Goal: Task Accomplishment & Management: Manage account settings

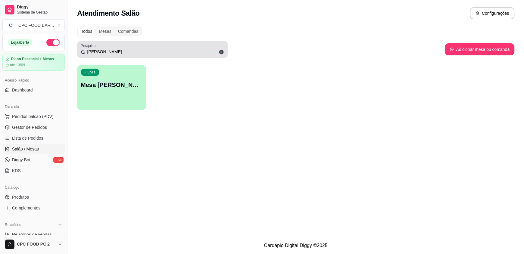
click at [108, 53] on input "[PERSON_NAME]" at bounding box center [154, 52] width 139 height 6
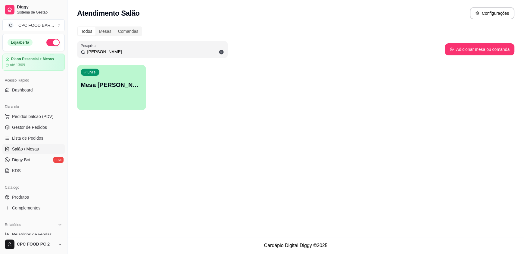
click at [108, 53] on input "[PERSON_NAME]" at bounding box center [154, 52] width 139 height 6
click at [108, 53] on input "JOAO RI" at bounding box center [154, 52] width 139 height 6
click at [107, 52] on input "JOAO RI" at bounding box center [154, 52] width 139 height 6
click at [106, 52] on input "JOAO RI" at bounding box center [154, 52] width 139 height 6
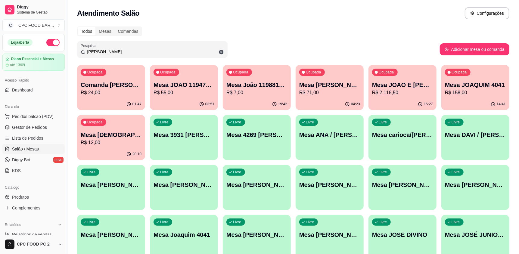
type input "J"
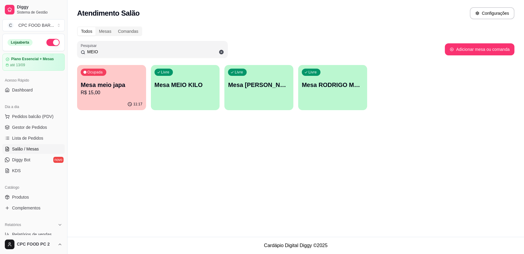
type input "MEIO"
click at [162, 90] on div "Livre Mesa MEIO KILO" at bounding box center [185, 84] width 69 height 38
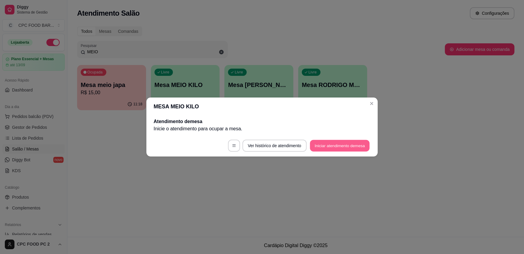
click at [317, 146] on button "Iniciar atendimento de mesa" at bounding box center [340, 146] width 60 height 12
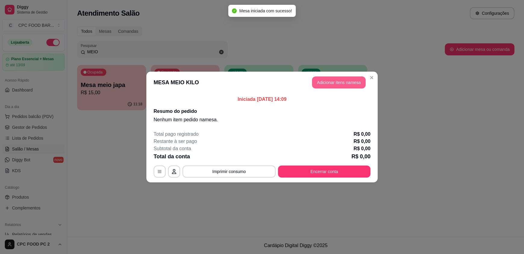
click at [326, 82] on button "Adicionar itens na mesa" at bounding box center [339, 83] width 54 height 12
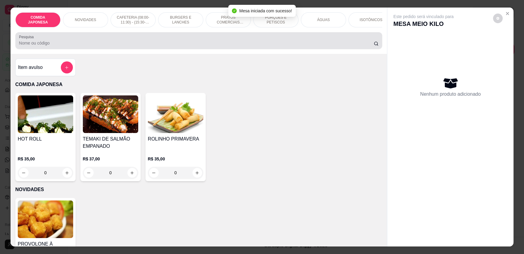
click at [177, 42] on div at bounding box center [199, 41] width 360 height 12
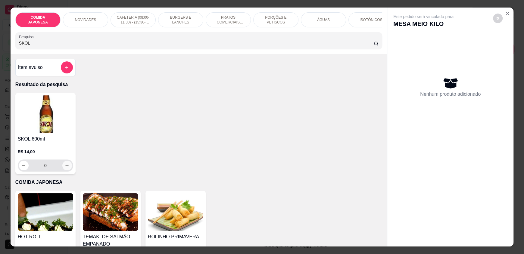
type input "SKOL"
click at [66, 168] on icon "increase-product-quantity" at bounding box center [67, 166] width 5 height 5
type input "1"
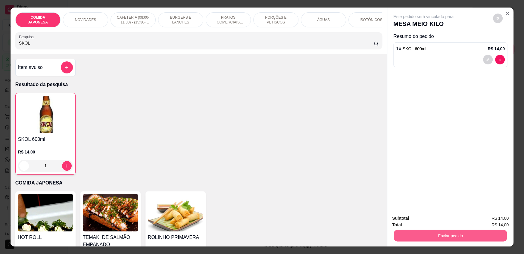
click at [431, 239] on button "Enviar pedido" at bounding box center [450, 236] width 113 height 12
click at [428, 226] on button "Não registrar e enviar pedido" at bounding box center [430, 220] width 63 height 11
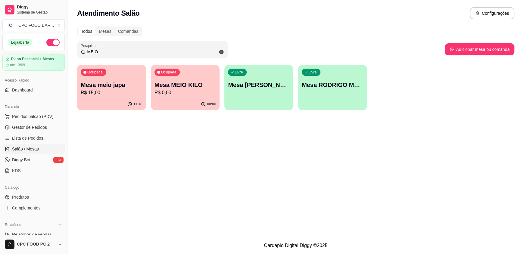
drag, startPoint x: 98, startPoint y: 51, endPoint x: 74, endPoint y: 50, distance: 24.1
click at [75, 50] on div "Todos Mesas Comandas Pesquisar MEIO Adicionar mesa ou comanda Ocupada Mesa meio…" at bounding box center [295, 70] width 457 height 95
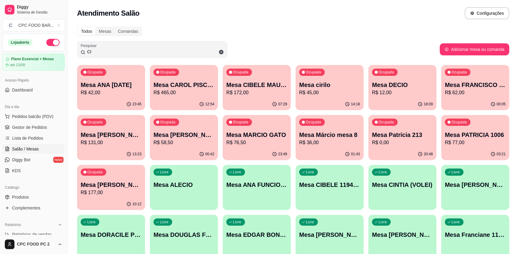
type input "C"
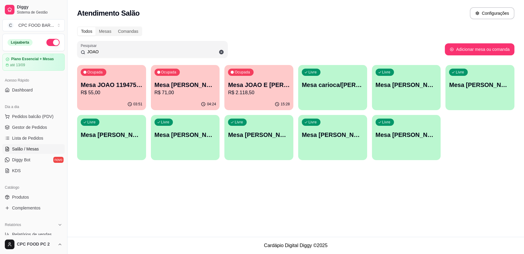
type input "JOAO"
click at [404, 98] on div "Livre Mesa JOAO BUCHANAS" at bounding box center [406, 84] width 69 height 38
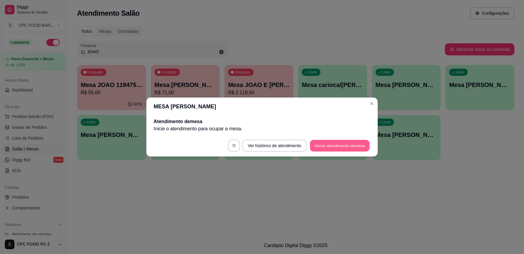
click at [343, 148] on button "Iniciar atendimento de mesa" at bounding box center [340, 146] width 60 height 12
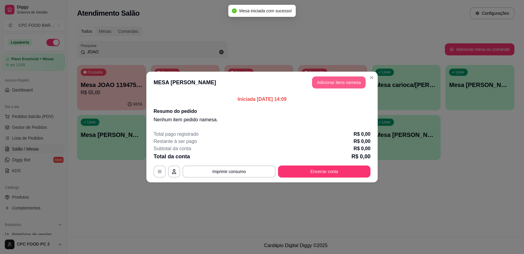
click at [336, 87] on button "Adicionar itens na mesa" at bounding box center [339, 83] width 54 height 12
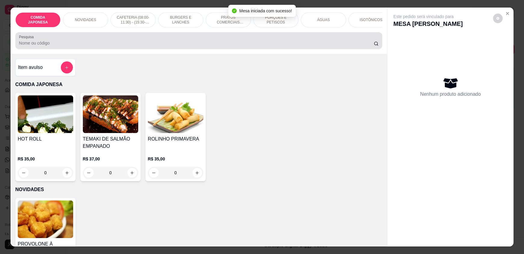
click at [249, 41] on div at bounding box center [199, 41] width 360 height 12
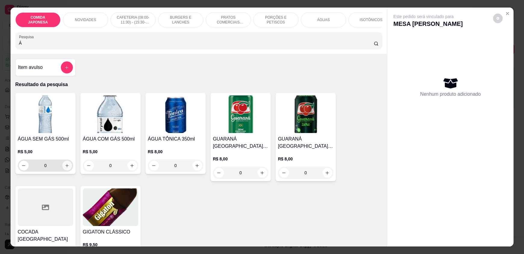
type input "Á"
click at [66, 167] on icon "increase-product-quantity" at bounding box center [67, 165] width 3 height 3
type input "1"
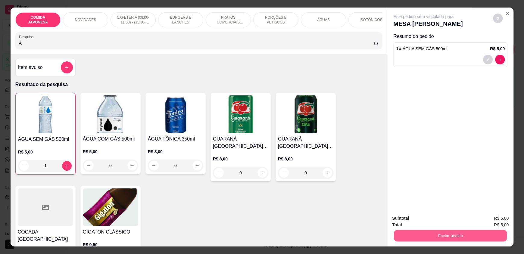
click at [447, 232] on button "Enviar pedido" at bounding box center [450, 236] width 113 height 12
click at [441, 223] on button "Não registrar e enviar pedido" at bounding box center [430, 220] width 63 height 11
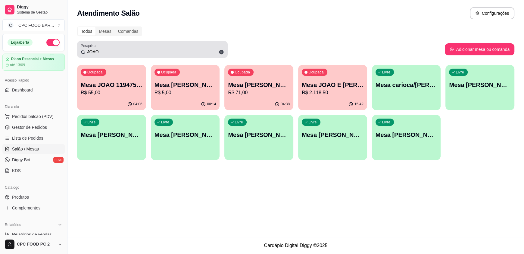
click at [115, 49] on input "JOAO" at bounding box center [154, 52] width 139 height 6
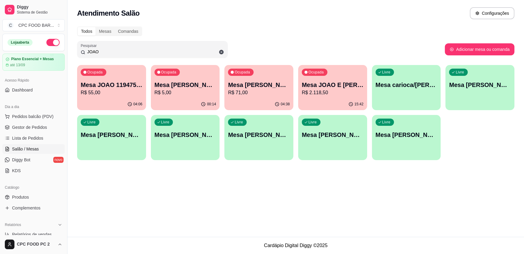
click at [115, 49] on input "JOAO" at bounding box center [154, 52] width 139 height 6
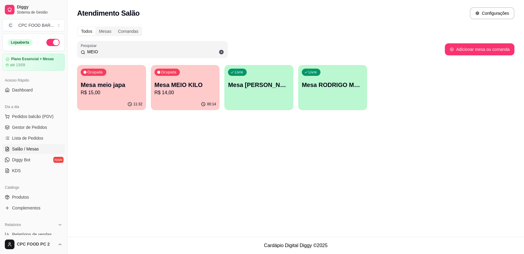
type input "MEIO"
click at [162, 89] on p "Mesa MEIO KILO" at bounding box center [185, 85] width 60 height 8
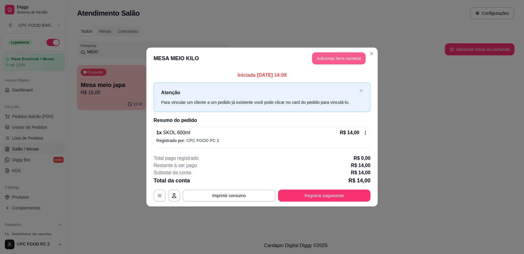
click at [337, 51] on header "MESA MEIO KILO Adicionar itens na mesa" at bounding box center [261, 59] width 231 height 22
click at [333, 61] on button "Adicionar itens na mesa" at bounding box center [339, 58] width 54 height 12
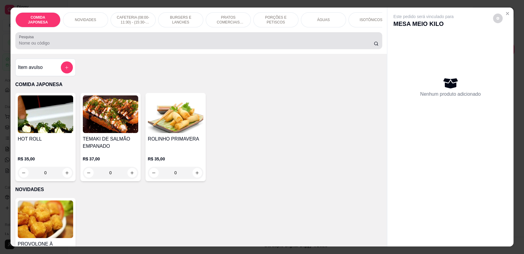
click at [130, 46] on input "Pesquisa" at bounding box center [196, 43] width 355 height 6
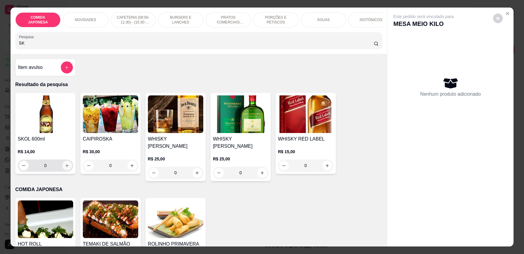
type input "SK"
click at [64, 171] on button "increase-product-quantity" at bounding box center [66, 165] width 9 height 9
type input "1"
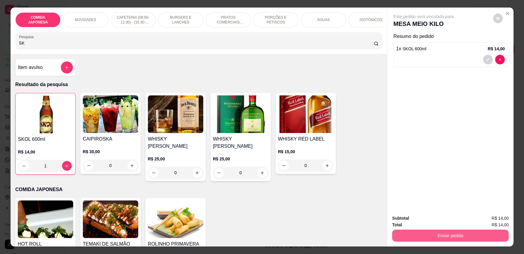
click at [458, 237] on button "Enviar pedido" at bounding box center [450, 236] width 117 height 12
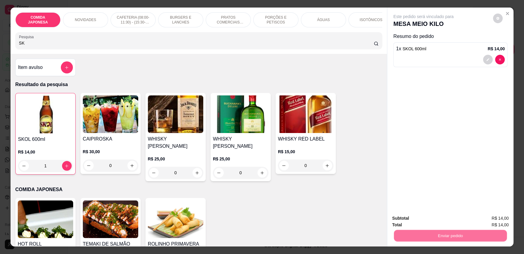
click at [441, 226] on button "Não registrar e enviar pedido" at bounding box center [430, 220] width 61 height 11
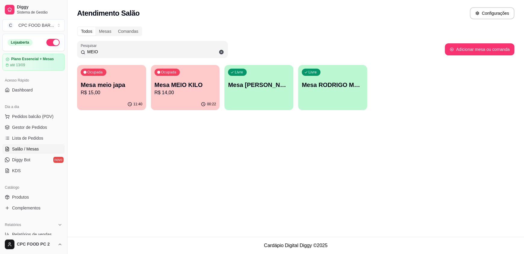
click at [103, 52] on input "MEIO" at bounding box center [154, 52] width 139 height 6
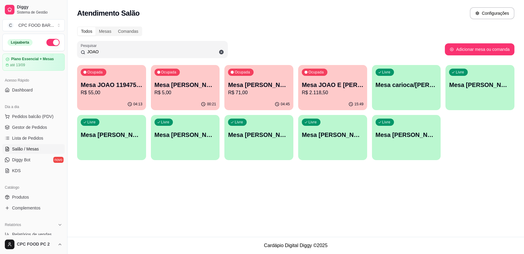
type input "JOAO"
click at [185, 99] on div "00:21" at bounding box center [185, 105] width 69 height 12
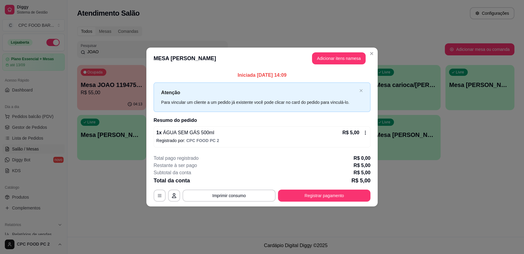
click at [343, 52] on header "MESA JOAO BUCHANAS Adicionar itens na mesa" at bounding box center [261, 59] width 231 height 22
click at [337, 58] on button "Adicionar itens na mesa" at bounding box center [339, 59] width 52 height 12
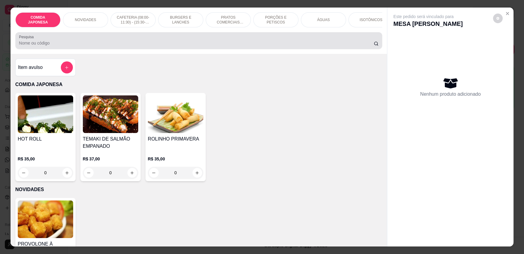
click at [312, 44] on div at bounding box center [199, 41] width 360 height 12
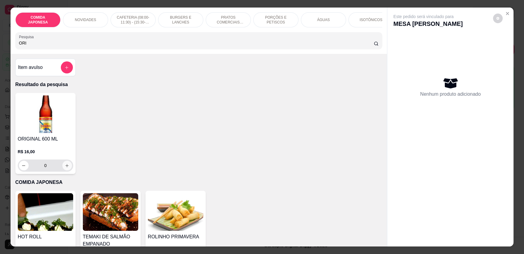
type input "ORI"
click at [65, 168] on icon "increase-product-quantity" at bounding box center [67, 166] width 5 height 5
type input "1"
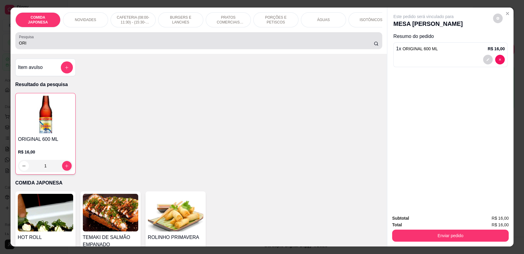
click at [127, 46] on input "ORI" at bounding box center [196, 43] width 355 height 6
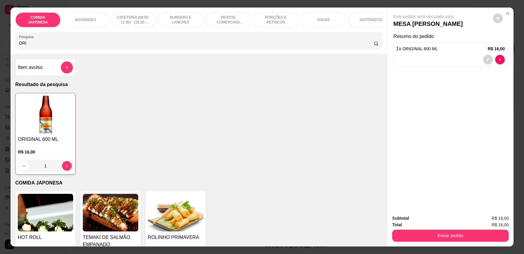
click at [126, 46] on input "ORI" at bounding box center [196, 43] width 355 height 6
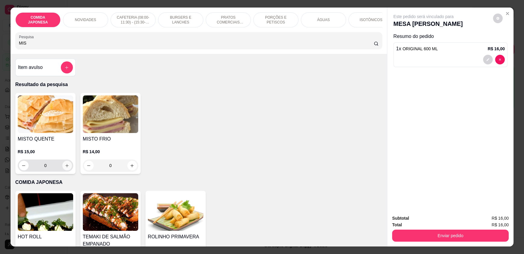
type input "MIS"
click at [65, 171] on button "increase-product-quantity" at bounding box center [66, 165] width 9 height 9
type input "1"
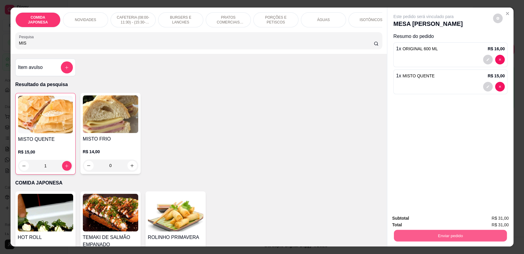
click at [426, 238] on button "Enviar pedido" at bounding box center [450, 236] width 113 height 12
click at [421, 221] on button "Não registrar e enviar pedido" at bounding box center [430, 220] width 61 height 11
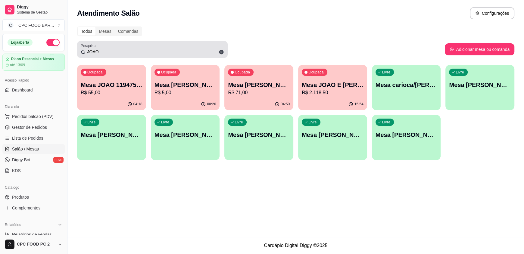
click at [130, 51] on input "JOAO" at bounding box center [154, 52] width 139 height 6
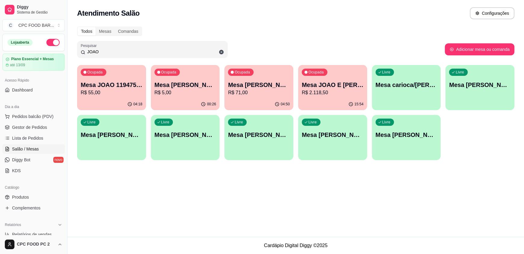
click at [130, 51] on input "JOAO" at bounding box center [154, 52] width 139 height 6
click at [128, 51] on input "JOAO" at bounding box center [154, 52] width 139 height 6
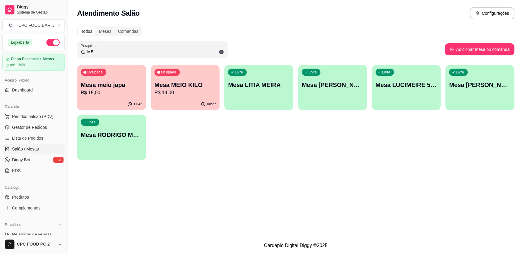
type input "MEI"
click at [187, 86] on p "Mesa MEIO KILO" at bounding box center [185, 85] width 60 height 8
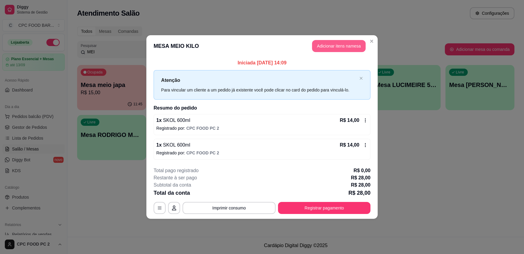
click at [336, 52] on button "Adicionar itens na mesa" at bounding box center [339, 46] width 54 height 12
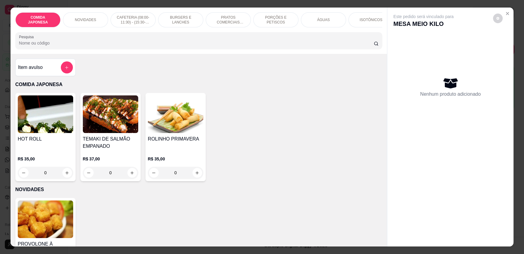
click at [215, 46] on input "Pesquisa" at bounding box center [196, 43] width 355 height 6
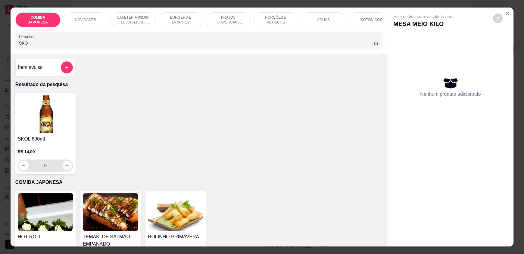
type input "SKO"
click at [67, 168] on icon "increase-product-quantity" at bounding box center [67, 166] width 5 height 5
type input "1"
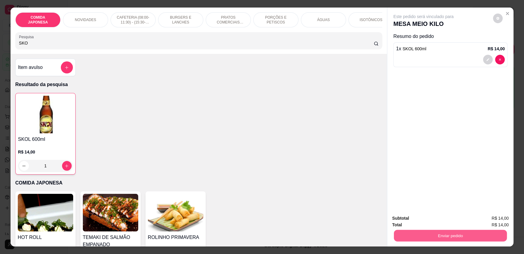
click at [463, 239] on button "Enviar pedido" at bounding box center [450, 236] width 113 height 12
click at [435, 223] on button "Não registrar e enviar pedido" at bounding box center [430, 220] width 63 height 11
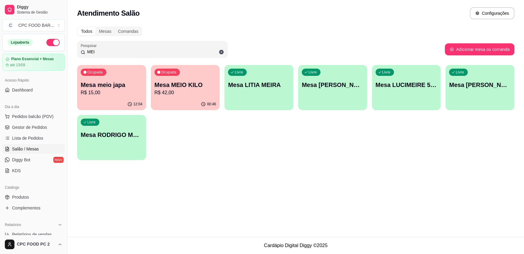
click at [510, 121] on div "Ocupada Mesa meio japa R$ 15,00 12:04 Ocupada Mesa MEIO KILO R$ 42,00 00:46 Liv…" at bounding box center [295, 112] width 437 height 95
drag, startPoint x: 121, startPoint y: 52, endPoint x: 32, endPoint y: 50, distance: 88.6
click at [32, 50] on div "Diggy Sistema de Gestão C CPC FOOD BAR ... Loja aberta Plano Essencial + Mesas …" at bounding box center [262, 127] width 524 height 254
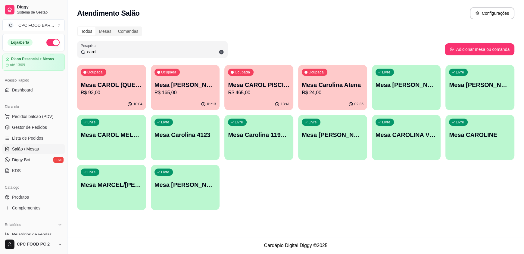
type input "carol"
click at [243, 96] on div "Ocupada Mesa CAROL PISCINA R$ 465,00" at bounding box center [259, 82] width 67 height 33
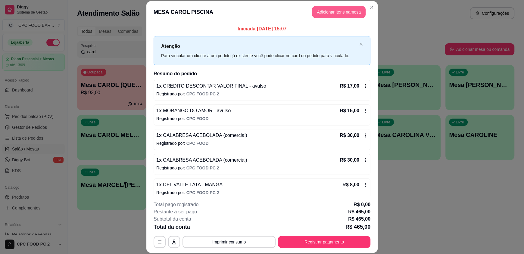
click at [342, 14] on button "Adicionar itens na mesa" at bounding box center [339, 12] width 54 height 12
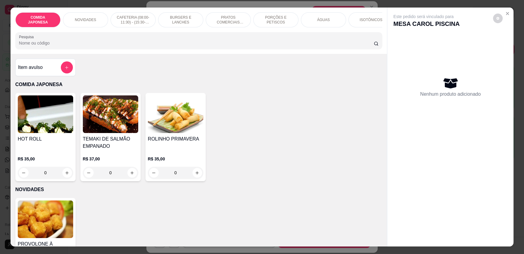
click at [221, 46] on input "Pesquisa" at bounding box center [196, 43] width 355 height 6
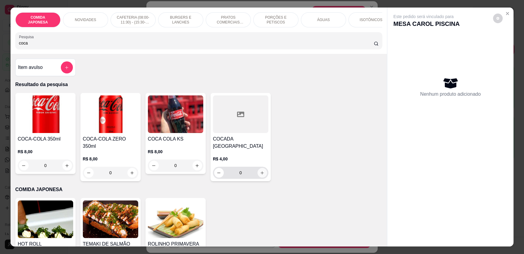
type input "coca"
click at [261, 175] on icon "increase-product-quantity" at bounding box center [262, 173] width 5 height 5
type input "1"
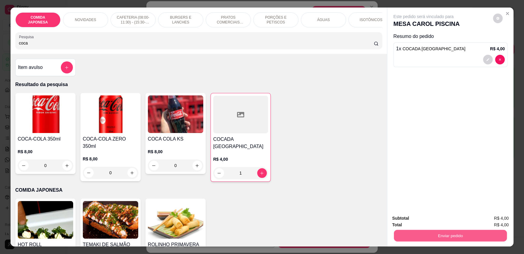
click at [452, 240] on button "Enviar pedido" at bounding box center [450, 236] width 113 height 12
click at [444, 224] on button "Não registrar e enviar pedido" at bounding box center [430, 220] width 63 height 11
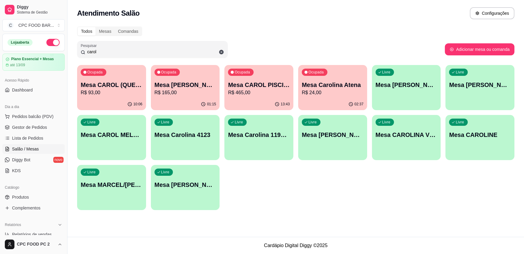
drag, startPoint x: 133, startPoint y: 51, endPoint x: 33, endPoint y: 41, distance: 100.5
click at [33, 41] on div "Diggy Sistema de Gestão C CPC FOOD BAR ... Loja aberta Plano Essencial + Mesas …" at bounding box center [262, 127] width 524 height 254
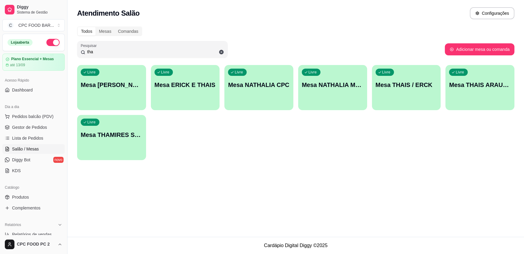
drag, startPoint x: 141, startPoint y: 49, endPoint x: 49, endPoint y: 52, distance: 92.6
click at [49, 52] on div "Diggy Sistema de Gestão C CPC FOOD BAR ... Loja aberta Plano Essencial + Mesas …" at bounding box center [262, 127] width 524 height 254
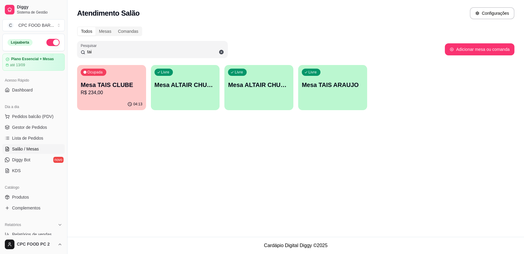
type input "tai"
click at [130, 90] on p "R$ 234,00" at bounding box center [112, 92] width 62 height 7
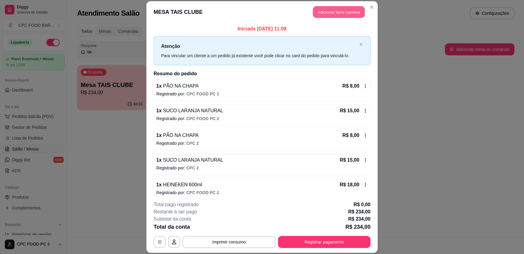
click at [344, 13] on button "Adicionar itens na mesa" at bounding box center [339, 12] width 52 height 12
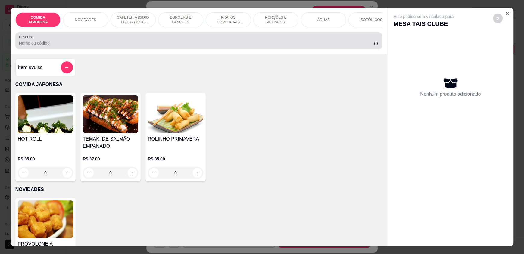
click at [252, 43] on div at bounding box center [199, 41] width 360 height 12
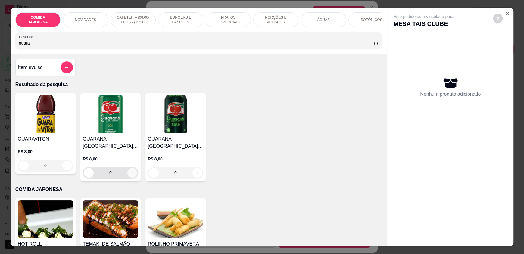
type input "guara"
click at [130, 175] on icon "increase-product-quantity" at bounding box center [132, 173] width 5 height 5
type input "1"
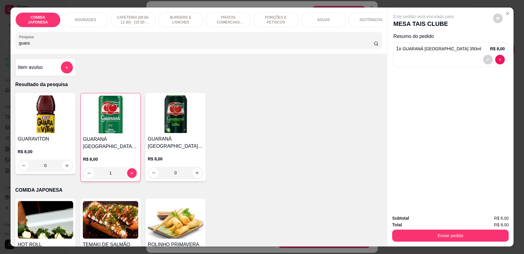
drag, startPoint x: 428, startPoint y: 226, endPoint x: 422, endPoint y: 236, distance: 11.9
click at [426, 229] on div "Subtotal R$ 8,00 Total R$ 8,00 Enviar pedido" at bounding box center [450, 228] width 117 height 27
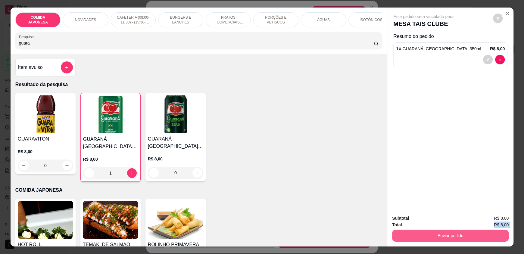
click at [422, 238] on button "Enviar pedido" at bounding box center [450, 236] width 117 height 12
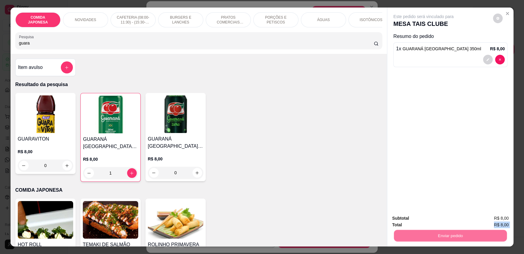
click at [419, 226] on button "Não registrar e enviar pedido" at bounding box center [430, 220] width 63 height 11
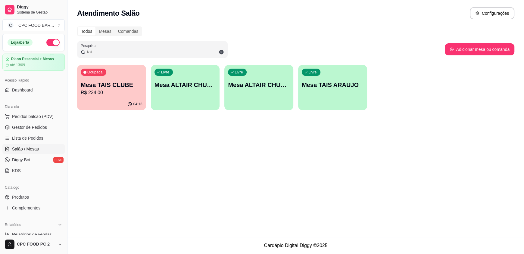
click at [103, 84] on p "Mesa TAIS CLUBE" at bounding box center [112, 85] width 62 height 8
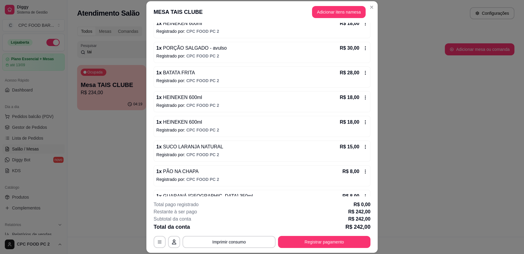
scroll to position [227, 0]
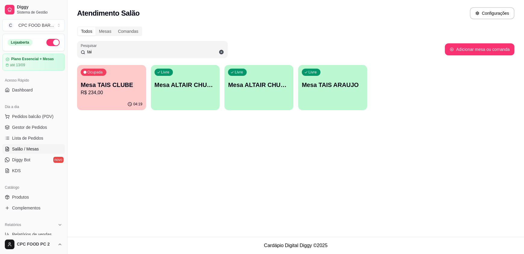
click at [110, 53] on input "tai" at bounding box center [154, 52] width 139 height 6
click at [109, 53] on input "tai" at bounding box center [154, 52] width 139 height 6
drag, startPoint x: 107, startPoint y: 53, endPoint x: 52, endPoint y: 60, distance: 55.3
click at [65, 55] on div "Diggy Sistema de Gestão C CPC FOOD BAR ... Loja aberta Plano Essencial + Mesas …" at bounding box center [262, 127] width 524 height 254
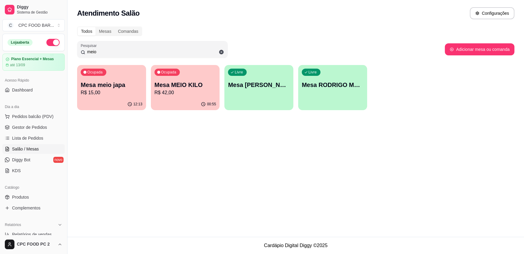
type input "meio"
click at [177, 85] on p "Mesa MEIO KILO" at bounding box center [185, 85] width 60 height 8
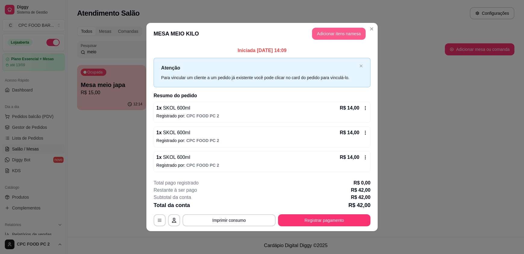
click at [325, 30] on button "Adicionar itens na mesa" at bounding box center [339, 34] width 54 height 12
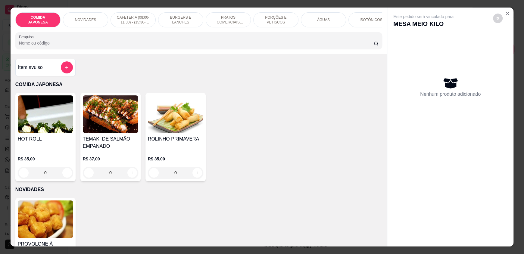
click at [190, 46] on input "Pesquisa" at bounding box center [196, 43] width 355 height 6
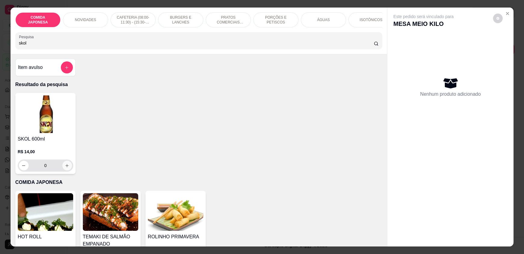
type input "skol"
click at [65, 168] on icon "increase-product-quantity" at bounding box center [67, 166] width 5 height 5
type input "1"
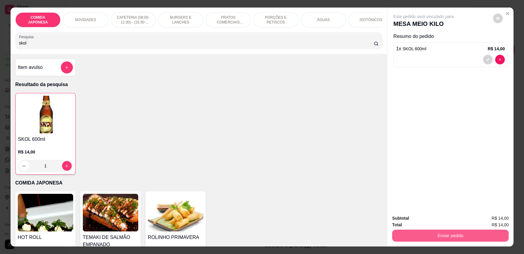
click at [461, 235] on button "Enviar pedido" at bounding box center [450, 236] width 117 height 12
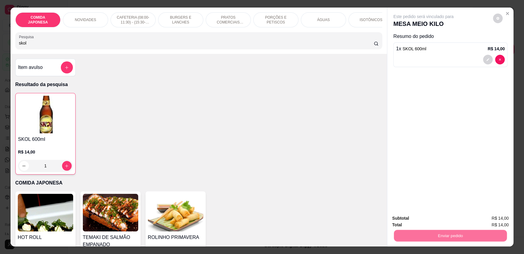
click at [447, 223] on button "Não registrar e enviar pedido" at bounding box center [430, 220] width 61 height 11
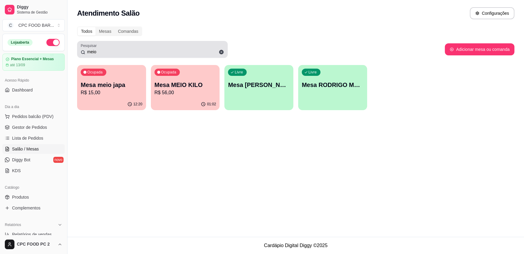
click at [100, 52] on input "meio" at bounding box center [154, 52] width 139 height 6
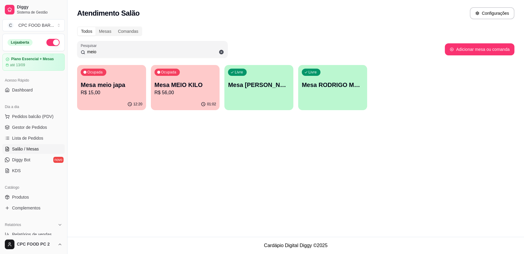
click at [100, 52] on input "meio" at bounding box center [154, 52] width 139 height 6
drag, startPoint x: 99, startPoint y: 52, endPoint x: 52, endPoint y: 46, distance: 48.3
click at [52, 46] on div "Diggy Sistema de Gestão C CPC FOOD BAR ... Loja aberta Plano Essencial + Mesas …" at bounding box center [262, 127] width 524 height 254
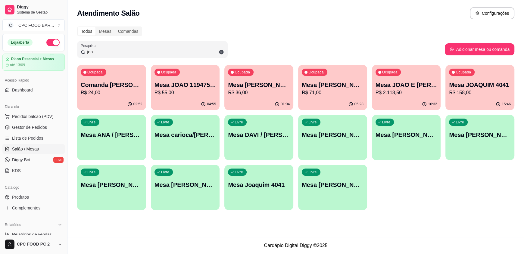
type input "joa"
click at [248, 84] on p "Mesa [PERSON_NAME]" at bounding box center [259, 85] width 60 height 8
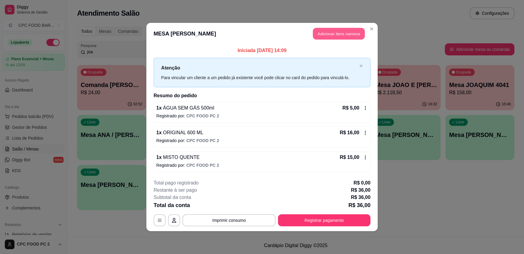
click at [333, 37] on button "Adicionar itens na mesa" at bounding box center [339, 34] width 52 height 12
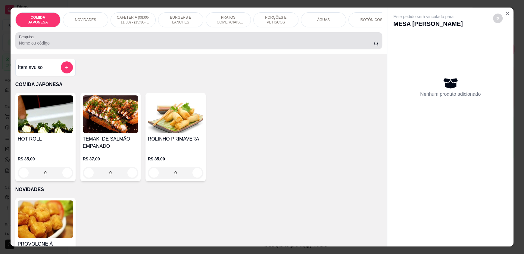
click at [220, 46] on input "Pesquisa" at bounding box center [196, 43] width 355 height 6
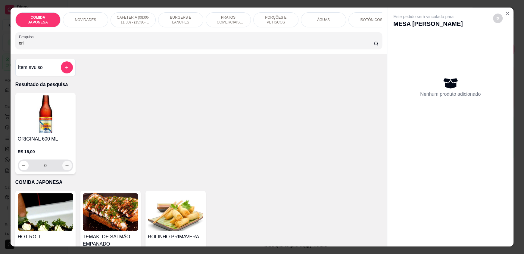
type input "ori"
click at [62, 169] on button "increase-product-quantity" at bounding box center [67, 166] width 10 height 10
type input "1"
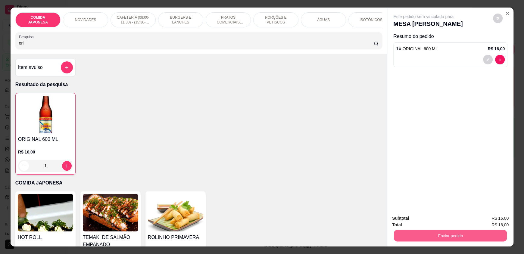
click at [398, 235] on button "Enviar pedido" at bounding box center [450, 236] width 113 height 12
click at [402, 223] on button "Não registrar e enviar pedido" at bounding box center [430, 220] width 63 height 11
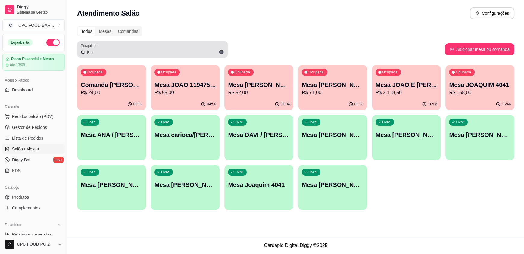
click at [125, 52] on input "joa" at bounding box center [154, 52] width 139 height 6
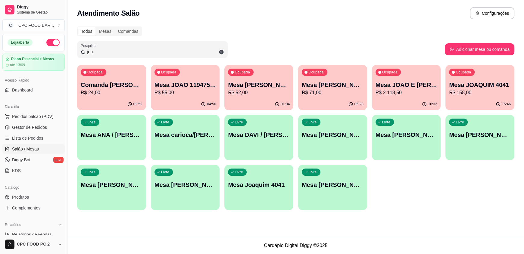
click at [124, 52] on input "joa" at bounding box center [154, 52] width 139 height 6
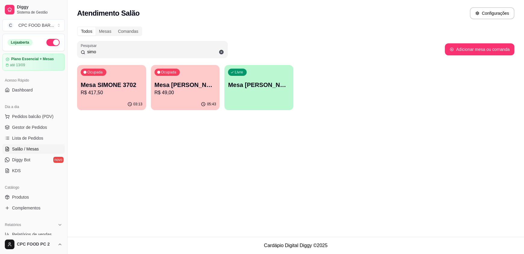
type input "simo"
click at [115, 97] on div "Ocupada Mesa SIMONE 3702 R$ 417,50" at bounding box center [111, 81] width 69 height 33
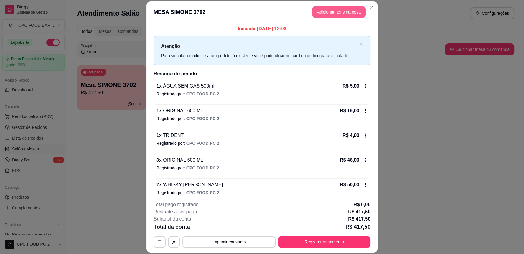
click at [334, 8] on button "Adicionar itens na mesa" at bounding box center [339, 12] width 54 height 12
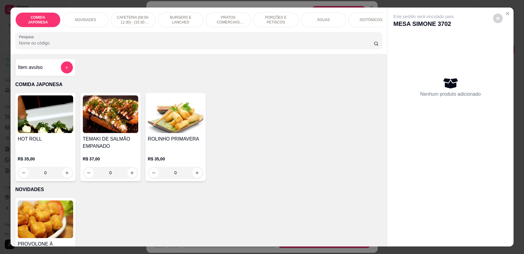
click at [173, 46] on input "Pesquisa" at bounding box center [196, 43] width 355 height 6
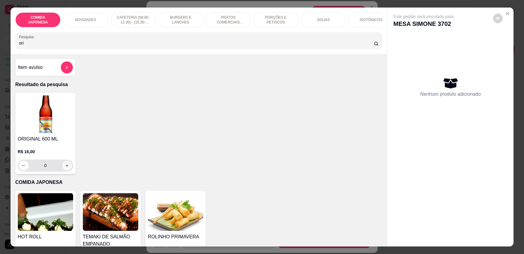
type input "ori"
click at [62, 168] on button "increase-product-quantity" at bounding box center [67, 166] width 10 height 10
type input "1"
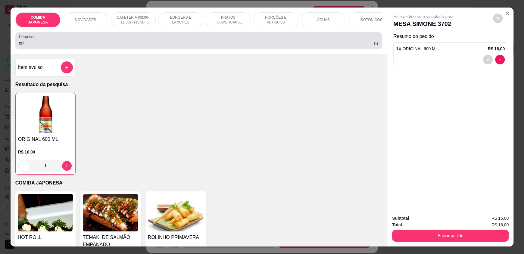
click at [103, 49] on div "Pesquisa ori" at bounding box center [198, 40] width 367 height 17
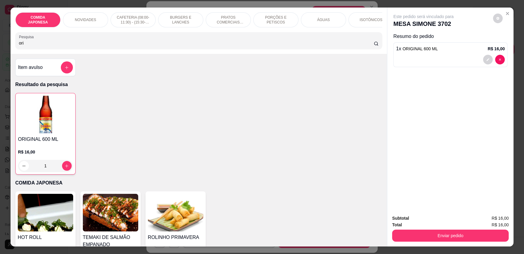
click at [103, 49] on div "Pesquisa ori" at bounding box center [198, 40] width 367 height 17
click at [98, 46] on input "ori" at bounding box center [196, 43] width 355 height 6
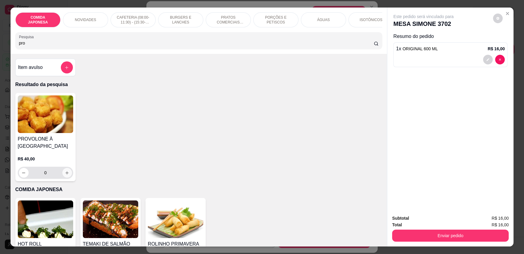
type input "pro"
click at [65, 175] on icon "increase-product-quantity" at bounding box center [67, 173] width 5 height 5
type input "1"
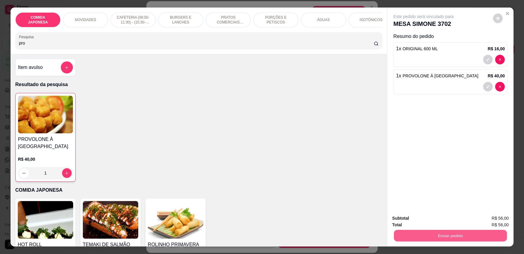
click at [416, 238] on button "Enviar pedido" at bounding box center [450, 236] width 113 height 12
click at [413, 223] on button "Não registrar e enviar pedido" at bounding box center [430, 220] width 61 height 11
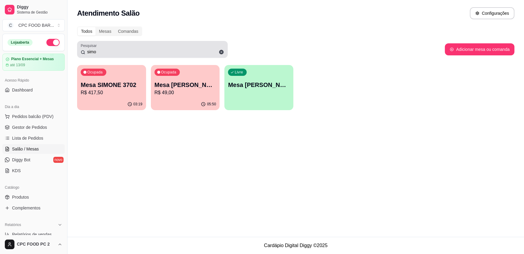
click at [107, 52] on input "simo" at bounding box center [154, 52] width 139 height 6
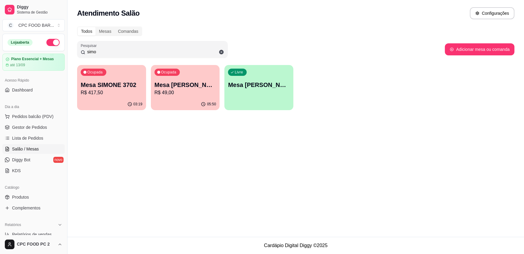
click at [107, 52] on input "simo" at bounding box center [154, 52] width 139 height 6
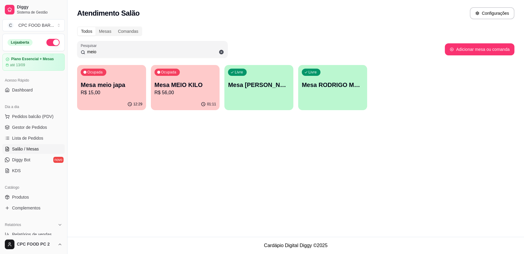
type input "meio"
click at [183, 93] on p "R$ 56,00" at bounding box center [186, 92] width 62 height 7
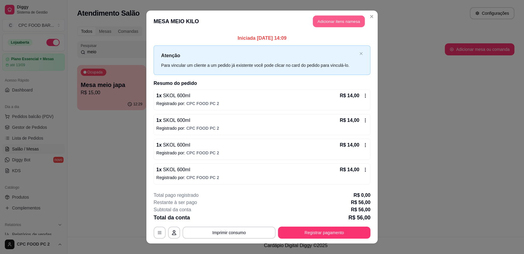
click at [336, 20] on button "Adicionar itens na mesa" at bounding box center [339, 22] width 52 height 12
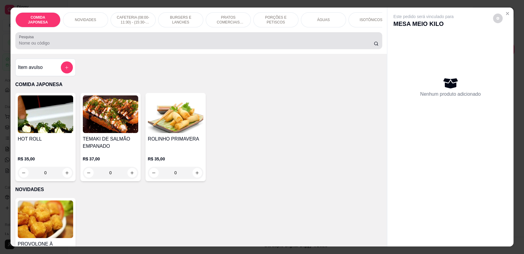
click at [196, 44] on div at bounding box center [199, 41] width 360 height 12
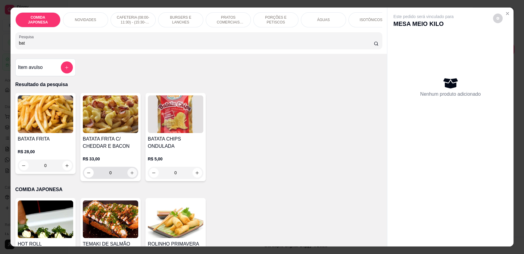
type input "bat"
click at [132, 175] on icon "increase-product-quantity" at bounding box center [132, 173] width 5 height 5
type input "1"
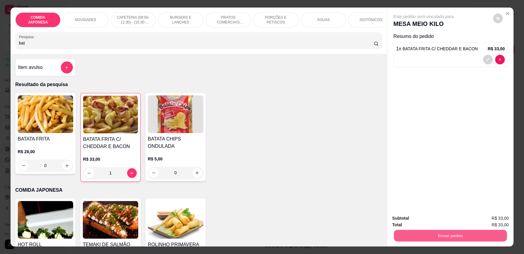
click at [473, 240] on button "Enviar pedido" at bounding box center [450, 236] width 113 height 12
click at [455, 223] on button "Não registrar e enviar pedido" at bounding box center [430, 220] width 61 height 11
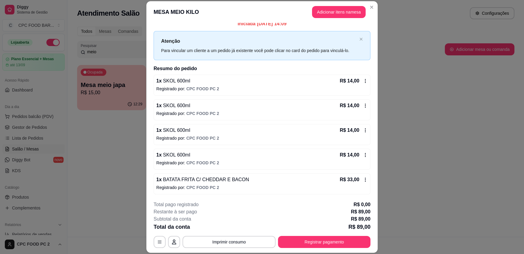
scroll to position [5, 0]
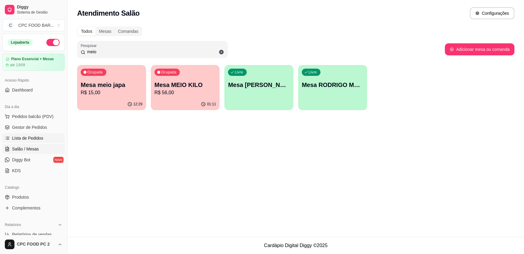
click at [41, 139] on span "Lista de Pedidos" at bounding box center [27, 138] width 31 height 6
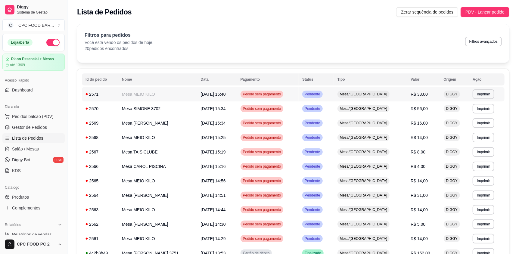
click at [482, 99] on td "**********" at bounding box center [487, 94] width 36 height 14
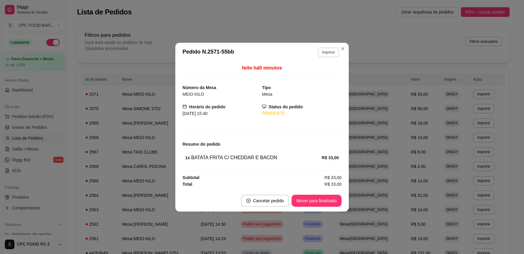
click at [330, 50] on button "Imprimir" at bounding box center [328, 53] width 21 height 10
click at [324, 75] on button "IMPRESSORA" at bounding box center [318, 74] width 44 height 10
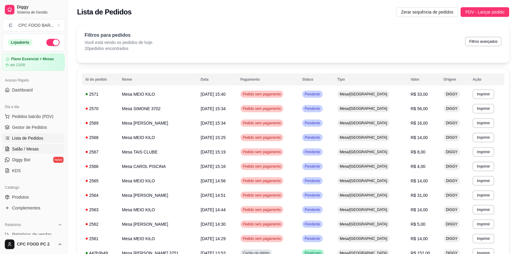
click at [36, 151] on span "Salão / Mesas" at bounding box center [25, 149] width 27 height 6
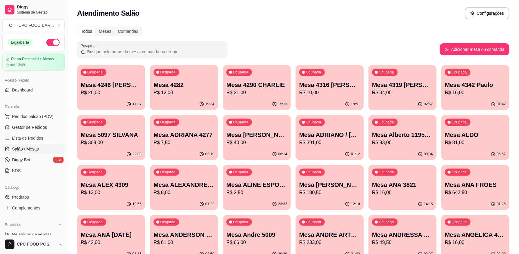
click at [147, 49] on input "Pesquisar" at bounding box center [154, 52] width 139 height 6
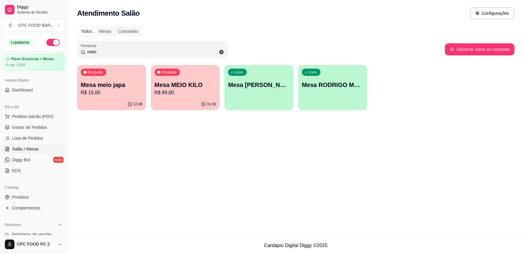
type input "meio"
click at [168, 83] on p "Mesa MEIO KILO" at bounding box center [185, 85] width 60 height 8
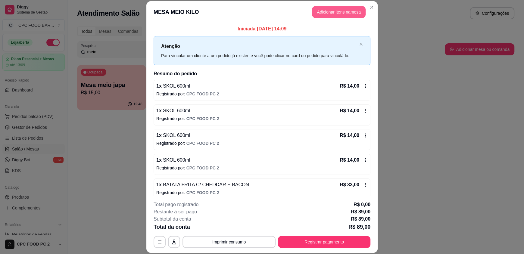
click at [343, 9] on button "Adicionar itens na mesa" at bounding box center [339, 12] width 54 height 12
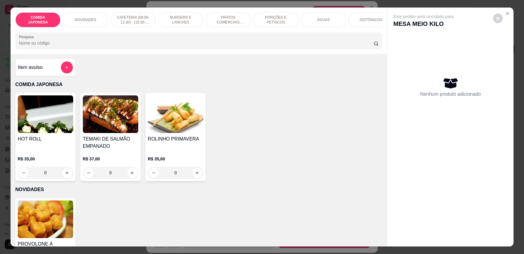
click at [277, 46] on input "Pesquisa" at bounding box center [196, 43] width 355 height 6
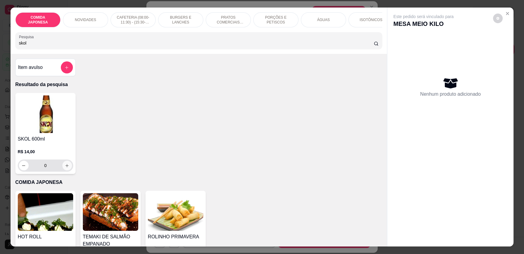
type input "skol"
click at [65, 168] on icon "increase-product-quantity" at bounding box center [67, 166] width 5 height 5
type input "1"
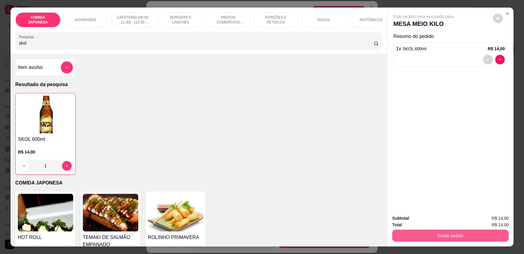
click at [435, 239] on button "Enviar pedido" at bounding box center [450, 236] width 117 height 12
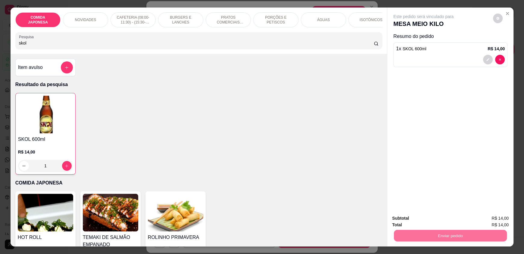
click at [423, 222] on button "Não registrar e enviar pedido" at bounding box center [430, 220] width 61 height 11
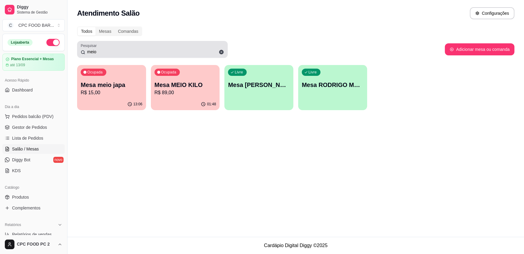
click at [122, 49] on input "meio" at bounding box center [154, 52] width 139 height 6
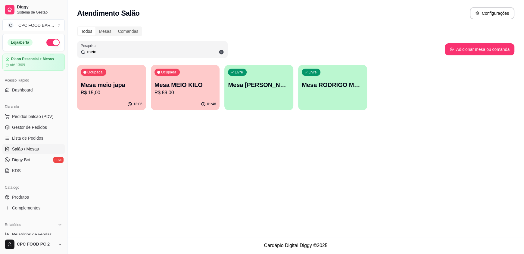
click at [121, 49] on input "meio" at bounding box center [154, 52] width 139 height 6
click at [118, 50] on input "meio" at bounding box center [154, 52] width 139 height 6
click at [111, 52] on input "meio" at bounding box center [154, 52] width 139 height 6
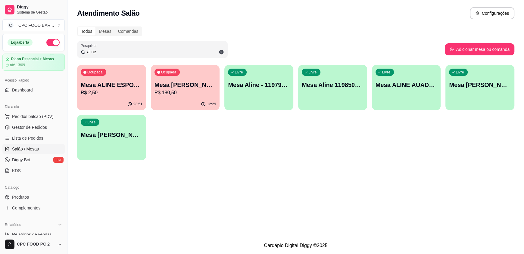
type input "aline"
click at [109, 92] on p "R$ 2,50" at bounding box center [112, 92] width 62 height 7
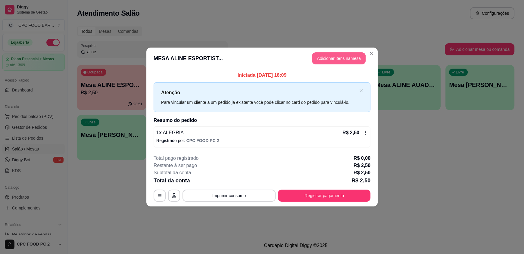
click at [352, 56] on button "Adicionar itens na mesa" at bounding box center [339, 58] width 54 height 12
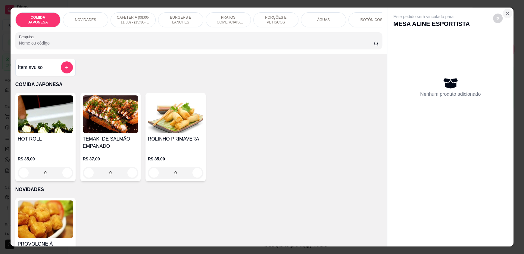
click at [507, 11] on icon "Close" at bounding box center [507, 13] width 5 height 5
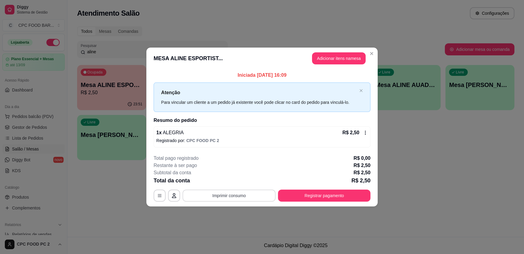
click at [214, 191] on button "Imprimir consumo" at bounding box center [229, 196] width 93 height 12
click at [302, 141] on p "Registrado por: CPC FOOD PC 2" at bounding box center [262, 141] width 212 height 6
click at [337, 58] on button "Adicionar itens na mesa" at bounding box center [339, 59] width 52 height 12
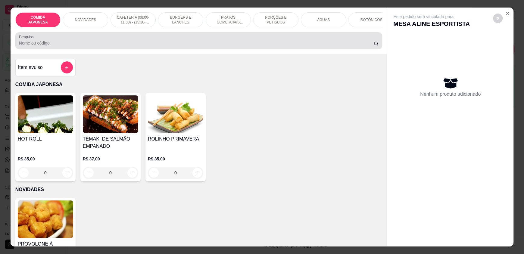
click at [143, 44] on div at bounding box center [199, 41] width 360 height 12
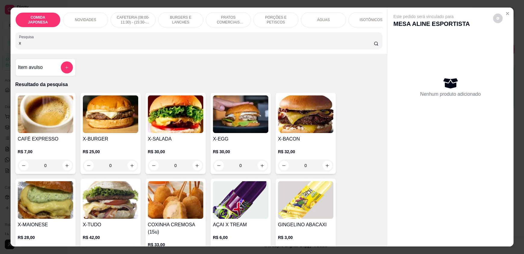
type input "x"
click at [130, 169] on div "0" at bounding box center [110, 166] width 55 height 12
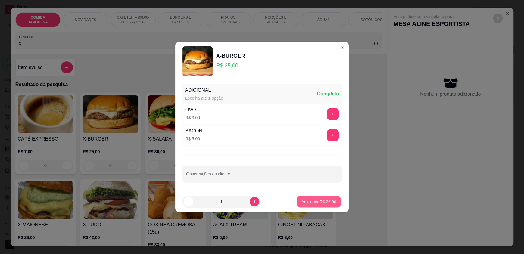
click at [313, 201] on p "Adicionar R$ 25,00" at bounding box center [319, 202] width 35 height 6
type input "1"
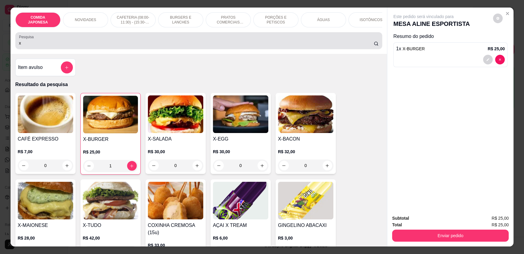
click at [36, 49] on div "Pesquisa x" at bounding box center [198, 40] width 367 height 17
click at [36, 46] on input "x" at bounding box center [196, 43] width 355 height 6
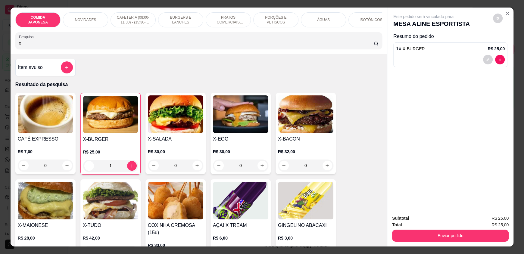
click at [36, 46] on input "x" at bounding box center [196, 43] width 355 height 6
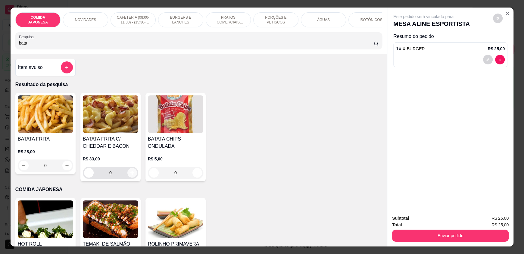
type input "bata"
click at [130, 175] on icon "increase-product-quantity" at bounding box center [132, 173] width 5 height 5
type input "1"
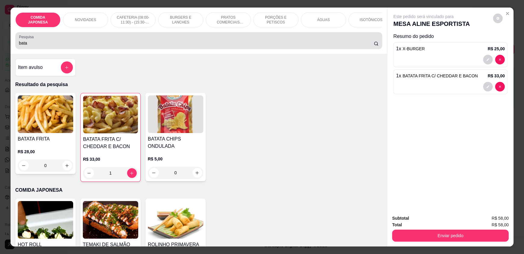
click at [134, 47] on div "bata" at bounding box center [199, 41] width 360 height 12
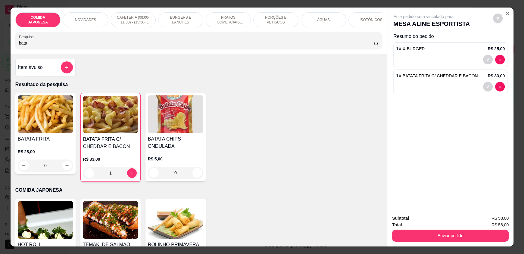
click at [133, 47] on div "bata" at bounding box center [199, 41] width 360 height 12
click at [129, 46] on input "bata" at bounding box center [196, 43] width 355 height 6
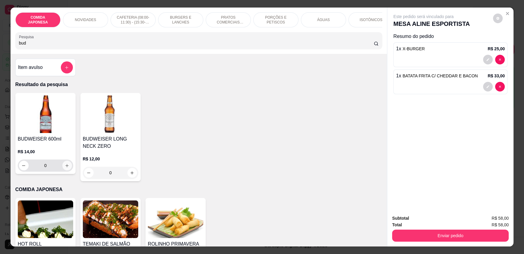
type input "bud"
click at [67, 171] on button "increase-product-quantity" at bounding box center [66, 165] width 9 height 9
type input "1"
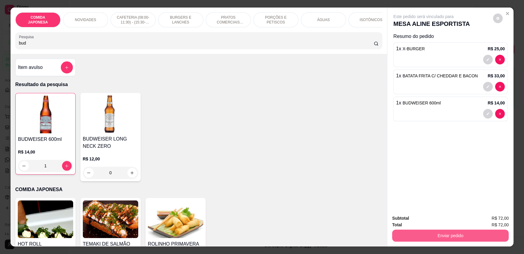
click at [424, 234] on button "Enviar pedido" at bounding box center [450, 236] width 117 height 12
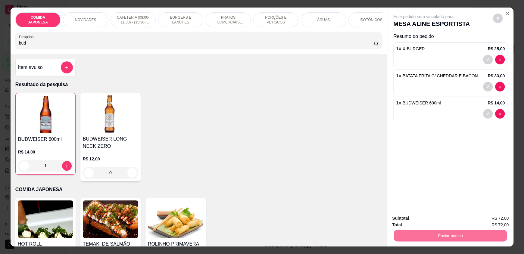
click at [422, 222] on button "Não registrar e enviar pedido" at bounding box center [430, 220] width 63 height 11
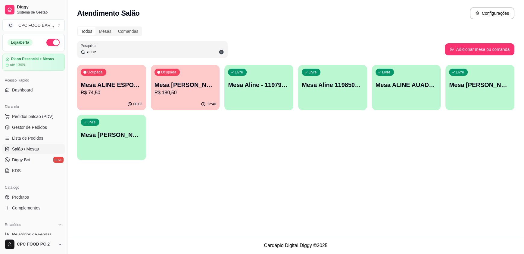
click at [157, 50] on input "aline" at bounding box center [154, 52] width 139 height 6
click at [156, 50] on input "aline" at bounding box center [154, 52] width 139 height 6
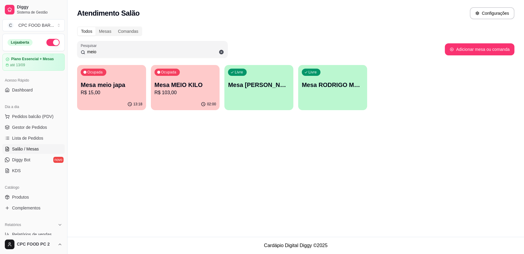
type input "meio"
click at [211, 106] on p "02:00" at bounding box center [211, 104] width 9 height 5
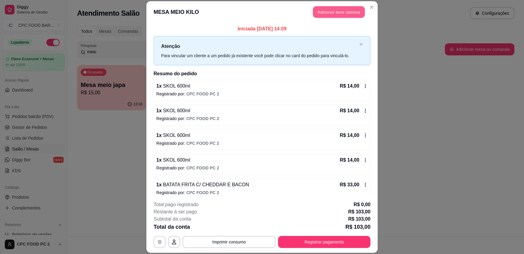
click at [335, 16] on button "Adicionar itens na mesa" at bounding box center [339, 12] width 52 height 12
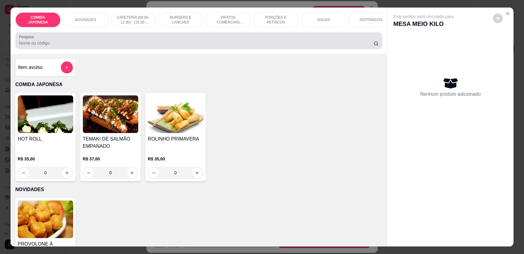
click at [229, 46] on input "Pesquisa" at bounding box center [196, 43] width 355 height 6
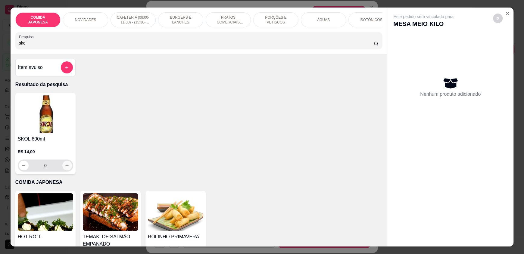
type input "sko"
click at [66, 168] on icon "increase-product-quantity" at bounding box center [67, 165] width 3 height 3
type input "1"
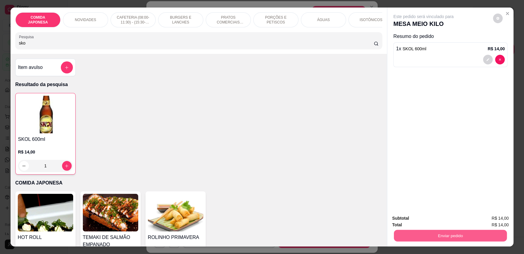
click at [411, 232] on button "Enviar pedido" at bounding box center [450, 236] width 113 height 12
click at [411, 222] on button "Não registrar e enviar pedido" at bounding box center [430, 220] width 63 height 11
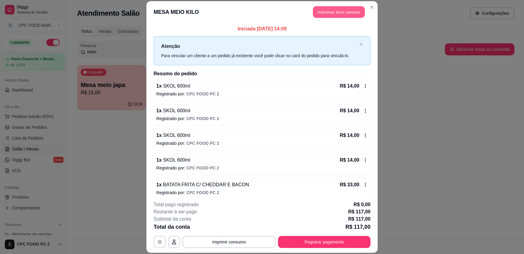
click at [326, 10] on button "Adicionar itens na mesa" at bounding box center [339, 12] width 52 height 12
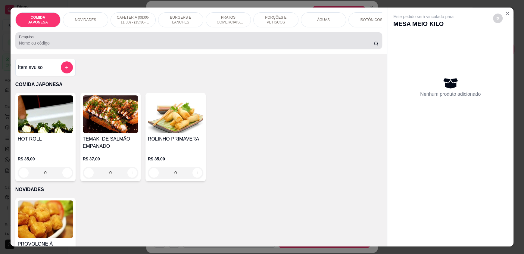
click at [214, 43] on div at bounding box center [199, 41] width 360 height 12
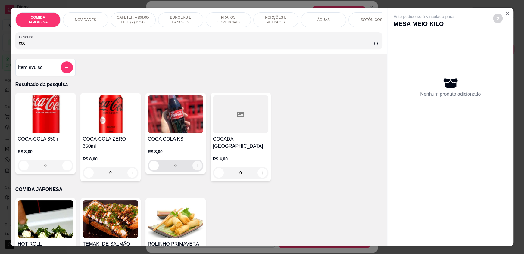
type input "coc"
click at [195, 168] on icon "increase-product-quantity" at bounding box center [197, 166] width 5 height 5
type input "1"
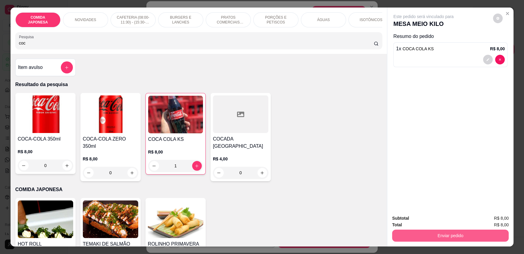
click at [437, 234] on button "Enviar pedido" at bounding box center [450, 236] width 117 height 12
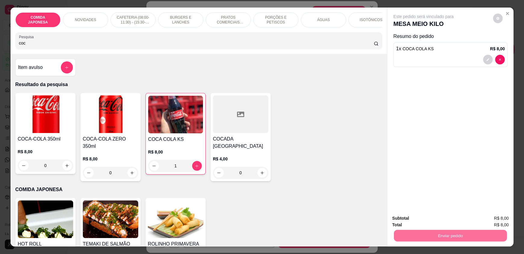
click at [435, 220] on button "Não registrar e enviar pedido" at bounding box center [430, 220] width 61 height 11
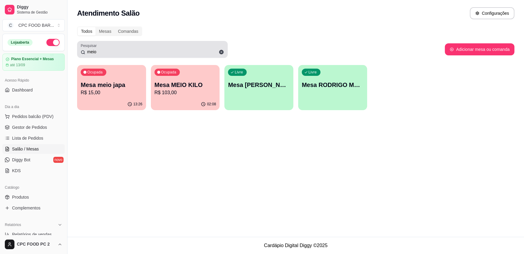
click at [222, 52] on icon at bounding box center [221, 51] width 5 height 5
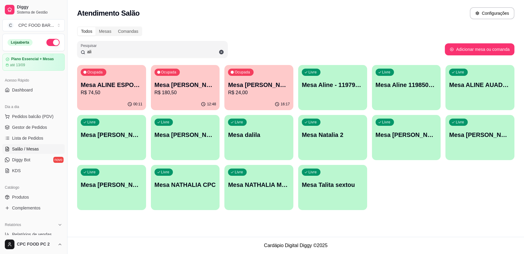
type input "ali"
click at [120, 88] on p "Mesa ALINE ESPORTISTA" at bounding box center [112, 85] width 62 height 8
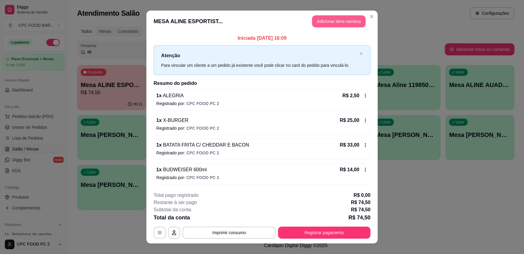
click at [332, 21] on button "Adicionar itens na mesa" at bounding box center [339, 21] width 54 height 12
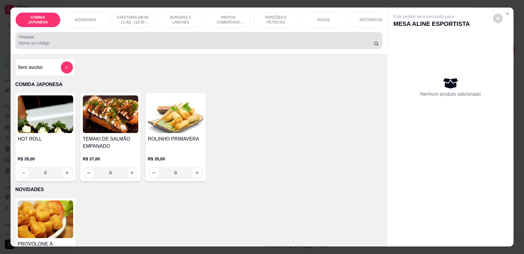
click at [176, 46] on input "Pesquisa" at bounding box center [196, 43] width 355 height 6
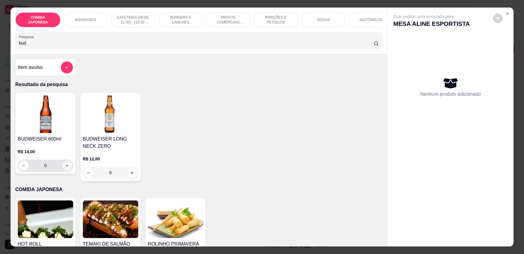
type input "bud"
click at [67, 168] on icon "increase-product-quantity" at bounding box center [67, 166] width 5 height 5
type input "1"
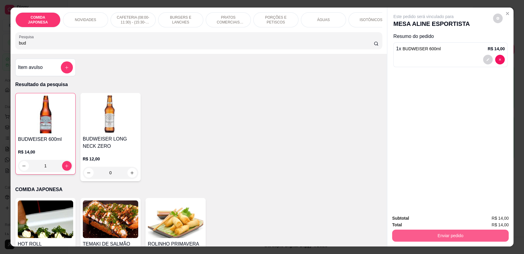
click at [420, 231] on button "Enviar pedido" at bounding box center [450, 236] width 117 height 12
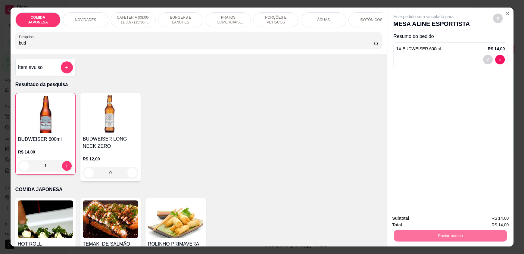
click at [417, 220] on button "Não registrar e enviar pedido" at bounding box center [430, 220] width 63 height 11
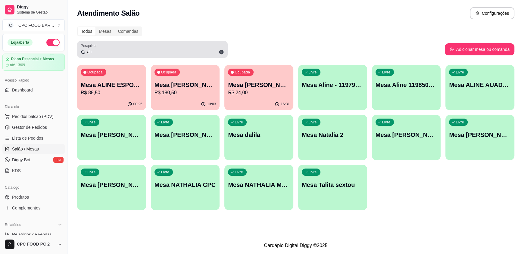
click at [139, 52] on input "ali" at bounding box center [154, 52] width 139 height 6
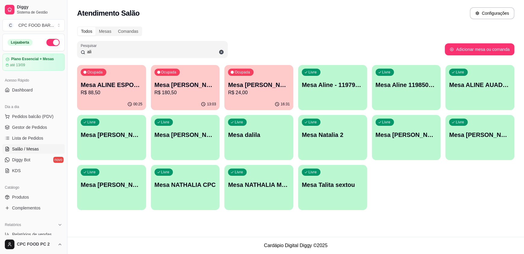
click at [139, 52] on input "ali" at bounding box center [154, 52] width 139 height 6
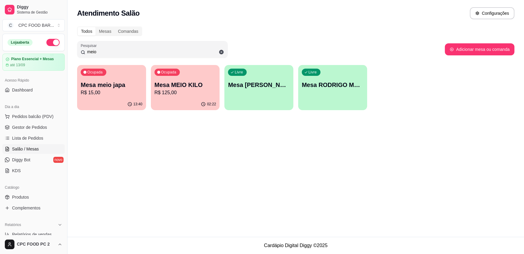
type input "meio"
click at [172, 92] on p "R$ 125,00" at bounding box center [185, 92] width 60 height 7
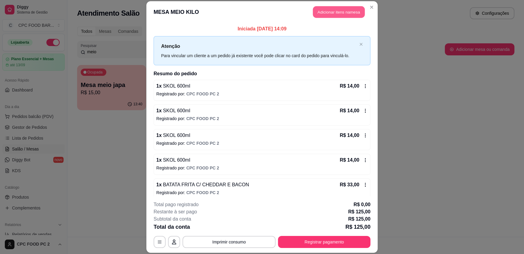
click at [328, 14] on button "Adicionar itens na mesa" at bounding box center [339, 12] width 52 height 12
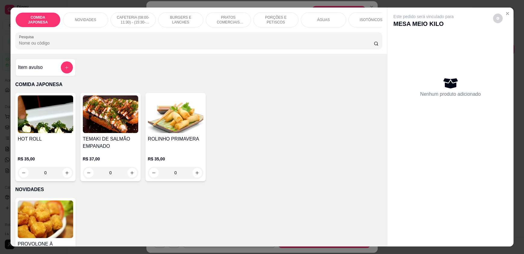
click at [317, 20] on p "ÁGUAS" at bounding box center [323, 19] width 13 height 5
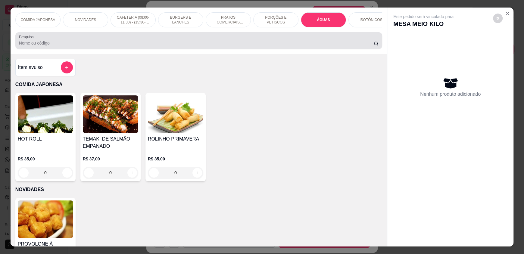
scroll to position [11, 0]
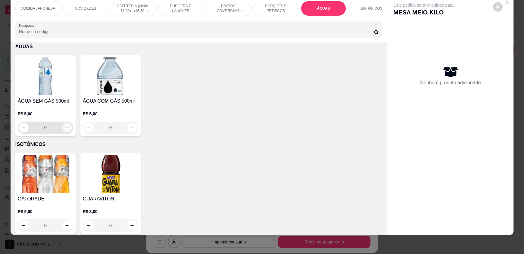
click at [66, 129] on button "increase-product-quantity" at bounding box center [67, 128] width 10 height 10
type input "1"
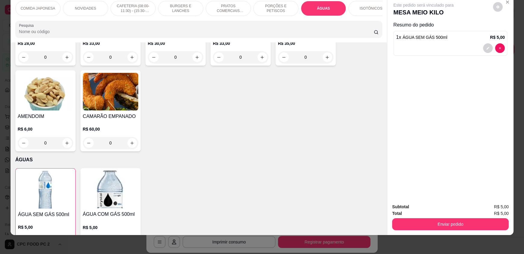
scroll to position [866, 0]
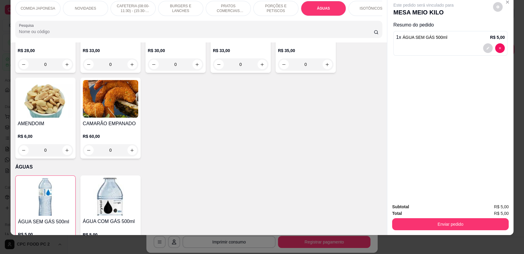
click at [74, 33] on input "Pesquisa" at bounding box center [196, 32] width 355 height 6
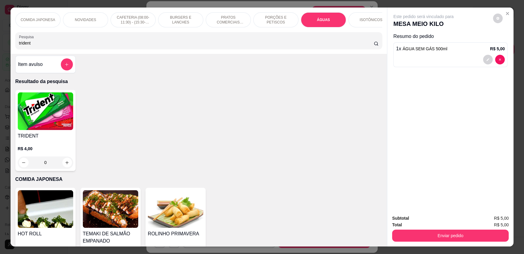
scroll to position [0, 0]
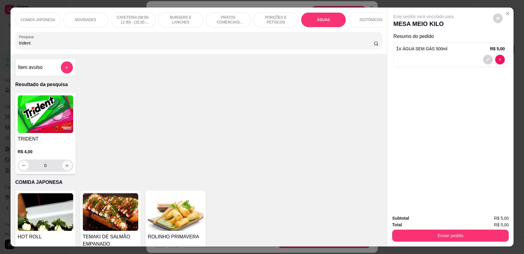
type input "trident"
click at [66, 168] on icon "increase-product-quantity" at bounding box center [67, 166] width 5 height 5
type input "1"
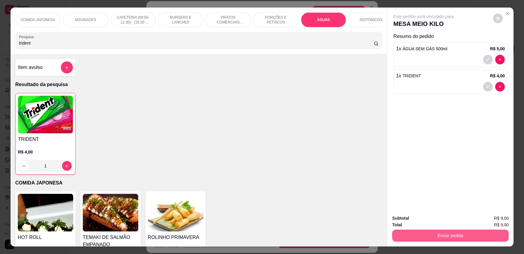
click at [411, 237] on button "Enviar pedido" at bounding box center [450, 236] width 117 height 12
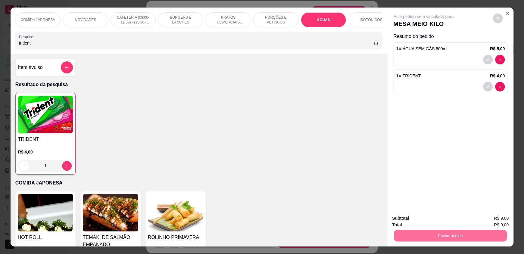
click at [428, 220] on button "Não registrar e enviar pedido" at bounding box center [430, 220] width 63 height 11
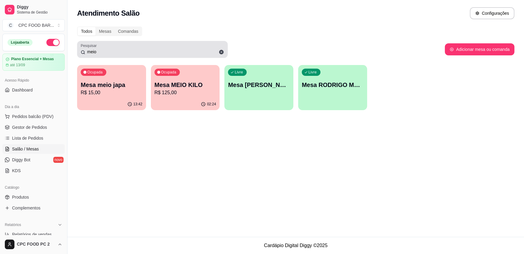
click at [108, 52] on input "meio" at bounding box center [154, 52] width 139 height 6
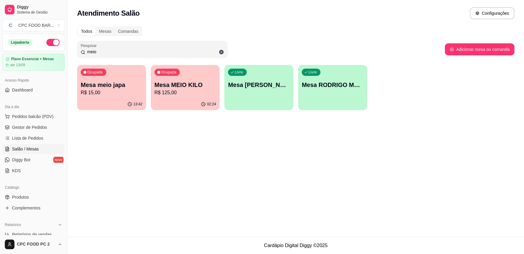
click at [108, 52] on input "meio" at bounding box center [154, 52] width 139 height 6
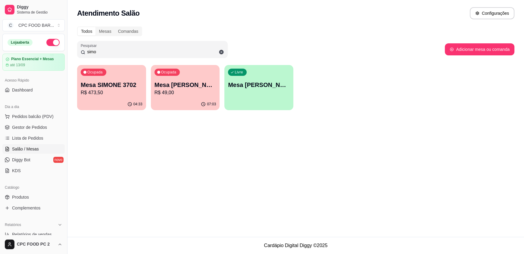
type input "simo"
click at [117, 97] on div "Ocupada Mesa SIMONE 3702 R$ 473,50" at bounding box center [111, 82] width 67 height 33
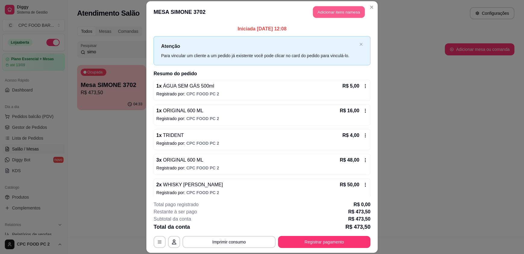
click at [346, 9] on button "Adicionar itens na mesa" at bounding box center [339, 12] width 52 height 12
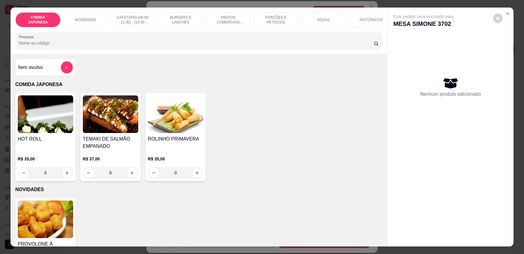
click at [325, 19] on p "ÁGUAS" at bounding box center [323, 19] width 13 height 5
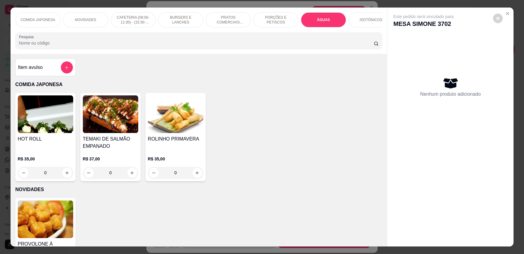
scroll to position [11, 0]
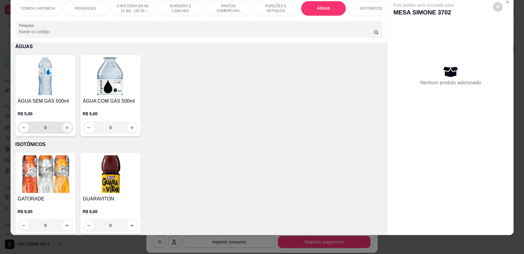
click at [66, 130] on icon "increase-product-quantity" at bounding box center [67, 128] width 5 height 5
type input "1"
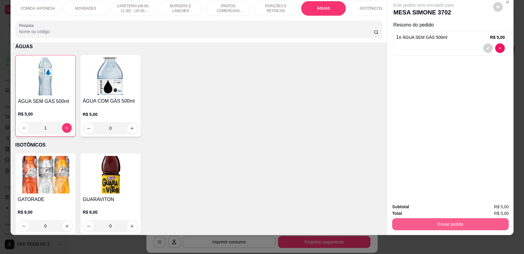
click at [467, 222] on button "Enviar pedido" at bounding box center [450, 224] width 117 height 12
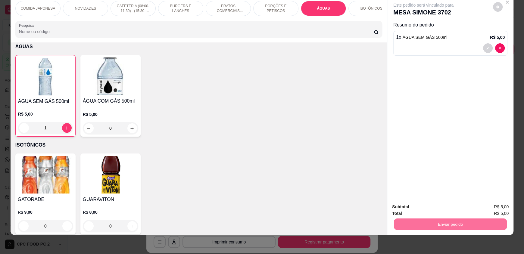
click at [438, 208] on button "Não registrar e enviar pedido" at bounding box center [430, 209] width 63 height 11
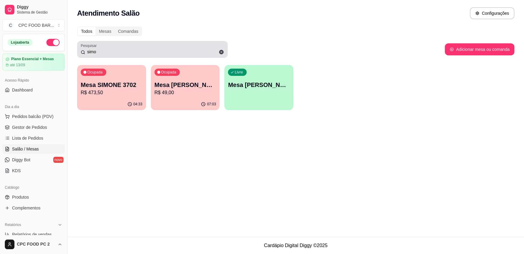
click at [107, 52] on input "simo" at bounding box center [154, 52] width 139 height 6
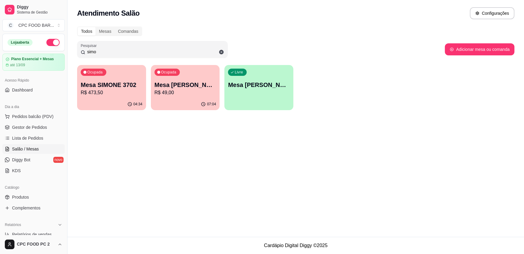
click at [103, 53] on input "simo" at bounding box center [154, 52] width 139 height 6
click at [102, 53] on input "simo" at bounding box center [154, 52] width 139 height 6
drag, startPoint x: 101, startPoint y: 52, endPoint x: 93, endPoint y: 53, distance: 7.6
click at [101, 52] on input "simo" at bounding box center [154, 52] width 139 height 6
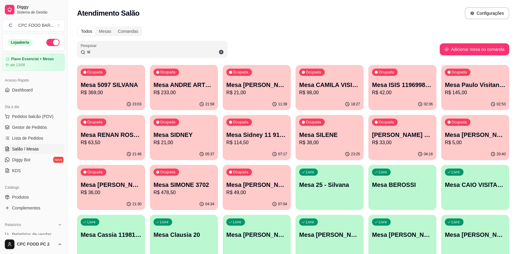
type input "s"
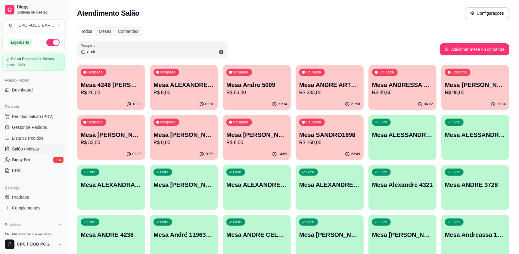
type input "andr"
click at [322, 90] on p "R$ 233,00" at bounding box center [329, 92] width 61 height 7
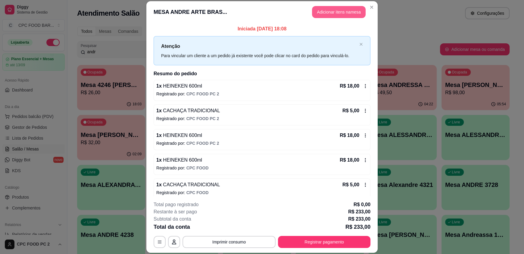
click at [335, 11] on button "Adicionar itens na mesa" at bounding box center [339, 12] width 54 height 12
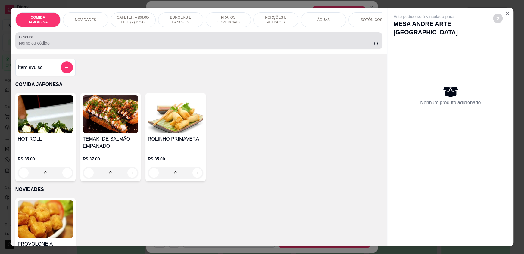
click at [162, 46] on input "Pesquisa" at bounding box center [196, 43] width 355 height 6
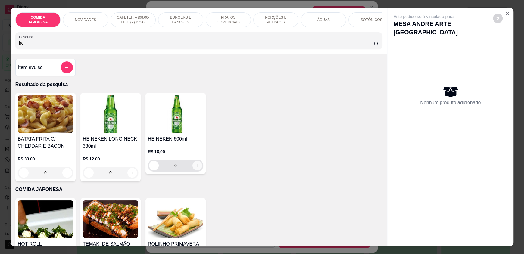
type input "he"
click at [196, 168] on icon "increase-product-quantity" at bounding box center [197, 165] width 3 height 3
type input "1"
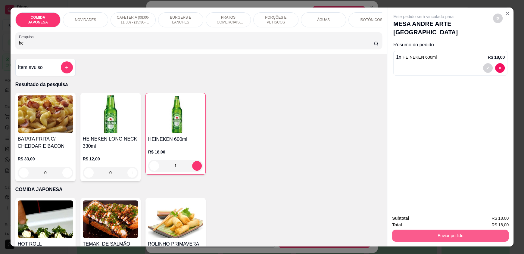
click at [434, 236] on button "Enviar pedido" at bounding box center [450, 236] width 117 height 12
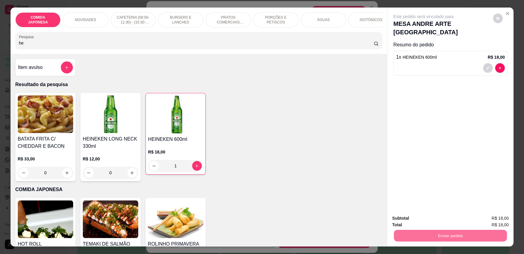
click at [425, 220] on button "Não registrar e enviar pedido" at bounding box center [430, 220] width 63 height 11
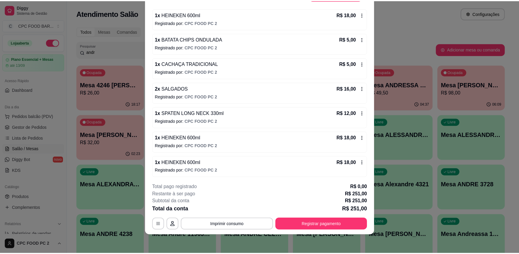
scroll to position [0, 0]
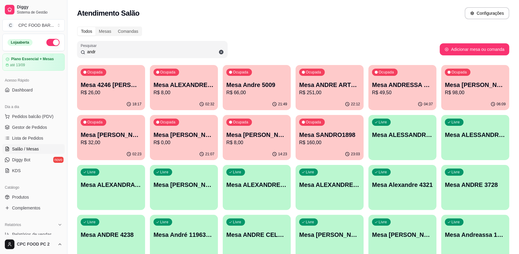
drag, startPoint x: 134, startPoint y: 52, endPoint x: 47, endPoint y: 42, distance: 87.9
click at [47, 42] on div "Diggy Sistema de Gestão C CPC FOOD BAR ... Loja aberta Plano Essencial + Mesas …" at bounding box center [259, 192] width 519 height 385
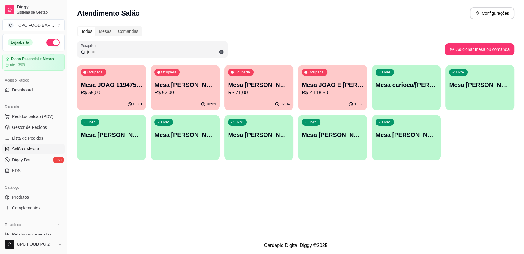
drag, startPoint x: 107, startPoint y: 53, endPoint x: 61, endPoint y: 50, distance: 46.5
click at [61, 50] on div "Diggy Sistema de Gestão C CPC FOOD BAR ... Loja aberta Plano Essencial + Mesas …" at bounding box center [262, 127] width 524 height 254
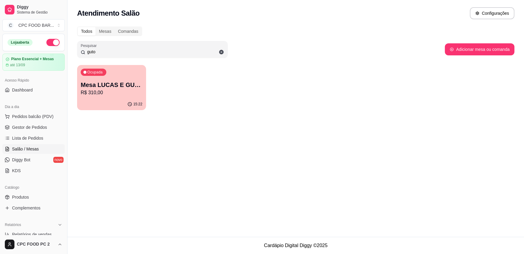
type input "guto"
click at [110, 76] on div "Ocupada Mesa LUCAS E GUTO R$ 310,00" at bounding box center [111, 81] width 69 height 33
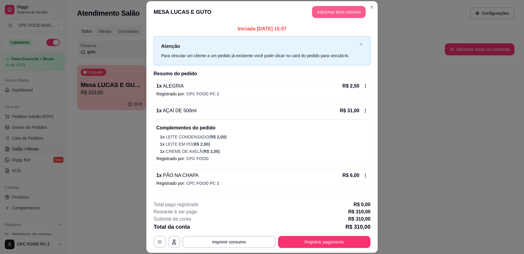
click at [334, 8] on button "Adicionar itens na mesa" at bounding box center [339, 12] width 54 height 12
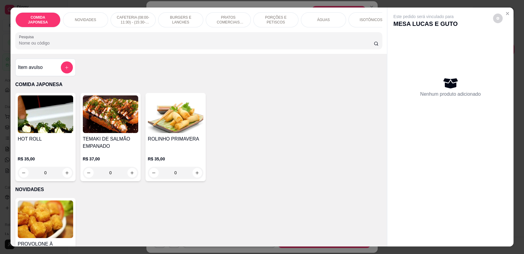
click at [217, 46] on input "Pesquisa" at bounding box center [196, 43] width 355 height 6
click at [65, 70] on icon "add-separate-item" at bounding box center [66, 67] width 5 height 5
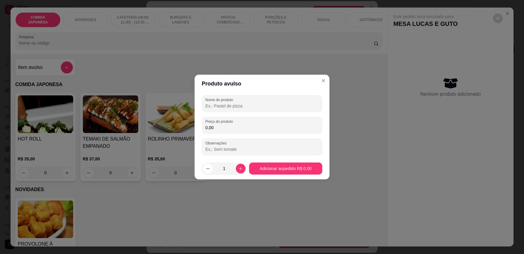
click at [207, 104] on input "Nome do produto" at bounding box center [261, 106] width 113 height 6
type input "BARRINHA DE CEREAL"
type input "5,00"
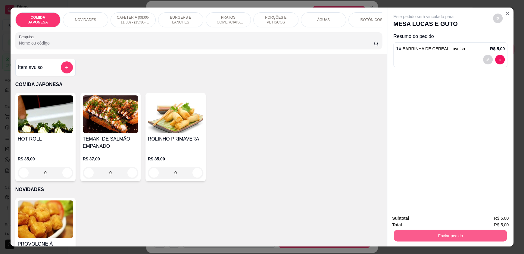
click at [426, 236] on button "Enviar pedido" at bounding box center [450, 236] width 113 height 12
click at [425, 222] on button "Não registrar e enviar pedido" at bounding box center [430, 220] width 61 height 11
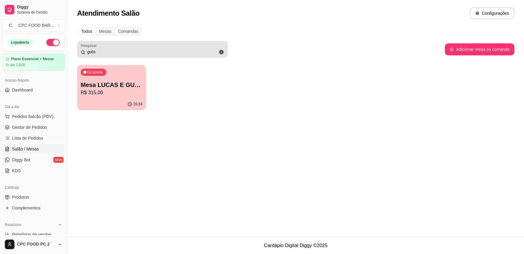
click at [222, 52] on icon at bounding box center [221, 52] width 5 height 5
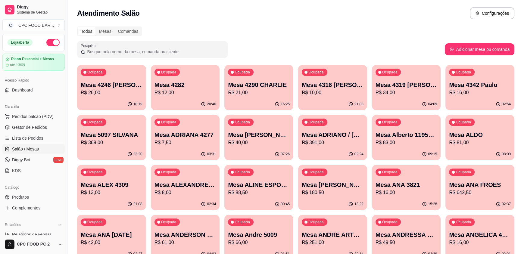
click at [186, 52] on input "Pesquisar" at bounding box center [154, 52] width 139 height 6
click at [246, 28] on div "Todos Mesas Comandas" at bounding box center [293, 32] width 433 height 10
click at [27, 115] on span "Pedidos balcão (PDV)" at bounding box center [33, 117] width 42 height 6
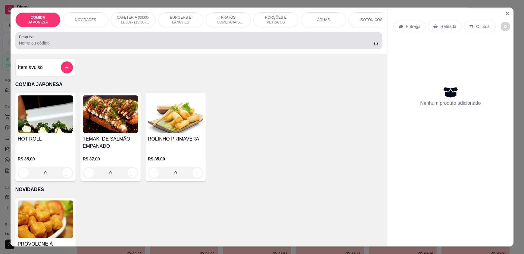
click at [111, 41] on div at bounding box center [199, 41] width 360 height 12
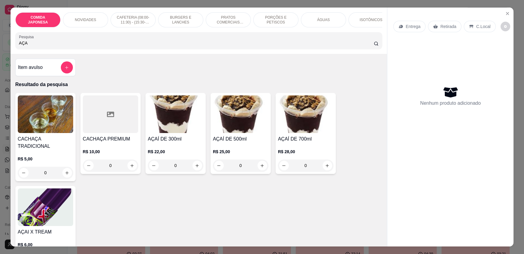
type input "AÇA"
click at [195, 171] on div "0" at bounding box center [175, 166] width 55 height 12
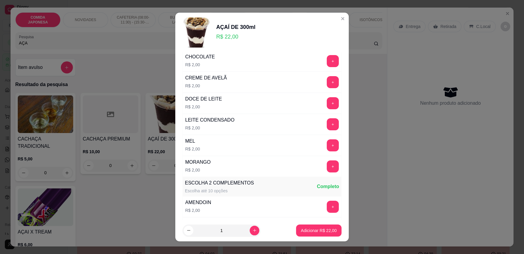
scroll to position [90, 0]
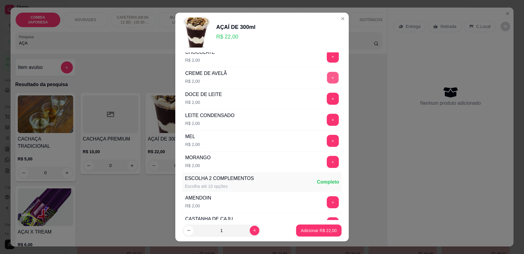
click at [327, 75] on button "+" at bounding box center [333, 78] width 12 height 12
click at [327, 118] on button "+" at bounding box center [333, 120] width 12 height 12
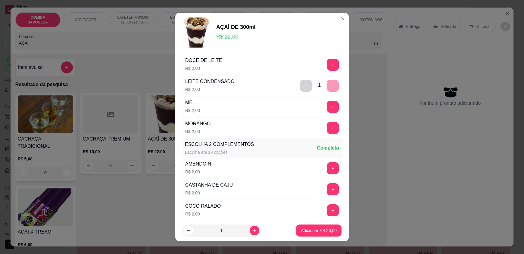
scroll to position [211, 0]
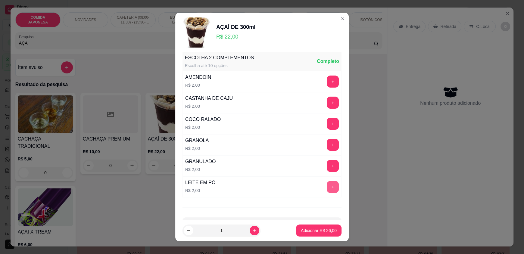
click at [327, 184] on button "+" at bounding box center [333, 187] width 12 height 12
click at [311, 232] on p "Adicionar R$ 28,00" at bounding box center [319, 231] width 35 height 6
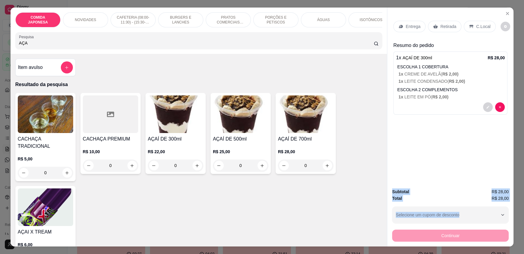
drag, startPoint x: 441, startPoint y: 236, endPoint x: 453, endPoint y: 145, distance: 92.0
click at [453, 156] on div "Entrega Retirada C.Local Resumo do pedido 1 x AÇAÍ DE 300ml R$ 28,00 ESCOLHA 1 …" at bounding box center [450, 127] width 127 height 239
click at [472, 20] on div "Entrega Retirada C.Local" at bounding box center [450, 26] width 114 height 21
click at [471, 26] on div "C.Local" at bounding box center [480, 26] width 32 height 11
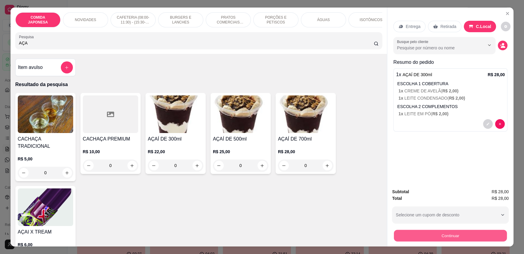
click at [435, 235] on button "Continuar" at bounding box center [450, 236] width 113 height 12
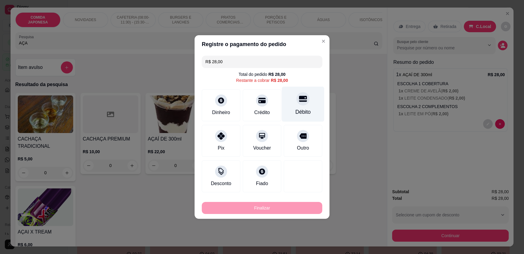
click at [299, 102] on icon at bounding box center [303, 99] width 8 height 6
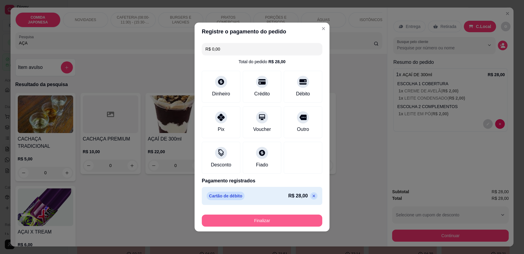
click at [239, 221] on button "Finalizar" at bounding box center [262, 221] width 121 height 12
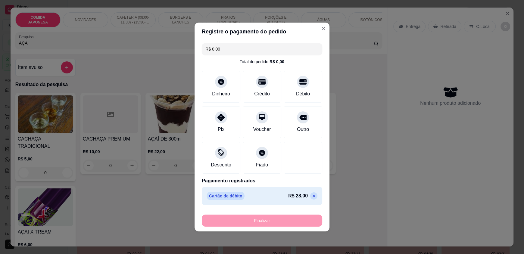
type input "-R$ 28,00"
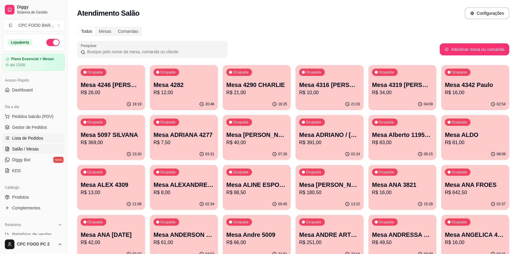
click at [29, 136] on span "Lista de Pedidos" at bounding box center [27, 138] width 31 height 6
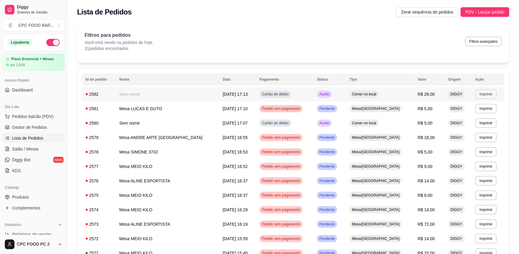
click at [480, 92] on button "Imprimir" at bounding box center [486, 94] width 21 height 10
click at [474, 114] on button "IMPRESSORA" at bounding box center [471, 116] width 44 height 10
click at [20, 118] on span "Pedidos balcão (PDV)" at bounding box center [33, 117] width 42 height 6
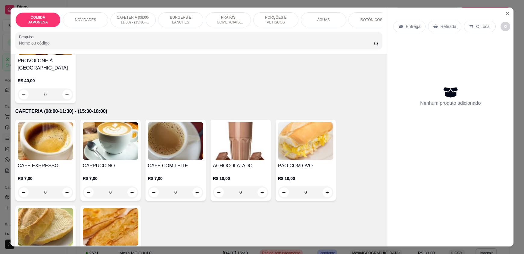
scroll to position [241, 0]
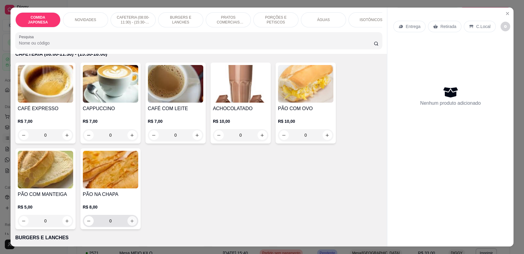
click at [130, 224] on icon "increase-product-quantity" at bounding box center [132, 221] width 5 height 5
type input "1"
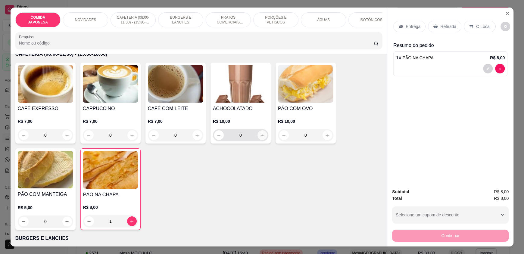
click at [263, 138] on button "increase-product-quantity" at bounding box center [263, 135] width 10 height 10
type input "1"
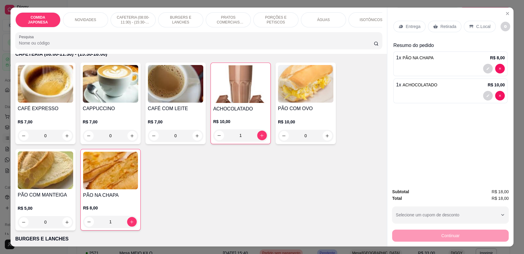
click at [471, 26] on div "C.Local" at bounding box center [480, 26] width 32 height 11
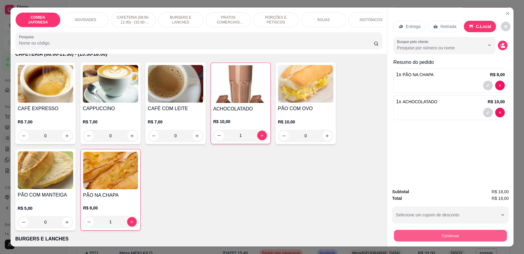
click at [417, 236] on button "Continuar" at bounding box center [450, 236] width 113 height 12
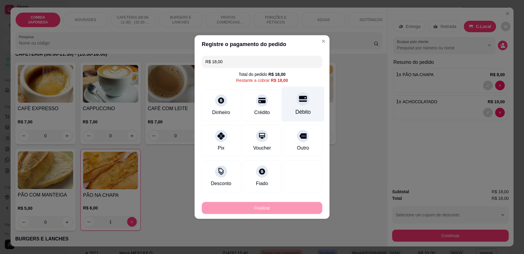
click at [292, 99] on div "Débito" at bounding box center [303, 104] width 42 height 35
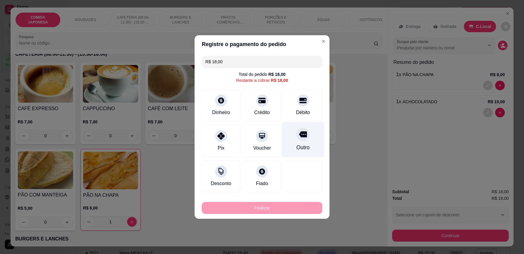
type input "R$ 0,00"
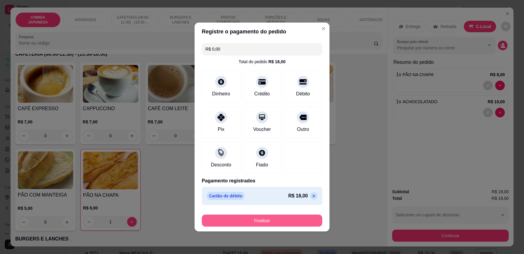
click at [228, 220] on button "Finalizar" at bounding box center [262, 221] width 121 height 12
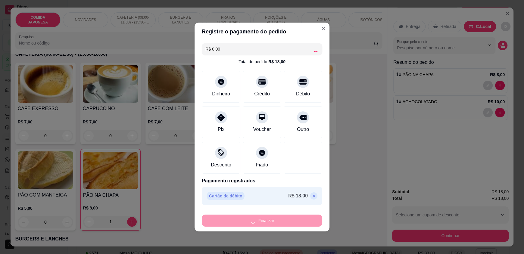
type input "0"
type input "-R$ 18,00"
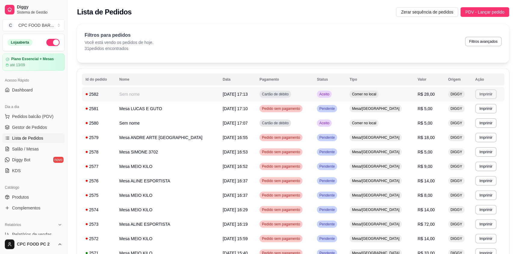
click at [479, 92] on button "Imprimir" at bounding box center [486, 94] width 21 height 10
click at [472, 118] on button "IMPRESSORA" at bounding box center [471, 116] width 44 height 10
click at [24, 116] on span "Pedidos balcão (PDV)" at bounding box center [33, 117] width 42 height 6
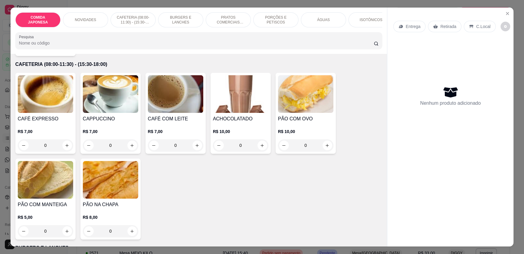
scroll to position [241, 0]
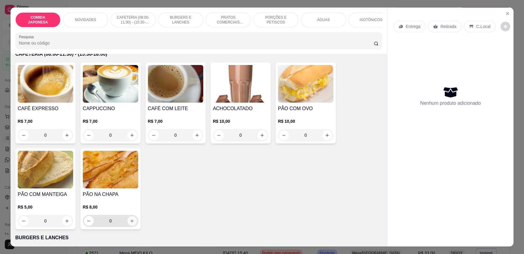
click at [130, 224] on icon "increase-product-quantity" at bounding box center [132, 221] width 5 height 5
type input "1"
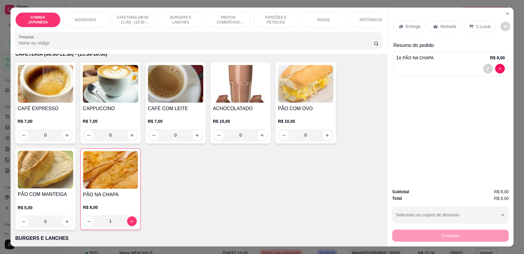
click at [51, 46] on input "Pesquisa" at bounding box center [196, 43] width 355 height 6
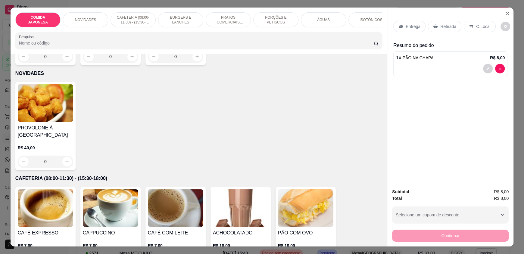
scroll to position [0, 0]
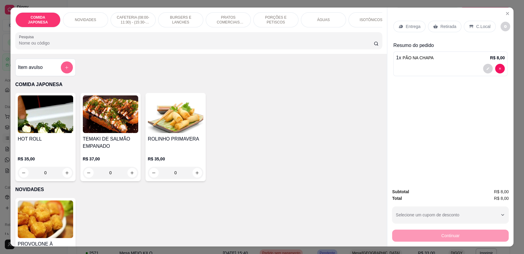
click at [69, 72] on button "add-separate-item" at bounding box center [67, 67] width 12 height 12
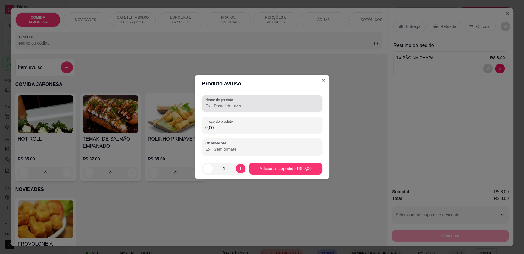
drag, startPoint x: 233, startPoint y: 108, endPoint x: 228, endPoint y: 105, distance: 5.8
click at [231, 108] on input "Nome do produto" at bounding box center [261, 106] width 113 height 6
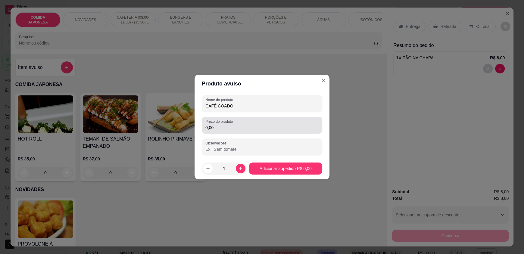
type input "CAFÉ COADO"
click at [229, 127] on input "0,00" at bounding box center [261, 128] width 113 height 6
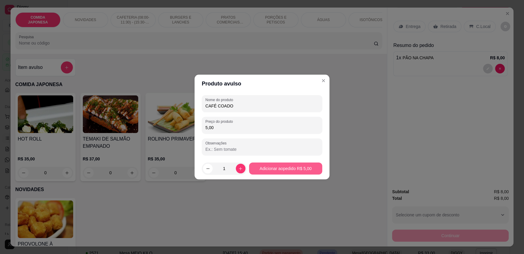
type input "5,00"
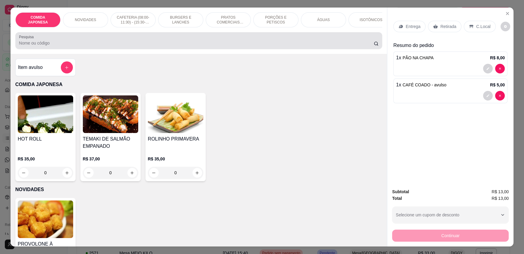
click at [146, 46] on input "Pesquisa" at bounding box center [196, 43] width 355 height 6
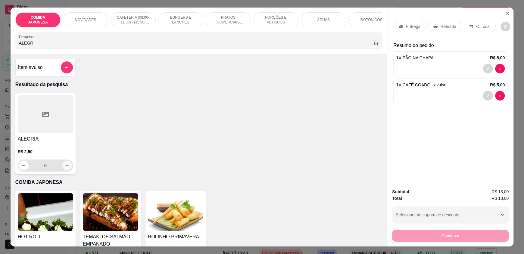
type input "ALEGR"
click at [65, 168] on icon "increase-product-quantity" at bounding box center [67, 166] width 5 height 5
type input "1"
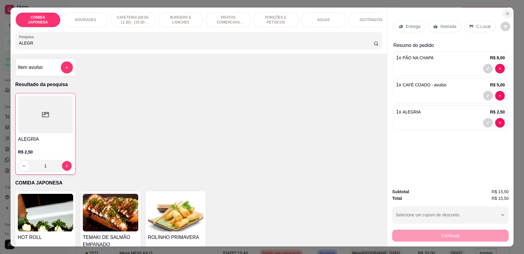
click at [507, 12] on icon "Close" at bounding box center [507, 13] width 5 height 5
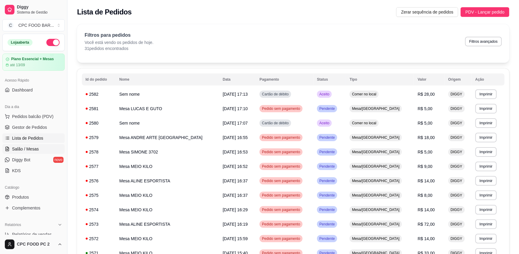
click at [37, 150] on span "Salão / Mesas" at bounding box center [25, 149] width 27 height 6
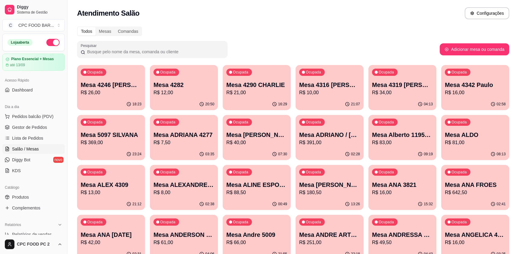
click at [160, 49] on input "Pesquisar" at bounding box center [154, 52] width 139 height 6
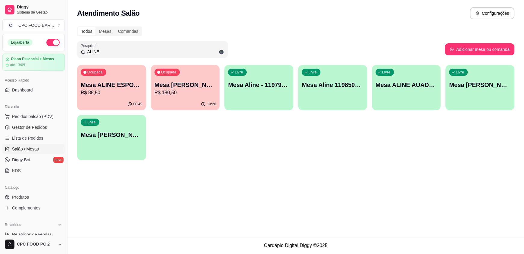
type input "ALINE"
click at [112, 75] on div "Ocupada Mesa ALINE ESPORTISTA R$ 88,50" at bounding box center [111, 82] width 67 height 33
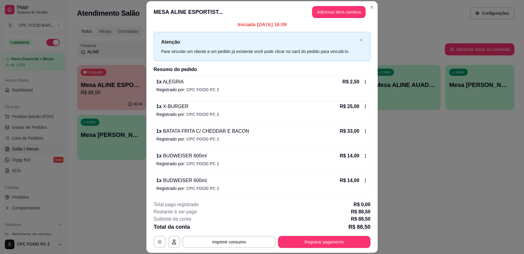
scroll to position [5, 0]
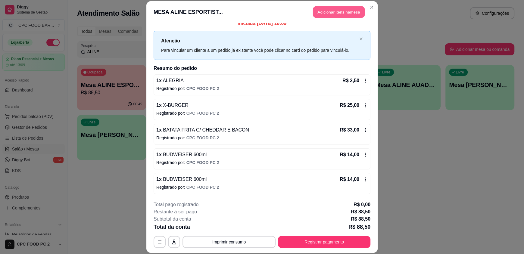
click at [342, 11] on button "Adicionar itens na mesa" at bounding box center [339, 12] width 52 height 12
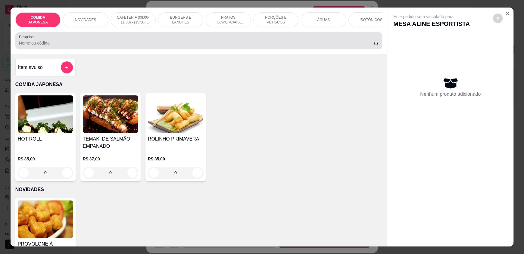
click at [215, 46] on input "Pesquisa" at bounding box center [196, 43] width 355 height 6
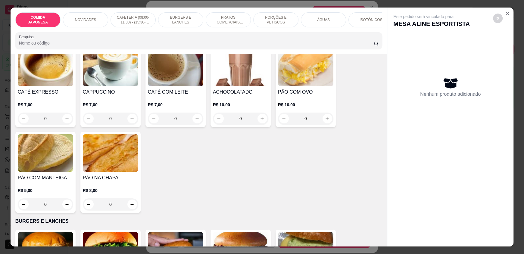
scroll to position [271, 0]
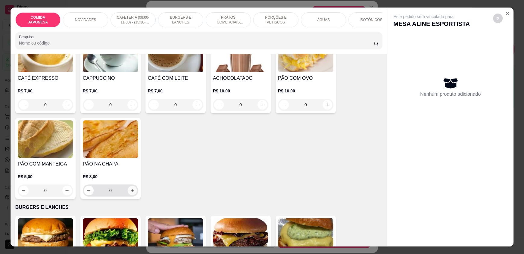
click at [130, 193] on icon "increase-product-quantity" at bounding box center [132, 191] width 5 height 5
type input "1"
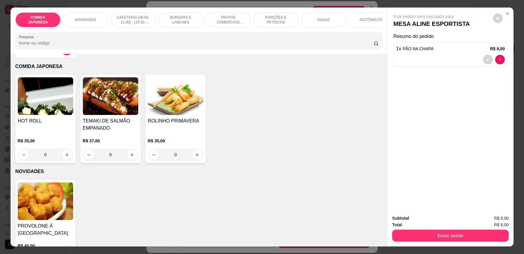
scroll to position [0, 0]
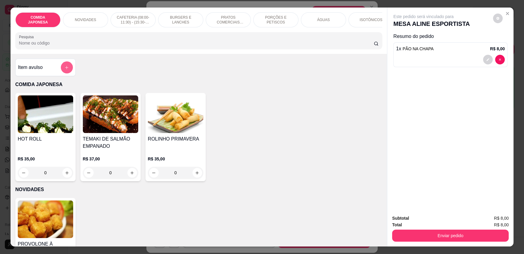
click at [66, 70] on icon "add-separate-item" at bounding box center [66, 67] width 5 height 5
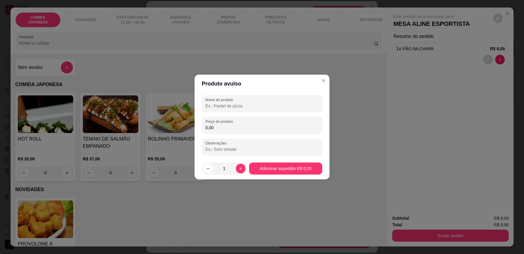
click at [213, 106] on input "Nome do produto" at bounding box center [261, 106] width 113 height 6
type input "A"
type input "CAFÉ COADO"
type input "5,00"
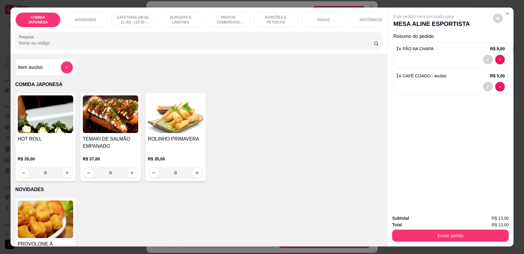
drag, startPoint x: 92, startPoint y: 47, endPoint x: 0, endPoint y: 46, distance: 91.6
click at [0, 46] on div "COMIDA JAPONESA NOVIDADES CAFETERIA (08:00-11:30) - (15:30-18:00) BURGERS E LAN…" at bounding box center [262, 127] width 524 height 254
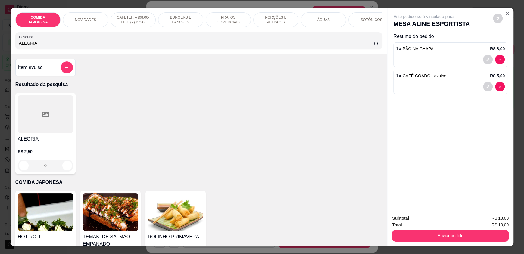
type input "ALEGRIA"
click at [65, 168] on icon "increase-product-quantity" at bounding box center [67, 166] width 5 height 5
type input "1"
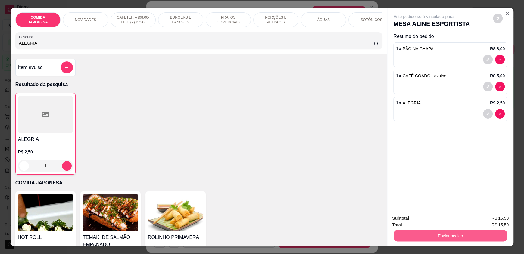
click at [424, 240] on button "Enviar pedido" at bounding box center [450, 236] width 113 height 12
click at [419, 219] on button "Não registrar e enviar pedido" at bounding box center [430, 220] width 61 height 11
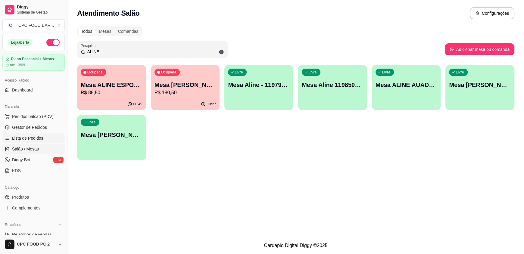
drag, startPoint x: 38, startPoint y: 136, endPoint x: 50, endPoint y: 140, distance: 12.9
click at [38, 136] on span "Lista de Pedidos" at bounding box center [27, 138] width 31 height 6
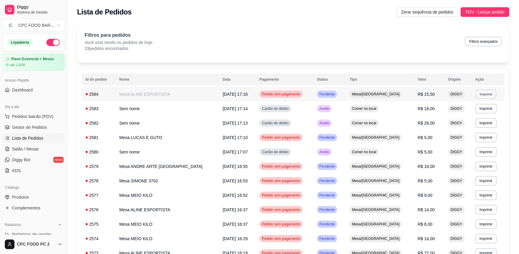
click at [482, 92] on button "Imprimir" at bounding box center [486, 93] width 21 height 9
click at [463, 117] on button "IMPRESSORA" at bounding box center [471, 116] width 44 height 10
click at [38, 114] on span "Pedidos balcão (PDV)" at bounding box center [33, 117] width 42 height 6
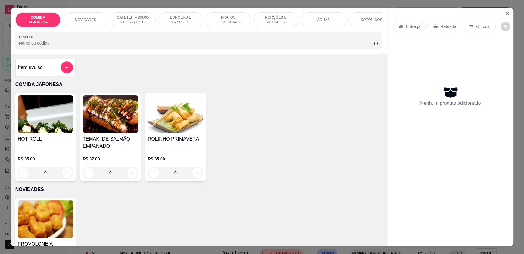
click at [117, 46] on input "Pesquisa" at bounding box center [196, 43] width 355 height 6
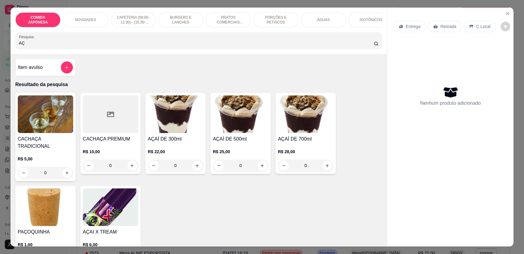
type input "AÇ"
click at [196, 171] on div "0" at bounding box center [175, 166] width 55 height 12
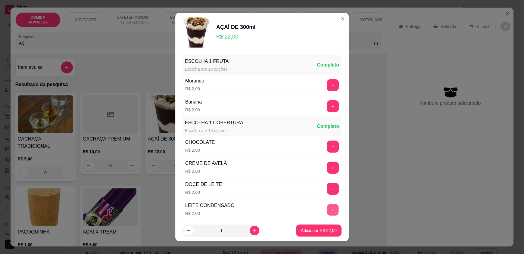
click at [327, 209] on button "+" at bounding box center [333, 210] width 12 height 12
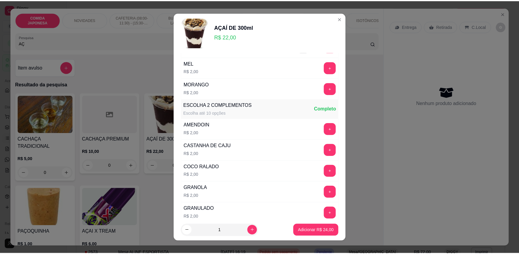
scroll to position [211, 0]
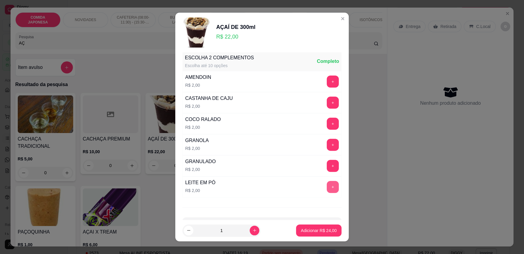
click at [327, 188] on button "+" at bounding box center [333, 187] width 12 height 12
click at [309, 234] on button "Adicionar R$ 26,00" at bounding box center [318, 231] width 45 height 12
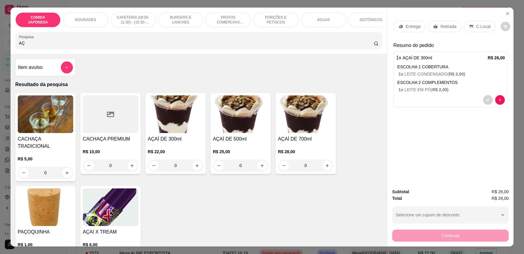
click at [476, 26] on p "C.Local" at bounding box center [483, 27] width 14 height 6
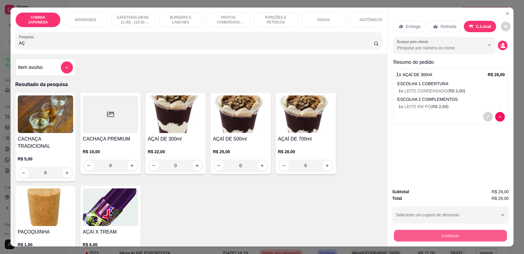
click at [425, 239] on button "Continuar" at bounding box center [450, 236] width 113 height 12
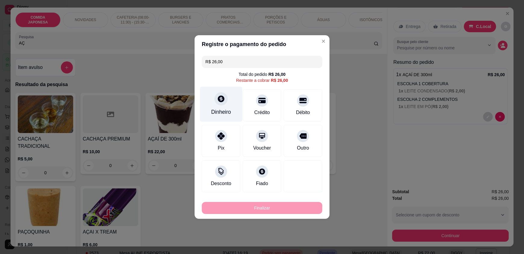
click at [225, 95] on div at bounding box center [221, 98] width 13 height 13
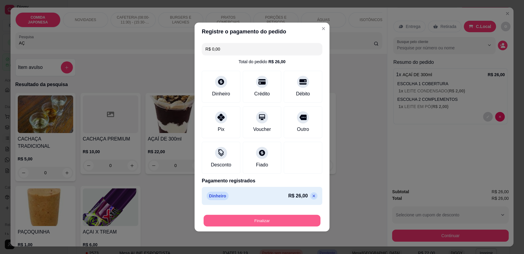
click at [265, 221] on button "Finalizar" at bounding box center [262, 221] width 117 height 12
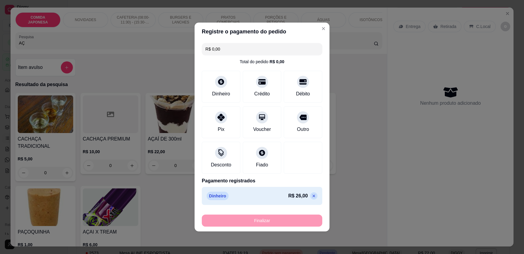
type input "-R$ 26,00"
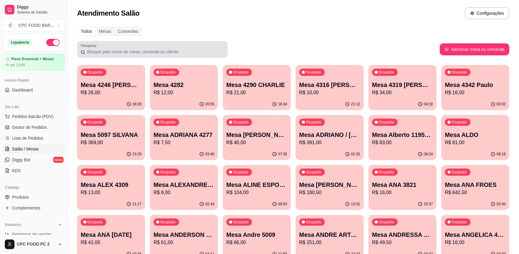
click at [124, 49] on input "Pesquisar" at bounding box center [154, 52] width 139 height 6
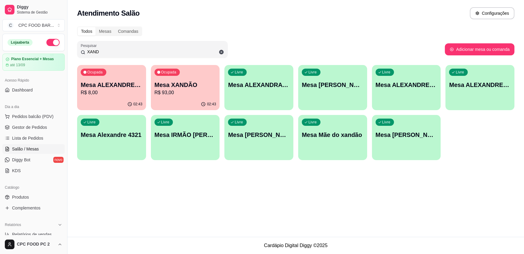
type input "XAND"
click at [196, 95] on p "R$ 93,00" at bounding box center [186, 92] width 62 height 7
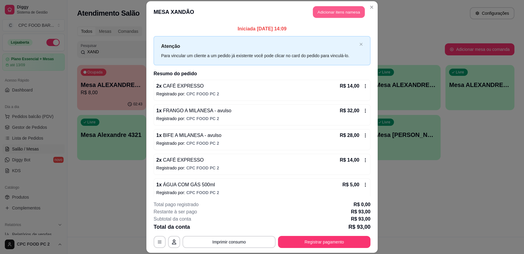
click at [327, 13] on button "Adicionar itens na mesa" at bounding box center [339, 12] width 52 height 12
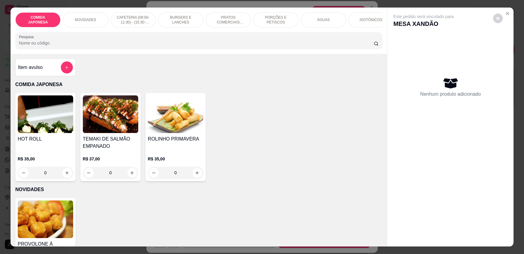
click at [175, 46] on input "Pesquisa" at bounding box center [196, 43] width 355 height 6
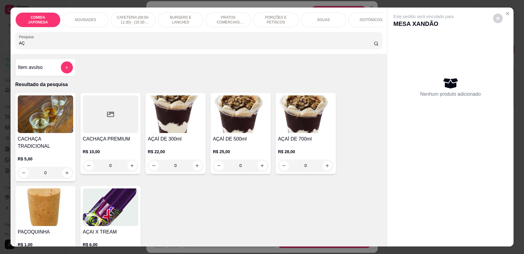
type input "AÇ"
click at [194, 170] on div "0" at bounding box center [175, 166] width 55 height 12
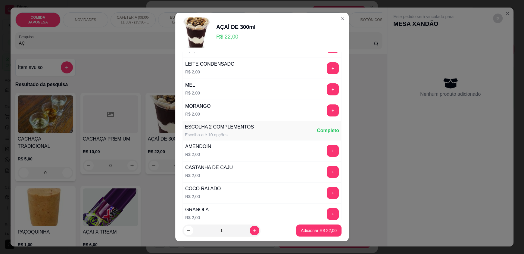
scroll to position [233, 0]
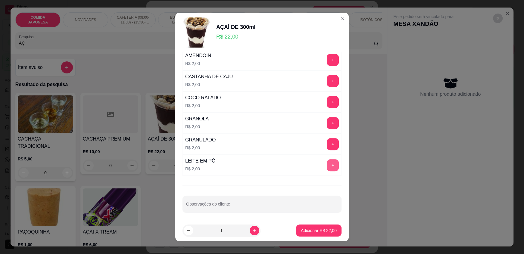
click at [327, 164] on button "+" at bounding box center [333, 165] width 12 height 12
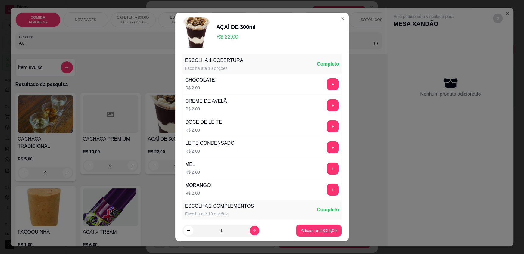
scroll to position [52, 0]
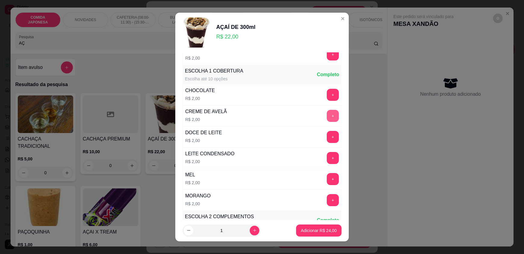
click at [327, 112] on button "+" at bounding box center [333, 116] width 12 height 12
click at [308, 230] on p "Adicionar R$ 26,00" at bounding box center [319, 231] width 35 height 6
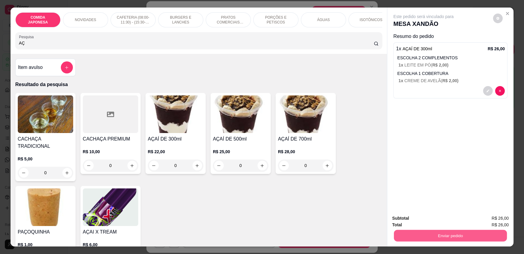
click at [431, 239] on button "Enviar pedido" at bounding box center [450, 236] width 113 height 12
click at [433, 222] on button "Não registrar e enviar pedido" at bounding box center [430, 220] width 61 height 11
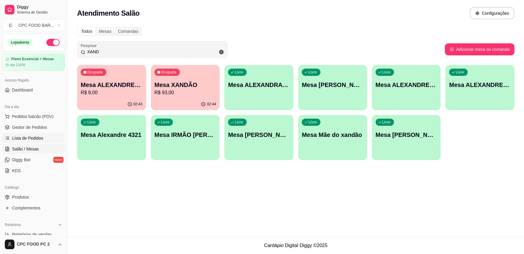
click at [29, 139] on span "Lista de Pedidos" at bounding box center [27, 138] width 31 height 6
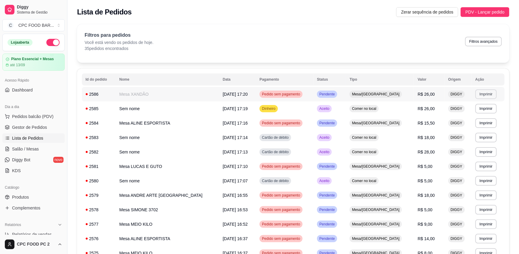
click at [476, 92] on button "Imprimir" at bounding box center [486, 94] width 21 height 10
click at [454, 114] on button "IMPRESSORA" at bounding box center [471, 115] width 42 height 9
click at [24, 114] on span "Pedidos balcão (PDV)" at bounding box center [33, 117] width 42 height 6
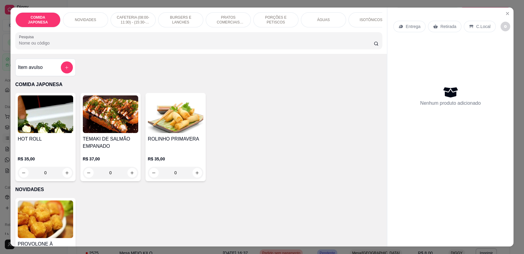
click at [78, 46] on input "Pesquisa" at bounding box center [196, 43] width 355 height 6
click at [37, 46] on input "Pesquisa" at bounding box center [196, 43] width 355 height 6
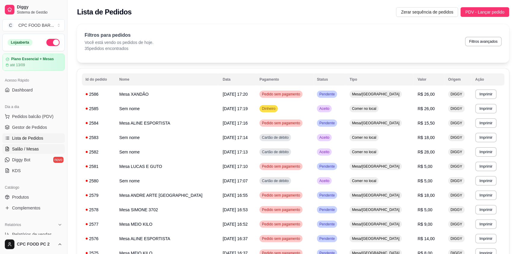
click at [32, 147] on span "Salão / Mesas" at bounding box center [25, 149] width 27 height 6
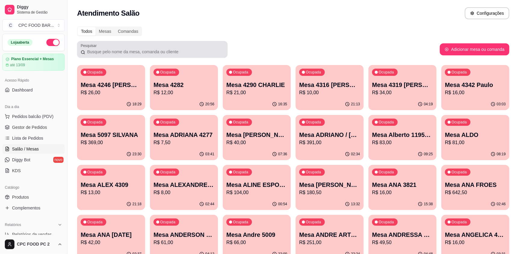
click at [120, 53] on input "Pesquisar" at bounding box center [154, 52] width 139 height 6
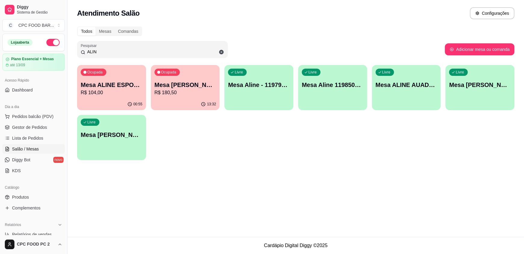
type input "ALIN"
click at [117, 90] on p "R$ 104,00" at bounding box center [112, 92] width 62 height 7
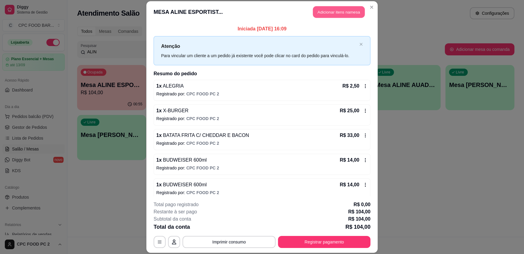
click at [327, 10] on button "Adicionar itens na mesa" at bounding box center [339, 12] width 52 height 12
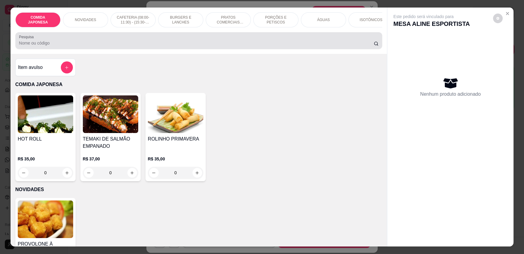
click at [307, 45] on input "Pesquisa" at bounding box center [196, 43] width 355 height 6
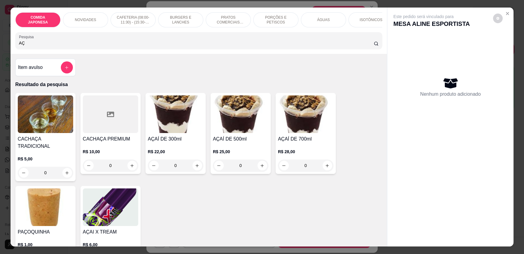
type input "AÇ"
click at [193, 171] on div "0" at bounding box center [175, 166] width 55 height 12
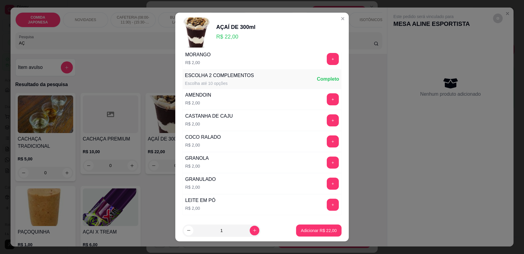
scroll to position [233, 0]
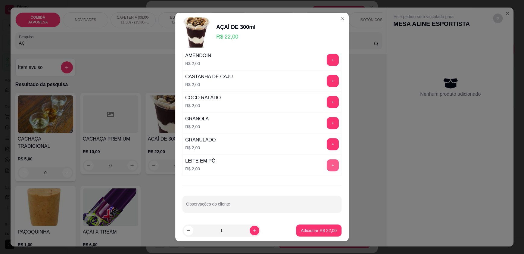
click at [327, 164] on button "+" at bounding box center [333, 165] width 12 height 12
click at [327, 121] on button "+" at bounding box center [333, 124] width 12 height 12
click at [312, 228] on p "Adicionar R$ 26,00" at bounding box center [319, 231] width 36 height 6
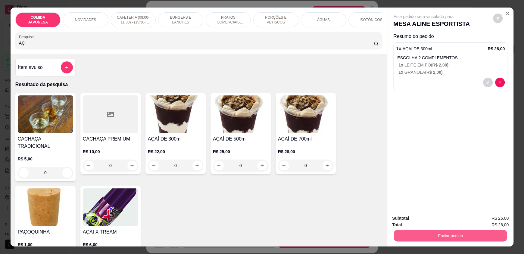
click at [461, 234] on button "Enviar pedido" at bounding box center [450, 236] width 113 height 12
click at [437, 221] on button "Não registrar e enviar pedido" at bounding box center [430, 220] width 61 height 11
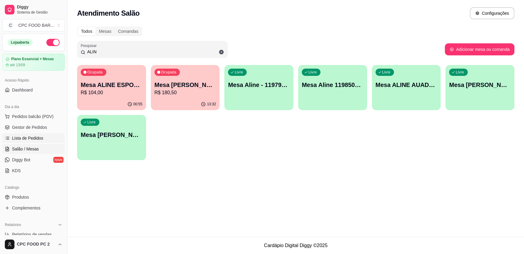
click at [27, 141] on span "Lista de Pedidos" at bounding box center [27, 138] width 31 height 6
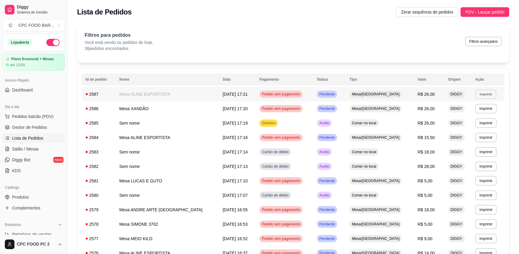
click at [478, 94] on button "Imprimir" at bounding box center [486, 93] width 21 height 9
click at [462, 117] on button "IMPRESSORA" at bounding box center [471, 116] width 44 height 10
click at [26, 116] on span "Pedidos balcão (PDV)" at bounding box center [33, 117] width 42 height 6
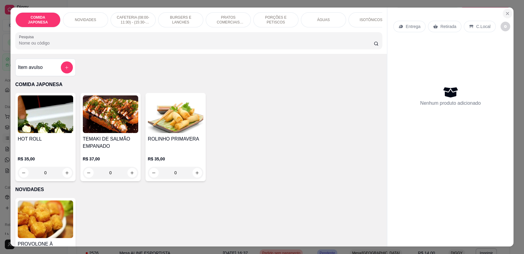
click at [505, 11] on icon "Close" at bounding box center [507, 13] width 5 height 5
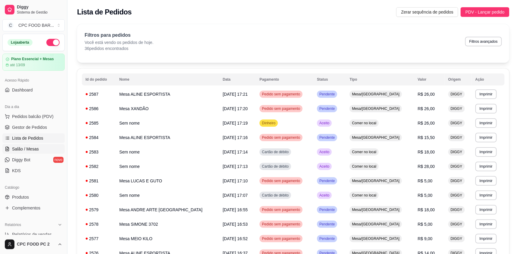
click at [20, 149] on span "Salão / Mesas" at bounding box center [25, 149] width 27 height 6
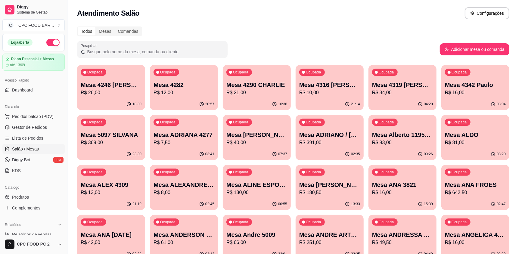
click at [196, 53] on input "Pesquisar" at bounding box center [154, 52] width 139 height 6
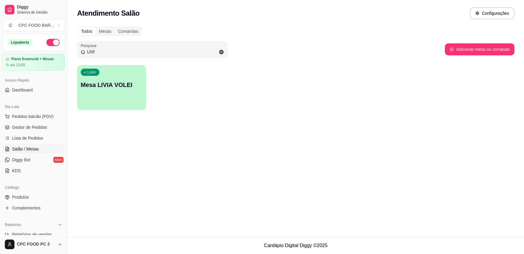
type input "LIVI"
click at [116, 82] on p "Mesa LIVIA VOLEI" at bounding box center [112, 85] width 62 height 8
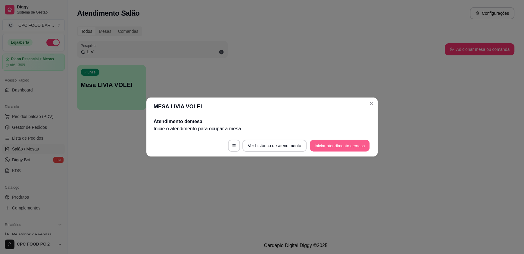
click at [331, 148] on button "Iniciar atendimento de mesa" at bounding box center [340, 146] width 60 height 12
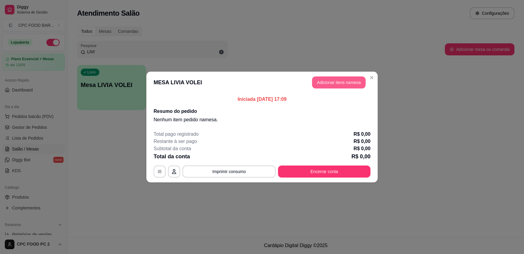
click at [338, 84] on button "Adicionar itens na mesa" at bounding box center [339, 83] width 54 height 12
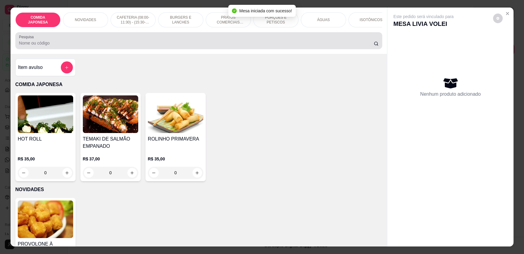
click at [229, 47] on div at bounding box center [199, 41] width 360 height 12
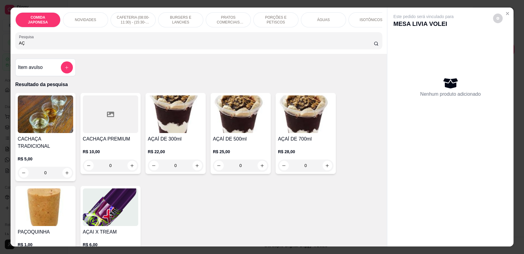
type input "AÇ"
click at [196, 169] on div "0" at bounding box center [175, 166] width 55 height 12
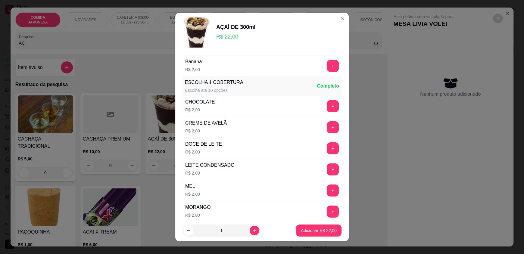
scroll to position [90, 0]
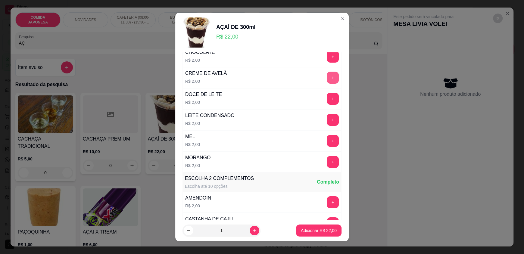
click at [327, 79] on button "+" at bounding box center [333, 78] width 12 height 12
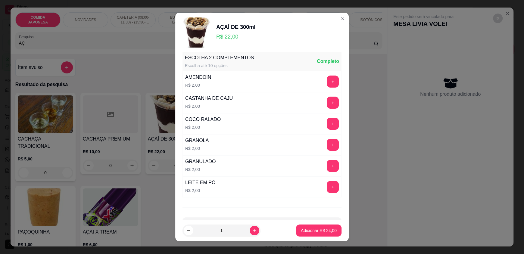
scroll to position [233, 0]
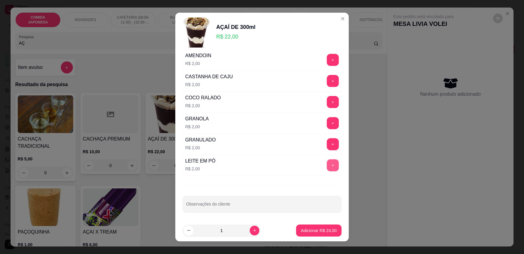
click at [327, 166] on button "+" at bounding box center [333, 165] width 12 height 12
click at [312, 234] on button "Adicionar R$ 26,00" at bounding box center [318, 231] width 45 height 12
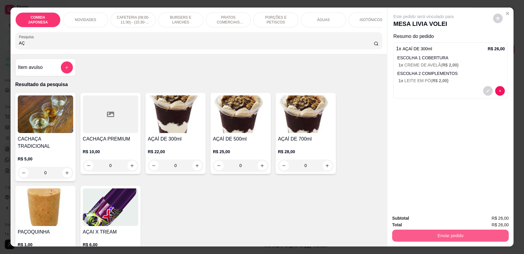
click at [438, 236] on button "Enviar pedido" at bounding box center [450, 236] width 117 height 12
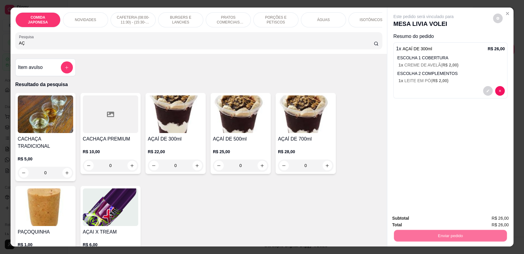
click at [426, 221] on button "Não registrar e enviar pedido" at bounding box center [430, 220] width 61 height 11
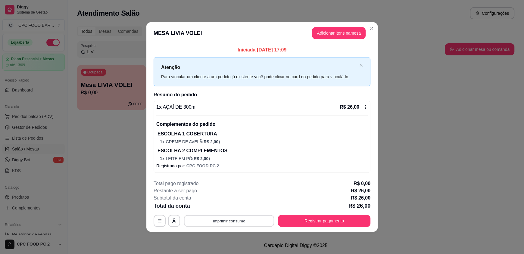
click at [231, 221] on button "Imprimir consumo" at bounding box center [229, 221] width 90 height 12
click at [237, 208] on button "IMPRESSORA" at bounding box center [231, 206] width 42 height 9
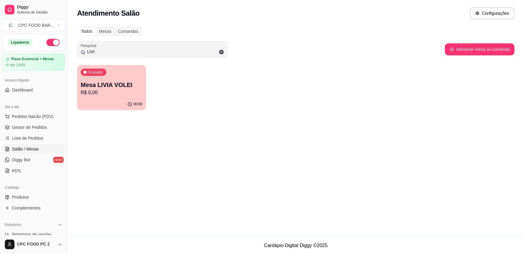
drag, startPoint x: 99, startPoint y: 53, endPoint x: 82, endPoint y: 52, distance: 17.8
click at [82, 52] on div "LIVI" at bounding box center [152, 49] width 143 height 12
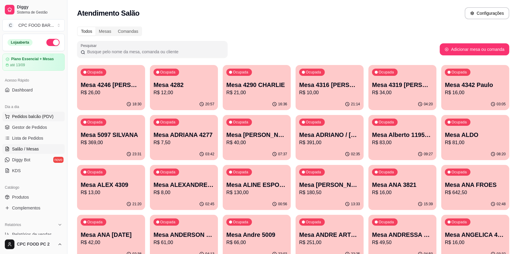
click at [43, 115] on span "Pedidos balcão (PDV)" at bounding box center [33, 117] width 42 height 6
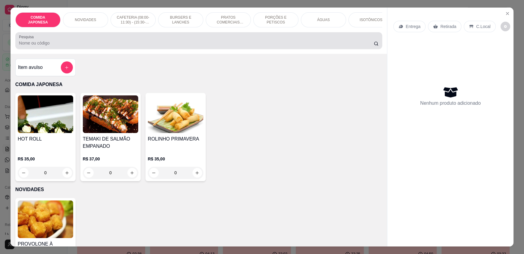
click at [109, 49] on div "Pesquisa" at bounding box center [198, 40] width 367 height 17
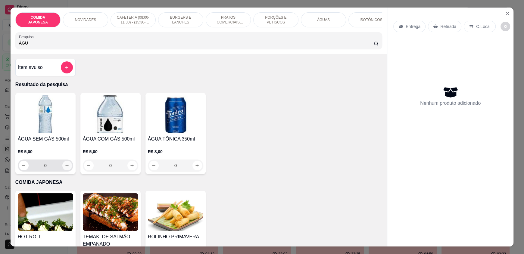
type input "ÁGU"
click at [67, 168] on icon "increase-product-quantity" at bounding box center [67, 166] width 5 height 5
type input "1"
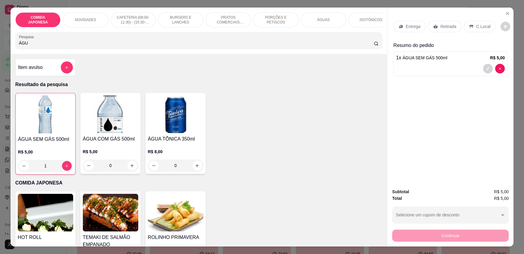
drag, startPoint x: 32, startPoint y: 46, endPoint x: 7, endPoint y: 45, distance: 25.0
click at [7, 45] on div "COMIDA JAPONESA NOVIDADES CAFETERIA (08:00-11:30) - (15:30-18:00) BURGERS E LAN…" at bounding box center [262, 127] width 524 height 254
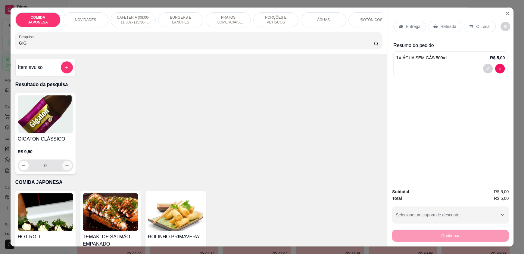
type input "GIG"
click at [66, 168] on icon "increase-product-quantity" at bounding box center [67, 165] width 3 height 3
type input "1"
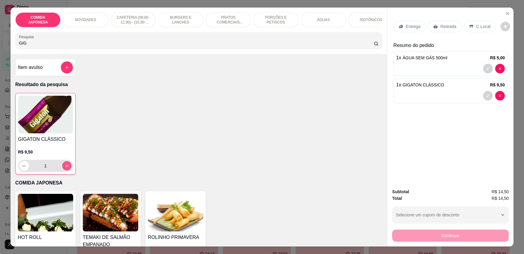
click at [65, 168] on icon "increase-product-quantity" at bounding box center [67, 166] width 5 height 5
type input "2"
click at [476, 25] on p "C.Local" at bounding box center [483, 27] width 14 height 6
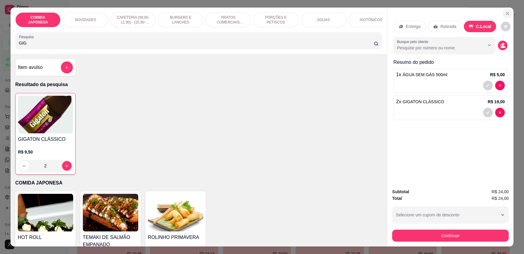
click at [506, 14] on icon "Close" at bounding box center [507, 13] width 5 height 5
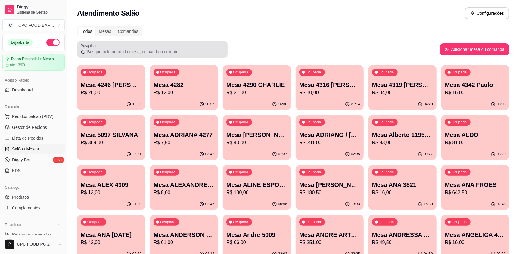
click at [176, 46] on div at bounding box center [152, 49] width 143 height 12
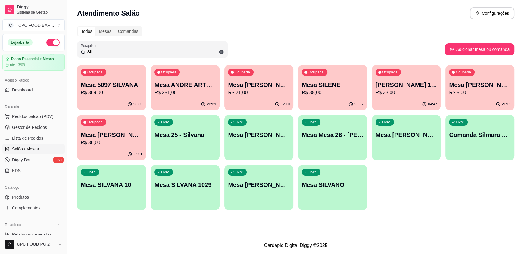
click at [333, 93] on p "R$ 38,00" at bounding box center [333, 92] width 62 height 7
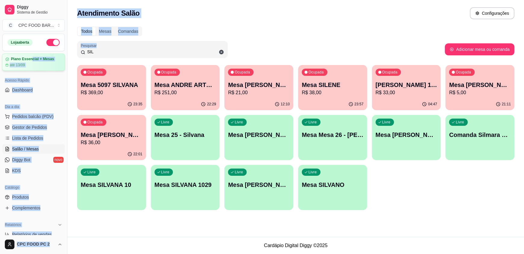
drag, startPoint x: 128, startPoint y: 47, endPoint x: 31, endPoint y: 56, distance: 97.2
click at [31, 56] on div "Diggy Sistema de Gestão C CPC FOOD BAR ... Loja aberta Plano Essencial + Mesas …" at bounding box center [262, 127] width 524 height 254
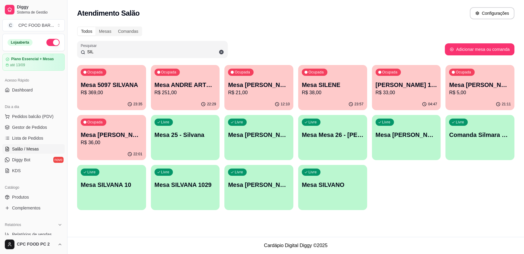
drag, startPoint x: 85, startPoint y: 52, endPoint x: 70, endPoint y: 52, distance: 15.4
click at [70, 52] on div "Todos Mesas Comandas Pesquisar SIL Adicionar mesa ou comanda Ocupada Mesa 5097 …" at bounding box center [295, 120] width 457 height 195
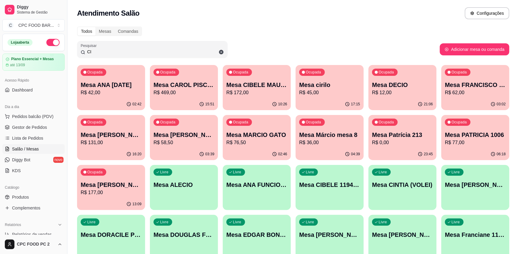
type input "CIL"
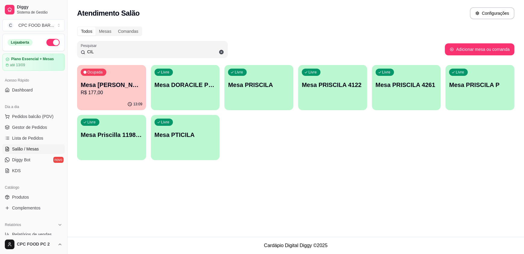
drag, startPoint x: 109, startPoint y: 50, endPoint x: 72, endPoint y: 49, distance: 37.1
click at [72, 49] on div "Todos Mesas Comandas Pesquisar CIL Adicionar mesa ou comanda Ocupada Mesa [PERS…" at bounding box center [295, 95] width 457 height 145
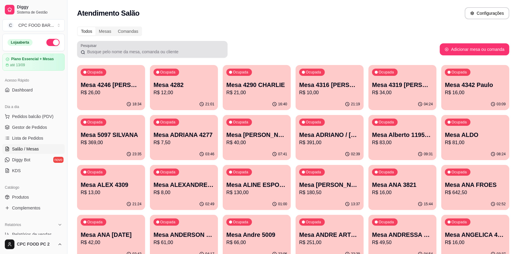
click at [177, 55] on div at bounding box center [152, 49] width 143 height 12
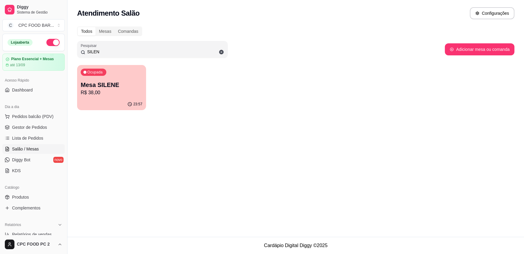
type input "SILEN"
click at [106, 82] on p "Mesa SILENE" at bounding box center [112, 85] width 60 height 8
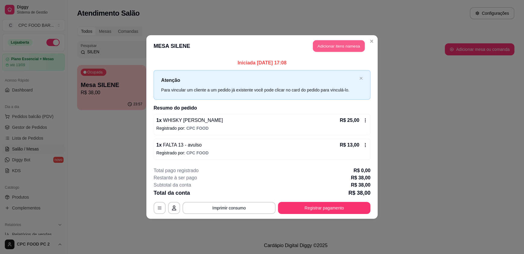
click at [326, 46] on button "Adicionar itens na mesa" at bounding box center [339, 46] width 52 height 12
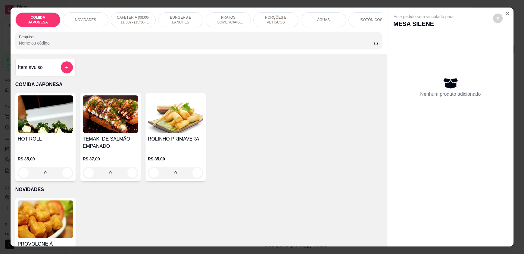
click at [280, 46] on input "Pesquisa" at bounding box center [196, 43] width 355 height 6
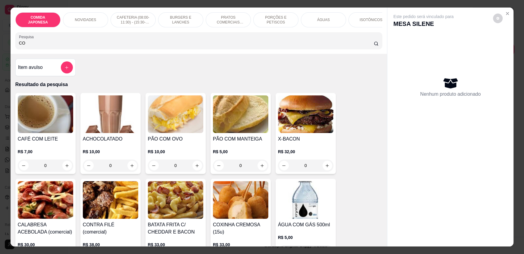
type input "C"
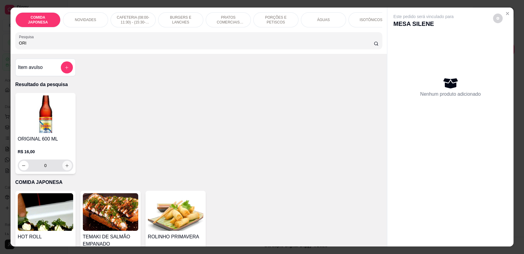
type input "ORI"
click at [65, 168] on icon "increase-product-quantity" at bounding box center [67, 166] width 5 height 5
type input "1"
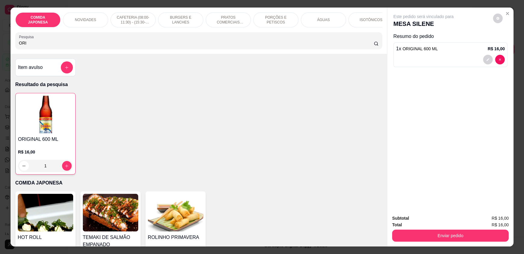
drag, startPoint x: 40, startPoint y: 48, endPoint x: 8, endPoint y: 50, distance: 32.9
click at [8, 50] on div "COMIDA JAPONESA NOVIDADES CAFETERIA (08:00-11:30) - (15:30-18:00) BURGERS E LAN…" at bounding box center [262, 127] width 524 height 254
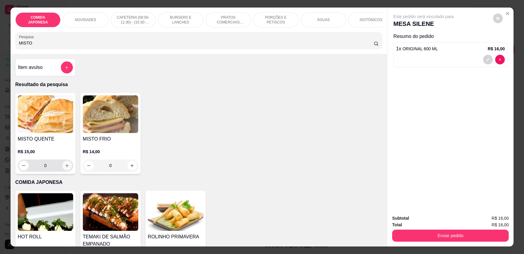
type input "MISTO"
click at [66, 168] on icon "increase-product-quantity" at bounding box center [67, 165] width 3 height 3
type input "1"
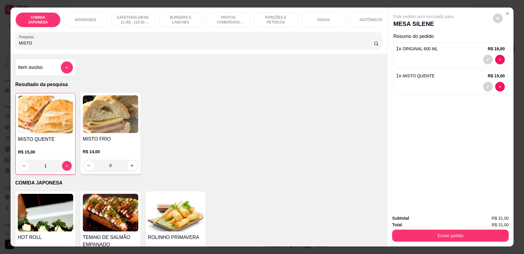
drag, startPoint x: 317, startPoint y: 23, endPoint x: 199, endPoint y: 64, distance: 124.8
click at [316, 23] on div "ÁGUAS" at bounding box center [323, 19] width 45 height 15
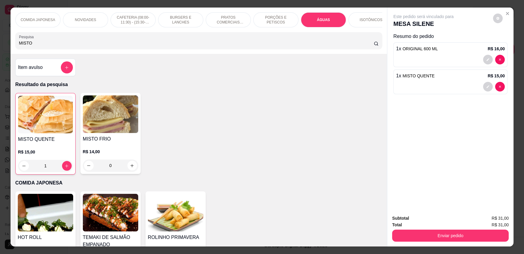
scroll to position [11, 0]
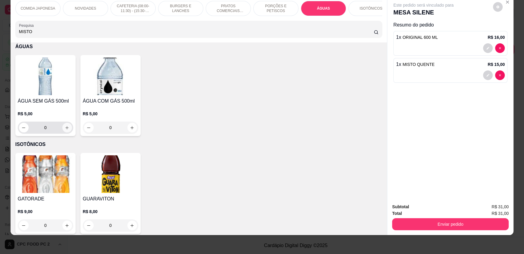
click at [65, 130] on icon "increase-product-quantity" at bounding box center [67, 128] width 5 height 5
type input "1"
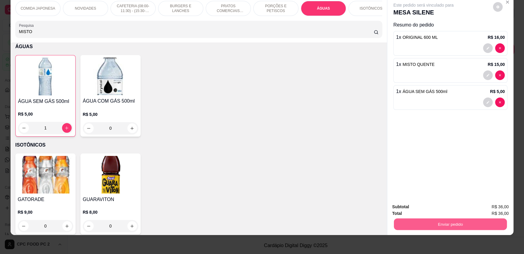
click at [458, 221] on button "Enviar pedido" at bounding box center [450, 224] width 113 height 12
click at [428, 210] on button "Não registrar e enviar pedido" at bounding box center [430, 209] width 61 height 11
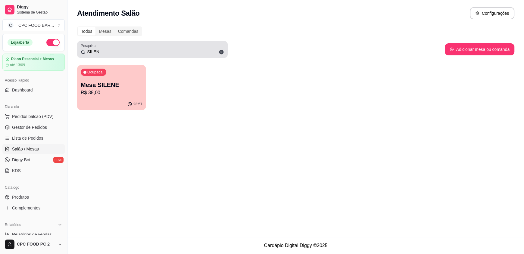
click at [220, 50] on icon at bounding box center [221, 51] width 5 height 5
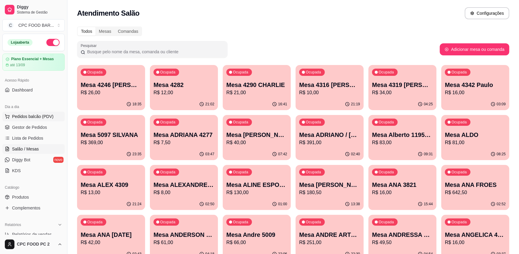
click at [28, 115] on span "Pedidos balcão (PDV)" at bounding box center [33, 117] width 42 height 6
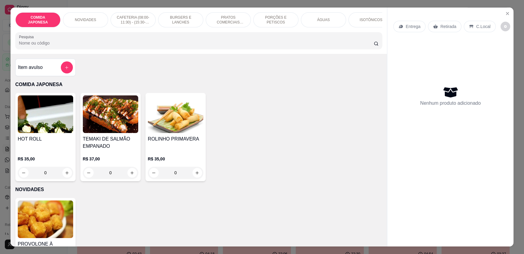
click at [74, 46] on input "Pesquisa" at bounding box center [196, 43] width 355 height 6
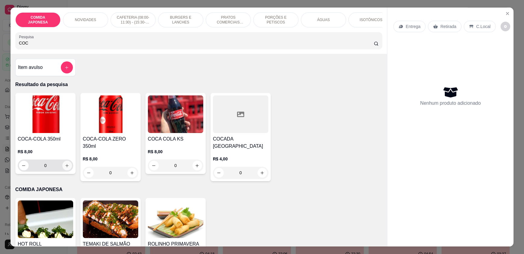
type input "COC"
click at [67, 168] on button "increase-product-quantity" at bounding box center [67, 166] width 10 height 10
type input "1"
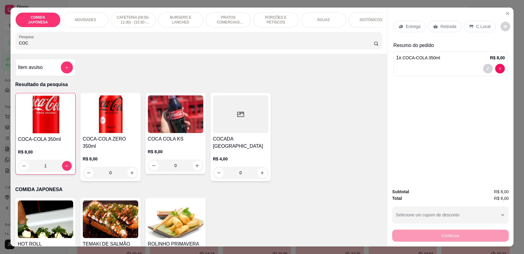
drag, startPoint x: 46, startPoint y: 45, endPoint x: 10, endPoint y: 45, distance: 35.9
click at [11, 45] on div "COMIDA JAPONESA NOVIDADES CAFETERIA (08:00-11:30) - (15:30-18:00) BURGERS E LAN…" at bounding box center [199, 31] width 377 height 46
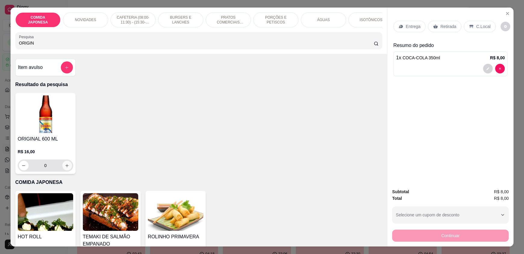
type input "ORIGIN"
click at [65, 168] on icon "increase-product-quantity" at bounding box center [67, 166] width 5 height 5
type input "1"
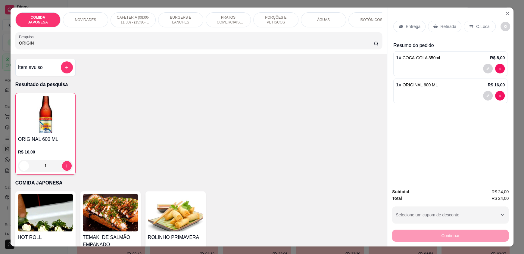
click at [476, 24] on p "C.Local" at bounding box center [483, 27] width 14 height 6
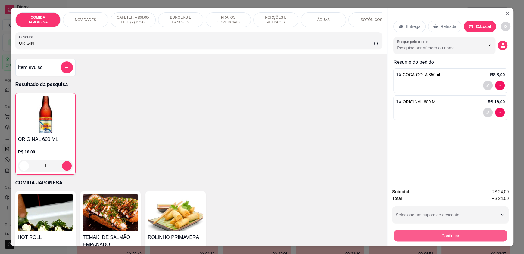
click at [462, 237] on button "Continuar" at bounding box center [450, 236] width 113 height 12
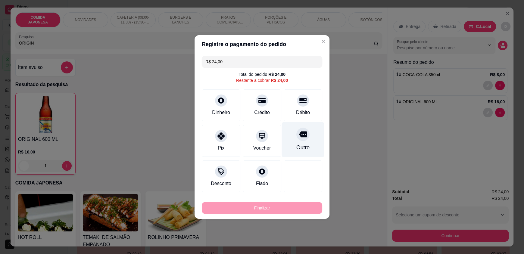
click at [298, 107] on div "Débito" at bounding box center [303, 105] width 39 height 32
type input "R$ 0,00"
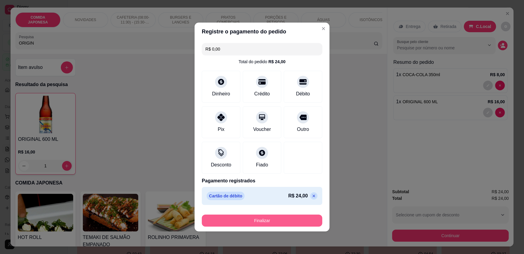
click at [239, 223] on button "Finalizar" at bounding box center [262, 221] width 121 height 12
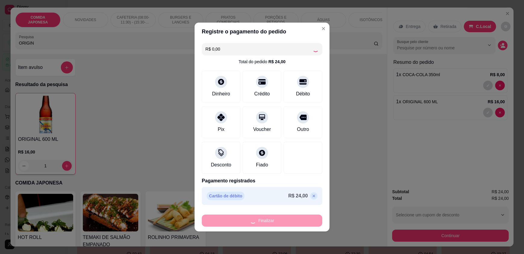
type input "0"
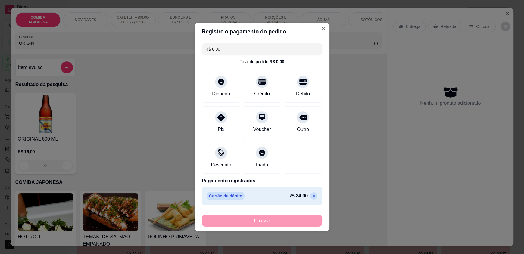
type input "-R$ 24,00"
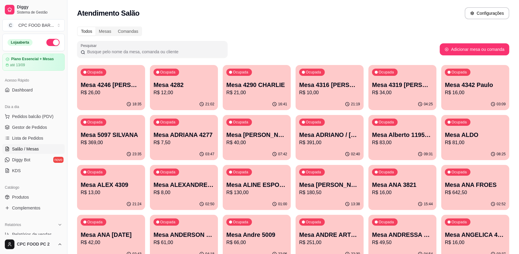
click at [160, 54] on input "Pesquisar" at bounding box center [154, 52] width 139 height 6
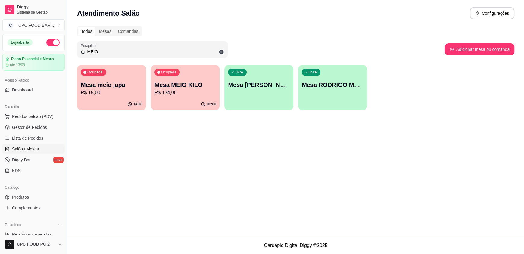
type input "MEIO"
click at [201, 83] on p "Mesa MEIO KILO" at bounding box center [186, 85] width 62 height 8
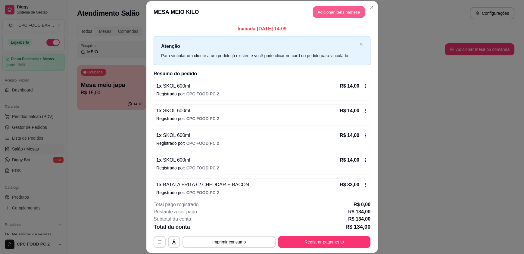
click at [324, 12] on button "Adicionar itens na mesa" at bounding box center [339, 12] width 52 height 12
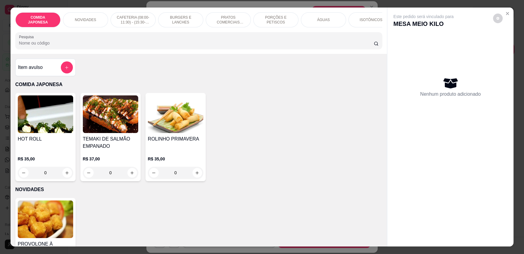
click at [213, 46] on input "Pesquisa" at bounding box center [196, 43] width 355 height 6
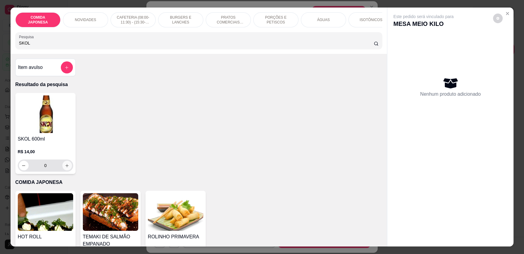
type input "SKOL"
click at [65, 168] on icon "increase-product-quantity" at bounding box center [67, 166] width 5 height 5
type input "1"
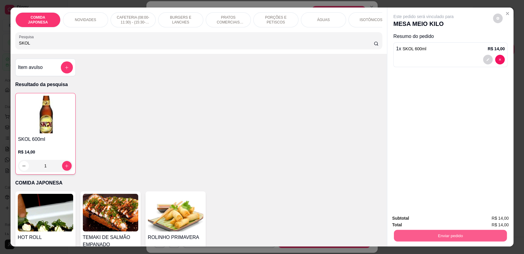
click at [432, 235] on button "Enviar pedido" at bounding box center [450, 236] width 113 height 12
click at [428, 223] on button "Não registrar e enviar pedido" at bounding box center [430, 220] width 61 height 11
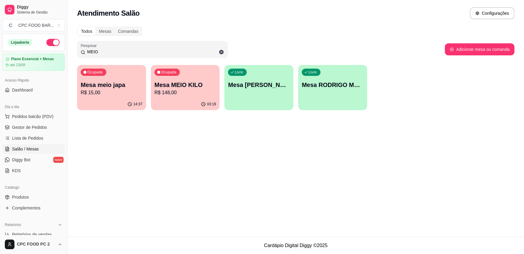
drag, startPoint x: 98, startPoint y: 52, endPoint x: 74, endPoint y: 52, distance: 24.1
click at [74, 52] on div "Todos Mesas Comandas Pesquisar MEIO Adicionar mesa ou comanda Ocupada Mesa meio…" at bounding box center [295, 70] width 457 height 95
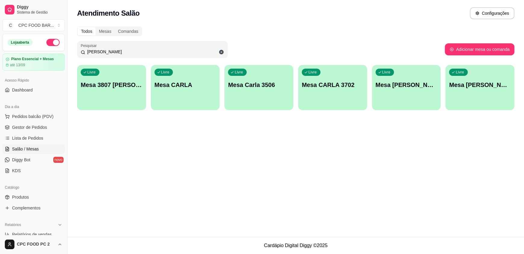
type input "[PERSON_NAME]"
click at [333, 95] on div "Livre Mesa CARLA 3702" at bounding box center [332, 84] width 67 height 37
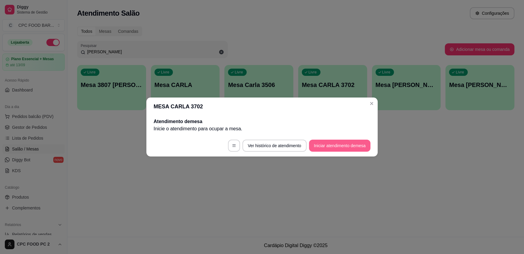
click at [325, 144] on button "Iniciar atendimento de mesa" at bounding box center [339, 146] width 61 height 12
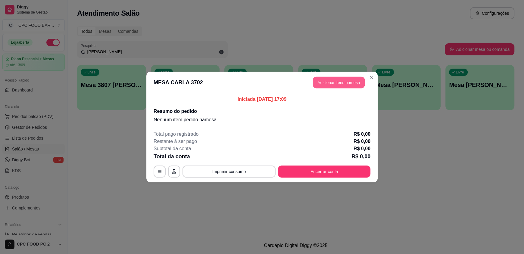
click at [326, 82] on button "Adicionar itens na mesa" at bounding box center [339, 83] width 52 height 12
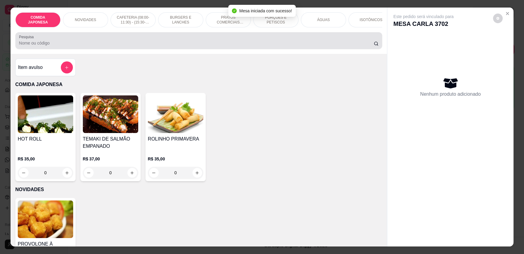
click at [143, 46] on input "Pesquisa" at bounding box center [196, 43] width 355 height 6
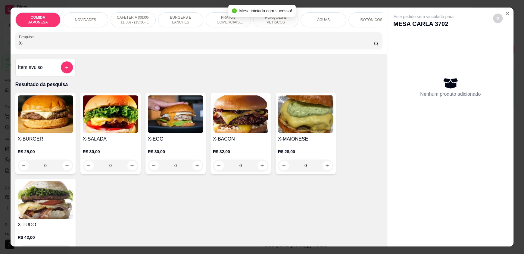
type input "X-"
click at [134, 171] on div "0" at bounding box center [110, 166] width 55 height 12
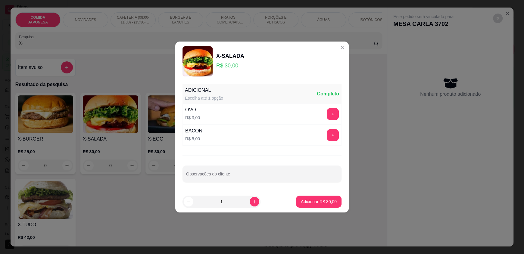
click at [317, 208] on footer "1 Adicionar R$ 30,00" at bounding box center [262, 202] width 174 height 22
click at [315, 201] on p "Adicionar R$ 30,00" at bounding box center [319, 202] width 36 height 6
type input "1"
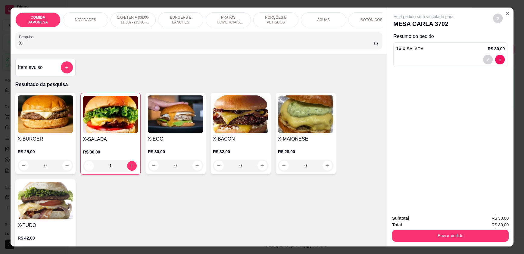
drag, startPoint x: 81, startPoint y: 49, endPoint x: 0, endPoint y: 51, distance: 80.8
click at [0, 51] on div "COMIDA JAPONESA NOVIDADES CAFETERIA (08:00-11:30) - (15:30-18:00) BURGERS E LAN…" at bounding box center [262, 127] width 524 height 254
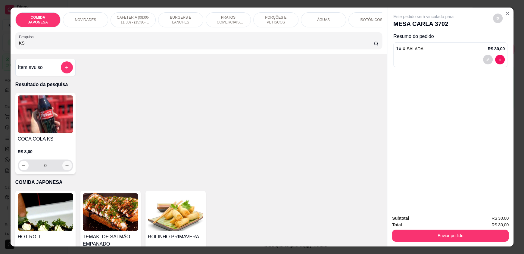
type input "KS"
click at [65, 168] on icon "increase-product-quantity" at bounding box center [67, 166] width 5 height 5
type input "1"
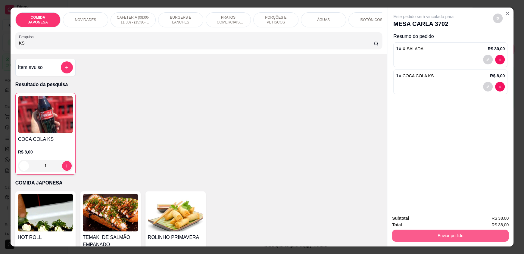
click at [412, 233] on button "Enviar pedido" at bounding box center [450, 236] width 117 height 12
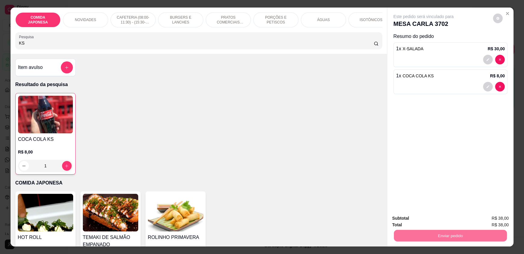
click at [427, 222] on button "Não registrar e enviar pedido" at bounding box center [430, 220] width 63 height 11
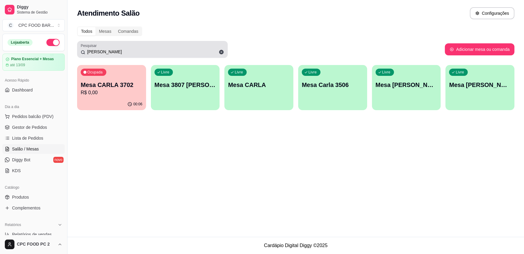
click at [218, 50] on span at bounding box center [221, 52] width 10 height 10
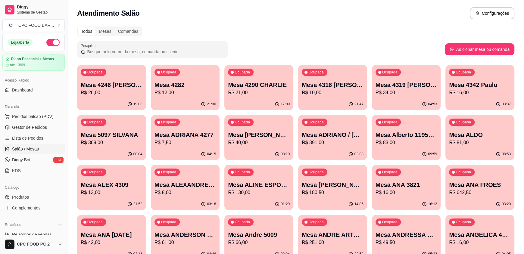
drag, startPoint x: 222, startPoint y: 52, endPoint x: 211, endPoint y: 49, distance: 11.0
click at [221, 52] on input "Pesquisar" at bounding box center [154, 52] width 139 height 6
click at [190, 50] on input "Pesquisar" at bounding box center [154, 52] width 139 height 6
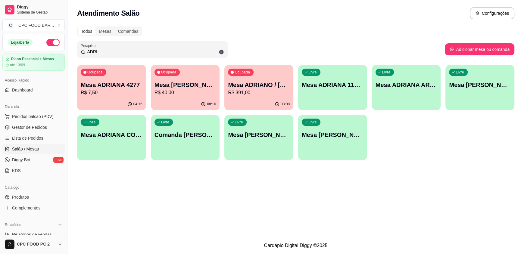
type input "ADRI"
click at [262, 76] on div "Ocupada Mesa ADRIANO / [PERSON_NAME] 3940 R$ 391,00" at bounding box center [259, 82] width 67 height 33
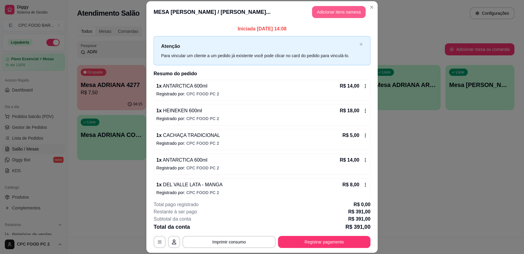
click at [322, 13] on button "Adicionar itens na mesa" at bounding box center [339, 12] width 54 height 12
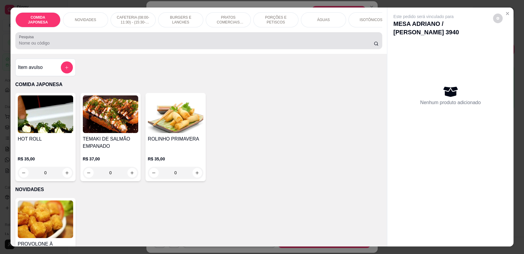
click at [232, 43] on div at bounding box center [199, 41] width 360 height 12
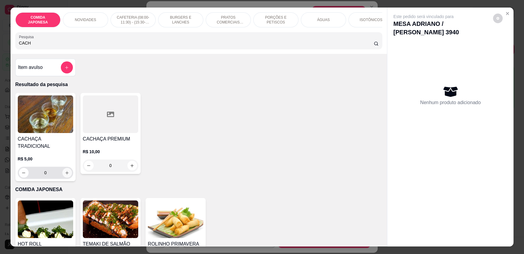
type input "CACH"
click at [62, 170] on button "increase-product-quantity" at bounding box center [67, 173] width 10 height 10
type input "1"
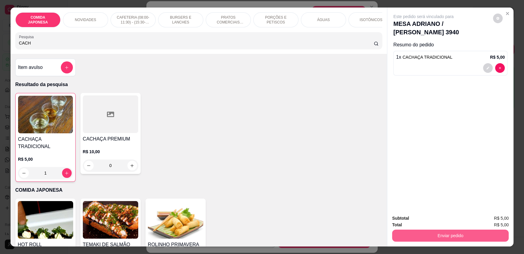
click at [414, 237] on button "Enviar pedido" at bounding box center [450, 236] width 117 height 12
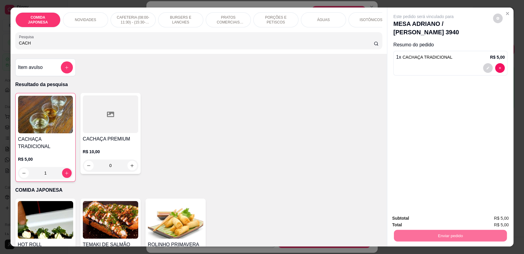
click at [421, 219] on button "Não registrar e enviar pedido" at bounding box center [430, 220] width 63 height 11
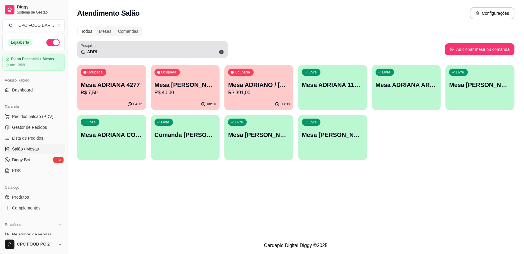
click at [220, 52] on icon at bounding box center [221, 52] width 5 height 5
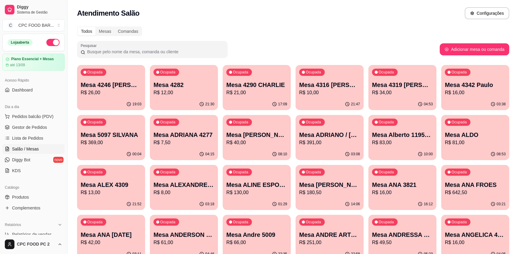
click at [214, 49] on input "Pesquisar" at bounding box center [154, 52] width 139 height 6
click at [132, 49] on input "Pesquisar" at bounding box center [154, 52] width 139 height 6
click at [192, 52] on input "Pesquisar" at bounding box center [154, 52] width 139 height 6
click at [192, 49] on input "Pesquisar" at bounding box center [154, 52] width 139 height 6
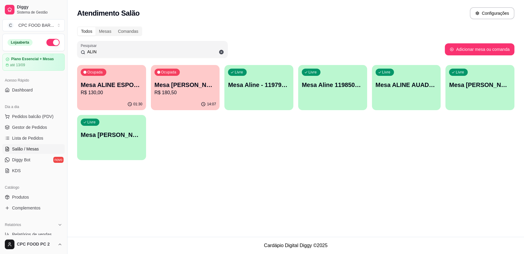
type input "ALIN"
click at [133, 83] on p "Mesa ALINE ESPORTISTA" at bounding box center [112, 85] width 62 height 8
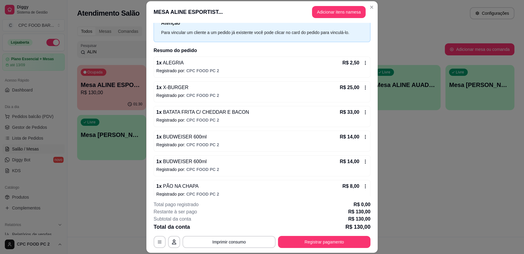
scroll to position [60, 0]
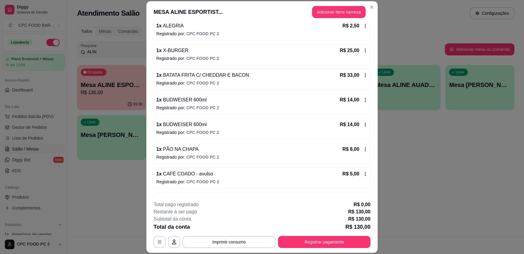
click at [363, 126] on icon at bounding box center [365, 124] width 5 height 5
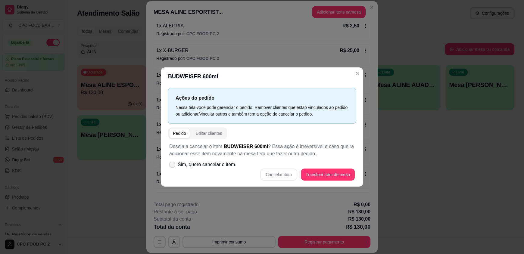
click at [192, 165] on span "Sim, quero cancelar o item." at bounding box center [207, 164] width 59 height 7
click at [173, 166] on input "Sim, quero cancelar o item." at bounding box center [171, 168] width 4 height 4
checkbox input "true"
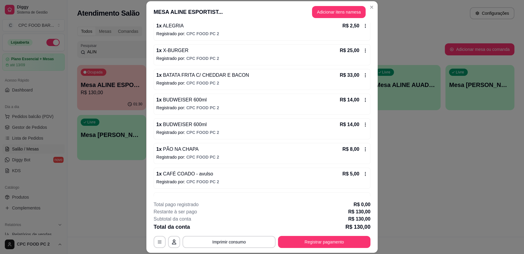
click at [363, 125] on icon at bounding box center [365, 124] width 5 height 5
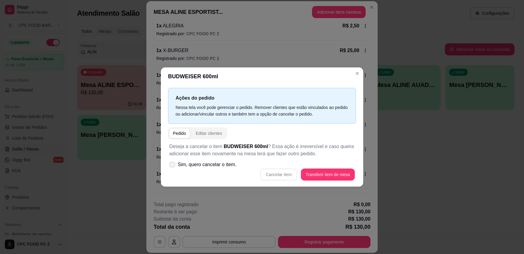
click at [204, 161] on span "Sim, quero cancelar o item." at bounding box center [207, 164] width 59 height 7
click at [173, 166] on input "Sim, quero cancelar o item." at bounding box center [171, 168] width 4 height 4
checkbox input "true"
click at [283, 169] on button "Cancelar item" at bounding box center [279, 175] width 36 height 12
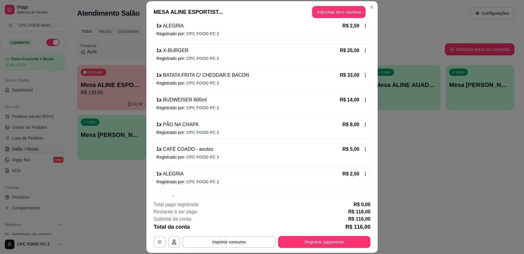
click at [363, 100] on icon at bounding box center [365, 100] width 5 height 5
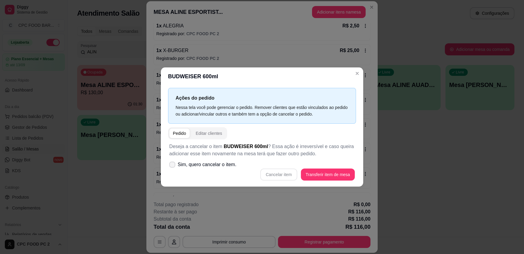
click at [210, 167] on span "Sim, quero cancelar o item." at bounding box center [207, 164] width 59 height 7
click at [173, 167] on input "Sim, quero cancelar o item." at bounding box center [171, 168] width 4 height 4
checkbox input "true"
click at [277, 173] on button "Cancelar item" at bounding box center [279, 175] width 36 height 12
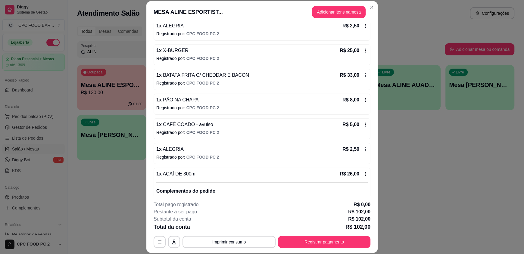
click at [363, 75] on icon at bounding box center [365, 75] width 5 height 5
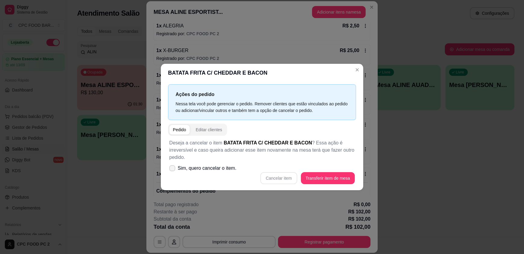
click at [174, 166] on span at bounding box center [172, 168] width 6 height 6
click at [173, 170] on input "Sim, quero cancelar o item." at bounding box center [171, 172] width 4 height 4
checkbox input "true"
click at [273, 176] on button "Cancelar item" at bounding box center [278, 178] width 37 height 12
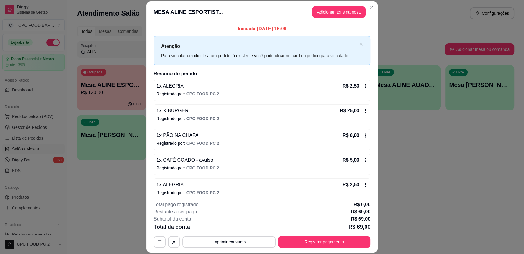
scroll to position [0, 0]
click at [363, 110] on icon at bounding box center [365, 110] width 5 height 5
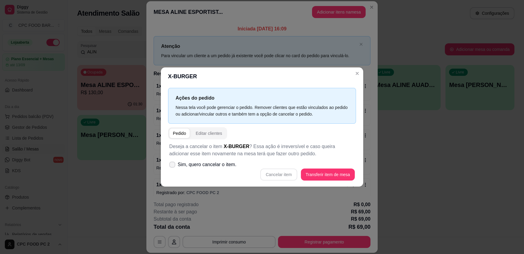
click at [207, 164] on span "Sim, quero cancelar o item." at bounding box center [207, 164] width 59 height 7
click at [173, 166] on input "Sim, quero cancelar o item." at bounding box center [171, 168] width 4 height 4
checkbox input "true"
click at [287, 174] on button "Cancelar item" at bounding box center [278, 175] width 37 height 12
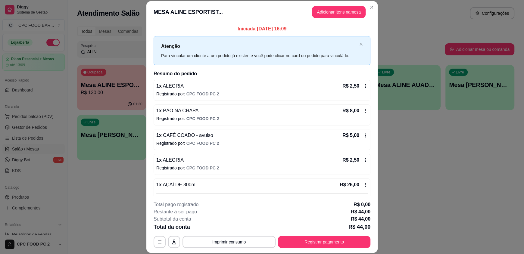
click at [363, 84] on icon at bounding box center [365, 86] width 5 height 5
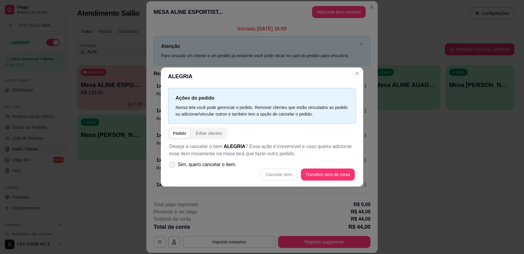
click at [216, 165] on span "Sim, quero cancelar o item." at bounding box center [207, 164] width 59 height 7
click at [173, 166] on input "Sim, quero cancelar o item." at bounding box center [171, 168] width 4 height 4
checkbox input "true"
click at [276, 174] on button "Cancelar item" at bounding box center [279, 175] width 36 height 12
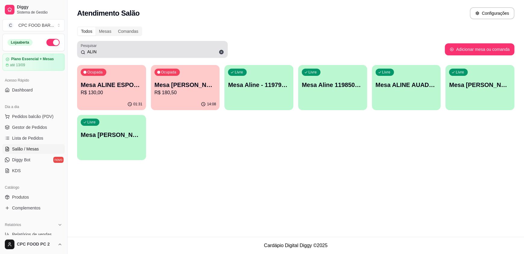
click at [223, 52] on icon at bounding box center [221, 52] width 5 height 5
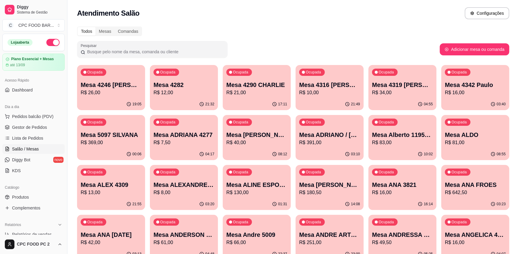
click at [171, 52] on input "Pesquisar" at bounding box center [154, 52] width 139 height 6
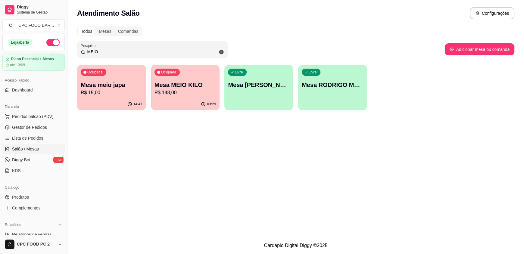
type input "MEIO"
click at [188, 94] on p "R$ 148,00" at bounding box center [185, 92] width 60 height 7
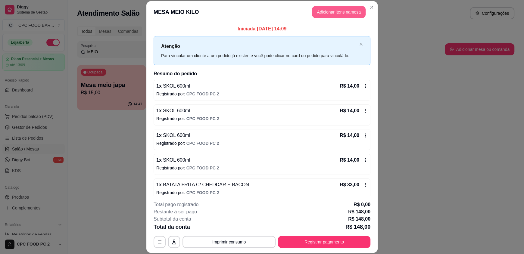
click at [327, 12] on button "Adicionar itens na mesa" at bounding box center [339, 12] width 54 height 12
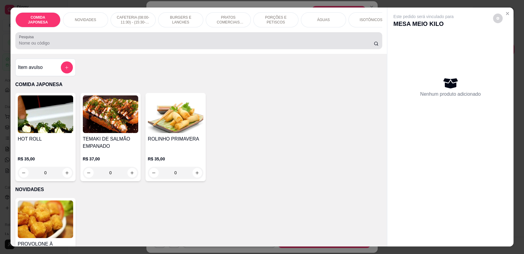
click at [166, 44] on div at bounding box center [199, 41] width 360 height 12
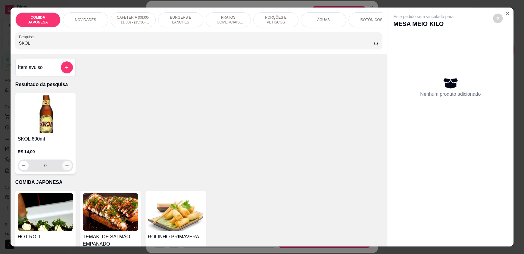
type input "SKOL"
click at [65, 168] on icon "increase-product-quantity" at bounding box center [67, 166] width 5 height 5
type input "1"
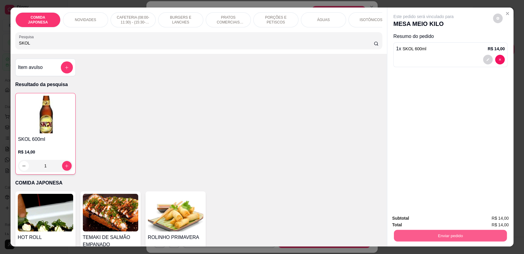
click at [431, 235] on button "Enviar pedido" at bounding box center [450, 236] width 113 height 12
click at [425, 220] on button "Não registrar e enviar pedido" at bounding box center [430, 220] width 61 height 11
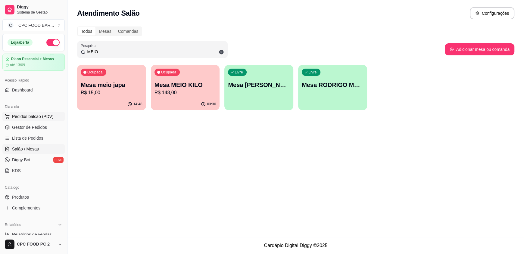
click at [13, 118] on span "Pedidos balcão (PDV)" at bounding box center [33, 117] width 42 height 6
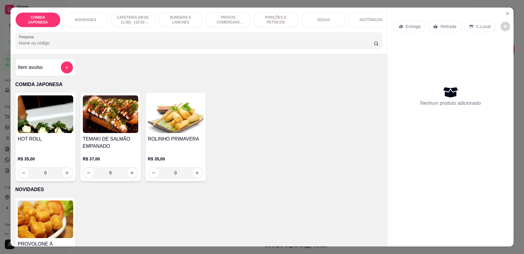
click at [97, 46] on input "Pesquisa" at bounding box center [196, 43] width 355 height 6
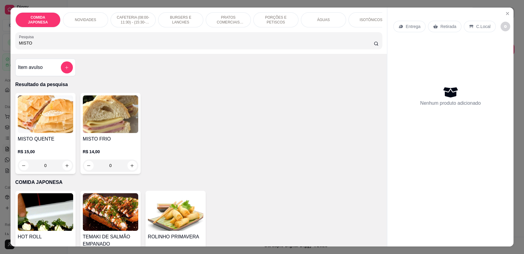
scroll to position [11, 0]
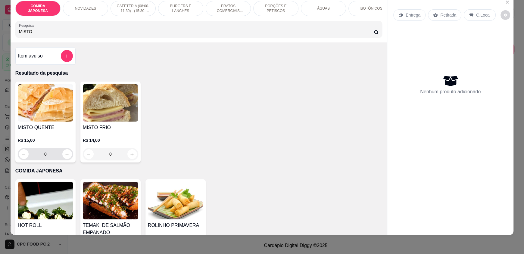
type input "MISTO"
click at [66, 157] on icon "increase-product-quantity" at bounding box center [67, 154] width 5 height 5
type input "1"
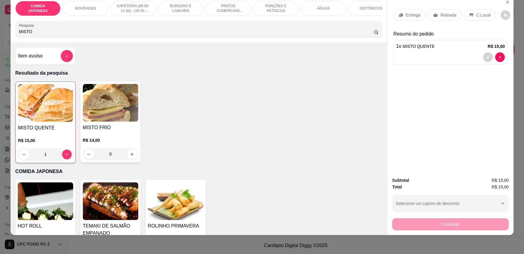
drag, startPoint x: 45, startPoint y: 36, endPoint x: 5, endPoint y: 34, distance: 39.9
click at [5, 34] on div "COMIDA JAPONESA NOVIDADES CAFETERIA (08:00-11:30) - (15:30-18:00) BURGERS E LAN…" at bounding box center [262, 127] width 524 height 254
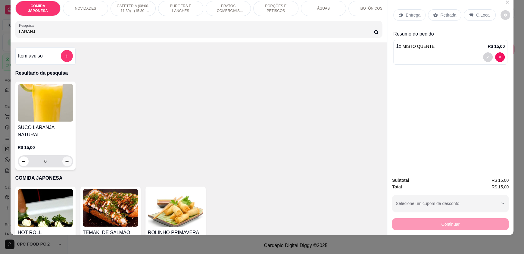
type input "LARANJ"
click at [67, 157] on button "increase-product-quantity" at bounding box center [67, 162] width 10 height 10
type input "1"
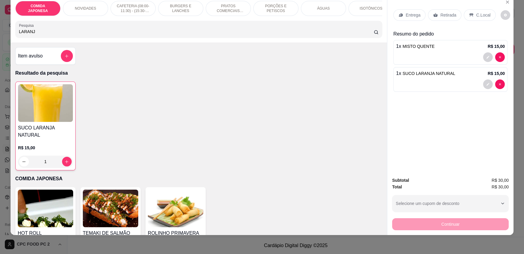
drag, startPoint x: 37, startPoint y: 38, endPoint x: 5, endPoint y: 38, distance: 31.9
click at [5, 38] on div "COMIDA JAPONESA NOVIDADES CAFETERIA (08:00-11:30) - (15:30-18:00) BURGERS E LAN…" at bounding box center [262, 127] width 524 height 254
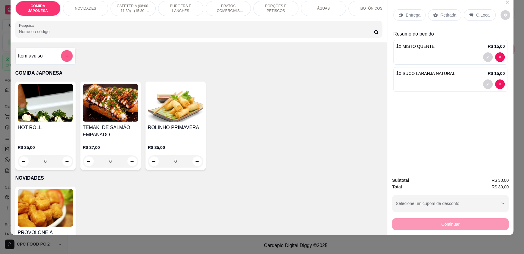
click at [65, 58] on icon "add-separate-item" at bounding box center [67, 56] width 5 height 5
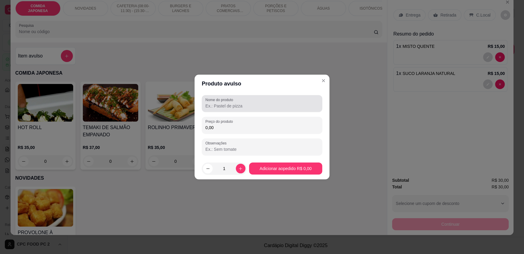
click at [248, 111] on div "Nome do produto" at bounding box center [262, 103] width 121 height 17
type input "CHICLETE"
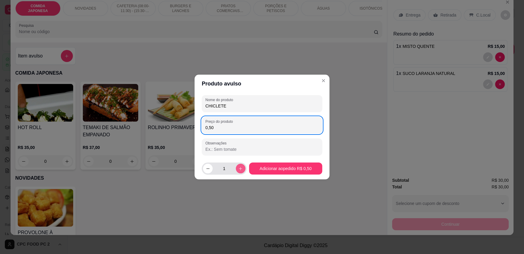
type input "0,50"
click at [239, 171] on button "increase-product-quantity" at bounding box center [240, 168] width 9 height 9
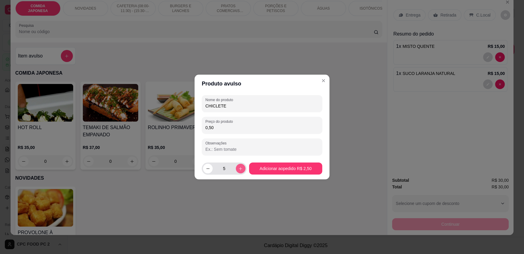
click at [239, 171] on button "increase-product-quantity" at bounding box center [241, 169] width 10 height 10
type input "6"
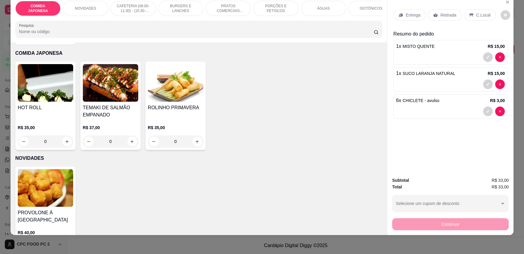
scroll to position [30, 0]
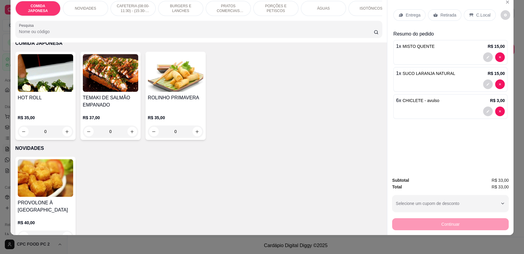
drag, startPoint x: 474, startPoint y: 15, endPoint x: 331, endPoint y: 74, distance: 154.3
click at [476, 15] on p "C.Local" at bounding box center [483, 15] width 14 height 6
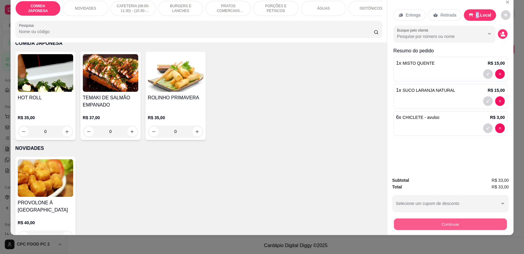
click at [407, 219] on button "Continuar" at bounding box center [450, 224] width 113 height 12
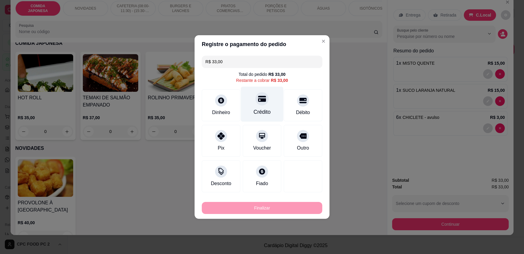
click at [264, 106] on div "Crédito" at bounding box center [262, 104] width 42 height 35
type input "R$ 0,00"
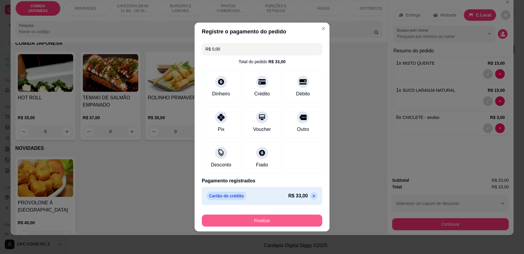
click at [266, 219] on button "Finalizar" at bounding box center [262, 221] width 121 height 12
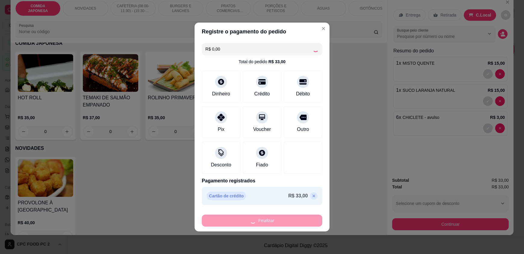
type input "0"
type input "-R$ 33,00"
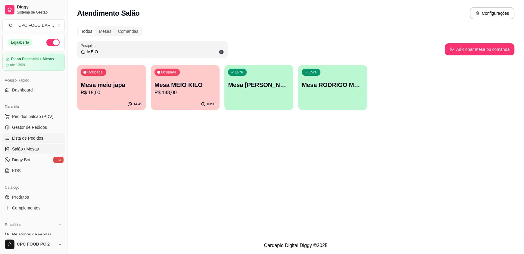
click at [39, 135] on span "Lista de Pedidos" at bounding box center [27, 138] width 31 height 6
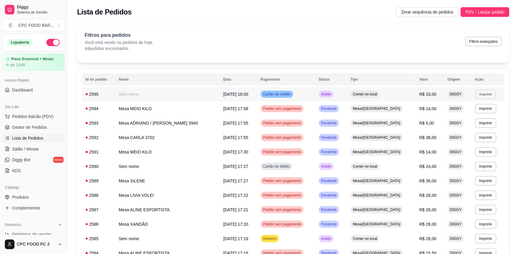
click at [480, 94] on button "Imprimir" at bounding box center [486, 93] width 21 height 9
click at [473, 115] on button "IMPRESSORA" at bounding box center [471, 115] width 42 height 9
click at [29, 148] on span "Salão / Mesas" at bounding box center [25, 149] width 27 height 6
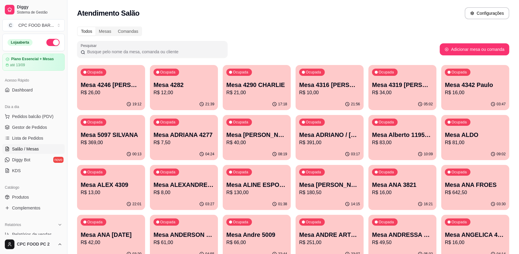
click at [117, 54] on input "Pesquisar" at bounding box center [154, 52] width 139 height 6
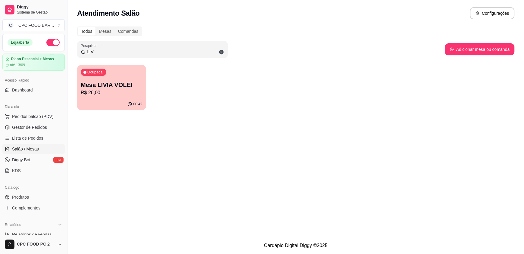
type input "LIVI"
click at [114, 87] on p "Mesa LIVIA VOLEI" at bounding box center [112, 85] width 60 height 8
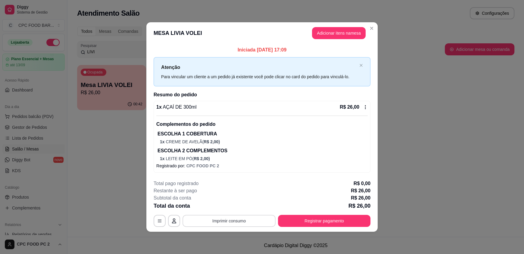
click at [198, 224] on button "Imprimir consumo" at bounding box center [229, 221] width 93 height 12
click at [221, 208] on button "IMPRESSORA" at bounding box center [231, 206] width 42 height 9
click at [311, 219] on button "Registrar pagamento" at bounding box center [324, 221] width 92 height 12
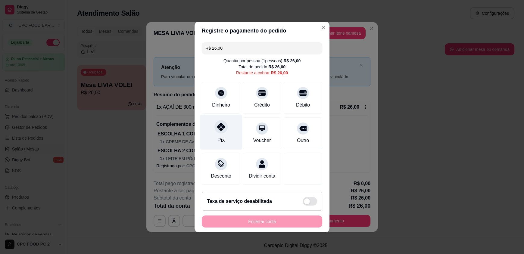
click at [223, 130] on div "Pix" at bounding box center [221, 132] width 42 height 35
type input "R$ 0,00"
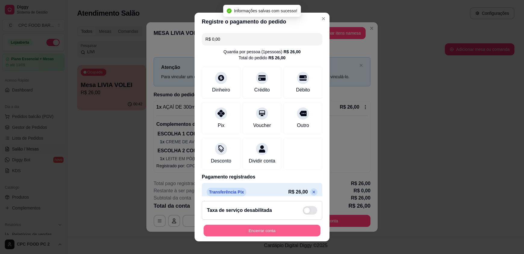
click at [238, 228] on button "Encerrar conta" at bounding box center [262, 231] width 117 height 12
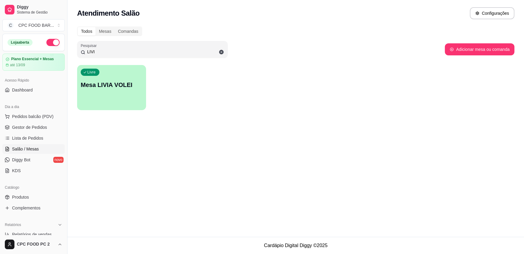
drag, startPoint x: 91, startPoint y: 49, endPoint x: 83, endPoint y: 48, distance: 8.2
click at [83, 48] on div "Pesquisar LIVI" at bounding box center [152, 49] width 151 height 17
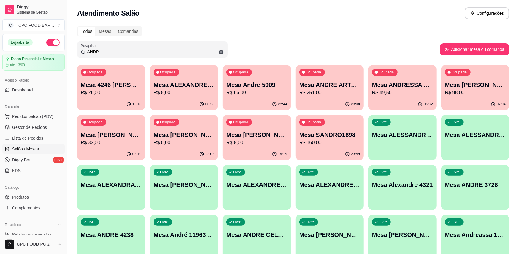
type input "ANDR"
click at [349, 93] on p "R$ 251,00" at bounding box center [329, 92] width 61 height 7
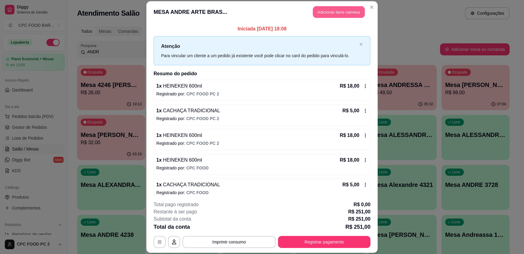
click at [345, 11] on button "Adicionar itens na mesa" at bounding box center [339, 12] width 52 height 12
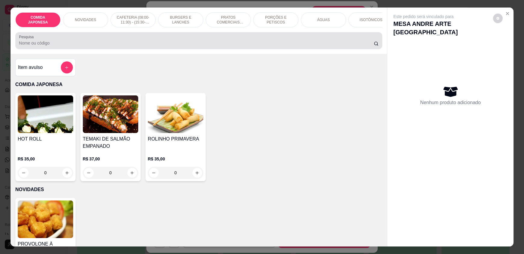
click at [226, 42] on div at bounding box center [199, 41] width 360 height 12
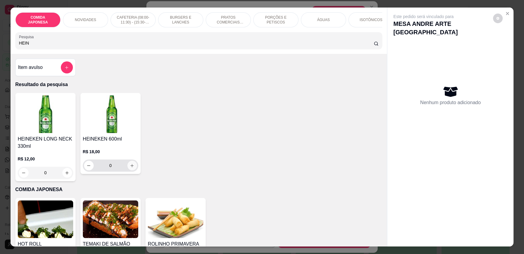
type input "HEIN"
click at [131, 168] on icon "increase-product-quantity" at bounding box center [132, 166] width 5 height 5
type input "1"
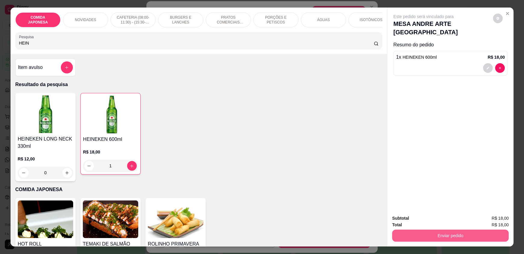
click at [411, 234] on button "Enviar pedido" at bounding box center [450, 236] width 117 height 12
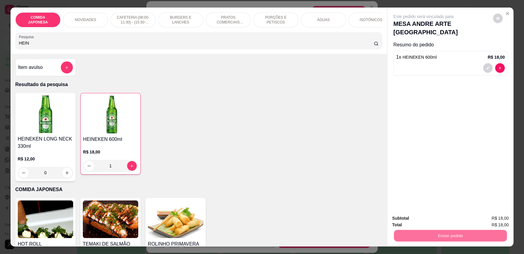
click at [411, 221] on button "Não registrar e enviar pedido" at bounding box center [430, 220] width 61 height 11
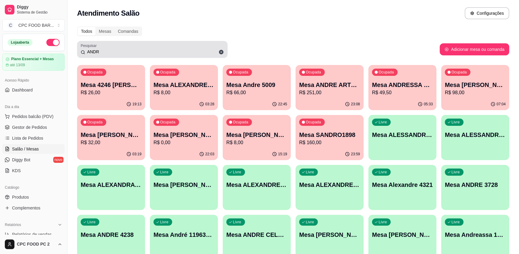
click at [219, 53] on icon at bounding box center [221, 51] width 5 height 5
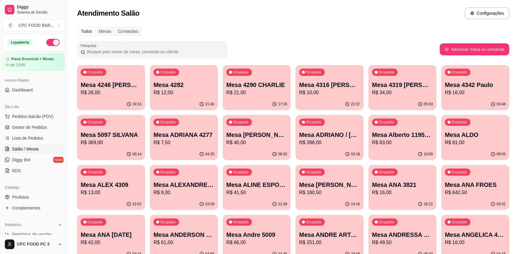
click at [163, 52] on input "Pesquisar" at bounding box center [154, 52] width 139 height 6
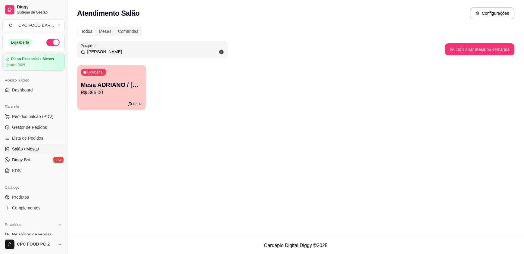
type input "[PERSON_NAME]"
click at [115, 96] on p "R$ 396,00" at bounding box center [112, 92] width 62 height 7
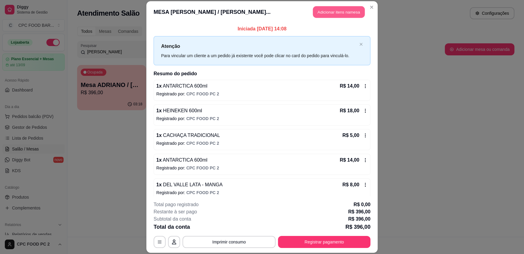
click at [325, 9] on button "Adicionar itens na mesa" at bounding box center [339, 12] width 52 height 12
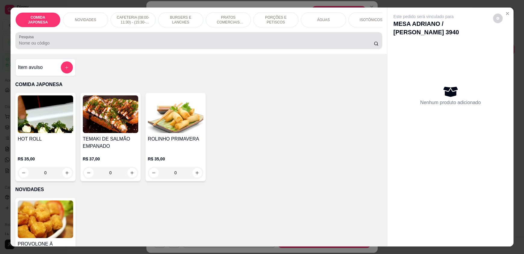
click at [204, 44] on div at bounding box center [199, 41] width 360 height 12
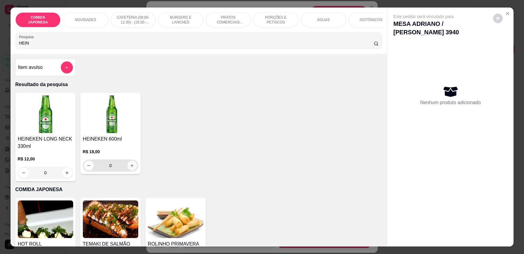
type input "HEIN"
click at [130, 168] on icon "increase-product-quantity" at bounding box center [132, 166] width 5 height 5
type input "1"
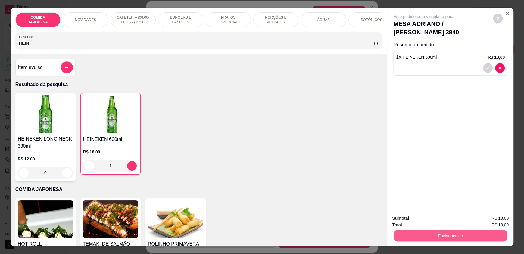
click at [419, 230] on button "Enviar pedido" at bounding box center [450, 236] width 113 height 12
click at [419, 221] on button "Não registrar e enviar pedido" at bounding box center [430, 220] width 61 height 11
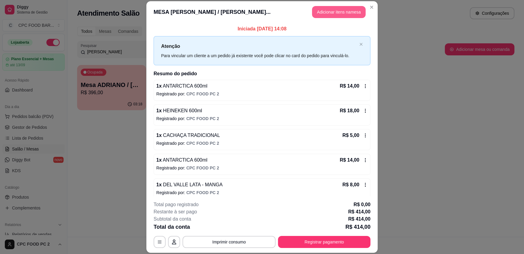
click at [335, 13] on button "Adicionar itens na mesa" at bounding box center [339, 12] width 54 height 12
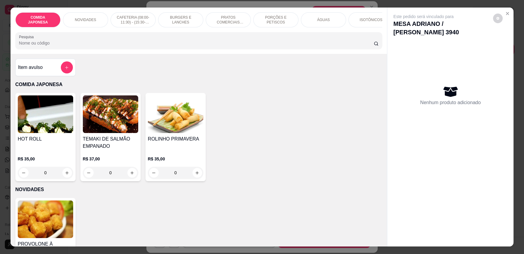
click at [176, 46] on input "Pesquisa" at bounding box center [196, 43] width 355 height 6
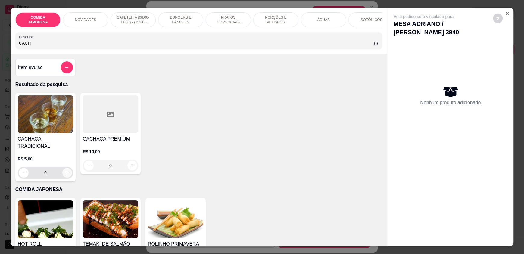
type input "CACH"
click at [66, 171] on icon "increase-product-quantity" at bounding box center [67, 173] width 5 height 5
type input "1"
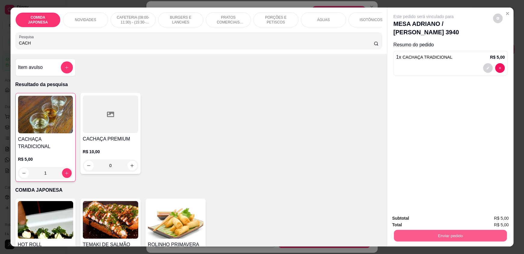
click at [412, 232] on button "Enviar pedido" at bounding box center [450, 236] width 113 height 12
click at [412, 221] on button "Não registrar e enviar pedido" at bounding box center [430, 220] width 61 height 11
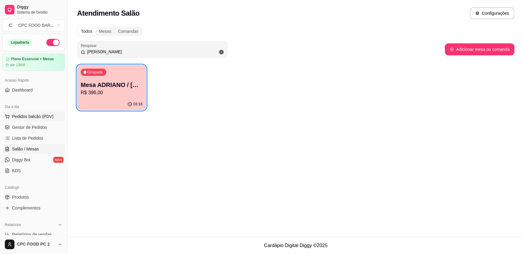
click at [29, 115] on span "Pedidos balcão (PDV)" at bounding box center [33, 117] width 42 height 6
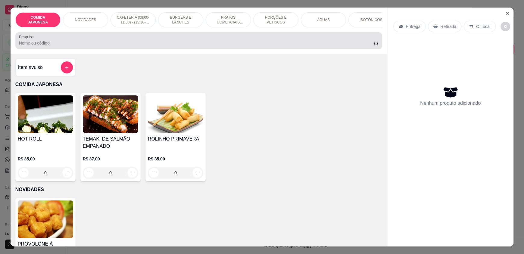
click at [68, 44] on div at bounding box center [199, 41] width 360 height 12
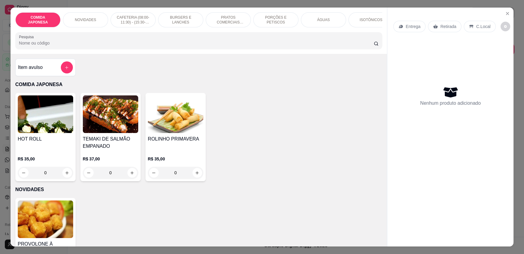
click at [64, 46] on input "Pesquisa" at bounding box center [196, 43] width 355 height 6
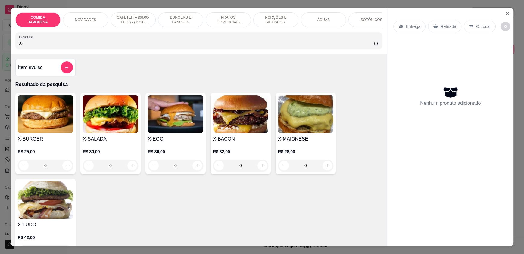
type input "X-"
click at [66, 168] on div "0" at bounding box center [45, 166] width 55 height 12
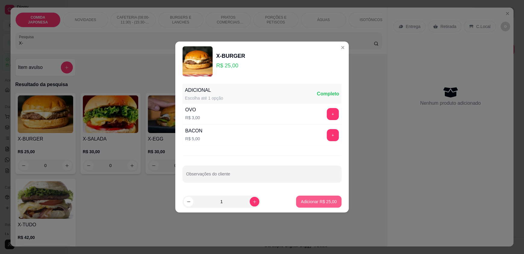
click at [306, 200] on p "Adicionar R$ 25,00" at bounding box center [319, 202] width 36 height 6
type input "1"
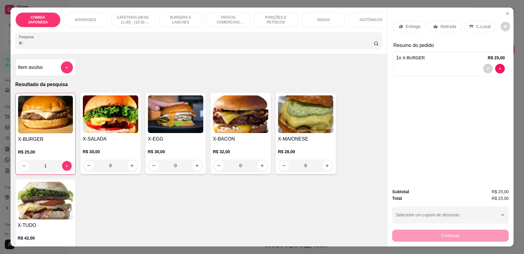
click at [139, 46] on input "X-" at bounding box center [196, 43] width 355 height 6
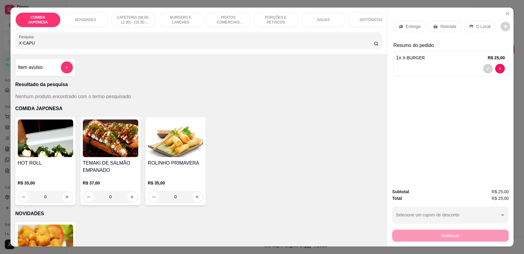
drag, startPoint x: 55, startPoint y: 47, endPoint x: 0, endPoint y: 46, distance: 55.5
click at [0, 46] on div "COMIDA JAPONESA NOVIDADES CAFETERIA (08:00-11:30) - (15:30-18:00) BURGERS E LAN…" at bounding box center [262, 127] width 524 height 254
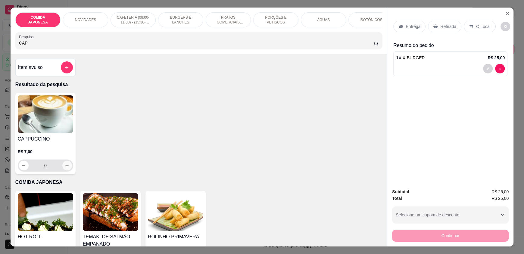
type input "CAP"
click at [67, 168] on button "increase-product-quantity" at bounding box center [66, 165] width 9 height 9
type input "1"
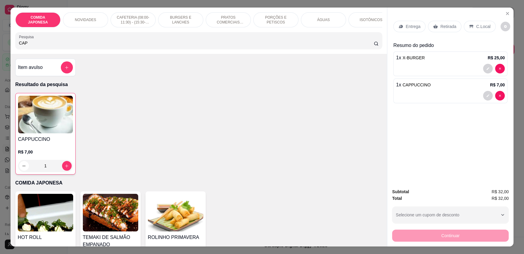
click at [470, 26] on icon at bounding box center [471, 26] width 5 height 5
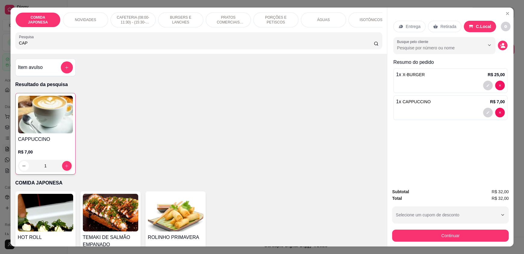
drag, startPoint x: 71, startPoint y: 50, endPoint x: 5, endPoint y: 45, distance: 65.9
click at [5, 45] on div "COMIDA JAPONESA NOVIDADES CAFETERIA (08:00-11:30) - (15:30-18:00) BURGERS E LAN…" at bounding box center [262, 127] width 524 height 254
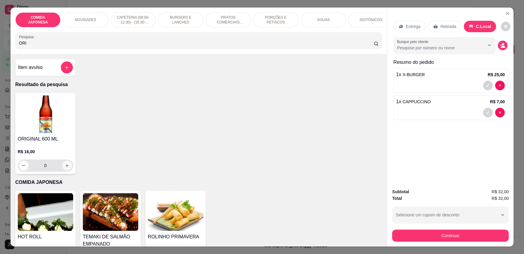
type input "ORI"
click at [65, 168] on icon "increase-product-quantity" at bounding box center [67, 166] width 5 height 5
type input "1"
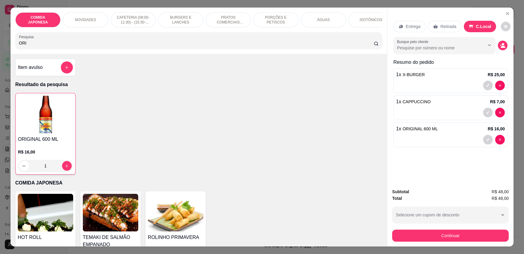
drag, startPoint x: 27, startPoint y: 47, endPoint x: 6, endPoint y: 44, distance: 21.3
click at [6, 44] on div "COMIDA JAPONESA NOVIDADES CAFETERIA (08:00-11:30) - (15:30-18:00) BURGERS E LAN…" at bounding box center [262, 127] width 524 height 254
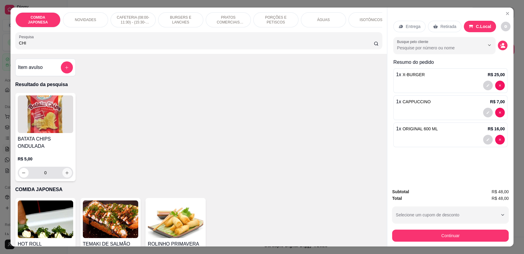
type input "CHI"
click at [65, 175] on icon "increase-product-quantity" at bounding box center [67, 173] width 5 height 5
type input "1"
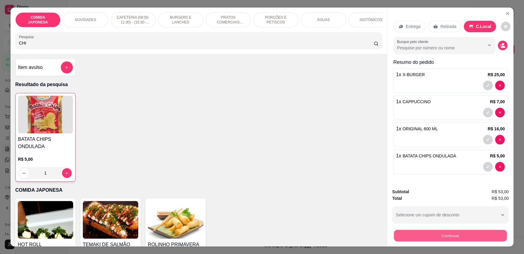
click at [445, 235] on button "Continuar" at bounding box center [450, 236] width 113 height 12
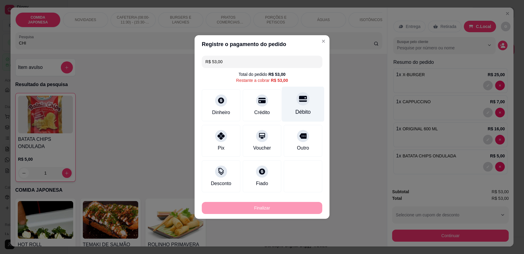
click at [305, 109] on div "Débito" at bounding box center [303, 112] width 15 height 8
type input "R$ 0,00"
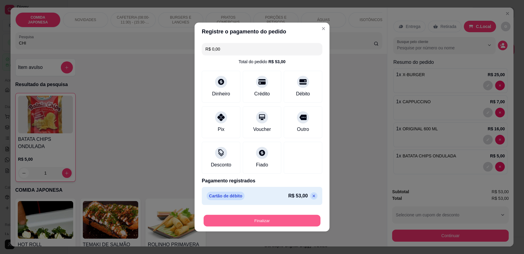
click at [249, 222] on button "Finalizar" at bounding box center [262, 221] width 117 height 12
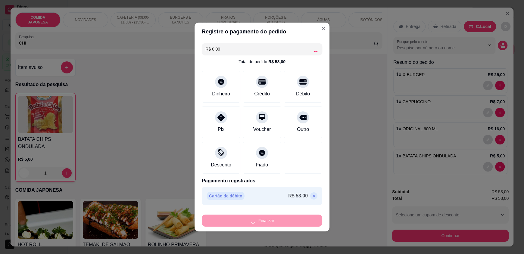
type input "0"
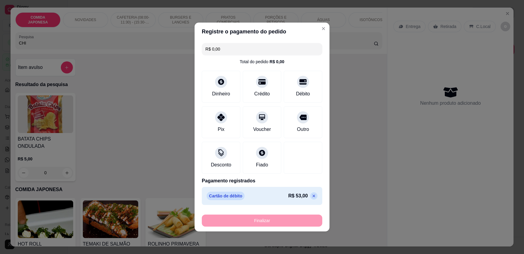
type input "-R$ 53,00"
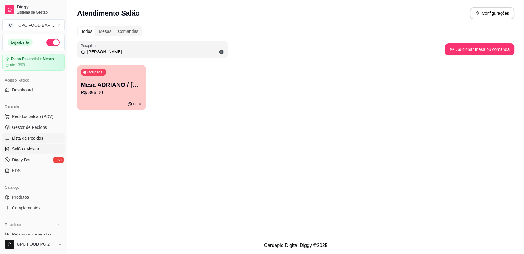
click at [35, 138] on span "Lista de Pedidos" at bounding box center [27, 138] width 31 height 6
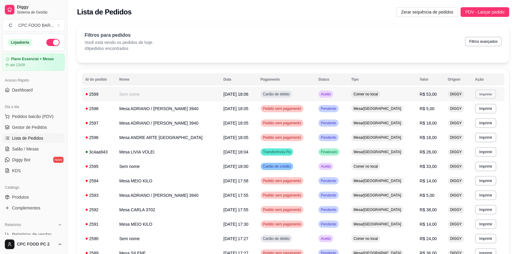
click at [479, 93] on button "Imprimir" at bounding box center [486, 93] width 21 height 9
click at [462, 116] on button "IMPRESSORA" at bounding box center [471, 115] width 42 height 9
click at [31, 148] on span "Salão / Mesas" at bounding box center [25, 149] width 27 height 6
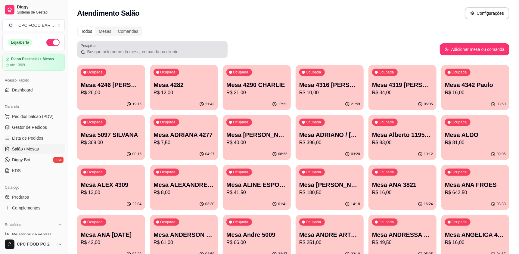
click at [122, 51] on input "Pesquisar" at bounding box center [154, 52] width 139 height 6
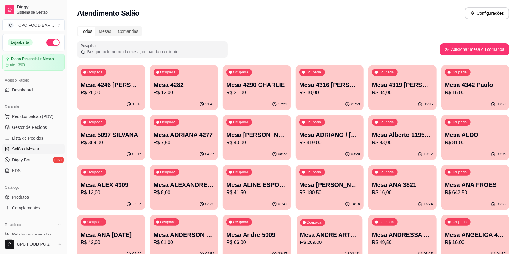
click at [322, 237] on p "Mesa ANDRE ARTE [GEOGRAPHIC_DATA]" at bounding box center [329, 235] width 59 height 8
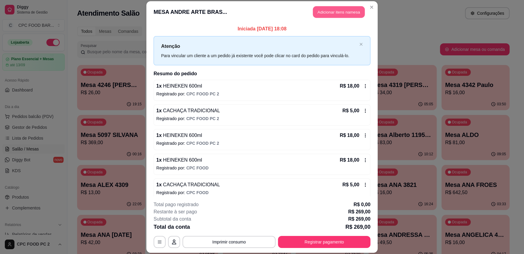
click at [334, 9] on button "Adicionar itens na mesa" at bounding box center [339, 12] width 52 height 12
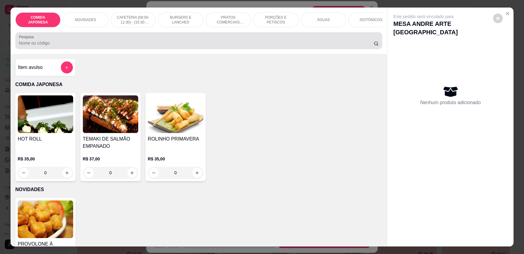
click at [231, 49] on div "Pesquisa" at bounding box center [198, 40] width 367 height 17
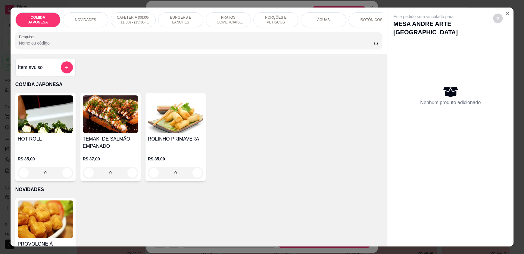
click at [233, 46] on input "Pesquisa" at bounding box center [196, 43] width 355 height 6
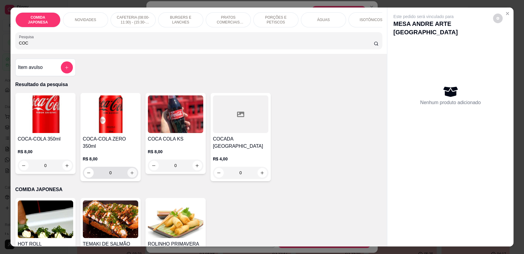
type input "COC"
click at [133, 169] on button "increase-product-quantity" at bounding box center [132, 173] width 10 height 10
type input "1"
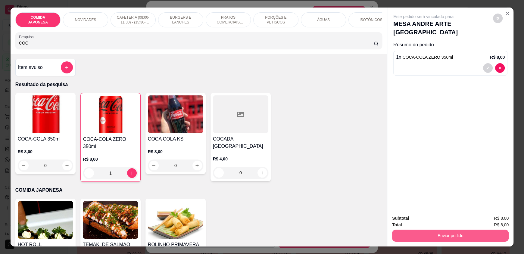
click at [444, 235] on button "Enviar pedido" at bounding box center [450, 236] width 117 height 12
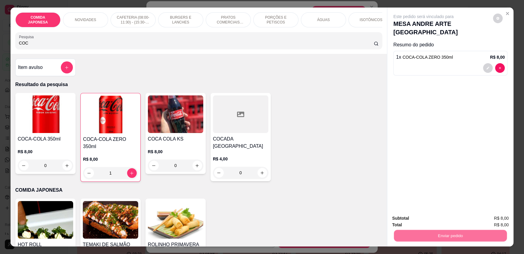
click at [437, 222] on button "Não registrar e enviar pedido" at bounding box center [430, 220] width 63 height 11
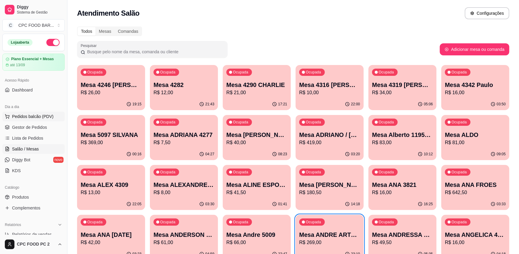
click at [35, 116] on span "Pedidos balcão (PDV)" at bounding box center [33, 117] width 42 height 6
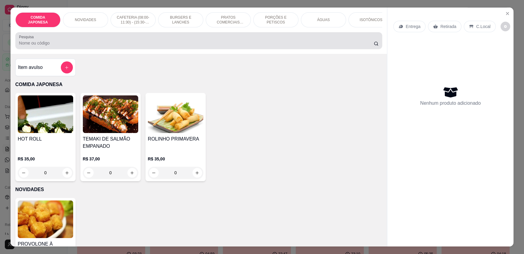
click at [84, 46] on input "Pesquisa" at bounding box center [196, 43] width 355 height 6
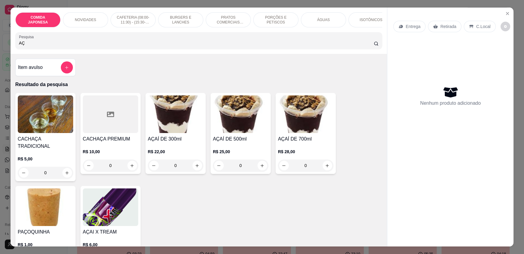
type input "AÇ"
click at [257, 170] on div "0" at bounding box center [240, 166] width 55 height 12
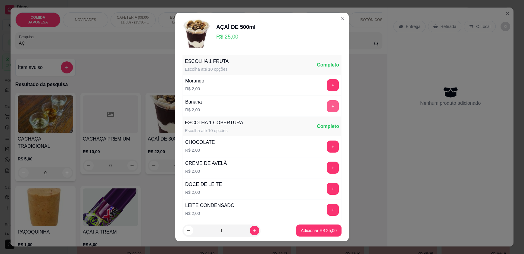
click at [327, 107] on button "+" at bounding box center [333, 106] width 12 height 12
click at [322, 229] on p "Adicionar R$ 27,00" at bounding box center [319, 231] width 35 height 6
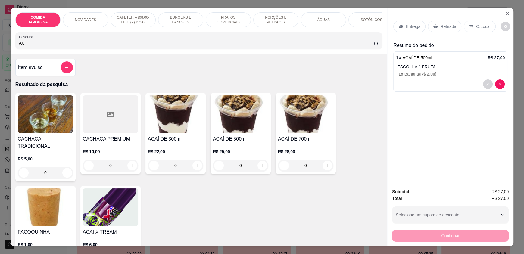
click at [476, 25] on p "C.Local" at bounding box center [483, 27] width 14 height 6
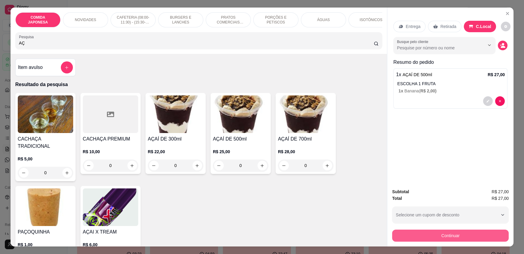
click at [442, 234] on button "Continuar" at bounding box center [450, 236] width 117 height 12
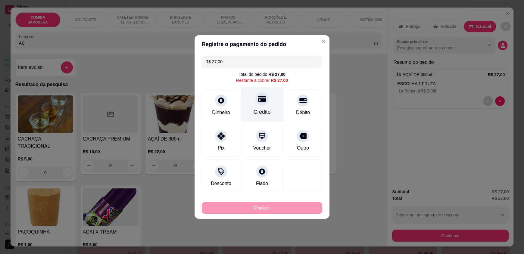
click at [257, 107] on div "Crédito" at bounding box center [262, 104] width 42 height 35
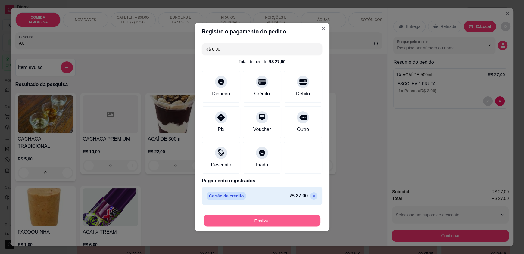
click at [252, 224] on button "Finalizar" at bounding box center [262, 221] width 117 height 12
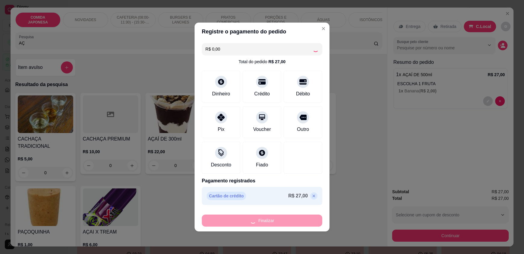
type input "-R$ 27,00"
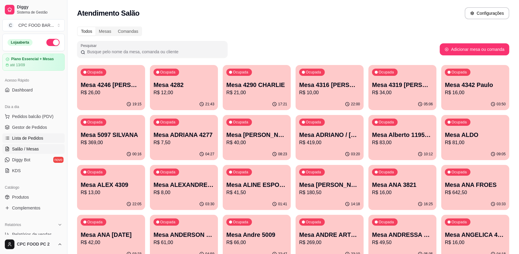
click at [40, 134] on link "Lista de Pedidos" at bounding box center [33, 138] width 62 height 10
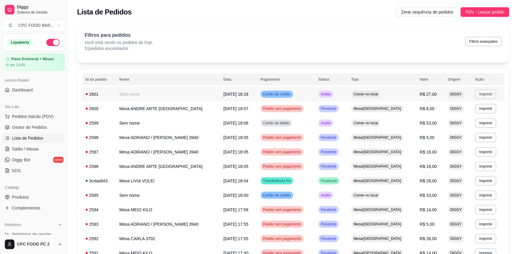
click at [479, 93] on button "Imprimir" at bounding box center [485, 94] width 21 height 10
click at [460, 116] on button "IMPRESSORA" at bounding box center [471, 116] width 44 height 10
click at [51, 151] on link "Salão / Mesas" at bounding box center [33, 149] width 62 height 10
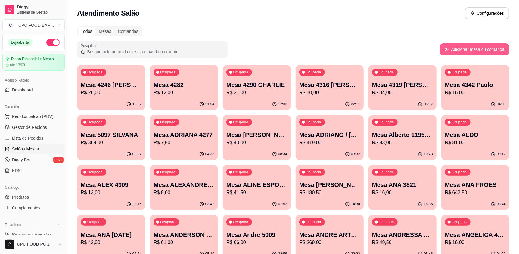
click at [481, 47] on button "Adicionar mesa ou comanda" at bounding box center [475, 49] width 70 height 12
select select "TABLE"
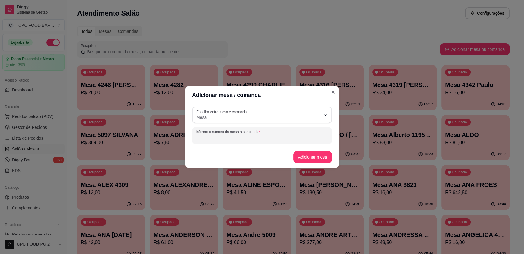
click at [231, 139] on input "Informe o número da mesa a ser criada" at bounding box center [262, 138] width 133 height 6
type input "[PERSON_NAME] VOLEI"
click at [308, 162] on button "Adicionar mesa" at bounding box center [312, 157] width 39 height 12
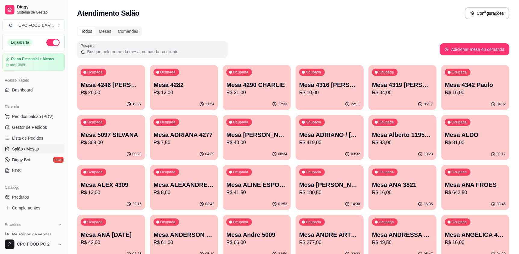
click at [335, 91] on p "R$ 10,00" at bounding box center [329, 92] width 61 height 7
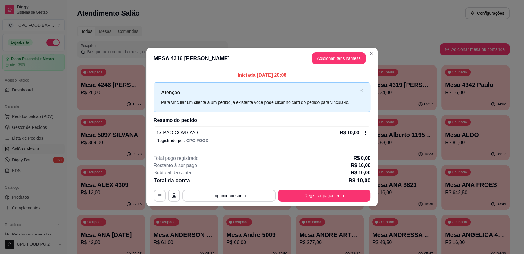
click at [161, 49] on header "MESA 4316 [PERSON_NAME] Adicionar itens na mesa" at bounding box center [261, 59] width 231 height 22
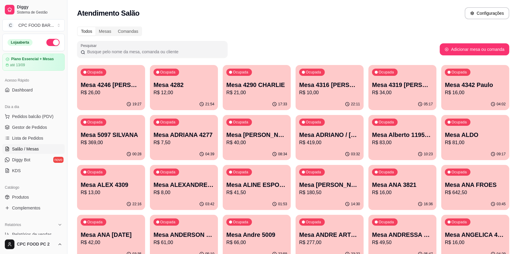
click at [192, 52] on input "Pesquisar" at bounding box center [154, 52] width 139 height 6
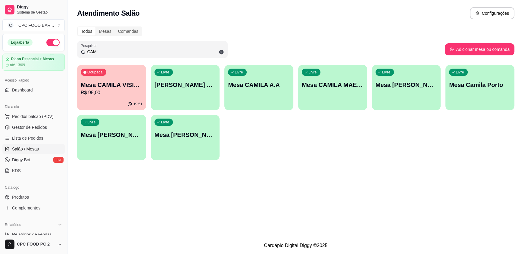
type input "CAMI"
click at [118, 92] on p "R$ 98,00" at bounding box center [112, 92] width 60 height 7
click at [186, 143] on div "Livre Mesa CAMILLA COSTA VOLEI" at bounding box center [185, 134] width 69 height 38
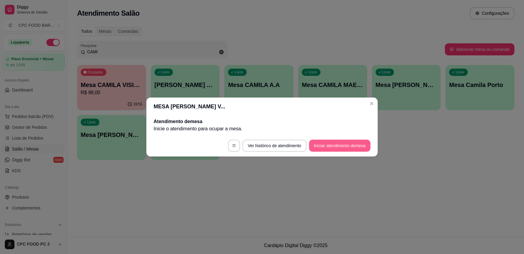
click at [338, 146] on button "Iniciar atendimento de mesa" at bounding box center [339, 146] width 61 height 12
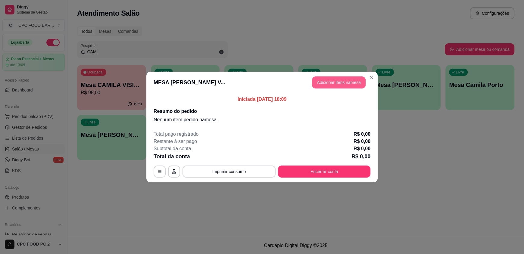
click at [332, 86] on button "Adicionar itens na mesa" at bounding box center [339, 83] width 54 height 12
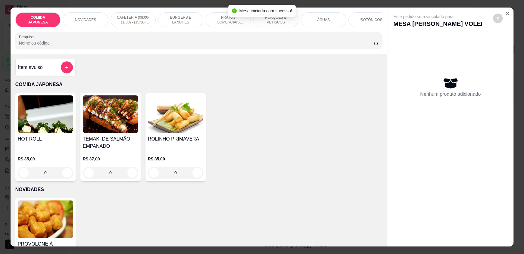
click at [260, 46] on input "Pesquisa" at bounding box center [196, 43] width 355 height 6
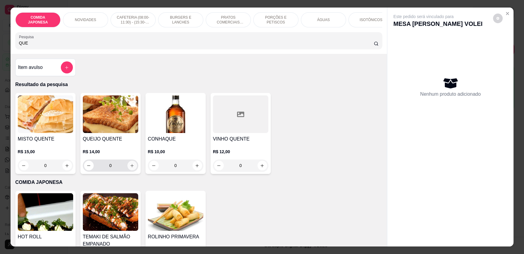
type input "QUE"
click at [133, 169] on button "increase-product-quantity" at bounding box center [132, 166] width 10 height 10
type input "1"
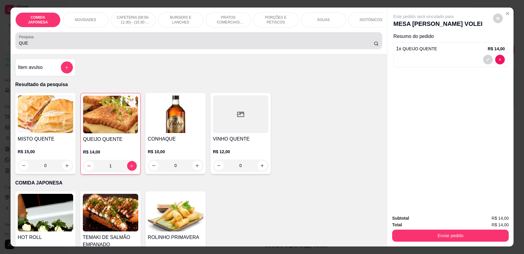
click at [127, 45] on input "QUE" at bounding box center [196, 43] width 355 height 6
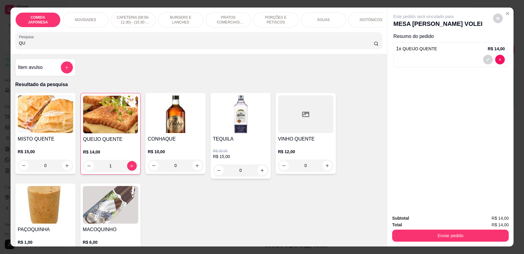
type input "Q"
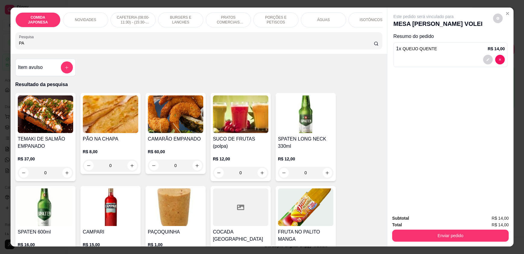
type input "P"
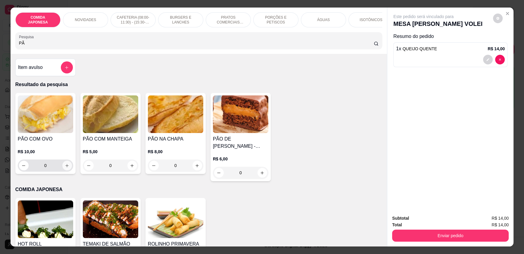
type input "PÃ"
click at [63, 167] on button "increase-product-quantity" at bounding box center [66, 165] width 9 height 9
type input "1"
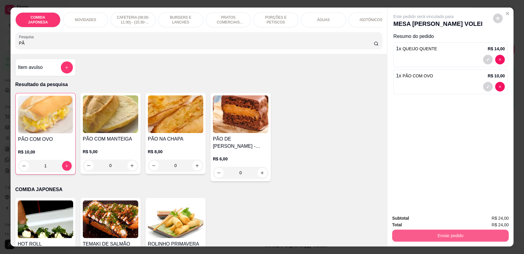
click at [423, 230] on button "Enviar pedido" at bounding box center [450, 236] width 117 height 12
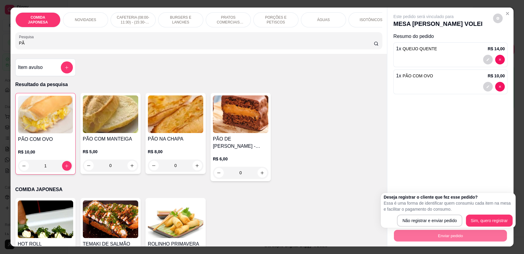
click at [421, 159] on div "Este pedido será vinculado para MESA [PERSON_NAME] VOLEI Resumo do pedido 1 x Q…" at bounding box center [450, 109] width 126 height 202
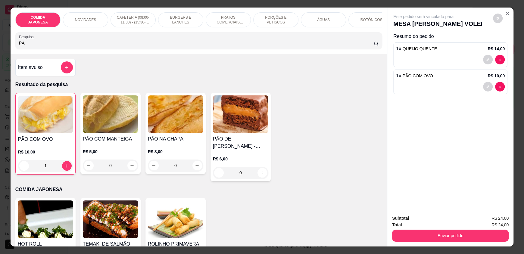
click at [296, 46] on input "PÃ" at bounding box center [196, 43] width 355 height 6
type input "P"
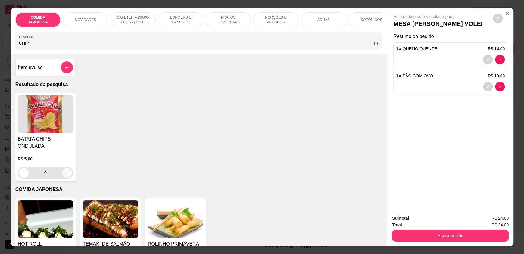
type input "CHIP"
click at [67, 174] on button "increase-product-quantity" at bounding box center [67, 173] width 10 height 10
type input "1"
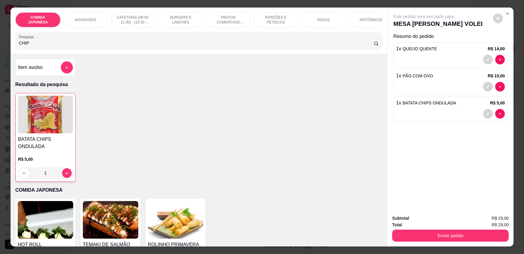
click at [302, 46] on input "CHIP" at bounding box center [196, 43] width 355 height 6
type input "C"
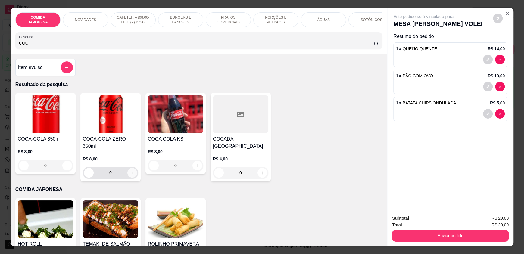
type input "COC"
click at [130, 171] on icon "increase-product-quantity" at bounding box center [132, 173] width 5 height 5
type input "1"
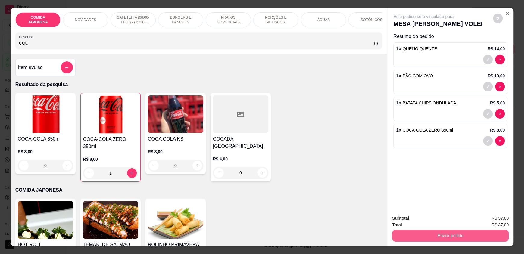
click at [399, 231] on button "Enviar pedido" at bounding box center [450, 236] width 117 height 12
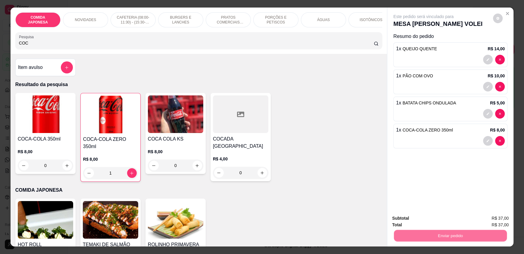
click at [403, 220] on button "Não registrar e enviar pedido" at bounding box center [430, 220] width 63 height 11
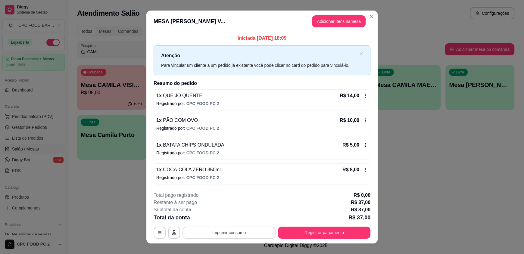
click at [237, 232] on button "Imprimir consumo" at bounding box center [229, 233] width 93 height 12
click at [231, 219] on button "IMPRESSORA" at bounding box center [229, 219] width 44 height 10
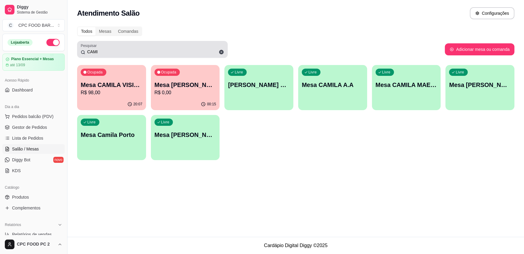
click at [222, 51] on icon at bounding box center [221, 52] width 5 height 5
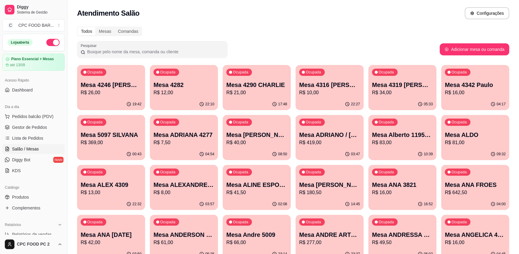
click at [179, 50] on input "Pesquisar" at bounding box center [154, 52] width 139 height 6
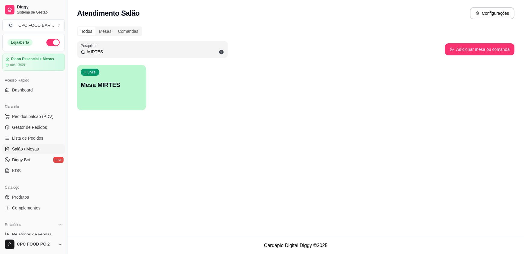
type input "MIRTES"
click at [107, 82] on p "Mesa MIRTES" at bounding box center [112, 85] width 60 height 8
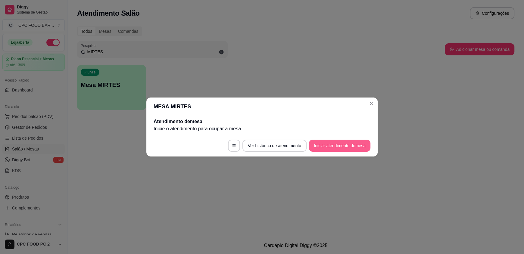
click at [341, 147] on button "Iniciar atendimento de mesa" at bounding box center [339, 146] width 61 height 12
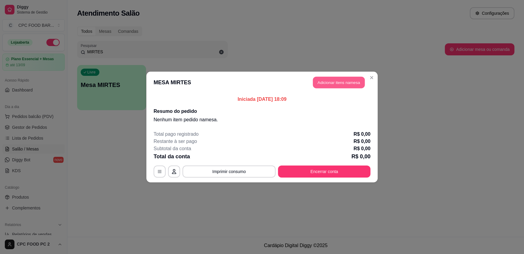
click at [327, 82] on button "Adicionar itens na mesa" at bounding box center [339, 83] width 52 height 12
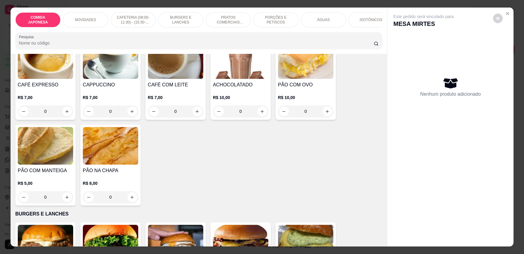
scroll to position [271, 0]
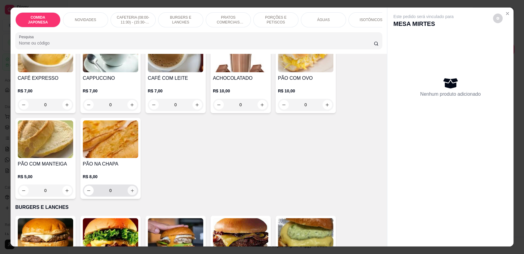
click at [133, 196] on button "increase-product-quantity" at bounding box center [131, 190] width 9 height 9
type input "1"
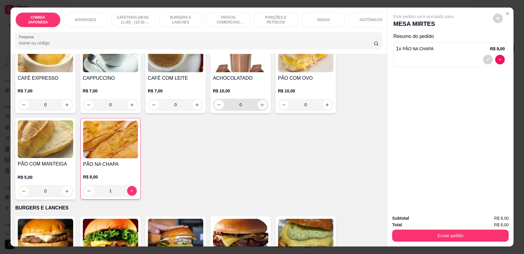
click at [261, 107] on icon "increase-product-quantity" at bounding box center [262, 105] width 5 height 5
type input "1"
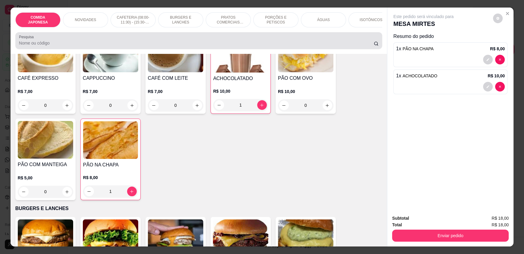
click at [52, 43] on div at bounding box center [199, 41] width 360 height 12
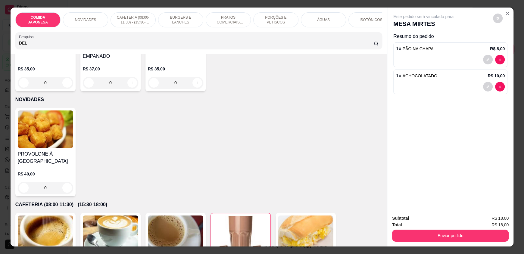
scroll to position [0, 0]
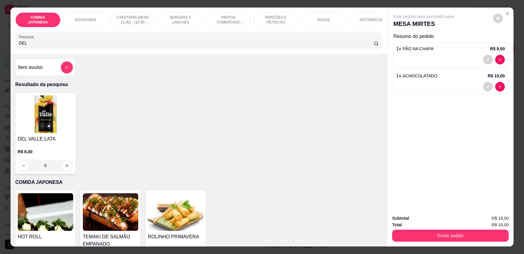
type input "DEL"
click at [64, 168] on div "0" at bounding box center [45, 166] width 55 height 12
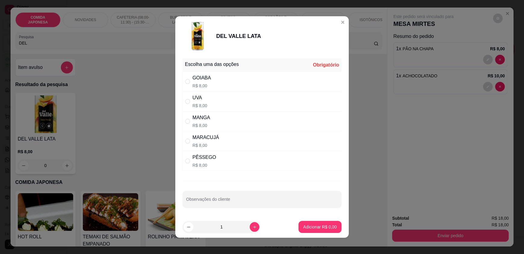
click at [205, 139] on div "MARACUJÁ" at bounding box center [206, 137] width 27 height 7
click at [215, 157] on div "PÊSSEGO R$ 8,00" at bounding box center [262, 161] width 159 height 20
radio input "false"
radio input "true"
click at [306, 227] on p "Adicionar R$ 8,00" at bounding box center [320, 227] width 33 height 6
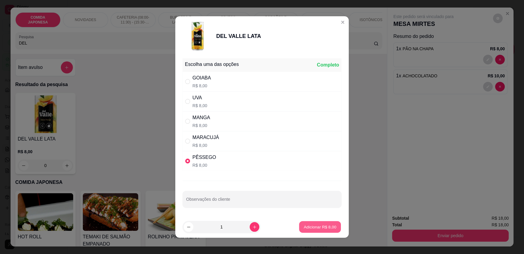
type input "1"
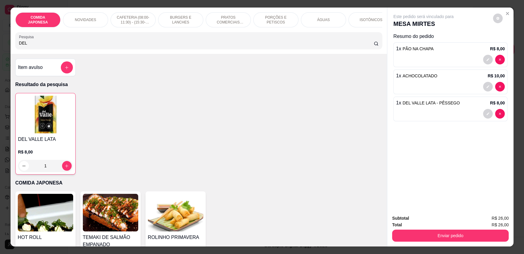
drag, startPoint x: 86, startPoint y: 52, endPoint x: 0, endPoint y: 54, distance: 86.5
click at [0, 54] on div "COMIDA JAPONESA NOVIDADES CAFETERIA (08:00-11:30) - (15:30-18:00) BURGERS E LAN…" at bounding box center [262, 127] width 524 height 254
drag, startPoint x: 34, startPoint y: 45, endPoint x: 0, endPoint y: 48, distance: 34.5
click at [0, 48] on div "COMIDA JAPONESA NOVIDADES CAFETERIA (08:00-11:30) - (15:30-18:00) BURGERS E LAN…" at bounding box center [262, 127] width 524 height 254
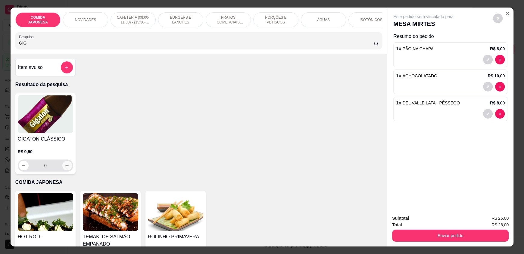
type input "GIG"
click at [65, 168] on icon "increase-product-quantity" at bounding box center [67, 166] width 5 height 5
type input "1"
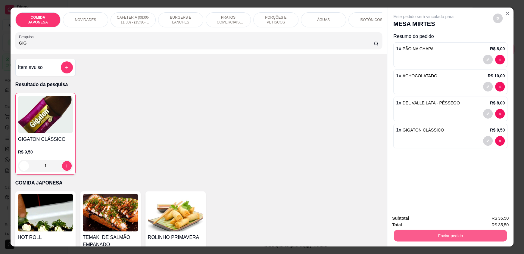
click at [428, 234] on button "Enviar pedido" at bounding box center [450, 236] width 113 height 12
click at [429, 223] on button "Não registrar e enviar pedido" at bounding box center [430, 220] width 63 height 11
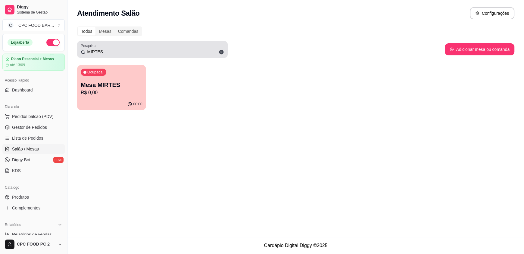
click at [217, 51] on span at bounding box center [221, 52] width 10 height 10
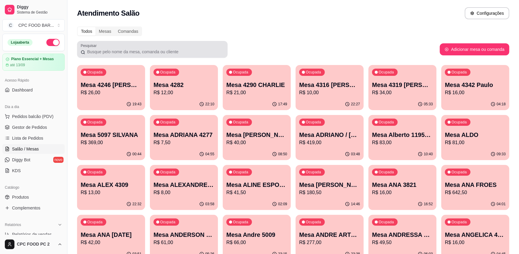
click at [193, 55] on div at bounding box center [152, 49] width 143 height 12
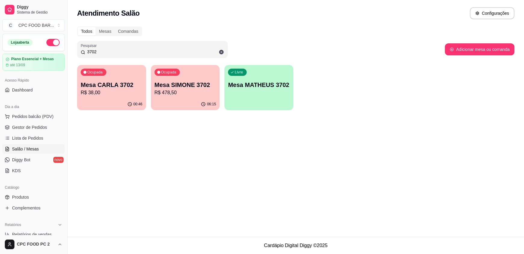
type input "3702"
click at [123, 99] on div "00:46" at bounding box center [111, 105] width 69 height 12
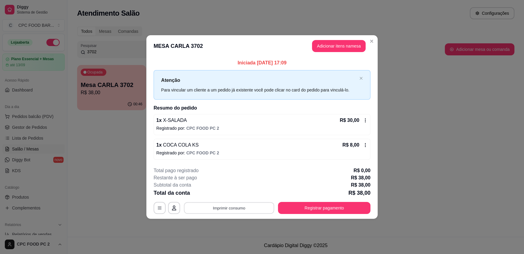
click at [229, 209] on button "Imprimir consumo" at bounding box center [229, 208] width 90 height 12
click at [393, 36] on div "**********" at bounding box center [262, 127] width 524 height 254
click at [306, 210] on button "Registrar pagamento" at bounding box center [325, 208] width 90 height 12
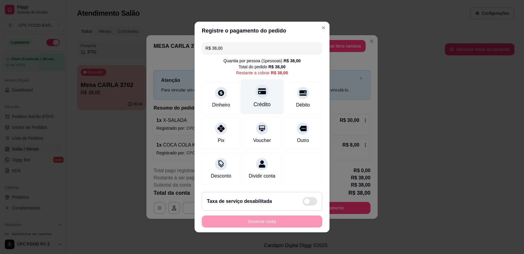
click at [259, 95] on div "Crédito" at bounding box center [262, 96] width 42 height 35
type input "R$ 0,00"
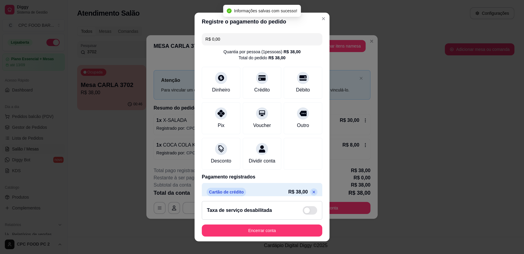
click at [253, 225] on div "Encerrar conta" at bounding box center [262, 231] width 121 height 12
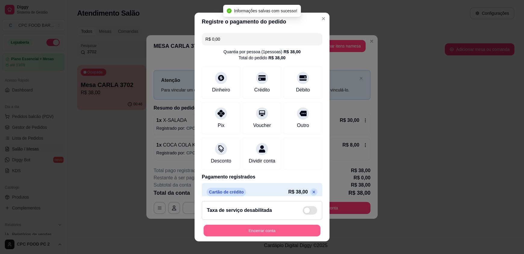
click at [257, 231] on button "Encerrar conta" at bounding box center [262, 231] width 117 height 12
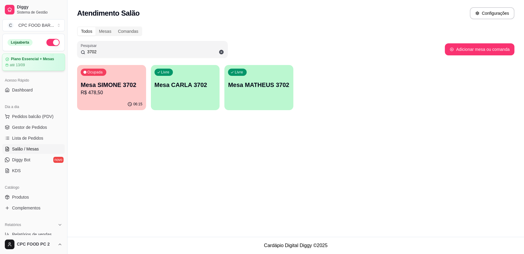
drag, startPoint x: 145, startPoint y: 51, endPoint x: 19, endPoint y: 55, distance: 125.7
click at [19, 55] on div "Diggy Sistema de Gestão C CPC FOOD BAR ... Loja aberta Plano Essencial + Mesas …" at bounding box center [262, 127] width 524 height 254
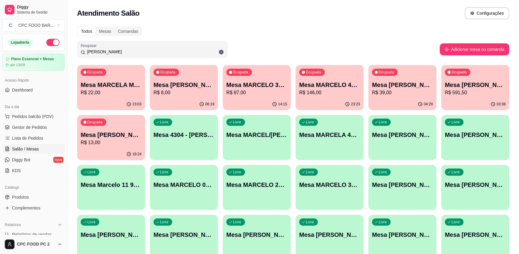
type input "[PERSON_NAME]"
click at [482, 78] on div "Ocupada Mesa [PERSON_NAME] E CRIS R$ 591,50" at bounding box center [476, 81] width 68 height 33
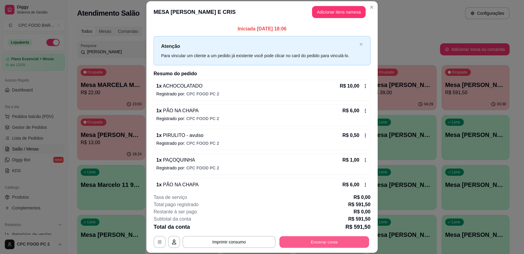
click at [306, 240] on button "Encerrar conta" at bounding box center [325, 242] width 90 height 12
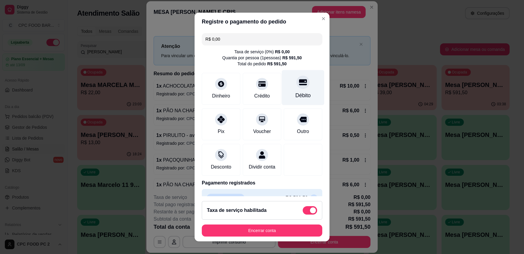
click at [296, 93] on div "Débito" at bounding box center [303, 96] width 15 height 8
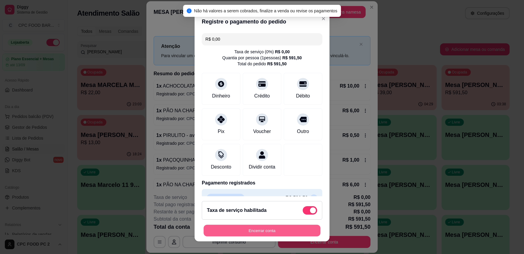
click at [242, 232] on button "Encerrar conta" at bounding box center [262, 231] width 117 height 12
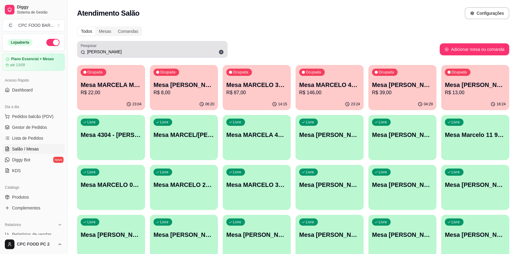
click at [221, 52] on icon at bounding box center [221, 51] width 5 height 5
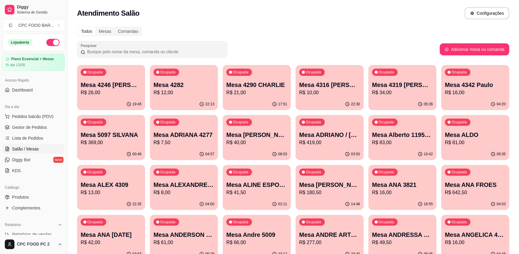
click at [179, 52] on input "Pesquisar" at bounding box center [154, 52] width 139 height 6
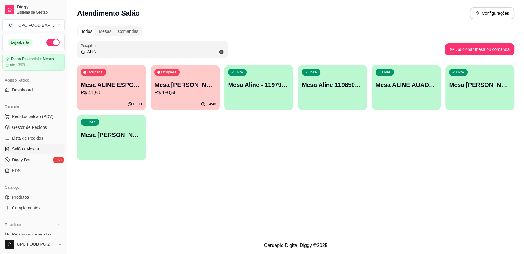
type input "ALIN"
click at [115, 94] on p "R$ 41,50" at bounding box center [112, 92] width 62 height 7
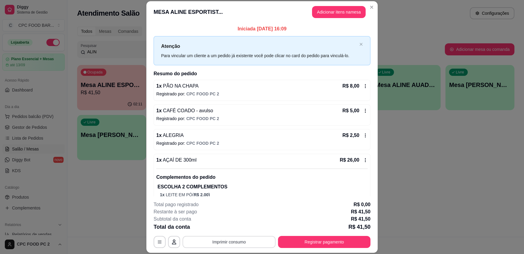
click at [220, 244] on button "Imprimir consumo" at bounding box center [229, 242] width 93 height 12
click at [224, 231] on button "IMPRESSORA" at bounding box center [229, 228] width 42 height 9
click at [342, 10] on button "Adicionar itens na mesa" at bounding box center [339, 12] width 54 height 12
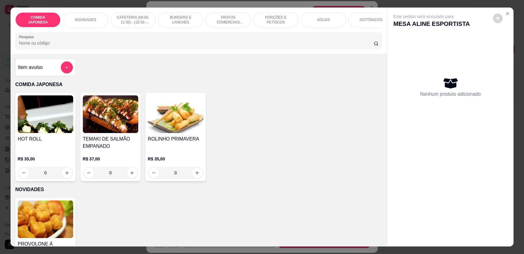
click at [250, 46] on input "Pesquisa" at bounding box center [196, 43] width 355 height 6
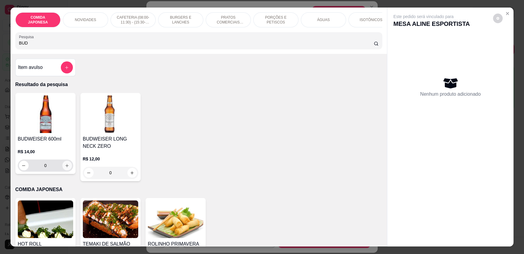
type input "BUD"
click at [63, 167] on button "increase-product-quantity" at bounding box center [66, 165] width 9 height 9
type input "1"
click at [63, 167] on button "increase-product-quantity" at bounding box center [66, 165] width 9 height 9
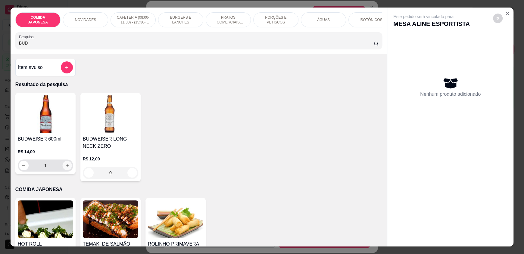
type input "2"
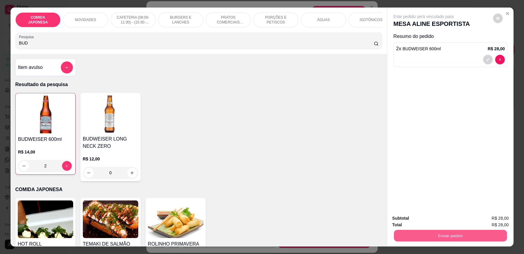
click at [432, 234] on button "Enviar pedido" at bounding box center [450, 236] width 113 height 12
click at [413, 220] on button "Não registrar e enviar pedido" at bounding box center [430, 220] width 61 height 11
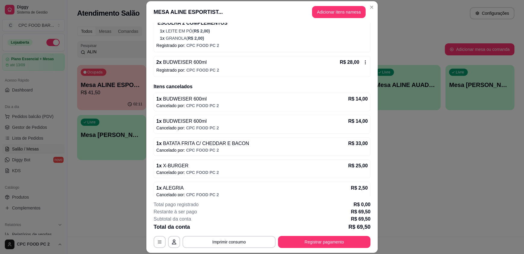
scroll to position [170, 0]
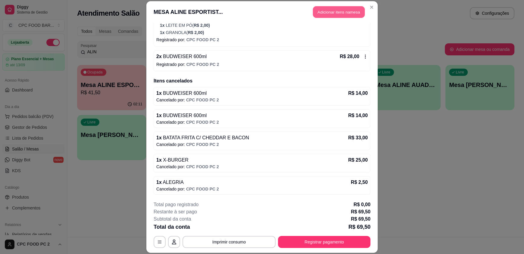
click at [318, 14] on button "Adicionar itens na mesa" at bounding box center [339, 12] width 52 height 12
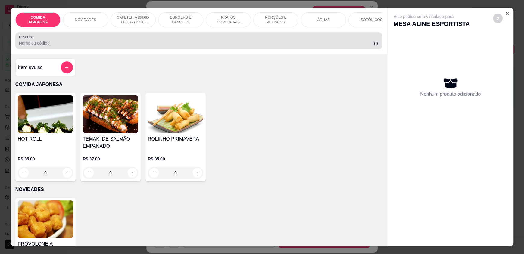
click at [139, 46] on input "Pesquisa" at bounding box center [196, 43] width 355 height 6
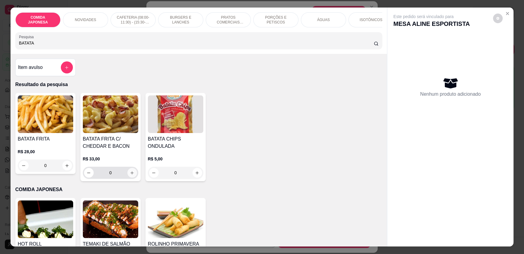
type input "BATATA"
click at [127, 176] on button "increase-product-quantity" at bounding box center [132, 173] width 10 height 10
type input "1"
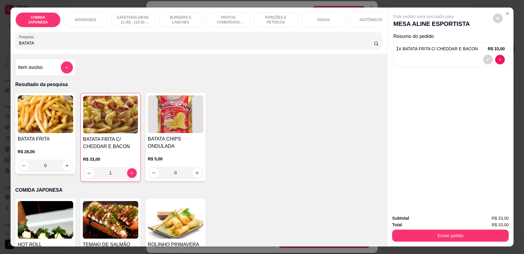
drag, startPoint x: 50, startPoint y: 49, endPoint x: 4, endPoint y: 49, distance: 45.5
click at [4, 49] on div "COMIDA JAPONESA NOVIDADES CAFETERIA (08:00-11:30) - (15:30-18:00) BURGERS E LAN…" at bounding box center [262, 127] width 524 height 254
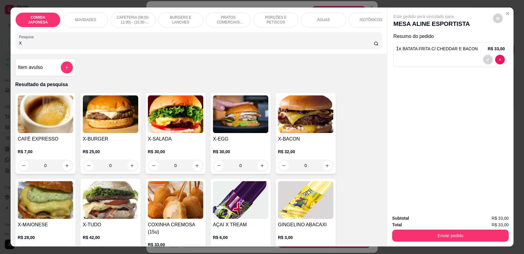
type input "X"
click at [128, 171] on div "0" at bounding box center [110, 166] width 55 height 12
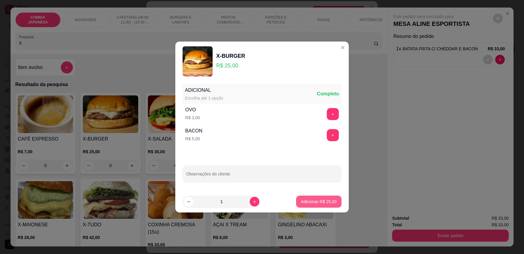
click at [310, 197] on button "Adicionar R$ 25,00" at bounding box center [318, 202] width 45 height 12
type input "1"
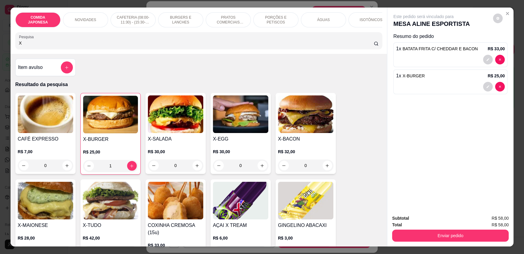
drag, startPoint x: 127, startPoint y: 49, endPoint x: 0, endPoint y: 31, distance: 128.5
click at [0, 31] on div "COMIDA JAPONESA NOVIDADES CAFETERIA (08:00-11:30) - (15:30-18:00) BURGERS E LAN…" at bounding box center [262, 127] width 524 height 254
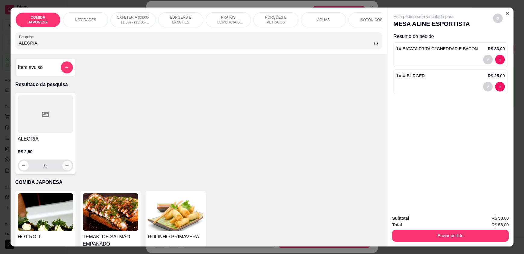
type input "ALEGRIA"
click at [66, 168] on icon "increase-product-quantity" at bounding box center [67, 166] width 5 height 5
type input "1"
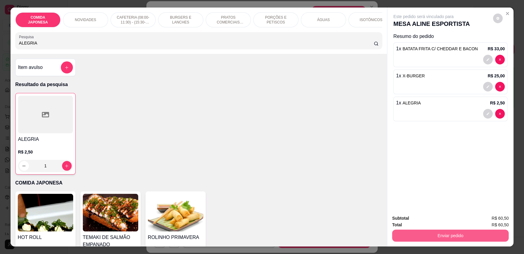
click at [418, 235] on button "Enviar pedido" at bounding box center [450, 236] width 117 height 12
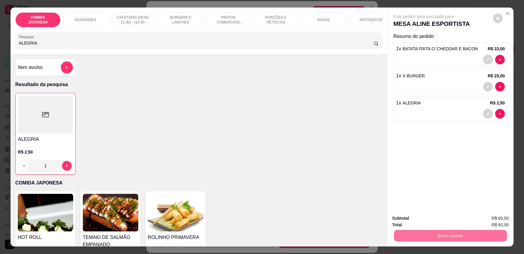
click at [415, 224] on button "Não registrar e enviar pedido" at bounding box center [430, 220] width 61 height 11
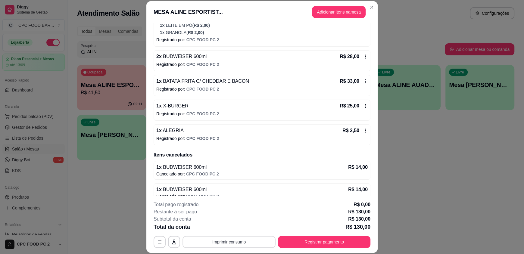
click at [240, 240] on button "Imprimir consumo" at bounding box center [229, 242] width 93 height 12
click at [228, 221] on div "Escolha a impressora IMPRESSORA" at bounding box center [229, 224] width 50 height 20
click at [229, 228] on button "IMPRESSORA" at bounding box center [229, 228] width 42 height 9
click at [307, 241] on button "Registrar pagamento" at bounding box center [325, 242] width 90 height 12
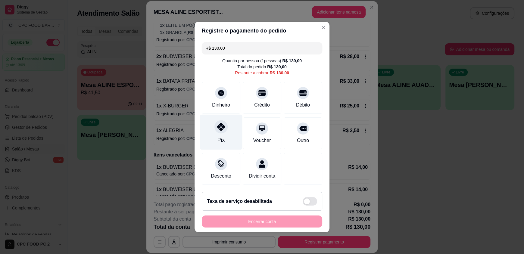
click at [223, 120] on div at bounding box center [221, 126] width 13 height 13
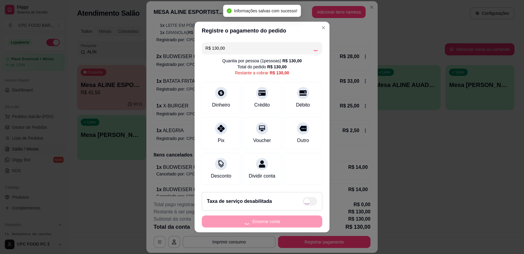
type input "R$ 0,00"
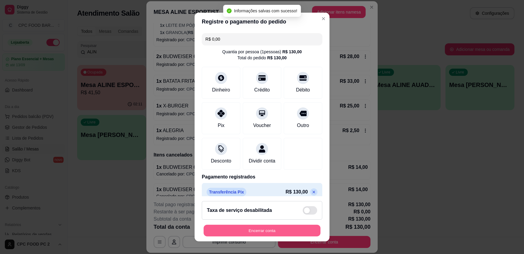
click at [253, 228] on button "Encerrar conta" at bounding box center [262, 231] width 117 height 12
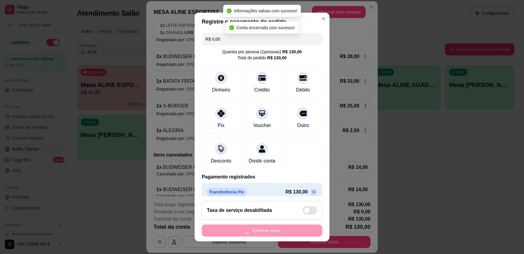
scroll to position [0, 0]
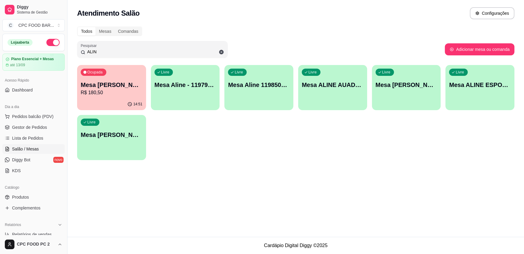
drag, startPoint x: 102, startPoint y: 53, endPoint x: 70, endPoint y: 47, distance: 33.1
click at [70, 47] on div "Todos Mesas Comandas Pesquisar ALIN Adicionar mesa ou comanda Ocupada Mesa [PER…" at bounding box center [295, 95] width 457 height 145
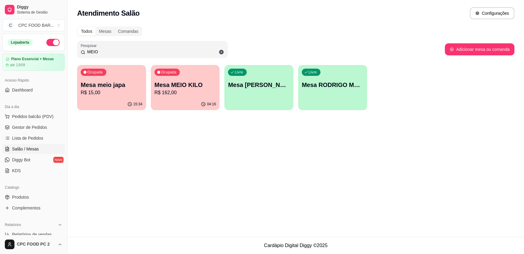
type input "MEIO"
click at [168, 84] on p "Mesa MEIO KILO" at bounding box center [185, 85] width 60 height 8
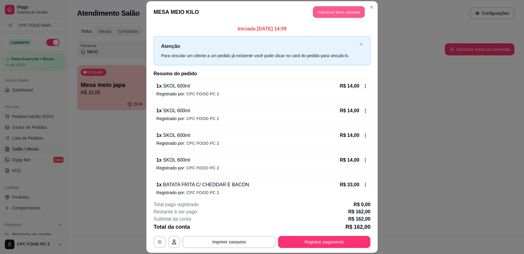
click at [327, 12] on button "Adicionar itens na mesa" at bounding box center [339, 12] width 52 height 12
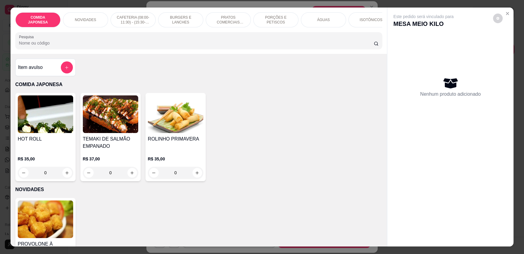
click at [230, 46] on input "Pesquisa" at bounding box center [196, 43] width 355 height 6
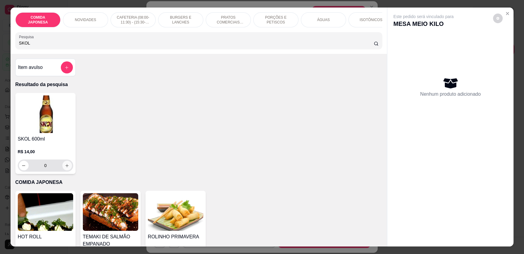
type input "SKOL"
click at [65, 168] on icon "increase-product-quantity" at bounding box center [67, 166] width 5 height 5
type input "1"
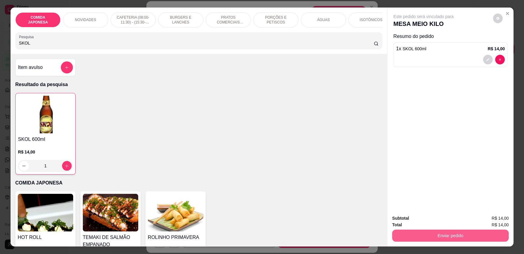
click at [434, 236] on button "Enviar pedido" at bounding box center [450, 236] width 117 height 12
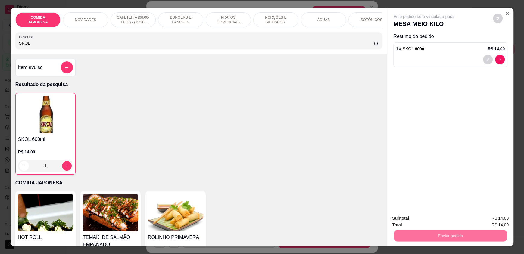
click at [428, 223] on button "Não registrar e enviar pedido" at bounding box center [430, 220] width 63 height 11
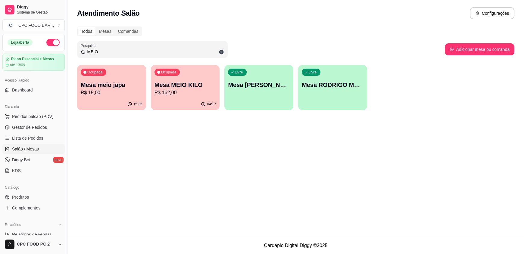
drag, startPoint x: 127, startPoint y: 49, endPoint x: 11, endPoint y: 49, distance: 115.7
click at [11, 49] on div "Diggy Sistema de Gestão C CPC FOOD BAR ... Loja aberta Plano Essencial + Mesas …" at bounding box center [262, 127] width 524 height 254
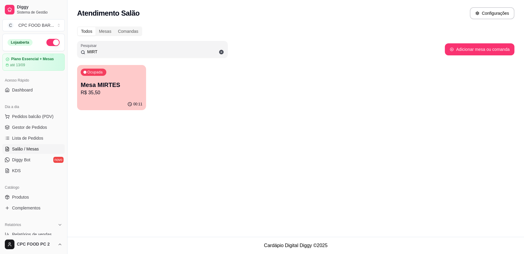
type input "MIRT"
click at [95, 89] on p "Mesa MIRTES" at bounding box center [112, 85] width 60 height 8
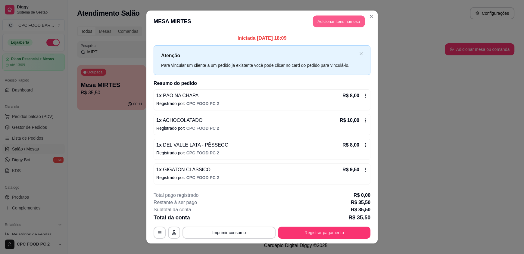
click at [335, 21] on button "Adicionar itens na mesa" at bounding box center [339, 22] width 52 height 12
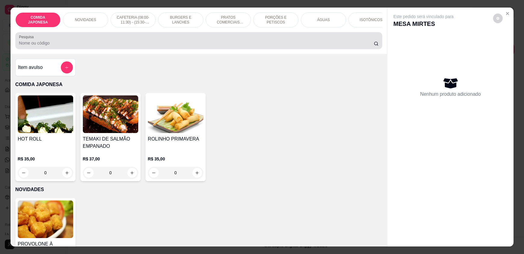
click at [255, 42] on div at bounding box center [199, 41] width 360 height 12
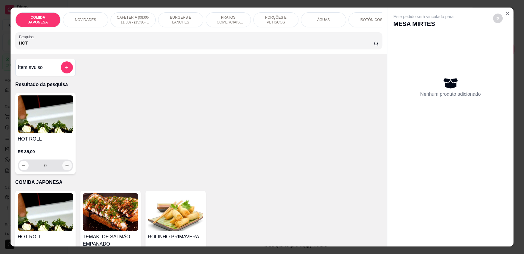
type input "HOT"
click at [66, 168] on icon "increase-product-quantity" at bounding box center [67, 166] width 5 height 5
type input "1"
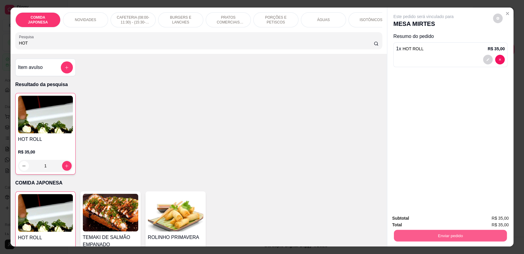
click at [402, 233] on button "Enviar pedido" at bounding box center [450, 236] width 113 height 12
click at [408, 221] on button "Não registrar e enviar pedido" at bounding box center [430, 220] width 61 height 11
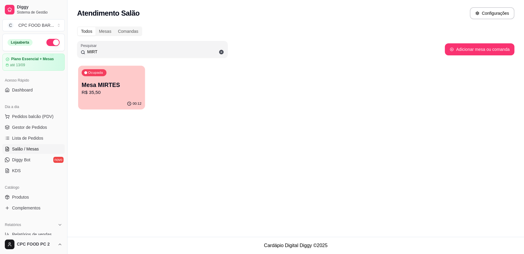
click at [124, 77] on div "Ocupada Mesa MIRTES R$ 35,50" at bounding box center [111, 82] width 67 height 33
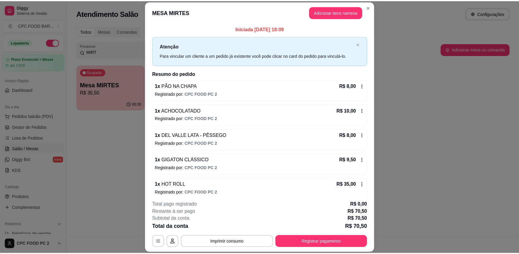
scroll to position [5, 0]
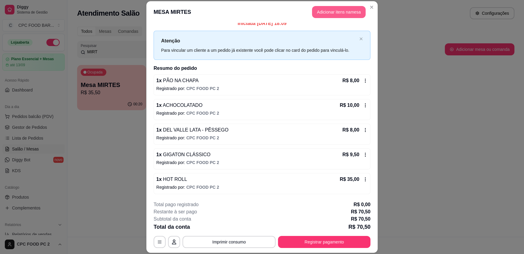
click at [326, 12] on button "Adicionar itens na mesa" at bounding box center [339, 12] width 54 height 12
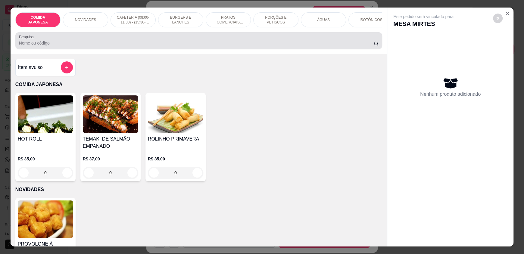
click at [252, 44] on div at bounding box center [199, 41] width 360 height 12
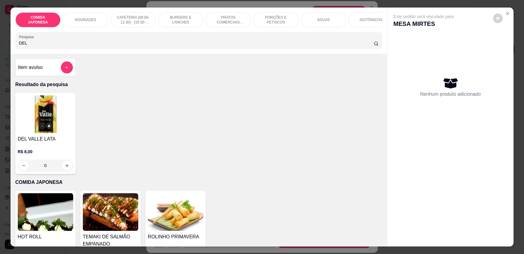
type input "DEL"
click at [63, 170] on div "0" at bounding box center [45, 166] width 55 height 12
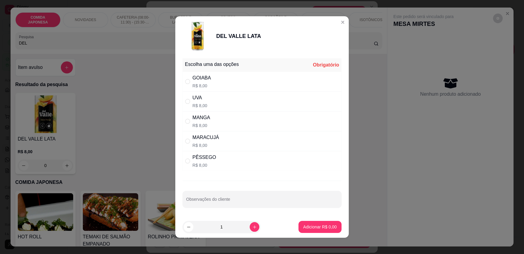
click at [216, 137] on div "MARACUJÁ R$ 8,00" at bounding box center [262, 141] width 159 height 20
radio input "true"
click at [309, 225] on p "Adicionar R$ 8,00" at bounding box center [320, 227] width 33 height 6
type input "1"
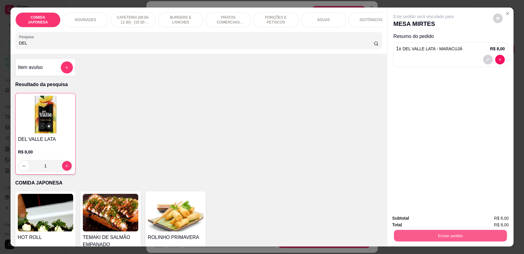
click at [429, 231] on button "Enviar pedido" at bounding box center [450, 236] width 113 height 12
click at [426, 220] on button "Não registrar e enviar pedido" at bounding box center [430, 220] width 61 height 11
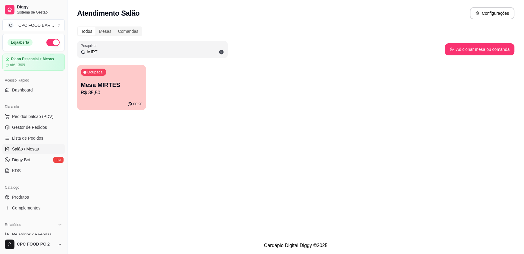
drag, startPoint x: 110, startPoint y: 56, endPoint x: 71, endPoint y: 53, distance: 38.7
click at [71, 53] on div "Todos Mesas Comandas Pesquisar MIRT Adicionar mesa ou comanda Ocupada Mesa MIRT…" at bounding box center [295, 70] width 457 height 95
drag, startPoint x: 104, startPoint y: 54, endPoint x: 73, endPoint y: 50, distance: 31.5
click at [73, 50] on div "Todos Mesas Comandas Pesquisar MIRT Adicionar mesa ou comanda Ocupada Mesa MIRT…" at bounding box center [295, 70] width 457 height 95
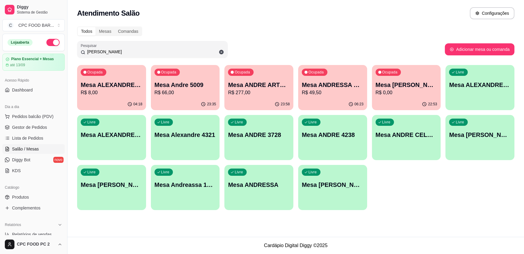
type input "[PERSON_NAME]"
click at [279, 88] on p "Mesa ANDRE ARTE [GEOGRAPHIC_DATA]" at bounding box center [259, 85] width 60 height 8
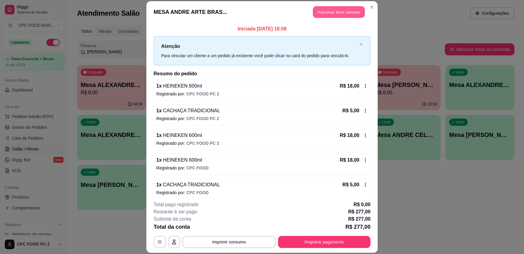
click at [355, 12] on button "Adicionar itens na mesa" at bounding box center [339, 12] width 52 height 12
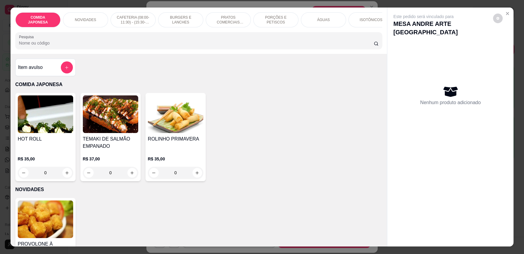
click at [216, 46] on input "Pesquisa" at bounding box center [196, 43] width 355 height 6
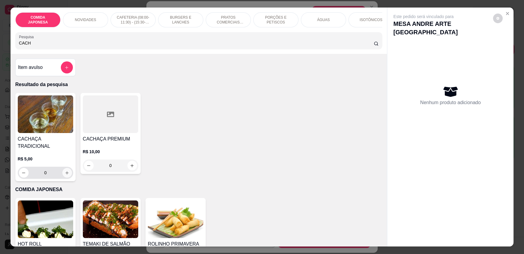
type input "CACH"
click at [66, 171] on icon "increase-product-quantity" at bounding box center [67, 173] width 5 height 5
type input "1"
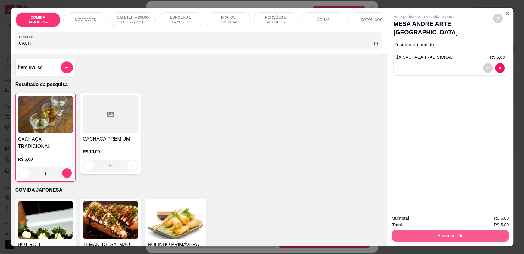
click at [424, 236] on button "Enviar pedido" at bounding box center [450, 236] width 117 height 12
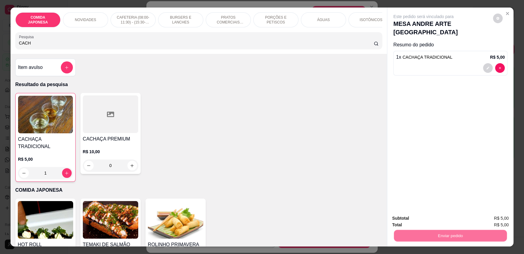
click at [421, 222] on button "Não registrar e enviar pedido" at bounding box center [430, 220] width 63 height 11
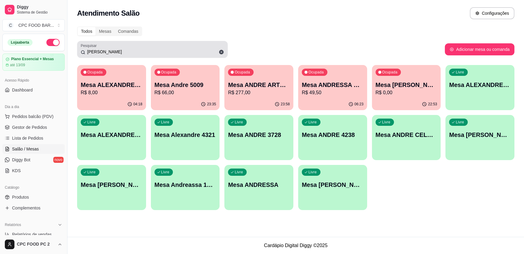
click at [221, 51] on icon at bounding box center [221, 52] width 5 height 5
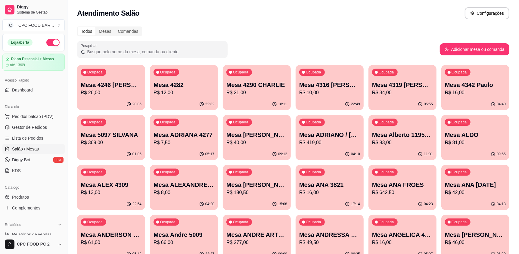
click at [90, 50] on input "Pesquisar" at bounding box center [154, 52] width 139 height 6
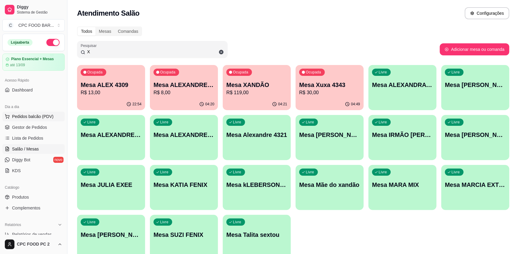
click at [39, 119] on span "Pedidos balcão (PDV)" at bounding box center [33, 117] width 42 height 6
drag, startPoint x: 117, startPoint y: 52, endPoint x: 60, endPoint y: 52, distance: 57.5
click at [60, 52] on div "Diggy Sistema de Gestão C CPC FOOD BAR ... Loja aberta Plano Essencial + Mesas …" at bounding box center [259, 142] width 519 height 285
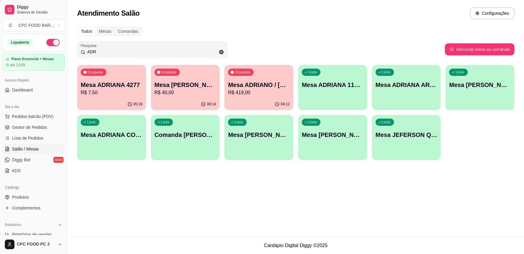
type input "ADR"
click at [260, 88] on p "Mesa ADRIANO / [PERSON_NAME] 3940" at bounding box center [259, 85] width 62 height 8
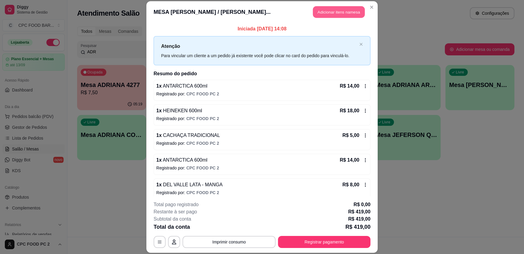
click at [321, 10] on button "Adicionar itens na mesa" at bounding box center [339, 12] width 52 height 12
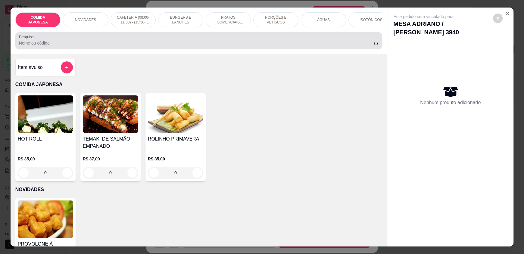
click at [178, 46] on input "Pesquisa" at bounding box center [196, 43] width 355 height 6
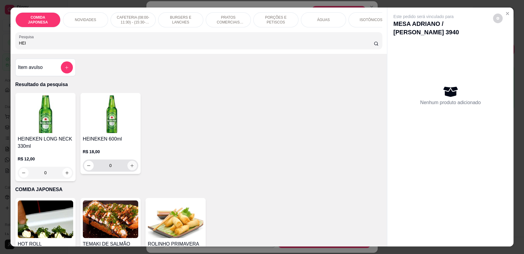
type input "HEI"
click at [130, 168] on icon "increase-product-quantity" at bounding box center [132, 166] width 5 height 5
type input "1"
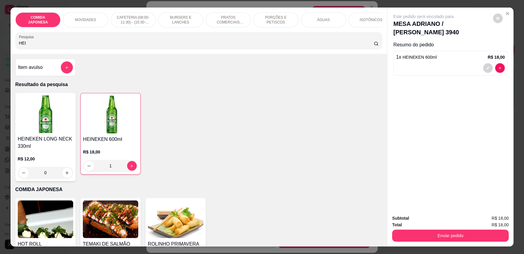
drag, startPoint x: 49, startPoint y: 49, endPoint x: 0, endPoint y: 53, distance: 49.6
click at [0, 53] on div "COMIDA JAPONESA NOVIDADES CAFETERIA (08:00-11:30) - (15:30-18:00) BURGERS E LAN…" at bounding box center [262, 127] width 524 height 254
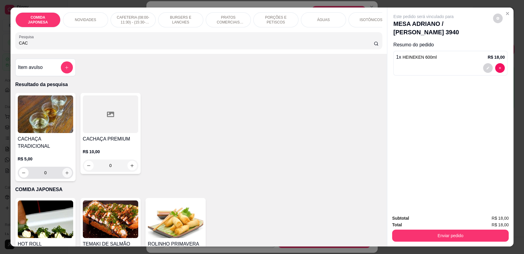
type input "CAC"
click at [65, 171] on icon "increase-product-quantity" at bounding box center [67, 173] width 5 height 5
type input "1"
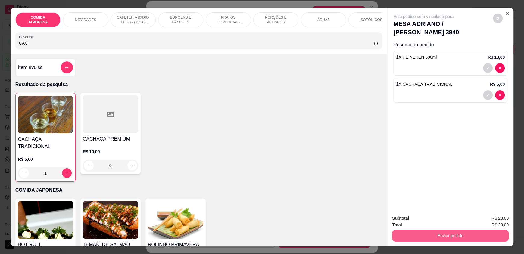
click at [412, 234] on button "Enviar pedido" at bounding box center [450, 236] width 117 height 12
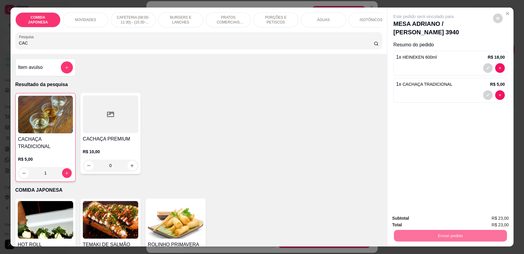
click at [413, 224] on button "Não registrar e enviar pedido" at bounding box center [430, 220] width 63 height 11
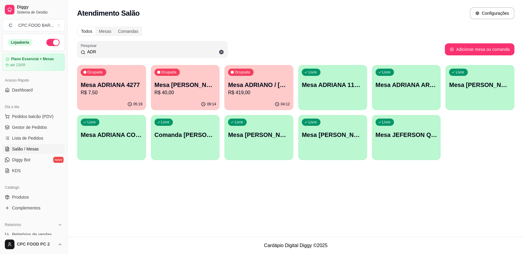
drag, startPoint x: 103, startPoint y: 51, endPoint x: 60, endPoint y: 52, distance: 43.7
click at [60, 52] on div "Diggy Sistema de Gestão C CPC FOOD BAR ... Loja aberta Plano Essencial + Mesas …" at bounding box center [262, 127] width 524 height 254
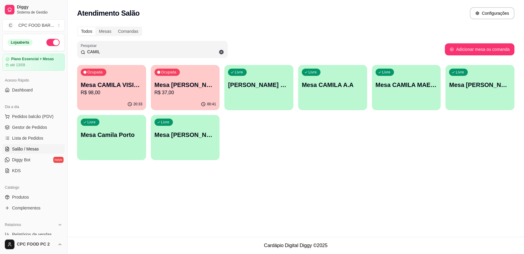
type input "CAMIL"
click at [180, 80] on div "Ocupada Mesa [PERSON_NAME] VOLEI R$ 37,00" at bounding box center [185, 82] width 67 height 33
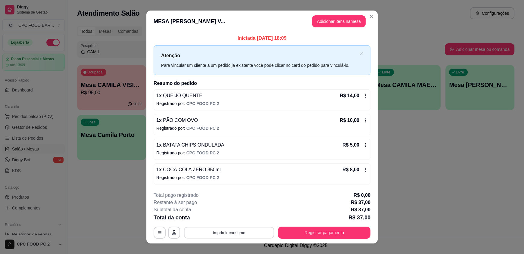
click at [224, 232] on button "Imprimir consumo" at bounding box center [229, 233] width 90 height 12
click at [228, 219] on button "IMPRESSORA" at bounding box center [229, 218] width 42 height 9
click at [306, 237] on button "Registrar pagamento" at bounding box center [324, 233] width 92 height 12
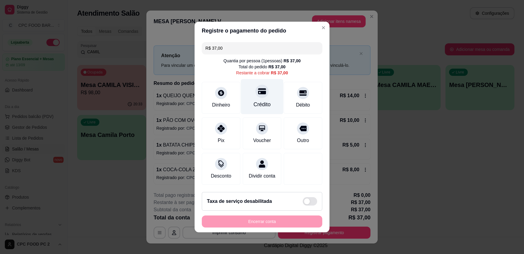
click at [269, 99] on div "Crédito" at bounding box center [262, 96] width 42 height 35
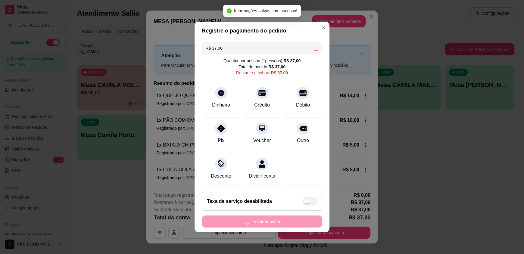
type input "R$ 0,00"
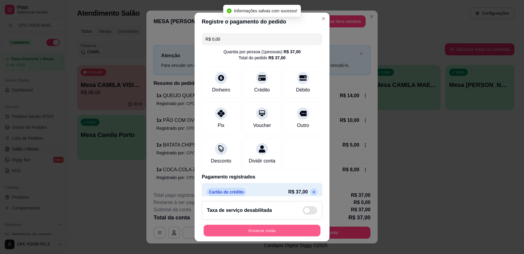
click at [274, 229] on button "Encerrar conta" at bounding box center [262, 231] width 117 height 12
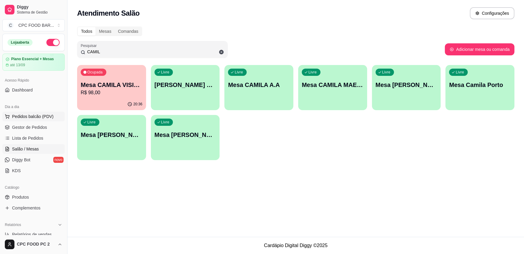
click at [29, 115] on span "Pedidos balcão (PDV)" at bounding box center [33, 117] width 42 height 6
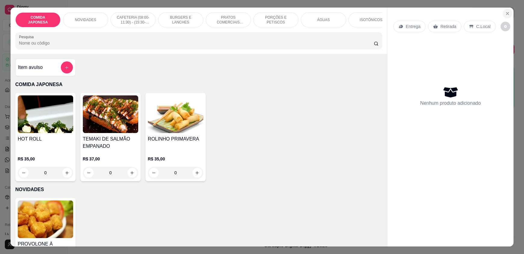
click at [505, 14] on icon "Close" at bounding box center [507, 13] width 5 height 5
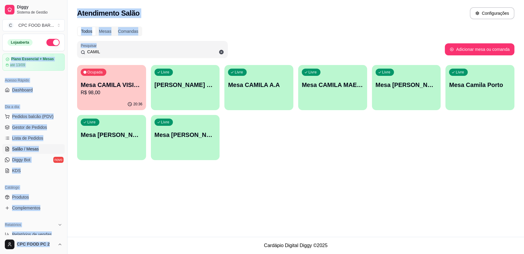
drag, startPoint x: 127, startPoint y: 48, endPoint x: 48, endPoint y: 49, distance: 79.2
click at [48, 49] on div "Diggy Sistema de Gestão C CPC FOOD BAR ... Loja aberta Plano Essencial + Mesas …" at bounding box center [262, 127] width 524 height 254
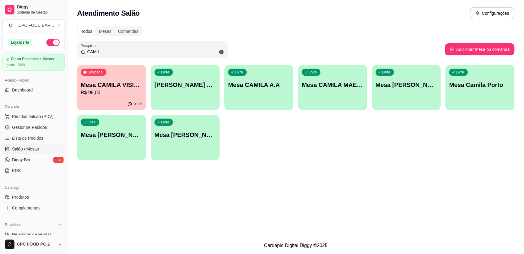
drag, startPoint x: 102, startPoint y: 50, endPoint x: 81, endPoint y: 49, distance: 20.8
click at [84, 50] on div "CAMIL" at bounding box center [152, 49] width 143 height 12
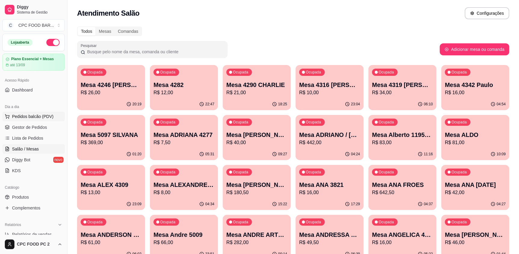
click at [35, 115] on span "Pedidos balcão (PDV)" at bounding box center [33, 117] width 42 height 6
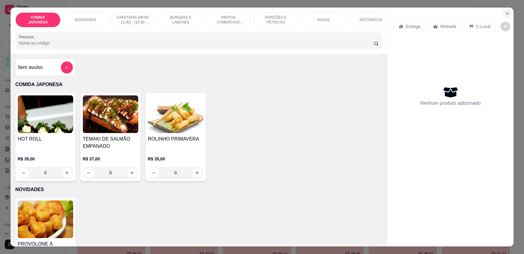
click at [504, 11] on button "Close" at bounding box center [508, 14] width 10 height 10
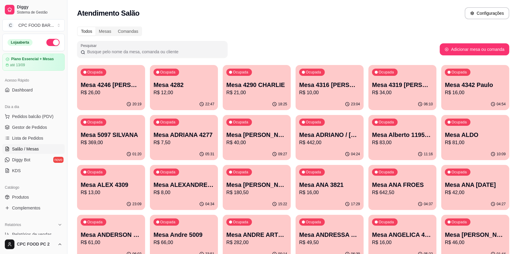
click at [104, 53] on input "Pesquisar" at bounding box center [154, 52] width 139 height 6
click at [155, 50] on input "Pesquisar" at bounding box center [154, 52] width 139 height 6
click at [117, 51] on input "Pesquisar" at bounding box center [154, 52] width 139 height 6
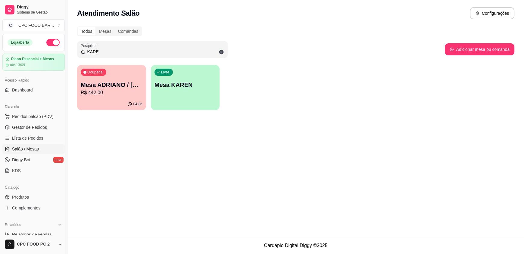
type input "KARE"
click at [121, 77] on div "Ocupada Mesa ADRIANO / [PERSON_NAME] 3940 R$ 442,00" at bounding box center [111, 82] width 67 height 33
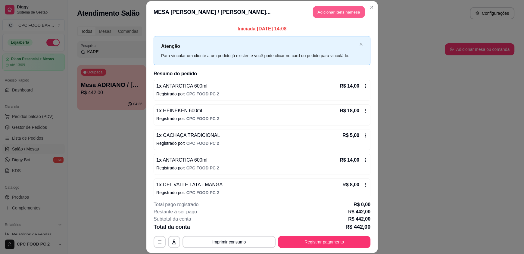
click at [334, 8] on button "Adicionar itens na mesa" at bounding box center [339, 12] width 52 height 12
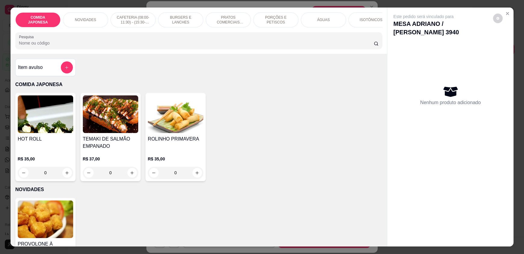
click at [234, 45] on input "Pesquisa" at bounding box center [196, 43] width 355 height 6
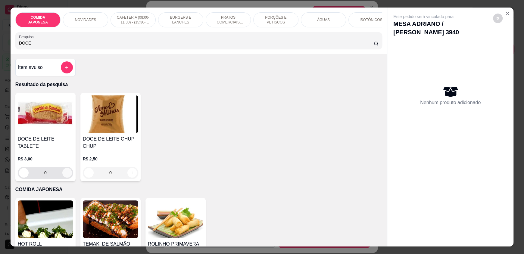
type input "DOCE"
click at [67, 172] on icon "increase-product-quantity" at bounding box center [67, 173] width 5 height 5
type input "1"
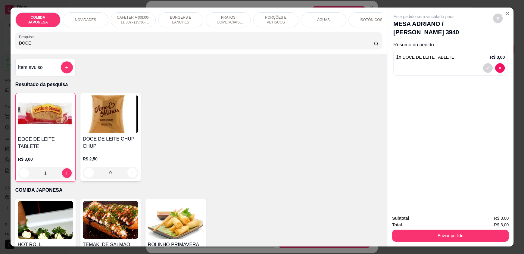
drag, startPoint x: 36, startPoint y: 47, endPoint x: 0, endPoint y: 52, distance: 36.1
click at [0, 52] on div "COMIDA JAPONESA NOVIDADES CAFETERIA (08:00-11:30) - (15:30-18:00) BURGERS E LAN…" at bounding box center [262, 127] width 524 height 254
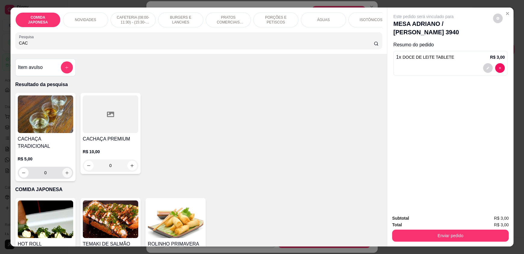
type input "CAC"
click at [65, 171] on icon "increase-product-quantity" at bounding box center [67, 173] width 5 height 5
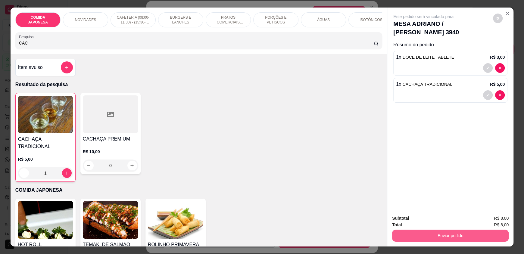
click at [465, 235] on button "Enviar pedido" at bounding box center [450, 236] width 117 height 12
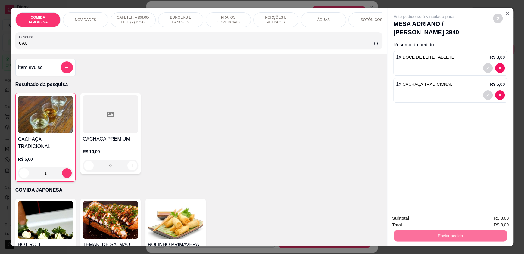
click at [442, 217] on button "Não registrar e enviar pedido" at bounding box center [430, 220] width 63 height 11
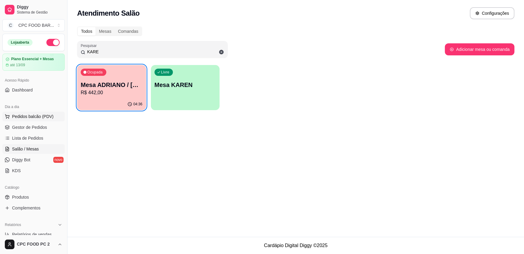
click at [26, 118] on span "Pedidos balcão (PDV)" at bounding box center [33, 117] width 42 height 6
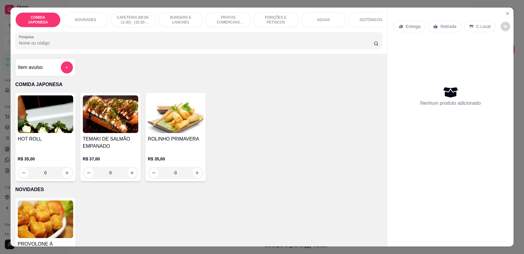
click at [71, 46] on input "Pesquisa" at bounding box center [196, 43] width 355 height 6
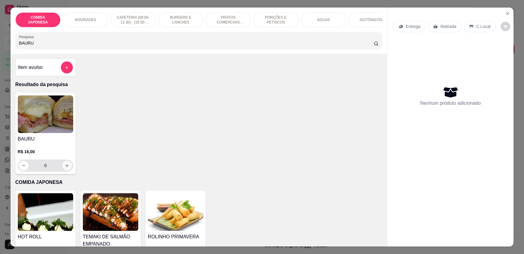
click at [68, 170] on button "increase-product-quantity" at bounding box center [67, 166] width 10 height 10
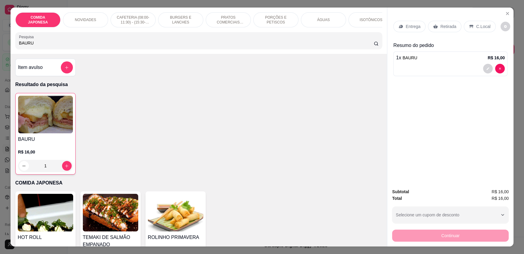
drag, startPoint x: 49, startPoint y: 49, endPoint x: 3, endPoint y: 44, distance: 46.3
click at [3, 44] on div "COMIDA JAPONESA NOVIDADES CAFETERIA (08:00-11:30) - (15:30-18:00) BURGERS E LAN…" at bounding box center [262, 127] width 524 height 254
click at [470, 26] on icon at bounding box center [471, 26] width 5 height 5
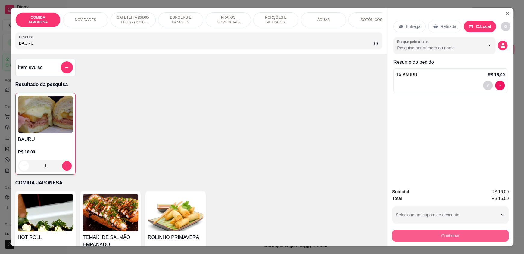
click at [448, 234] on button "Continuar" at bounding box center [450, 236] width 117 height 12
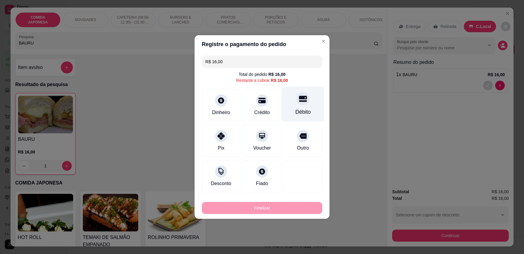
click at [301, 110] on div "Débito" at bounding box center [303, 112] width 15 height 8
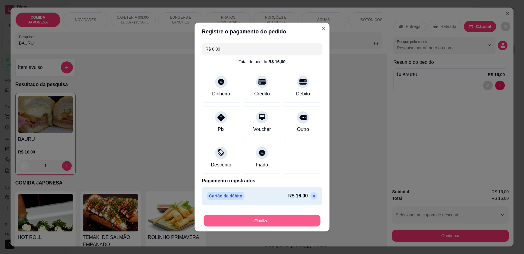
click at [241, 219] on button "Finalizar" at bounding box center [262, 221] width 117 height 12
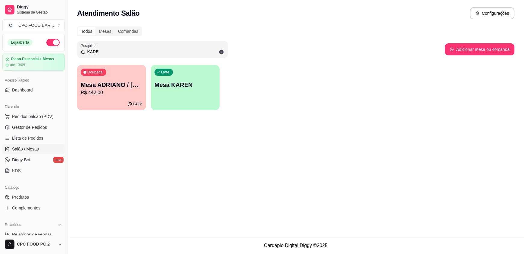
drag, startPoint x: 101, startPoint y: 53, endPoint x: 77, endPoint y: 54, distance: 24.1
click at [78, 54] on div "Pesquisar KARE" at bounding box center [152, 49] width 151 height 17
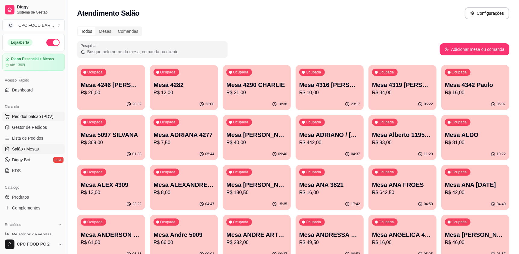
click at [23, 118] on span "Pedidos balcão (PDV)" at bounding box center [33, 117] width 42 height 6
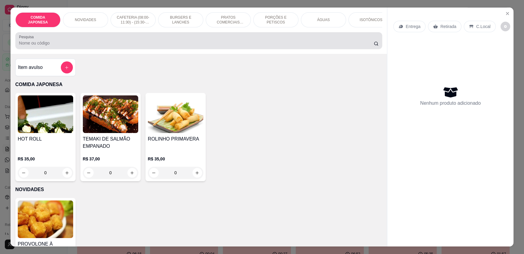
click at [117, 49] on div "Pesquisa" at bounding box center [198, 40] width 367 height 17
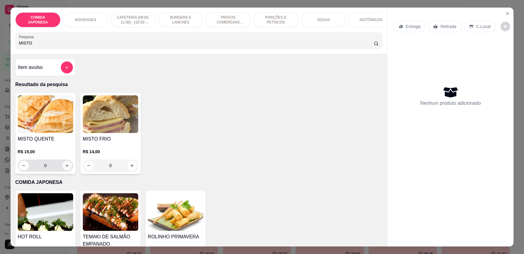
click at [66, 168] on icon "increase-product-quantity" at bounding box center [67, 166] width 5 height 5
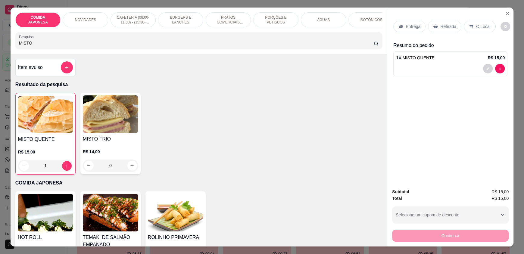
drag, startPoint x: 51, startPoint y: 47, endPoint x: 0, endPoint y: 41, distance: 51.0
click at [0, 41] on div "COMIDA JAPONESA NOVIDADES CAFETERIA (08:00-11:30) - (15:30-18:00) BURGERS E LAN…" at bounding box center [262, 127] width 524 height 254
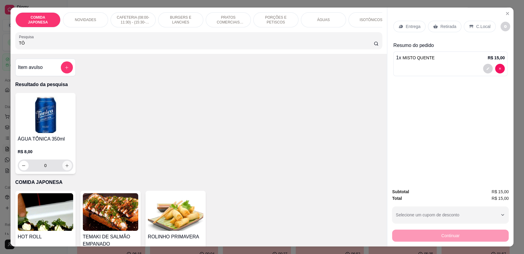
click at [65, 167] on button "increase-product-quantity" at bounding box center [67, 166] width 10 height 10
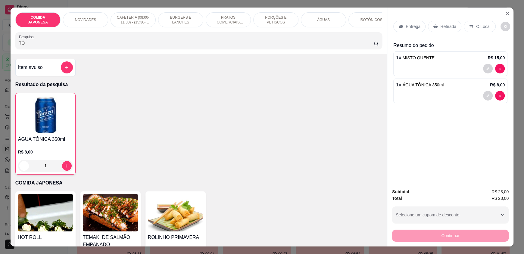
click at [477, 22] on div "C.Local" at bounding box center [480, 26] width 32 height 11
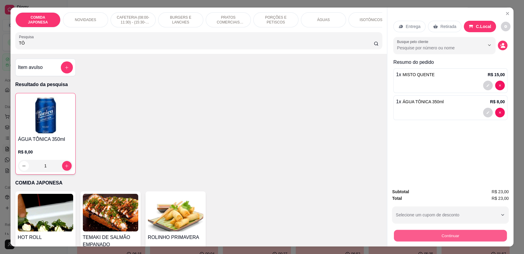
click at [456, 234] on button "Continuar" at bounding box center [450, 236] width 113 height 12
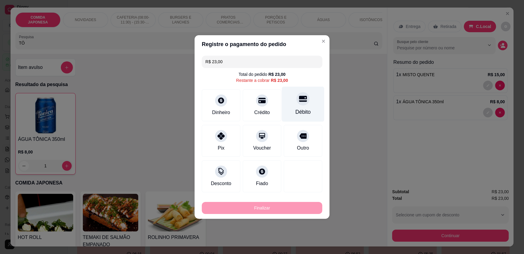
click at [288, 109] on div "Débito" at bounding box center [303, 104] width 42 height 35
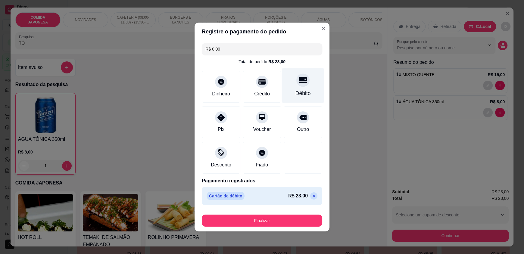
click at [301, 82] on icon at bounding box center [303, 80] width 8 height 6
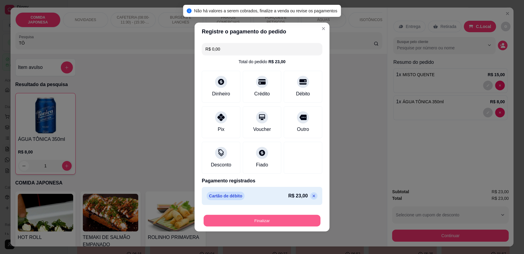
click at [254, 221] on button "Finalizar" at bounding box center [262, 221] width 117 height 12
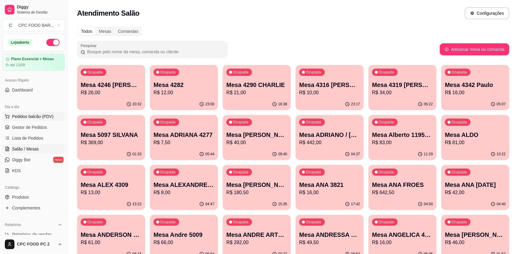
click at [46, 116] on span "Pedidos balcão (PDV)" at bounding box center [33, 117] width 42 height 6
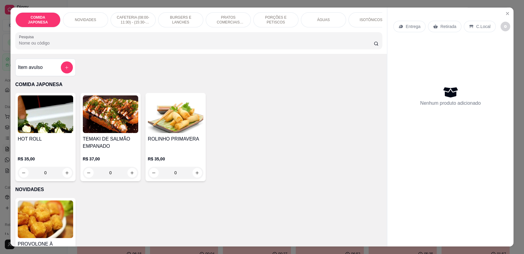
click at [122, 45] on input "Pesquisa" at bounding box center [196, 43] width 355 height 6
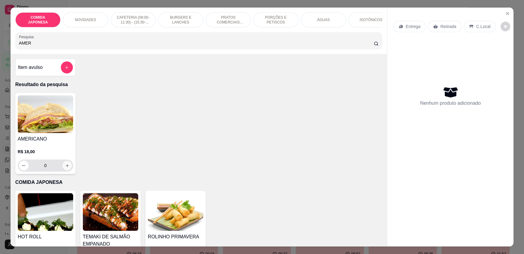
click at [65, 168] on icon "increase-product-quantity" at bounding box center [67, 166] width 5 height 5
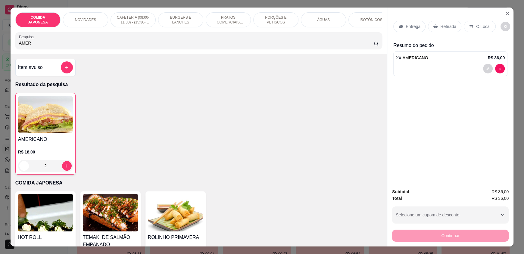
drag, startPoint x: 36, startPoint y: 45, endPoint x: 11, endPoint y: 45, distance: 25.6
click at [11, 45] on div "COMIDA JAPONESA NOVIDADES CAFETERIA (08:00-11:30) - (15:30-18:00) BURGERS E LAN…" at bounding box center [199, 31] width 377 height 46
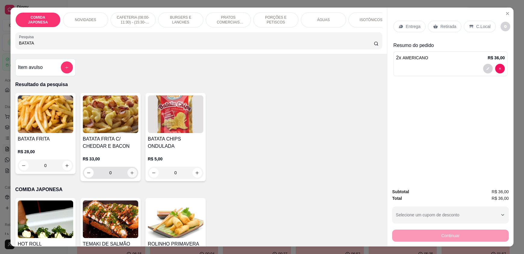
click at [130, 175] on icon "increase-product-quantity" at bounding box center [132, 173] width 5 height 5
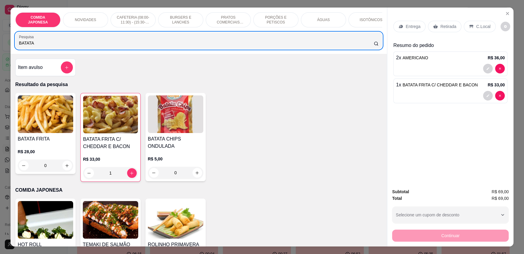
drag, startPoint x: 62, startPoint y: 51, endPoint x: 0, endPoint y: 50, distance: 62.1
click at [0, 50] on div "COMIDA JAPONESA NOVIDADES CAFETERIA (08:00-11:30) - (15:30-18:00) BURGERS E LAN…" at bounding box center [262, 127] width 524 height 254
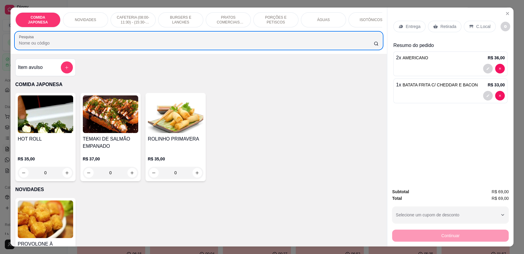
click at [171, 46] on input "Pesquisa" at bounding box center [196, 43] width 355 height 6
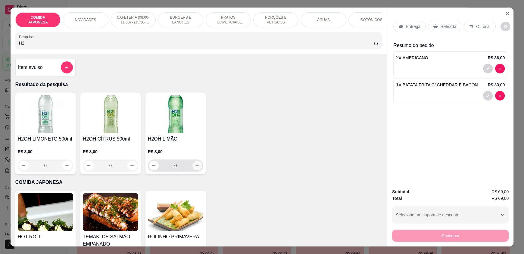
click at [195, 168] on icon "increase-product-quantity" at bounding box center [197, 166] width 5 height 5
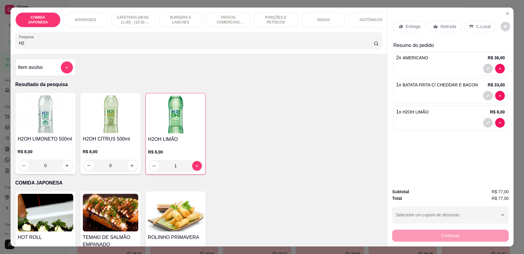
click at [477, 26] on p "C.Local" at bounding box center [483, 27] width 14 height 6
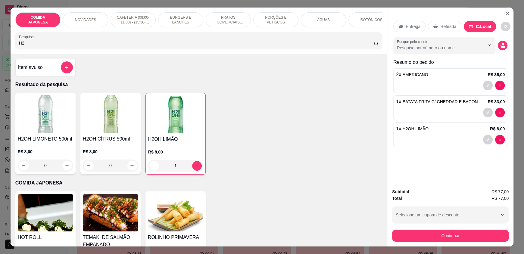
drag, startPoint x: 131, startPoint y: 50, endPoint x: 0, endPoint y: 62, distance: 131.9
click at [0, 62] on div "COMIDA JAPONESA NOVIDADES CAFETERIA (08:00-11:30) - (15:30-18:00) BURGERS E LAN…" at bounding box center [262, 127] width 524 height 254
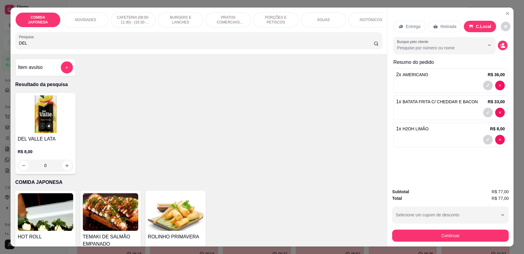
click at [66, 170] on div "0" at bounding box center [45, 166] width 55 height 12
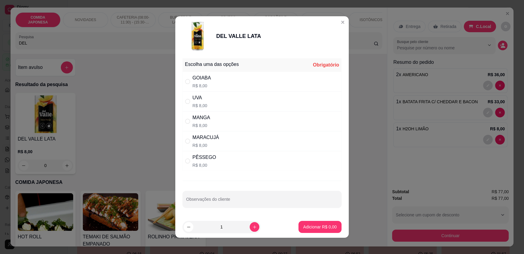
click at [215, 159] on div "PÊSSEGO R$ 8,00" at bounding box center [262, 161] width 159 height 20
click at [312, 225] on p "Adicionar R$ 8,00" at bounding box center [320, 227] width 33 height 6
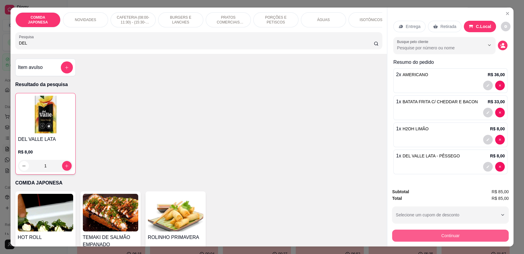
click at [451, 239] on button "Continuar" at bounding box center [450, 236] width 117 height 12
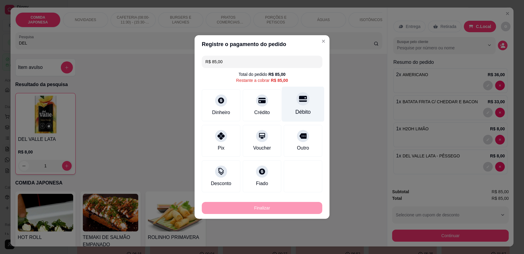
click at [295, 105] on div "Débito" at bounding box center [303, 104] width 42 height 35
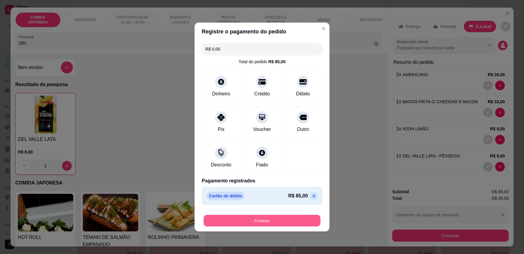
click at [253, 218] on button "Finalizar" at bounding box center [262, 221] width 117 height 12
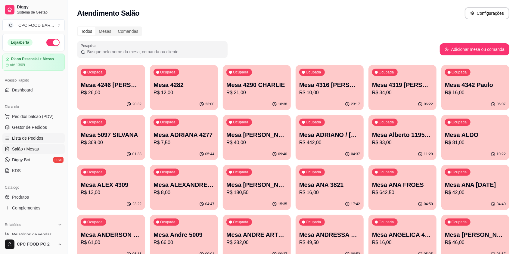
click at [30, 139] on span "Lista de Pedidos" at bounding box center [27, 138] width 31 height 6
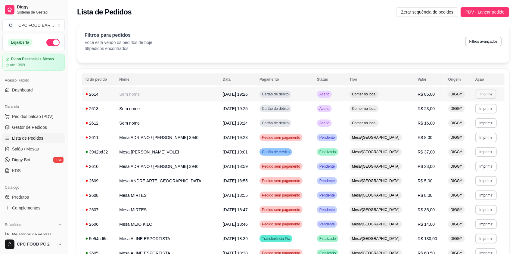
click at [482, 92] on button "Imprimir" at bounding box center [486, 93] width 21 height 9
click at [472, 118] on button "IMPRESSORA" at bounding box center [471, 115] width 42 height 9
click at [480, 106] on button "Imprimir" at bounding box center [486, 108] width 21 height 9
click at [462, 128] on button "IMPRESSORA" at bounding box center [471, 129] width 42 height 9
click at [479, 121] on button "Imprimir" at bounding box center [486, 122] width 21 height 9
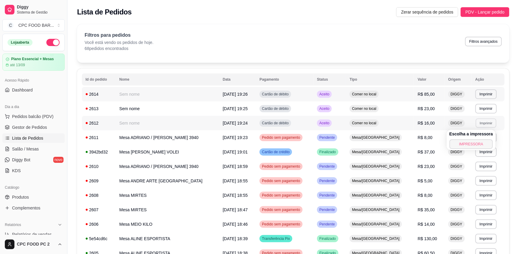
click at [466, 143] on button "IMPRESSORA" at bounding box center [472, 144] width 44 height 10
click at [29, 150] on span "Salão / Mesas" at bounding box center [25, 149] width 27 height 6
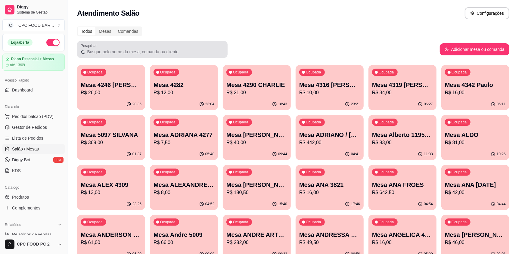
click at [135, 52] on input "Pesquisar" at bounding box center [154, 52] width 139 height 6
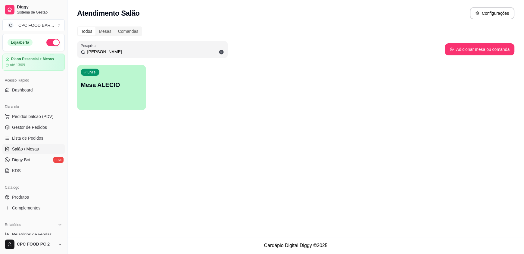
type input "ALECIO"
click at [97, 77] on div "Livre Mesa ALECIO" at bounding box center [111, 84] width 69 height 38
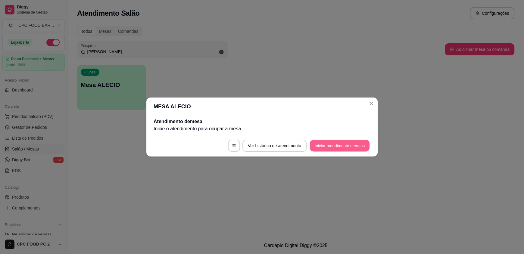
click at [338, 143] on button "Iniciar atendimento de mesa" at bounding box center [340, 146] width 60 height 12
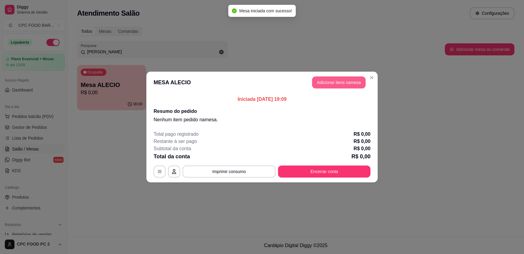
click at [344, 82] on button "Adicionar itens na mesa" at bounding box center [339, 83] width 54 height 12
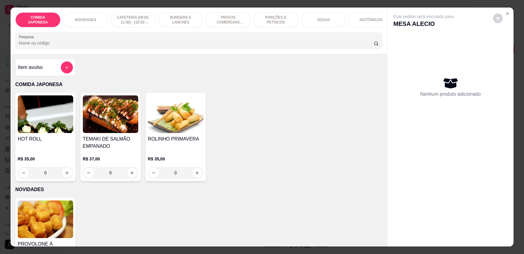
click at [212, 46] on input "Pesquisa" at bounding box center [196, 43] width 355 height 6
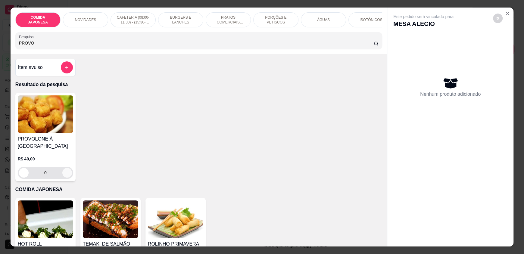
type input "PROVO"
click at [66, 175] on icon "increase-product-quantity" at bounding box center [67, 173] width 5 height 5
type input "1"
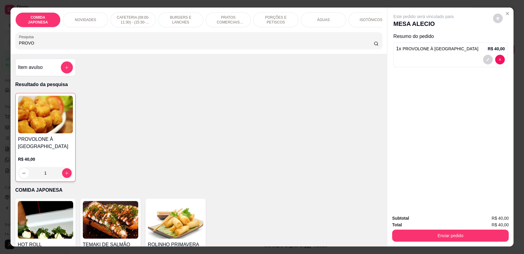
drag, startPoint x: 45, startPoint y: 46, endPoint x: 2, endPoint y: 46, distance: 43.1
click at [2, 46] on div "COMIDA JAPONESA NOVIDADES CAFETERIA (08:00-11:30) - (15:30-18:00) BURGERS E LAN…" at bounding box center [262, 127] width 524 height 254
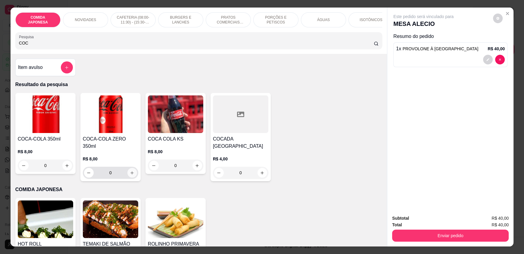
type input "COC"
click at [131, 171] on icon "increase-product-quantity" at bounding box center [132, 173] width 5 height 5
type input "1"
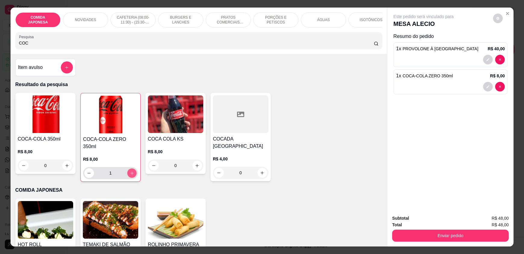
click at [131, 171] on icon "increase-product-quantity" at bounding box center [132, 173] width 5 height 5
type input "2"
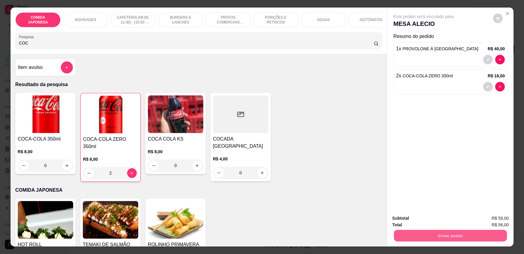
click at [476, 238] on button "Enviar pedido" at bounding box center [450, 236] width 113 height 12
click at [435, 225] on button "Não registrar e enviar pedido" at bounding box center [430, 220] width 61 height 11
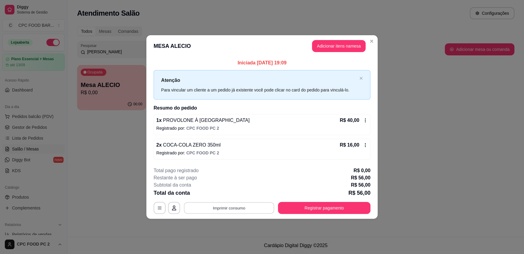
click at [220, 206] on button "Imprimir consumo" at bounding box center [229, 208] width 90 height 12
click at [228, 196] on button "IMPRESSORA" at bounding box center [231, 193] width 42 height 9
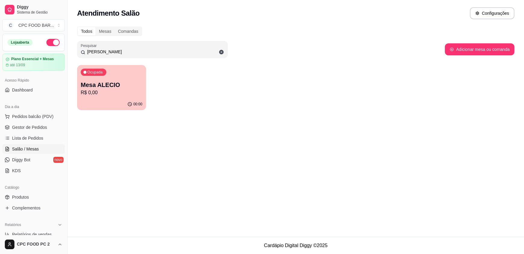
drag, startPoint x: 116, startPoint y: 49, endPoint x: 76, endPoint y: 49, distance: 40.7
click at [76, 49] on div "Todos Mesas Comandas Pesquisar ALECIO Adicionar mesa ou comanda Ocupada Mesa AL…" at bounding box center [295, 70] width 457 height 95
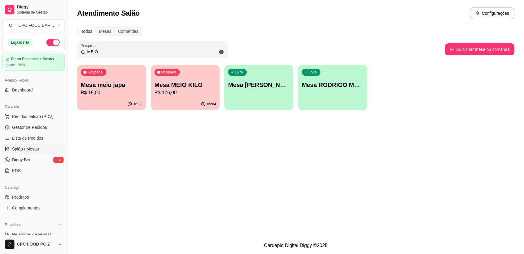
type input "MEIO"
click at [186, 83] on p "Mesa MEIO KILO" at bounding box center [185, 85] width 60 height 8
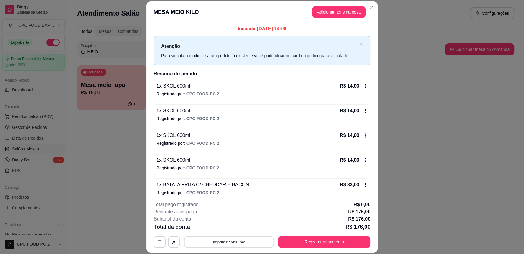
click at [220, 240] on button "Imprimir consumo" at bounding box center [229, 242] width 90 height 12
click at [241, 228] on button "IMPRESSORA" at bounding box center [229, 229] width 44 height 10
click at [306, 241] on button "Registrar pagamento" at bounding box center [324, 242] width 92 height 12
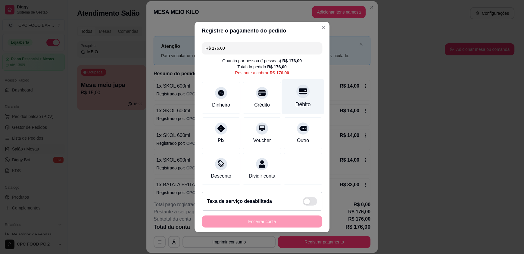
click at [290, 90] on div "Débito" at bounding box center [303, 96] width 42 height 35
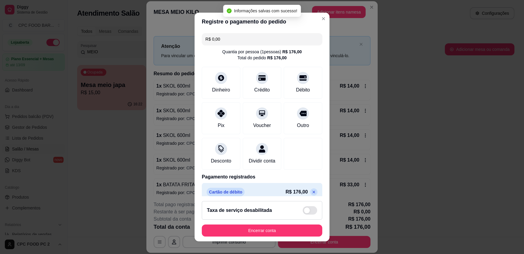
type input "R$ 0,00"
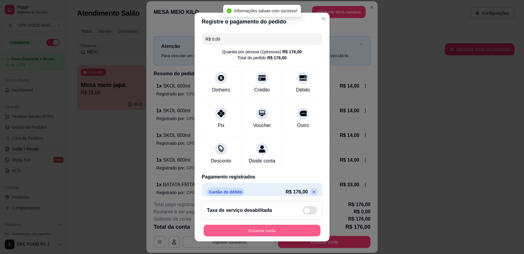
click at [246, 227] on button "Encerrar conta" at bounding box center [262, 231] width 117 height 12
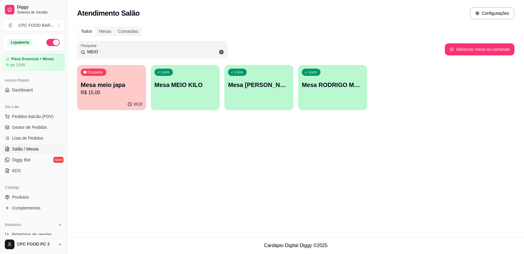
drag, startPoint x: 76, startPoint y: 49, endPoint x: 64, endPoint y: 49, distance: 12.4
click at [64, 49] on div "Diggy Sistema de Gestão C CPC FOOD BAR ... Loja aberta Plano Essencial + Mesas …" at bounding box center [262, 127] width 524 height 254
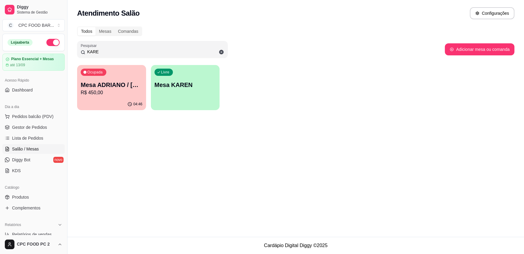
type input "KARE"
click at [92, 77] on div "Ocupada Mesa ADRIANO / KAREN 3940 R$ 450,00" at bounding box center [111, 81] width 69 height 33
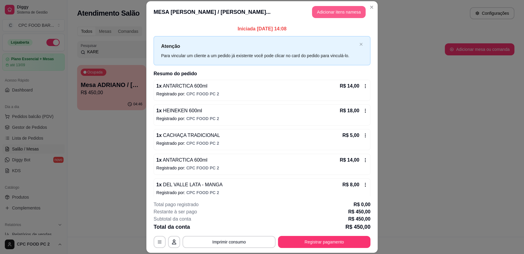
click at [324, 8] on button "Adicionar itens na mesa" at bounding box center [339, 12] width 54 height 12
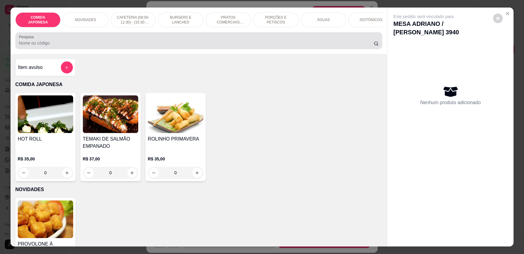
click at [187, 46] on input "Pesquisa" at bounding box center [196, 43] width 355 height 6
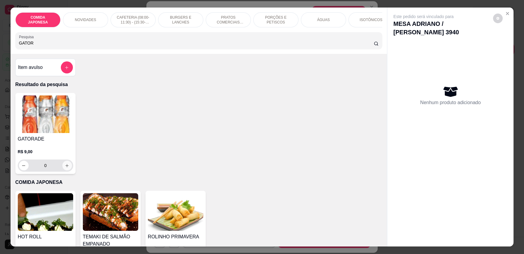
type input "GATOR"
click at [65, 168] on icon "increase-product-quantity" at bounding box center [67, 166] width 5 height 5
type input "1"
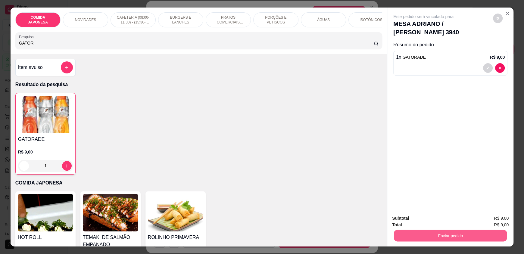
click at [426, 236] on button "Enviar pedido" at bounding box center [450, 236] width 113 height 12
click at [422, 222] on button "Não registrar e enviar pedido" at bounding box center [430, 220] width 61 height 11
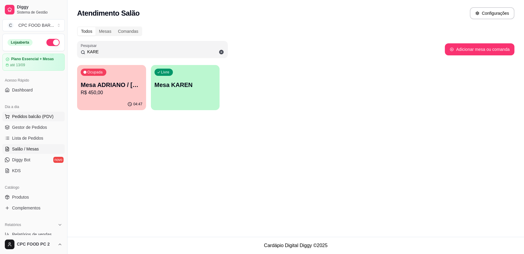
click at [25, 116] on span "Pedidos balcão (PDV)" at bounding box center [33, 117] width 42 height 6
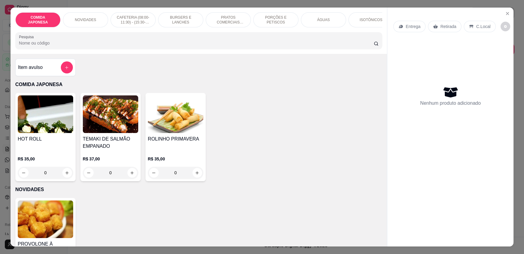
click at [41, 46] on input "Pesquisa" at bounding box center [196, 43] width 355 height 6
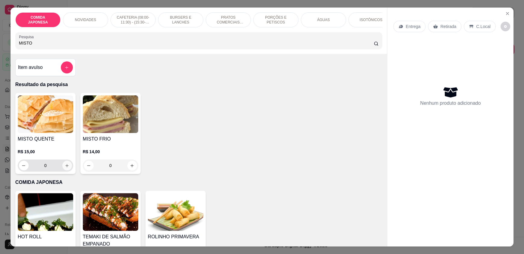
type input "MISTO"
click at [66, 168] on icon "increase-product-quantity" at bounding box center [67, 165] width 3 height 3
type input "1"
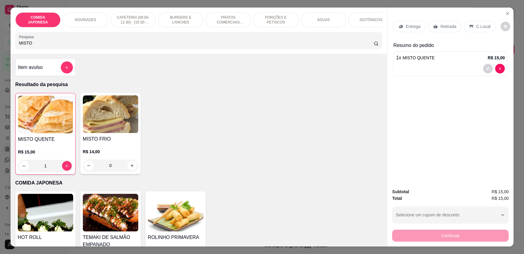
drag, startPoint x: 52, startPoint y: 47, endPoint x: 0, endPoint y: 45, distance: 51.9
click at [0, 45] on div "COMIDA JAPONESA NOVIDADES CAFETERIA (08:00-11:30) - (15:30-18:00) BURGERS E LAN…" at bounding box center [262, 127] width 524 height 254
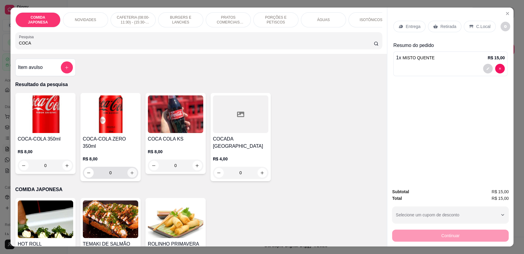
type input "COCA"
click at [133, 169] on button "increase-product-quantity" at bounding box center [131, 172] width 9 height 9
type input "1"
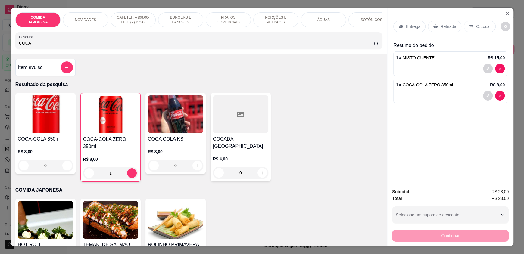
drag, startPoint x: 443, startPoint y: 232, endPoint x: 454, endPoint y: 179, distance: 54.1
click at [443, 232] on div "Continuar" at bounding box center [450, 235] width 117 height 14
click at [472, 27] on div "C.Local" at bounding box center [480, 26] width 32 height 11
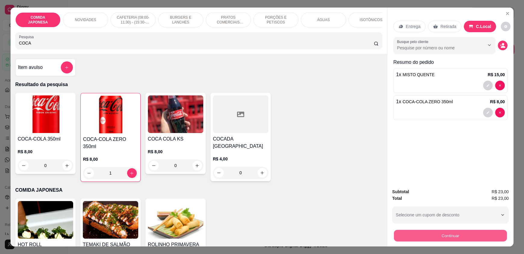
click at [429, 231] on button "Continuar" at bounding box center [450, 236] width 113 height 12
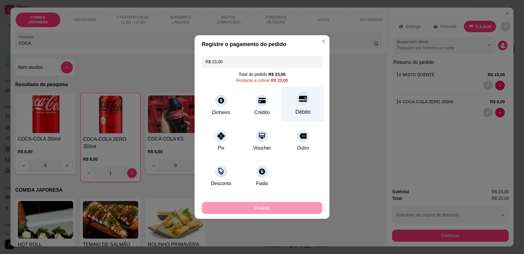
click at [299, 99] on icon at bounding box center [303, 99] width 8 height 6
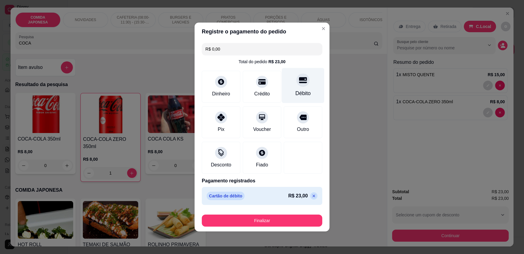
type input "R$ 0,00"
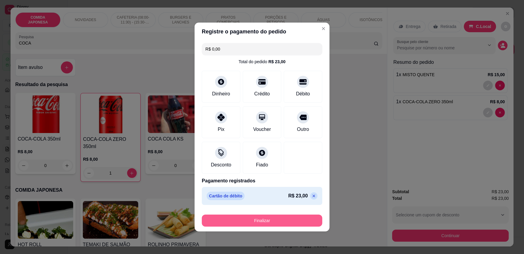
click at [249, 224] on button "Finalizar" at bounding box center [262, 221] width 121 height 12
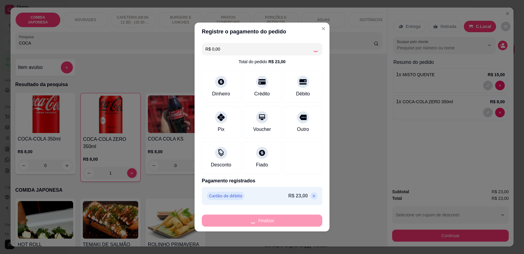
type input "0"
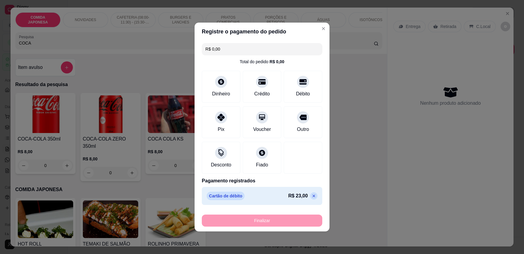
type input "-R$ 23,00"
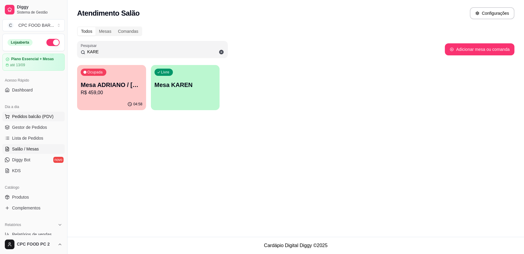
click at [23, 115] on span "Pedidos balcão (PDV)" at bounding box center [33, 117] width 42 height 6
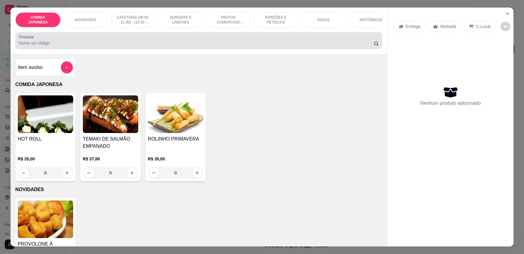
click at [75, 46] on input "Pesquisa" at bounding box center [196, 43] width 355 height 6
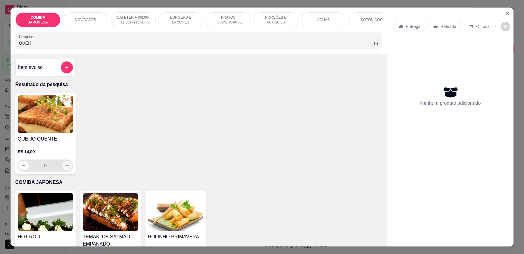
type input "QUEIJ"
click at [66, 167] on icon "increase-product-quantity" at bounding box center [67, 165] width 3 height 3
type input "1"
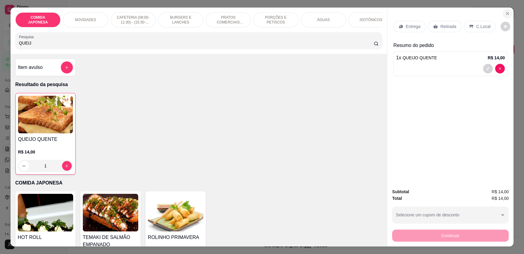
click at [505, 12] on icon "Close" at bounding box center [507, 13] width 5 height 5
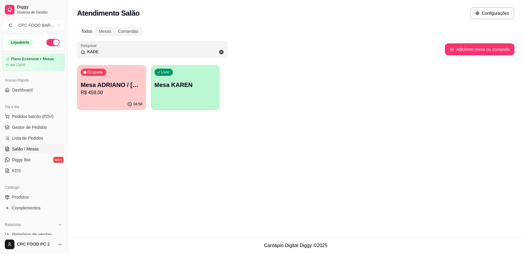
click at [113, 49] on input "KARE" at bounding box center [154, 52] width 139 height 6
click at [119, 81] on p "Mesa ADRIANO / [PERSON_NAME] 3940" at bounding box center [112, 85] width 62 height 8
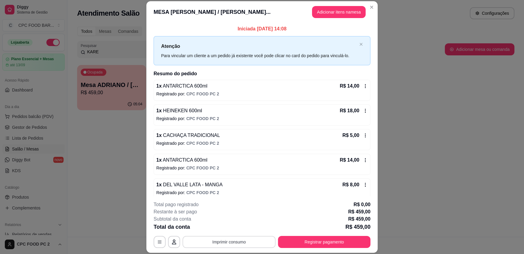
click at [225, 238] on button "Imprimir consumo" at bounding box center [229, 242] width 93 height 12
click at [234, 228] on button "IMPRESSORA" at bounding box center [229, 229] width 44 height 10
drag, startPoint x: 289, startPoint y: 29, endPoint x: 225, endPoint y: 29, distance: 63.9
click at [225, 29] on p "Iniciada 22/08/2025 às 14:08" at bounding box center [262, 28] width 217 height 7
click at [358, 30] on p "Iniciada 22/08/2025 às 14:08" at bounding box center [262, 28] width 217 height 7
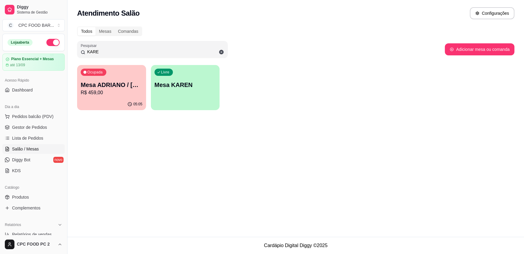
drag, startPoint x: 108, startPoint y: 50, endPoint x: 54, endPoint y: 52, distance: 54.0
click at [54, 52] on div "Diggy Sistema de Gestão C CPC FOOD BAR ... Loja aberta Plano Essencial + Mesas …" at bounding box center [262, 127] width 524 height 254
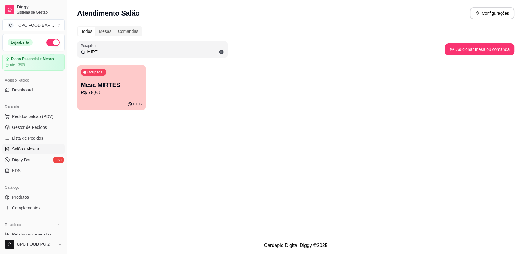
type input "MIRT"
click at [117, 68] on div "Ocupada Mesa MIRTES R$ 78,50" at bounding box center [111, 81] width 69 height 33
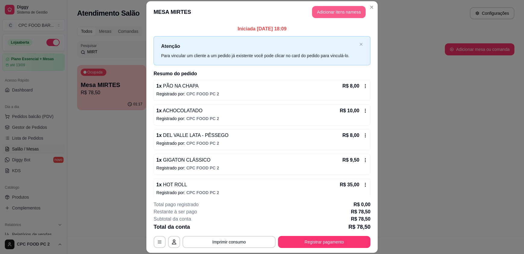
click at [320, 9] on button "Adicionar itens na mesa" at bounding box center [339, 12] width 54 height 12
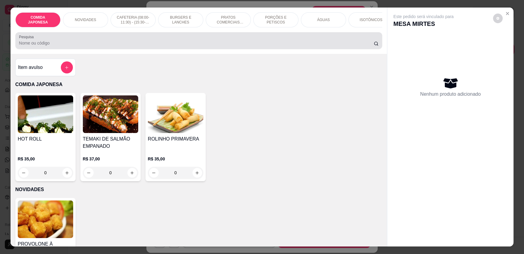
click at [154, 45] on input "Pesquisa" at bounding box center [196, 43] width 355 height 6
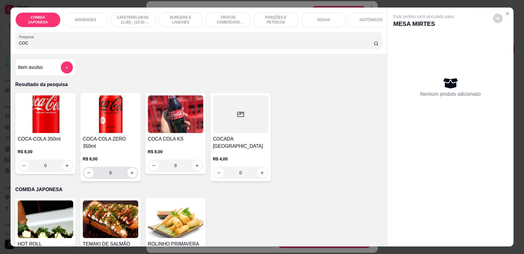
type input "COC"
click at [131, 172] on button "increase-product-quantity" at bounding box center [131, 172] width 9 height 9
type input "1"
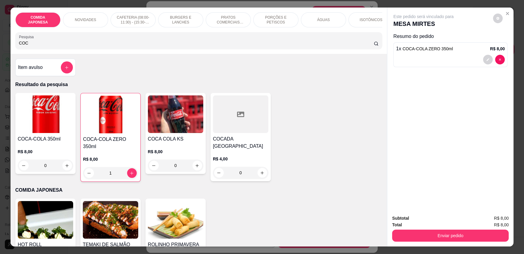
drag, startPoint x: 37, startPoint y: 46, endPoint x: 6, endPoint y: 48, distance: 31.7
click at [6, 48] on div "COMIDA JAPONESA NOVIDADES CAFETERIA (08:00-11:30) - (15:30-18:00) BURGERS E LAN…" at bounding box center [262, 127] width 524 height 254
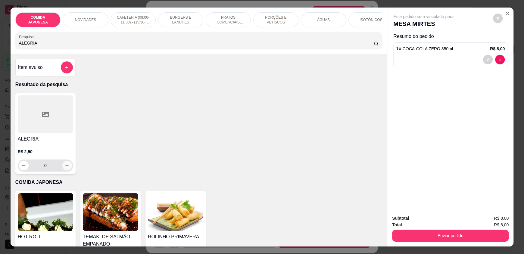
type input "ALEGRIA"
click at [66, 171] on button "increase-product-quantity" at bounding box center [66, 165] width 9 height 9
type input "1"
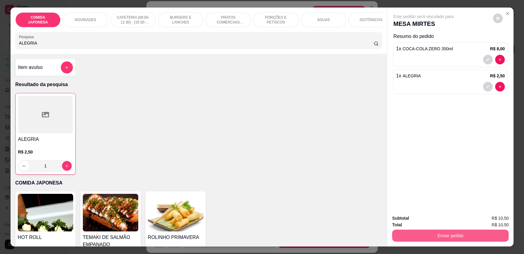
click at [423, 232] on button "Enviar pedido" at bounding box center [450, 236] width 117 height 12
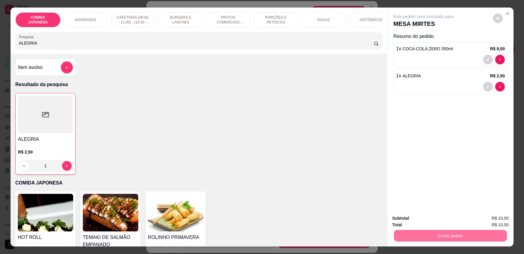
click at [421, 223] on button "Não registrar e enviar pedido" at bounding box center [430, 220] width 63 height 11
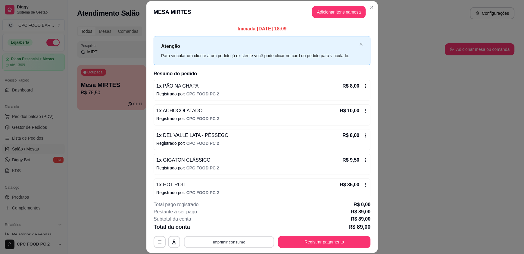
click at [245, 240] on button "Imprimir consumo" at bounding box center [229, 242] width 90 height 12
click at [233, 228] on button "IMPRESSORA" at bounding box center [229, 229] width 44 height 10
click at [310, 240] on button "Registrar pagamento" at bounding box center [325, 242] width 90 height 12
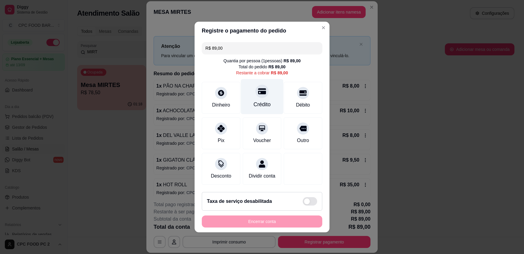
click at [264, 93] on div "Crédito" at bounding box center [262, 96] width 42 height 35
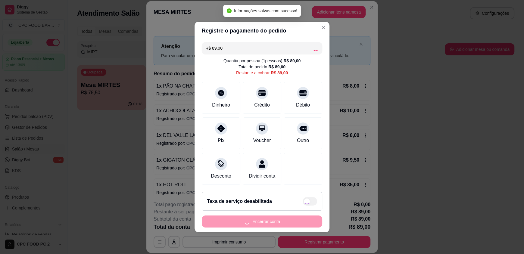
type input "R$ 0,00"
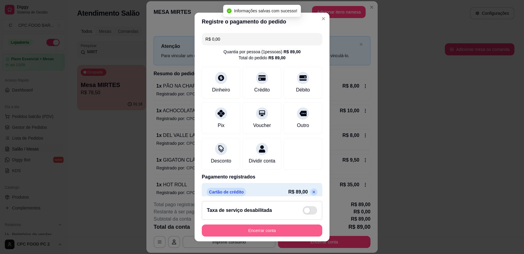
click at [279, 227] on button "Encerrar conta" at bounding box center [262, 231] width 121 height 12
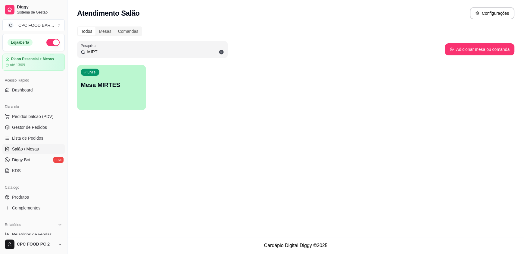
drag, startPoint x: 110, startPoint y: 54, endPoint x: 80, endPoint y: 50, distance: 30.7
click at [80, 50] on div "Pesquisar MIRT" at bounding box center [152, 49] width 151 height 17
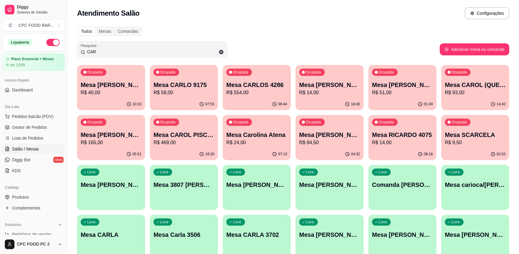
type input "CAR"
click at [243, 89] on p "R$ 554,00" at bounding box center [257, 92] width 61 height 7
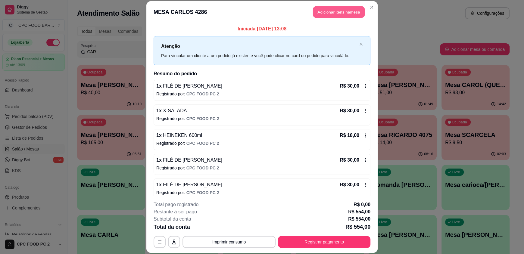
click at [323, 13] on button "Adicionar itens na mesa" at bounding box center [339, 12] width 52 height 12
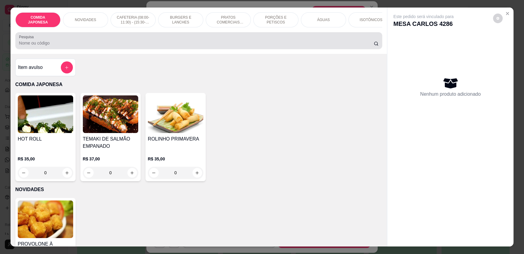
click at [223, 44] on div at bounding box center [199, 41] width 360 height 12
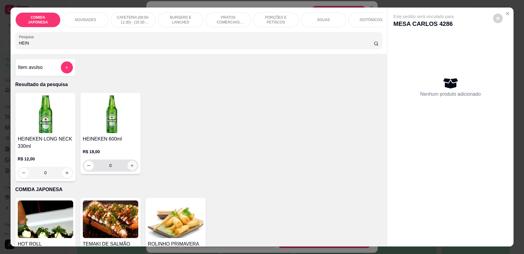
type input "HEIN"
click at [132, 168] on icon "increase-product-quantity" at bounding box center [132, 166] width 5 height 5
type input "1"
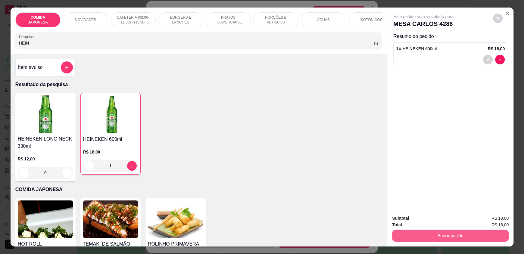
click at [421, 235] on button "Enviar pedido" at bounding box center [450, 236] width 117 height 12
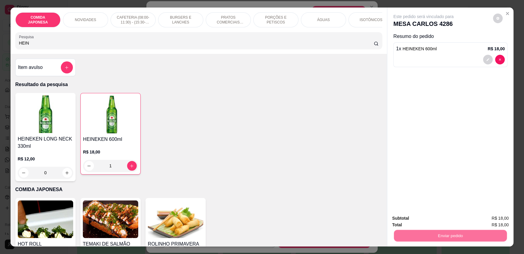
click at [417, 220] on button "Não registrar e enviar pedido" at bounding box center [430, 220] width 61 height 11
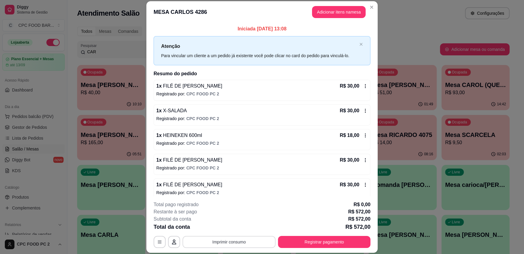
click at [251, 239] on button "Imprimir consumo" at bounding box center [229, 242] width 93 height 12
click at [236, 227] on button "IMPRESSORA" at bounding box center [229, 228] width 42 height 9
click at [333, 241] on button "Registrar pagamento" at bounding box center [325, 242] width 90 height 12
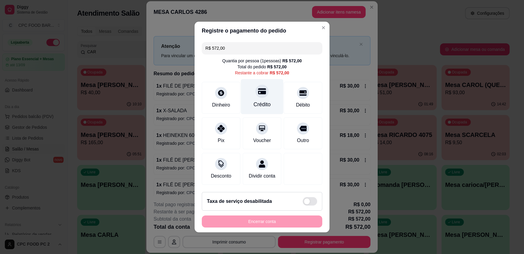
click at [257, 96] on div "Crédito" at bounding box center [262, 96] width 42 height 35
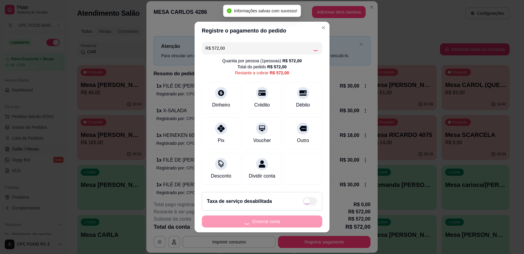
type input "R$ 0,00"
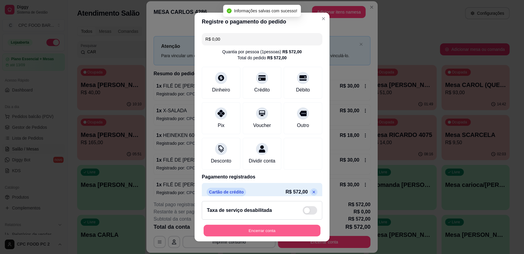
click at [260, 229] on button "Encerrar conta" at bounding box center [262, 231] width 117 height 12
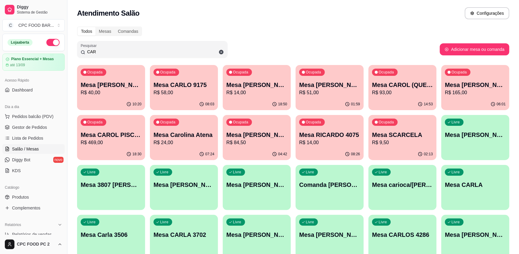
click at [130, 52] on input "CAR" at bounding box center [154, 52] width 139 height 6
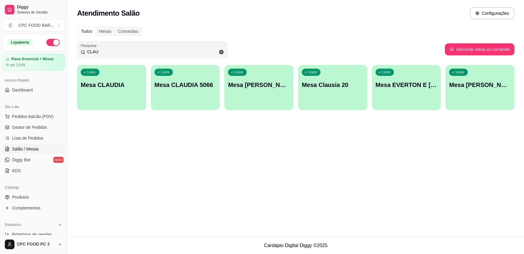
drag, startPoint x: 108, startPoint y: 53, endPoint x: 71, endPoint y: 44, distance: 38.1
click at [71, 44] on div "Todos Mesas Comandas Pesquisar CLAU Adicionar mesa ou comanda Livre Mesa CLAUDI…" at bounding box center [295, 70] width 457 height 95
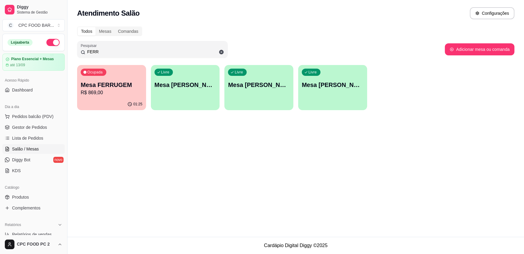
type input "FERR"
click at [124, 81] on p "Mesa FERRUGEM" at bounding box center [112, 85] width 62 height 8
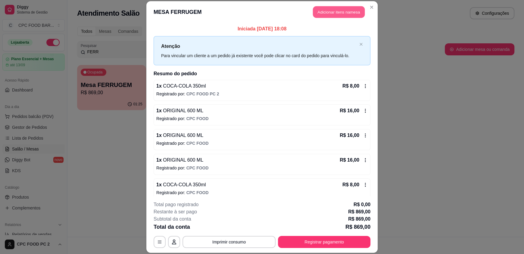
click at [336, 14] on button "Adicionar itens na mesa" at bounding box center [339, 12] width 52 height 12
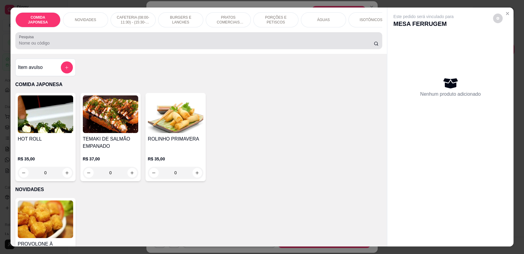
click at [254, 44] on div at bounding box center [199, 41] width 360 height 12
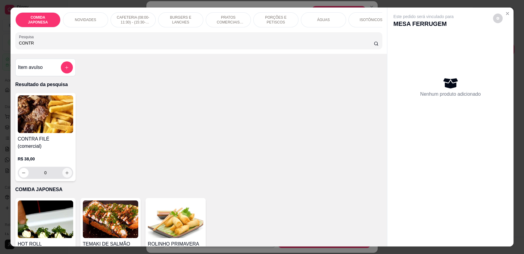
type input "CONTR"
click at [68, 170] on button "increase-product-quantity" at bounding box center [66, 172] width 9 height 9
type input "1"
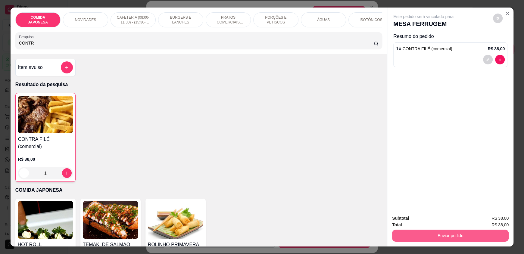
click at [414, 239] on button "Enviar pedido" at bounding box center [450, 236] width 117 height 12
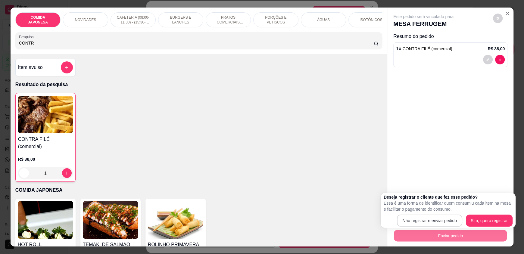
drag, startPoint x: 416, startPoint y: 227, endPoint x: 419, endPoint y: 224, distance: 4.6
click at [419, 224] on div "Deseja registrar o cliente que fez esse pedido? Essa é uma forma de identificar…" at bounding box center [448, 210] width 135 height 35
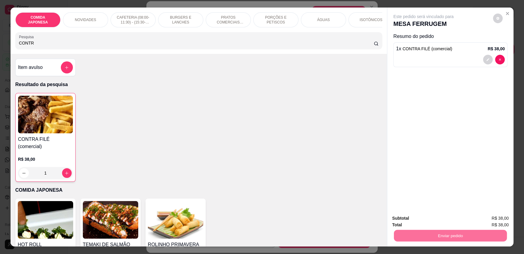
click at [419, 224] on button "Não registrar e enviar pedido" at bounding box center [430, 220] width 63 height 11
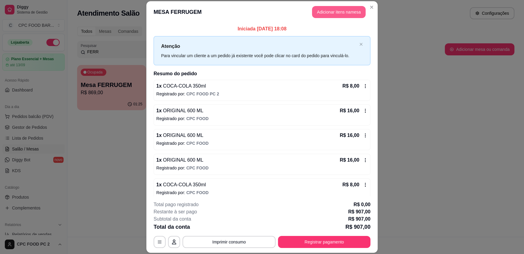
click at [331, 11] on button "Adicionar itens na mesa" at bounding box center [339, 12] width 54 height 12
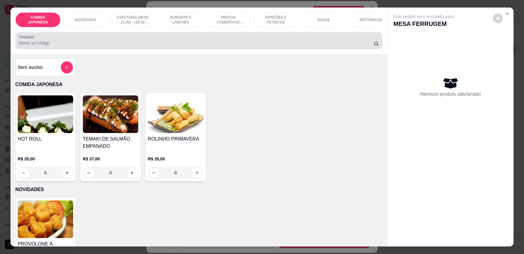
click at [238, 49] on div "Pesquisa" at bounding box center [198, 40] width 367 height 17
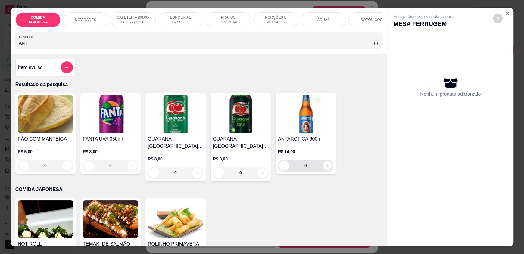
type input "ANT"
click at [325, 168] on icon "increase-product-quantity" at bounding box center [327, 166] width 5 height 5
type input "1"
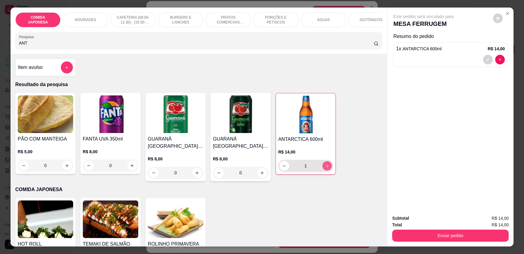
click at [325, 168] on icon "increase-product-quantity" at bounding box center [327, 166] width 5 height 5
type input "2"
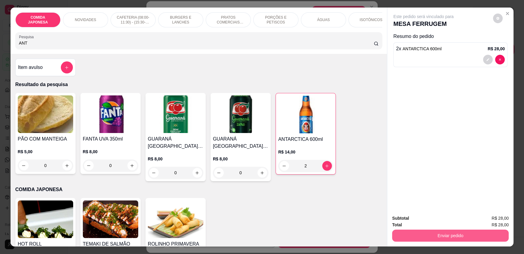
click at [428, 234] on button "Enviar pedido" at bounding box center [450, 236] width 117 height 12
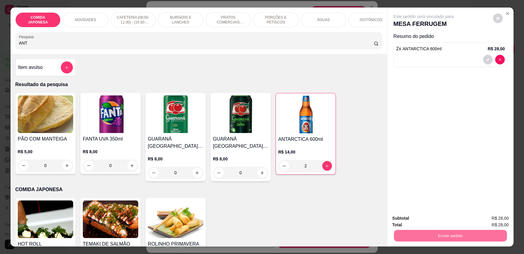
click at [420, 224] on button "Não registrar e enviar pedido" at bounding box center [430, 220] width 63 height 11
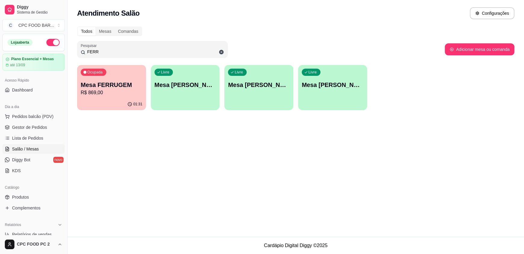
drag, startPoint x: 121, startPoint y: 55, endPoint x: 59, endPoint y: 47, distance: 63.2
click at [59, 47] on div "Diggy Sistema de Gestão C CPC FOOD BAR ... Loja aberta Plano Essencial + Mesas …" at bounding box center [262, 127] width 524 height 254
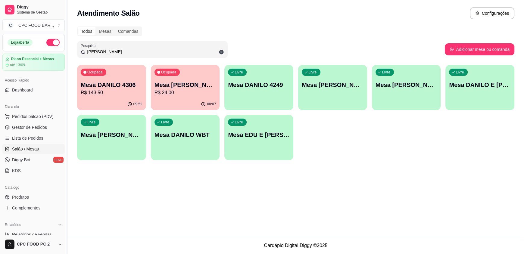
type input "DANILO"
click at [113, 149] on div "Livre Mesa DANILO MATOS" at bounding box center [111, 134] width 69 height 38
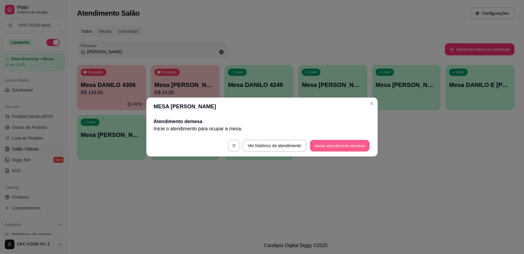
click at [316, 144] on button "Iniciar atendimento de mesa" at bounding box center [340, 146] width 60 height 12
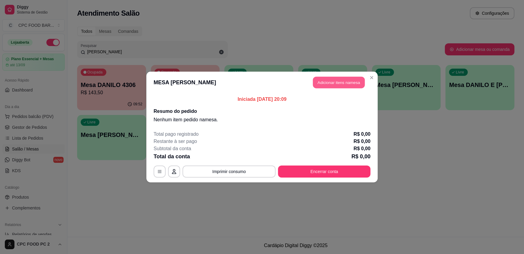
click at [323, 82] on button "Adicionar itens na mesa" at bounding box center [339, 83] width 52 height 12
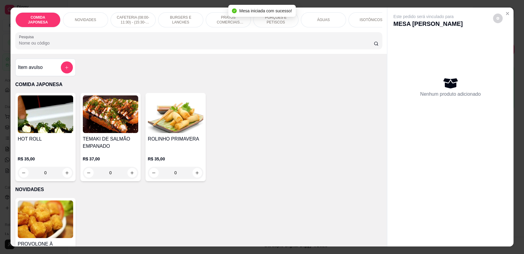
click at [332, 18] on div "ÁGUAS" at bounding box center [323, 19] width 45 height 15
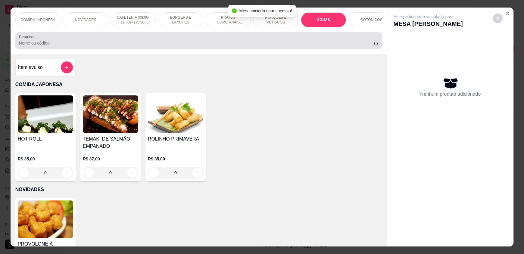
scroll to position [11, 0]
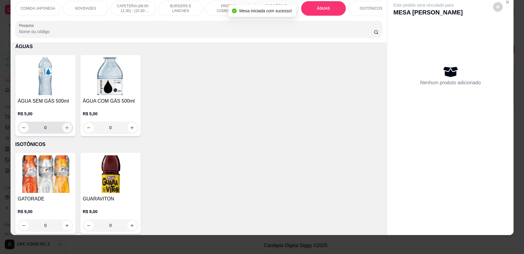
click at [66, 130] on icon "increase-product-quantity" at bounding box center [67, 128] width 5 height 5
type input "1"
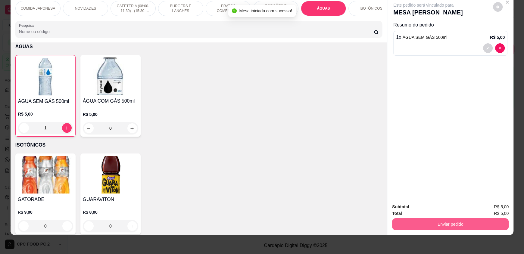
click at [414, 220] on button "Enviar pedido" at bounding box center [450, 224] width 117 height 12
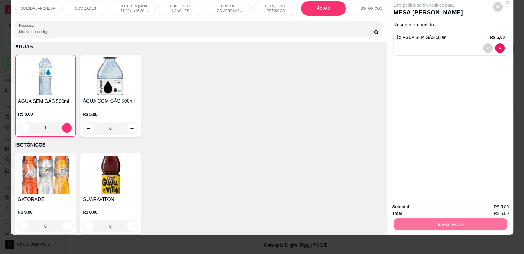
click at [413, 210] on button "Não registrar e enviar pedido" at bounding box center [430, 209] width 61 height 11
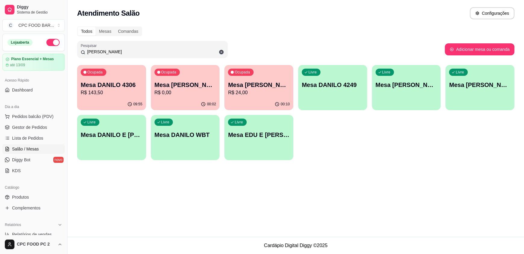
drag, startPoint x: 108, startPoint y: 49, endPoint x: 81, endPoint y: 47, distance: 26.6
click at [81, 47] on div "Pesquisar DANILO" at bounding box center [152, 49] width 151 height 17
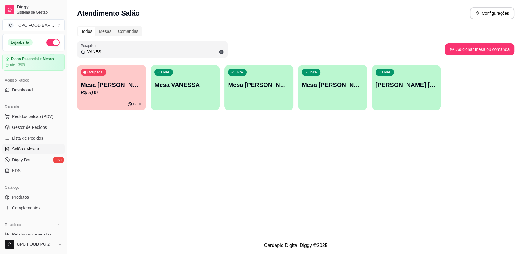
type input "VANES"
click at [111, 89] on p "R$ 5,00" at bounding box center [112, 92] width 62 height 7
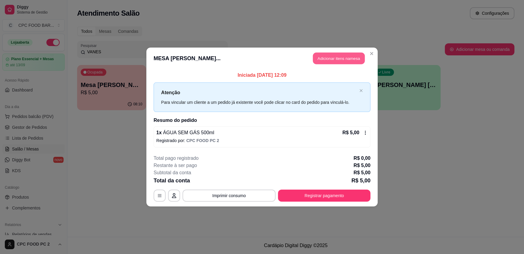
click at [335, 58] on button "Adicionar itens na mesa" at bounding box center [339, 59] width 52 height 12
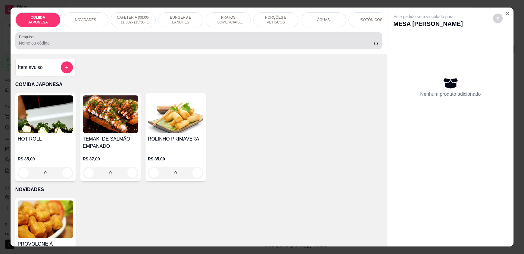
click at [314, 46] on input "Pesquisa" at bounding box center [196, 43] width 355 height 6
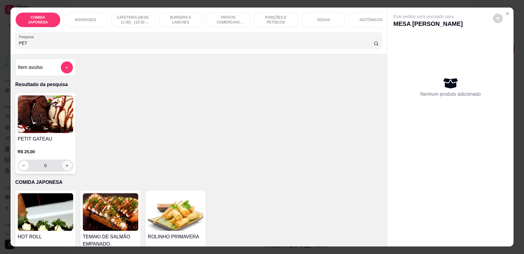
type input "PET"
click at [65, 168] on icon "increase-product-quantity" at bounding box center [67, 166] width 5 height 5
type input "1"
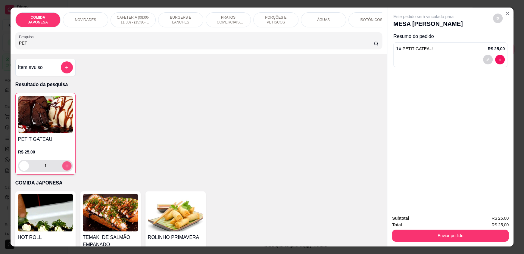
click at [65, 168] on icon "increase-product-quantity" at bounding box center [67, 166] width 5 height 5
type input "2"
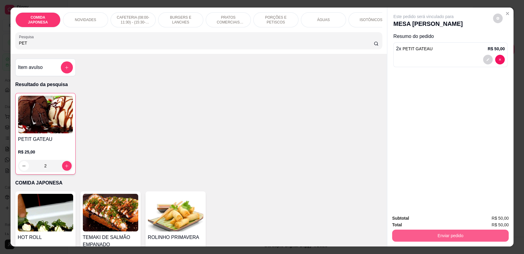
click at [421, 234] on button "Enviar pedido" at bounding box center [450, 236] width 117 height 12
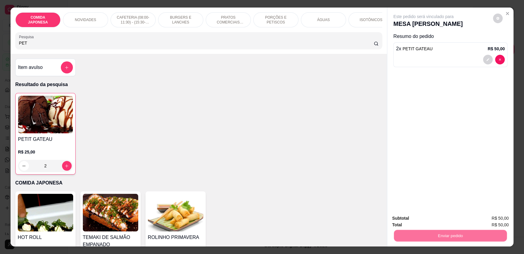
click at [420, 223] on button "Não registrar e enviar pedido" at bounding box center [430, 220] width 63 height 11
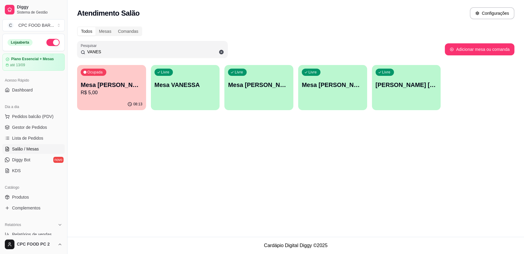
drag, startPoint x: 140, startPoint y: 54, endPoint x: 61, endPoint y: 54, distance: 79.5
click at [61, 54] on div "Diggy Sistema de Gestão C CPC FOOD BAR ... Loja aberta Plano Essencial + Mesas …" at bounding box center [262, 127] width 524 height 254
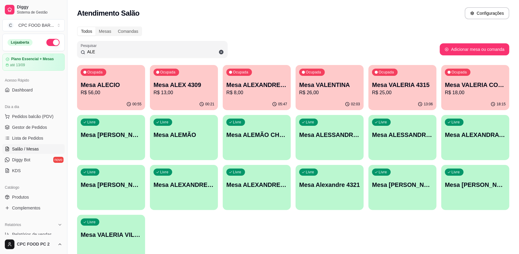
type input "ALE"
click at [109, 88] on p "Mesa ALECIO" at bounding box center [111, 85] width 61 height 8
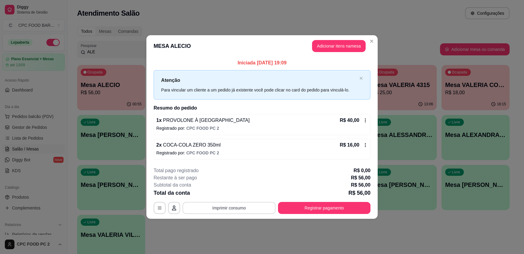
click at [252, 203] on button "Imprimir consumo" at bounding box center [229, 208] width 93 height 12
click at [238, 191] on button "IMPRESSORA" at bounding box center [231, 193] width 42 height 9
click at [305, 203] on button "Registrar pagamento" at bounding box center [324, 208] width 92 height 12
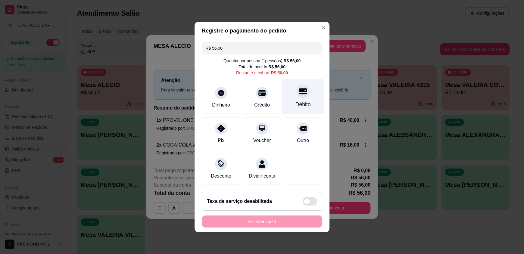
click at [290, 96] on div "Débito" at bounding box center [303, 96] width 42 height 35
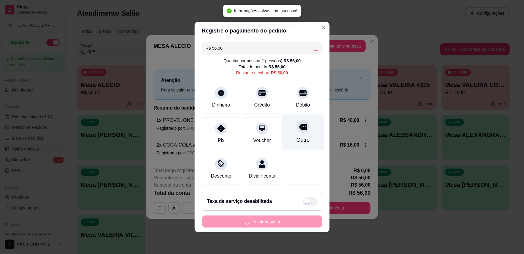
type input "R$ 0,00"
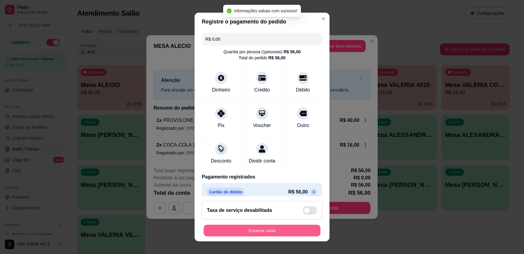
click at [251, 230] on button "Encerrar conta" at bounding box center [262, 231] width 117 height 12
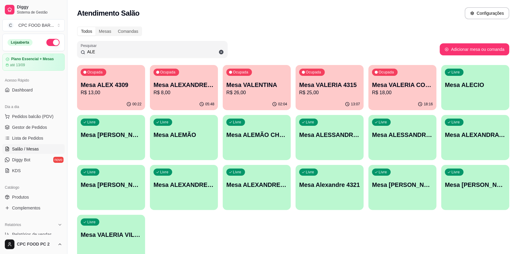
drag, startPoint x: 112, startPoint y: 50, endPoint x: 63, endPoint y: 45, distance: 49.3
click at [63, 45] on div "Diggy Sistema de Gestão C CPC FOOD BAR ... Loja aberta Plano Essencial + Mesas …" at bounding box center [259, 142] width 519 height 285
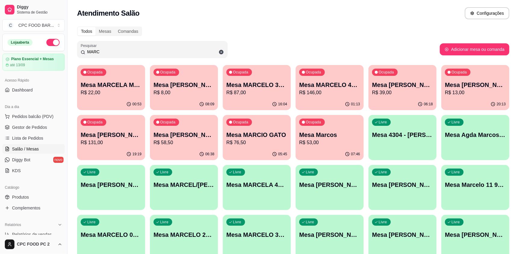
type input "MARC"
click at [265, 127] on div "Ocupada Mesa MARCIO GATO R$ 76,50" at bounding box center [257, 131] width 68 height 33
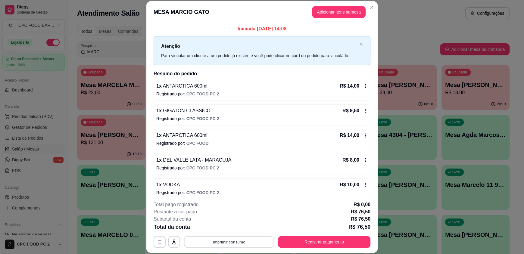
click at [205, 243] on button "Imprimir consumo" at bounding box center [229, 242] width 90 height 12
click at [219, 228] on button "IMPRESSORA" at bounding box center [229, 228] width 42 height 9
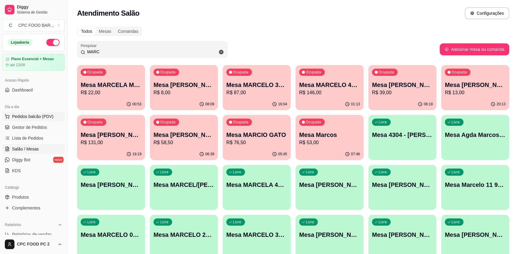
click at [35, 115] on span "Pedidos balcão (PDV)" at bounding box center [33, 117] width 42 height 6
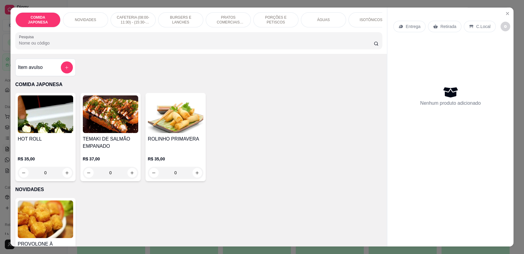
click at [99, 46] on input "Pesquisa" at bounding box center [196, 43] width 355 height 6
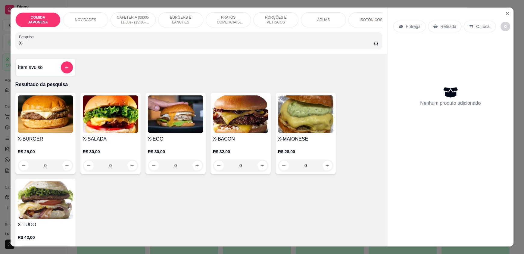
click at [87, 83] on div "Item avulso Resultado da pesquisa X-BURGER R$ 25,00 0 X-SALADA R$ 30,00 0 X-EGG…" at bounding box center [199, 150] width 377 height 193
drag, startPoint x: 32, startPoint y: 47, endPoint x: 0, endPoint y: 49, distance: 31.7
click at [0, 49] on div "COMIDA JAPONESA NOVIDADES CAFETERIA (08:00-11:30) - (15:30-18:00) BURGERS E LAN…" at bounding box center [262, 127] width 524 height 254
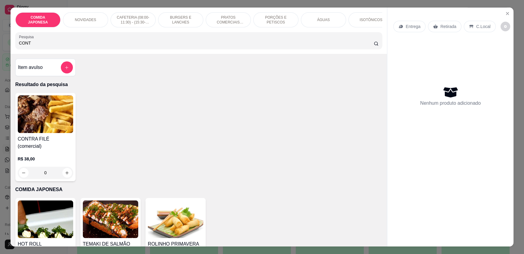
type input "CONT"
click at [509, 12] on button "Close" at bounding box center [508, 14] width 10 height 10
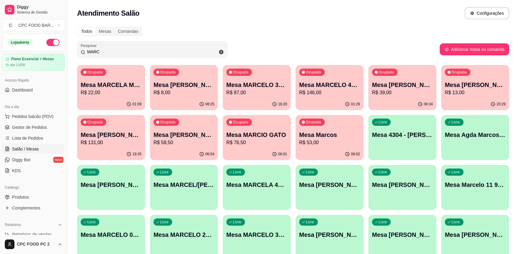
drag, startPoint x: 123, startPoint y: 52, endPoint x: 74, endPoint y: 52, distance: 49.1
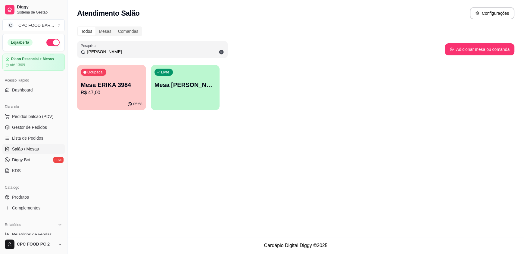
type input "erik"
click at [108, 96] on p "R$ 47,00" at bounding box center [112, 92] width 60 height 7
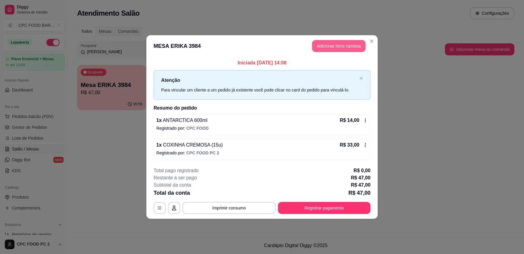
click at [324, 46] on button "Adicionar itens na mesa" at bounding box center [339, 46] width 54 height 12
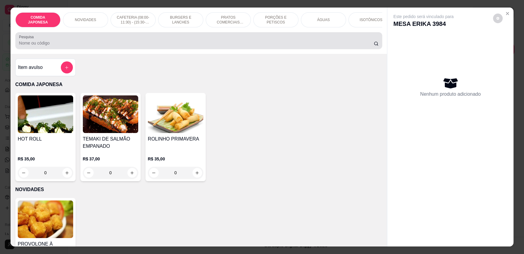
click at [213, 46] on input "Pesquisa" at bounding box center [196, 43] width 355 height 6
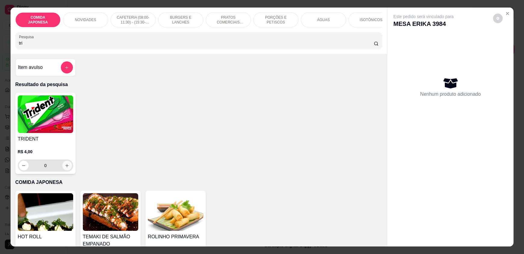
type input "tri"
click at [65, 168] on icon "increase-product-quantity" at bounding box center [67, 166] width 5 height 5
type input "1"
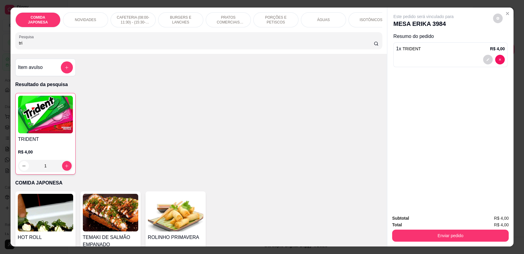
drag, startPoint x: 49, startPoint y: 49, endPoint x: 0, endPoint y: 55, distance: 49.3
click at [0, 55] on div "COMIDA JAPONESA NOVIDADES CAFETERIA (08:00-11:30) - (15:30-18:00) BURGERS E LAN…" at bounding box center [262, 127] width 524 height 254
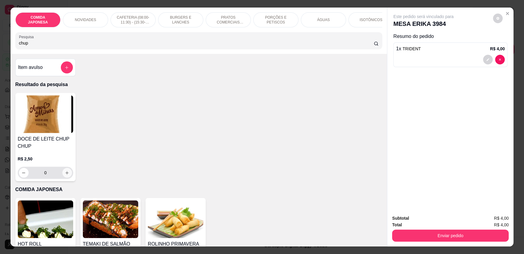
type input "chup"
click at [65, 175] on icon "increase-product-quantity" at bounding box center [67, 173] width 5 height 5
type input "1"
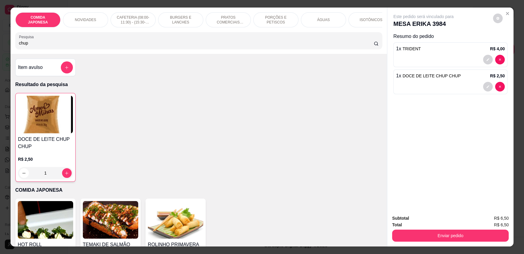
drag, startPoint x: 475, startPoint y: 244, endPoint x: 471, endPoint y: 239, distance: 6.4
click at [474, 244] on div "Subtotal R$ 6,50 Total R$ 6,50 Enviar pedido" at bounding box center [450, 228] width 126 height 36
click at [469, 237] on button "Enviar pedido" at bounding box center [450, 236] width 117 height 12
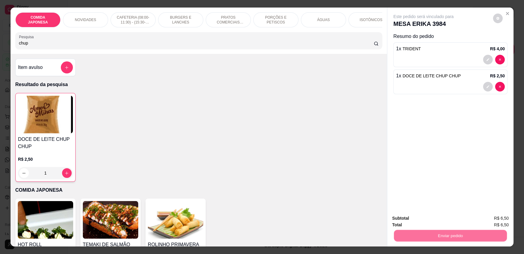
click at [440, 225] on button "Não registrar e enviar pedido" at bounding box center [430, 220] width 61 height 11
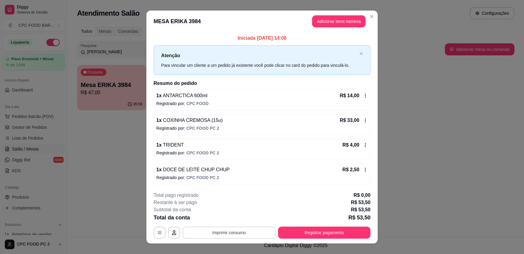
click at [251, 233] on button "Imprimir consumo" at bounding box center [229, 233] width 93 height 12
click at [230, 219] on button "IMPRESSORA" at bounding box center [229, 218] width 42 height 9
click at [338, 234] on button "Registrar pagamento" at bounding box center [324, 233] width 92 height 12
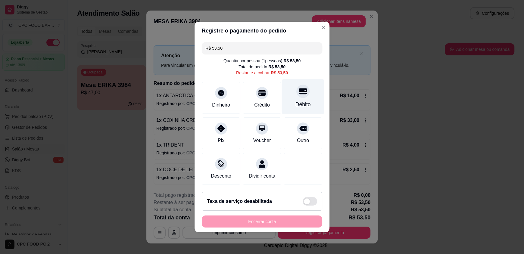
click at [301, 101] on div "Débito" at bounding box center [303, 105] width 15 height 8
type input "R$ 0,00"
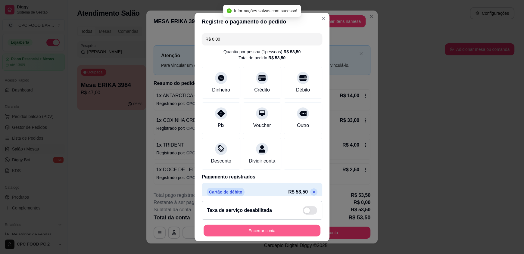
click at [250, 231] on button "Encerrar conta" at bounding box center [262, 231] width 117 height 12
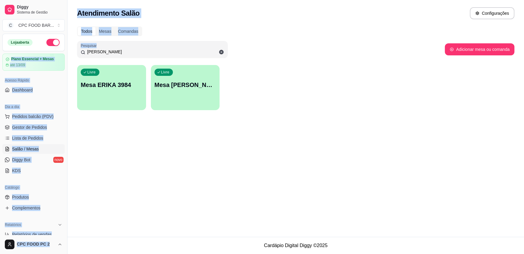
drag, startPoint x: 149, startPoint y: 46, endPoint x: 52, endPoint y: 50, distance: 97.4
click at [52, 50] on div "Diggy Sistema de Gestão C CPC FOOD BAR ... Loja aberta Plano Essencial + Mesas …" at bounding box center [262, 127] width 524 height 254
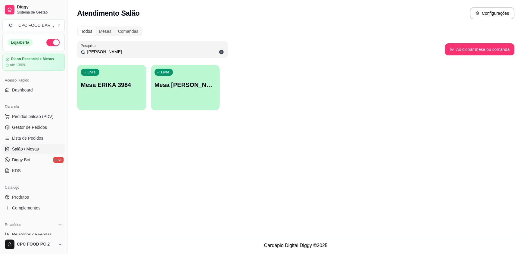
drag, startPoint x: 114, startPoint y: 51, endPoint x: 83, endPoint y: 51, distance: 30.4
click at [83, 51] on div "erik" at bounding box center [152, 49] width 143 height 12
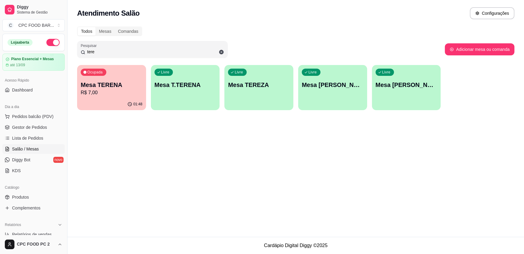
type input "tere"
click at [102, 93] on p "R$ 7,00" at bounding box center [112, 92] width 62 height 7
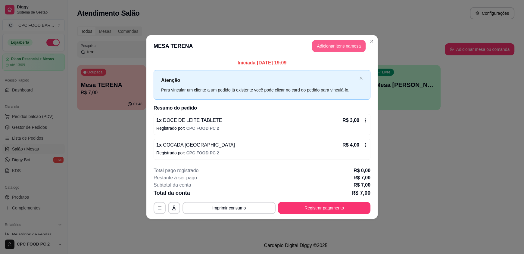
click at [345, 45] on button "Adicionar itens na mesa" at bounding box center [339, 46] width 54 height 12
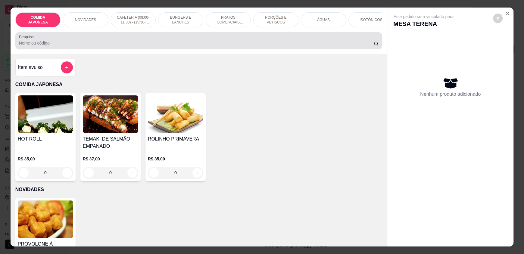
click at [193, 46] on input "Pesquisa" at bounding box center [196, 43] width 355 height 6
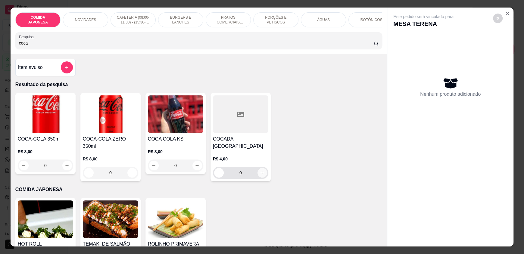
type input "coca"
click at [262, 178] on button "increase-product-quantity" at bounding box center [263, 173] width 10 height 10
type input "1"
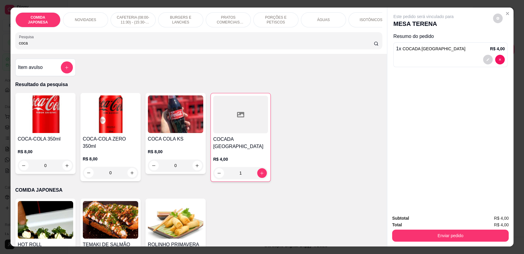
click at [317, 22] on p "ÁGUAS" at bounding box center [323, 19] width 13 height 5
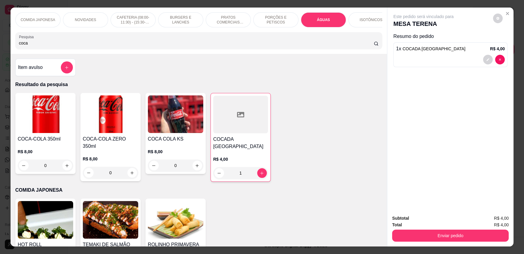
scroll to position [11, 0]
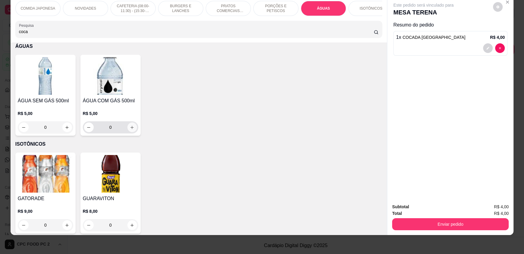
click at [130, 130] on icon "increase-product-quantity" at bounding box center [132, 127] width 5 height 5
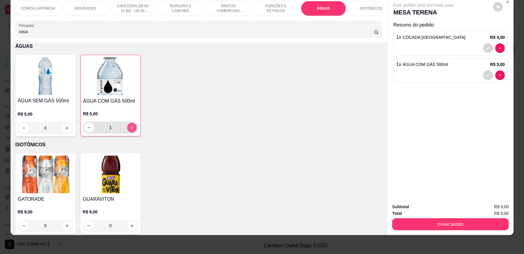
type input "1"
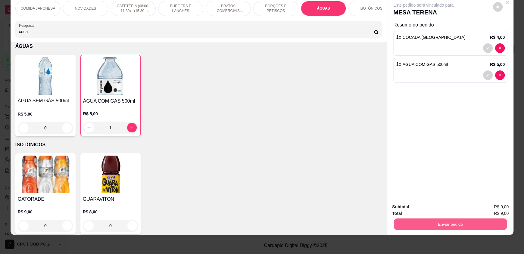
click at [414, 223] on button "Enviar pedido" at bounding box center [450, 224] width 113 height 12
click at [406, 205] on button "Não registrar e enviar pedido" at bounding box center [430, 209] width 63 height 11
